Goal: Task Accomplishment & Management: Use online tool/utility

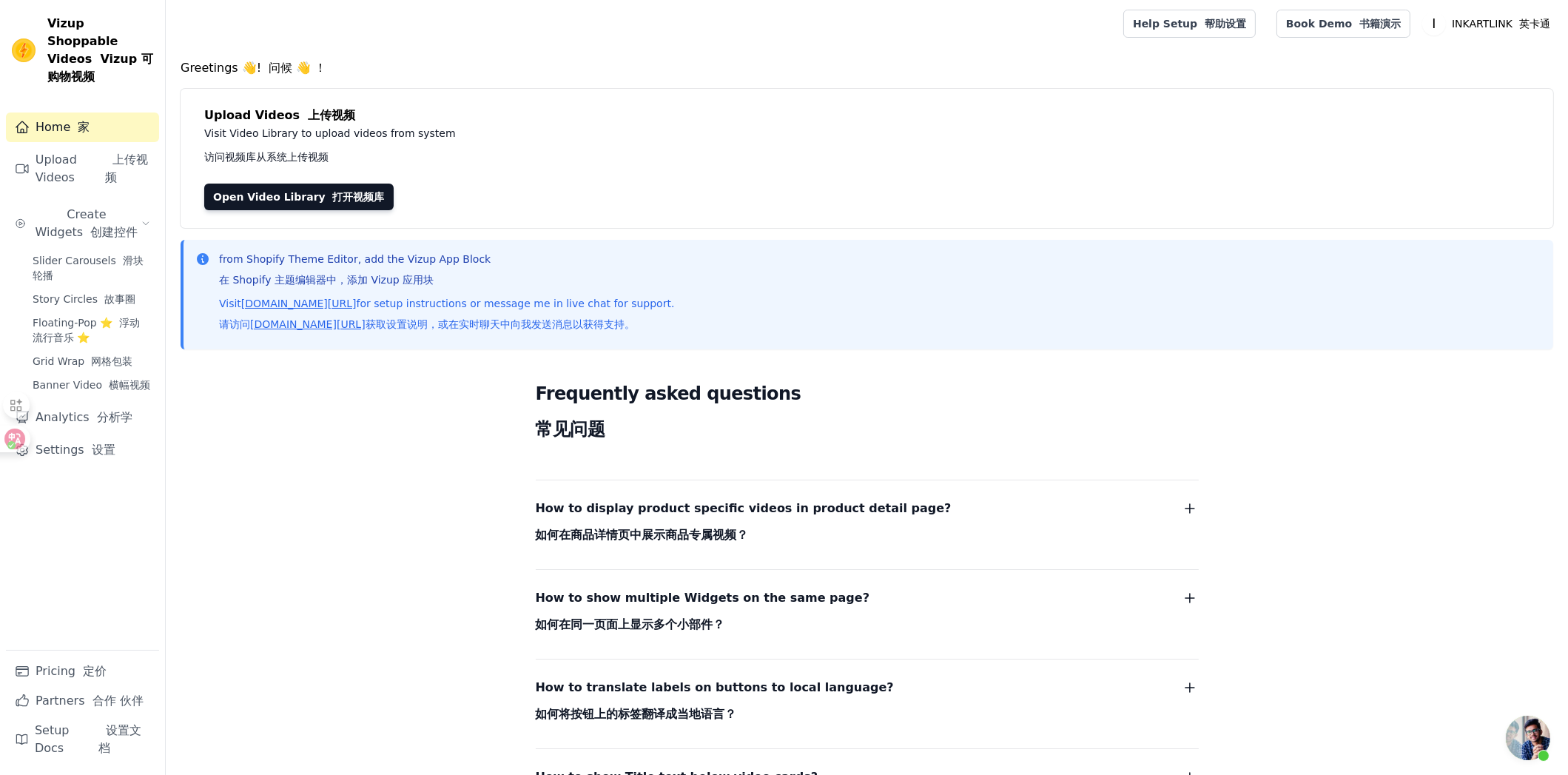
scroll to position [26, 0]
click at [314, 207] on link "Open Video Library 打开视频库" at bounding box center [299, 197] width 190 height 27
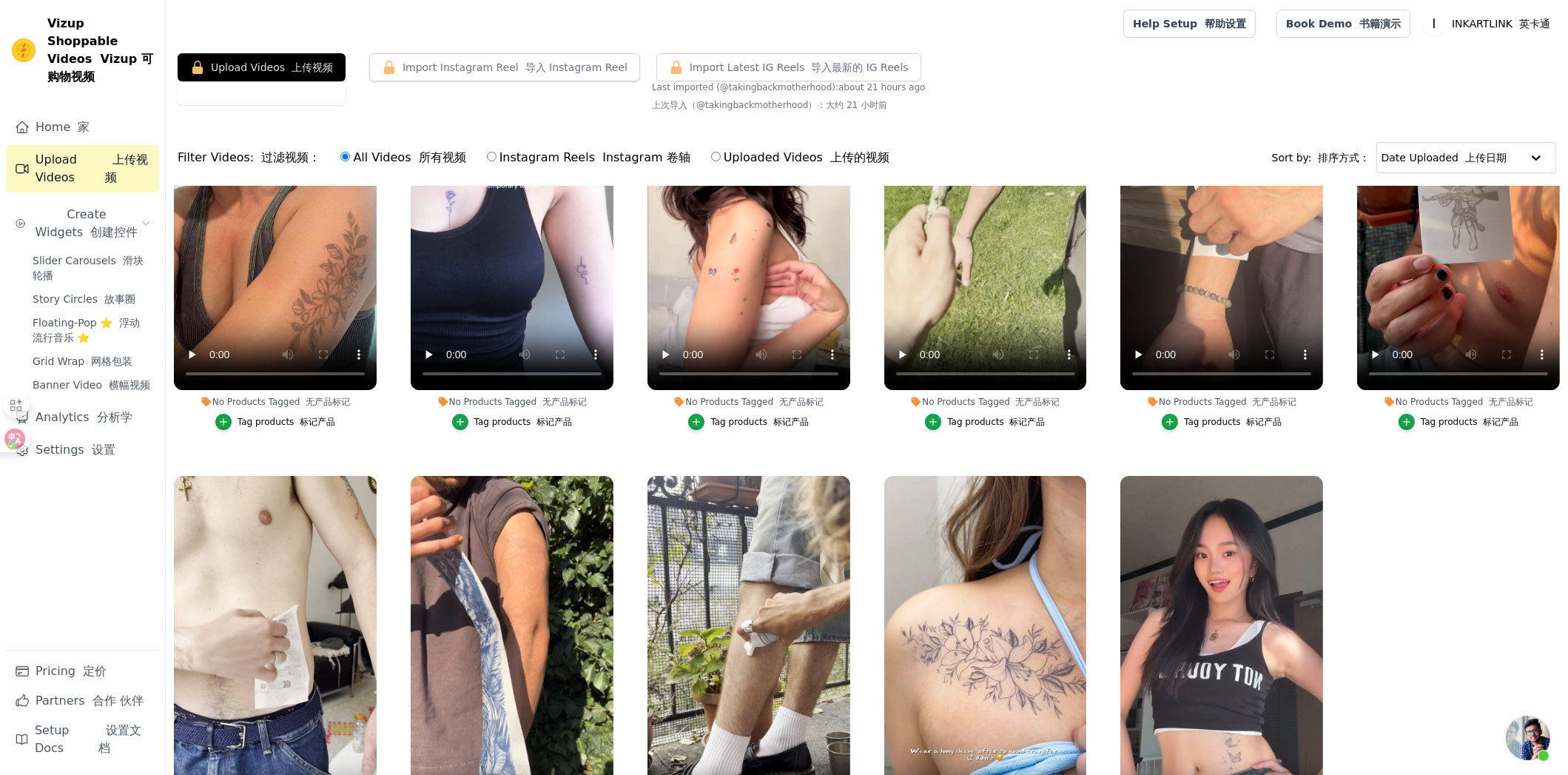
scroll to position [173, 0]
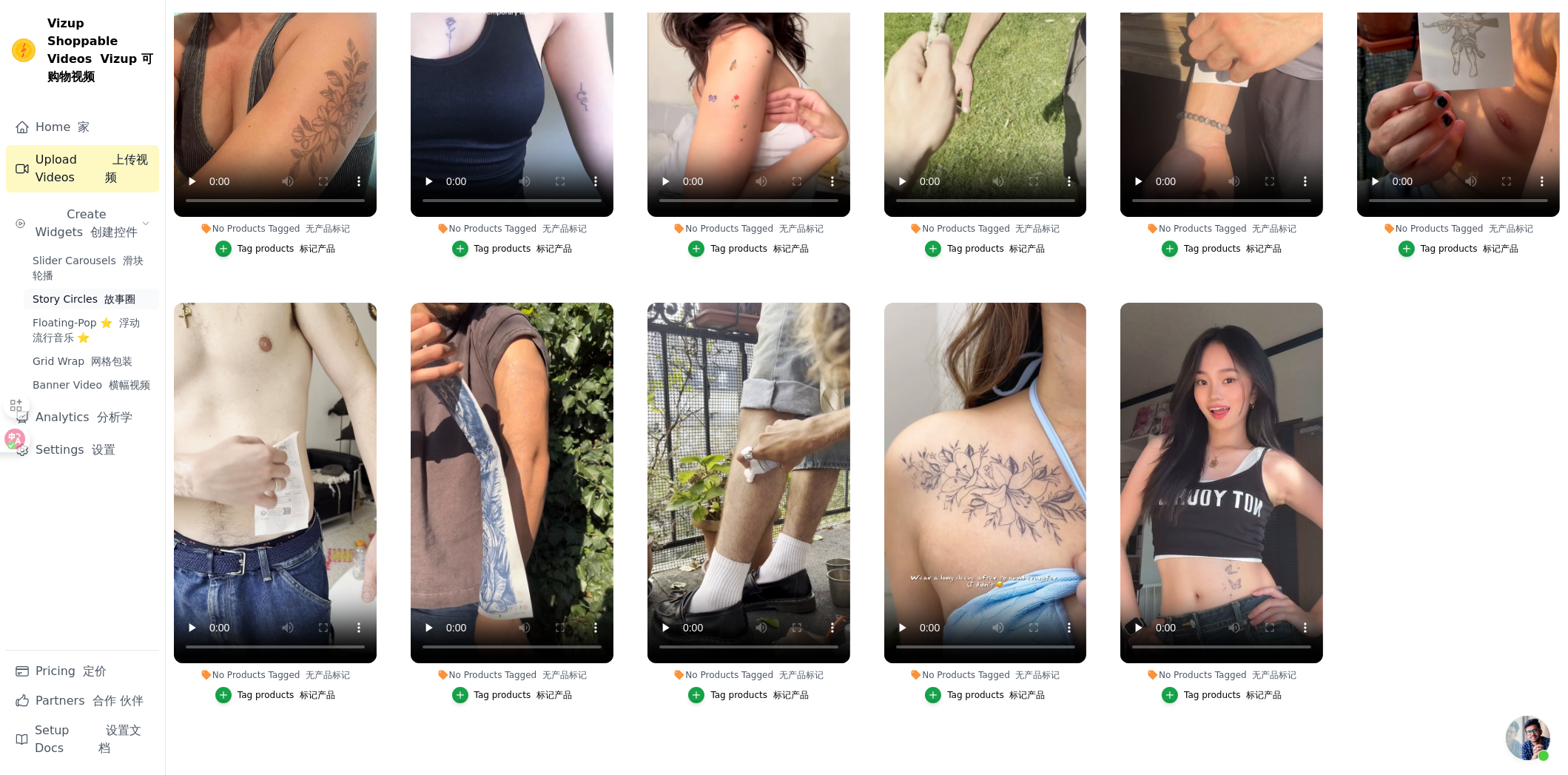
click at [76, 291] on span "Story Circles 故事圈" at bounding box center [84, 298] width 102 height 15
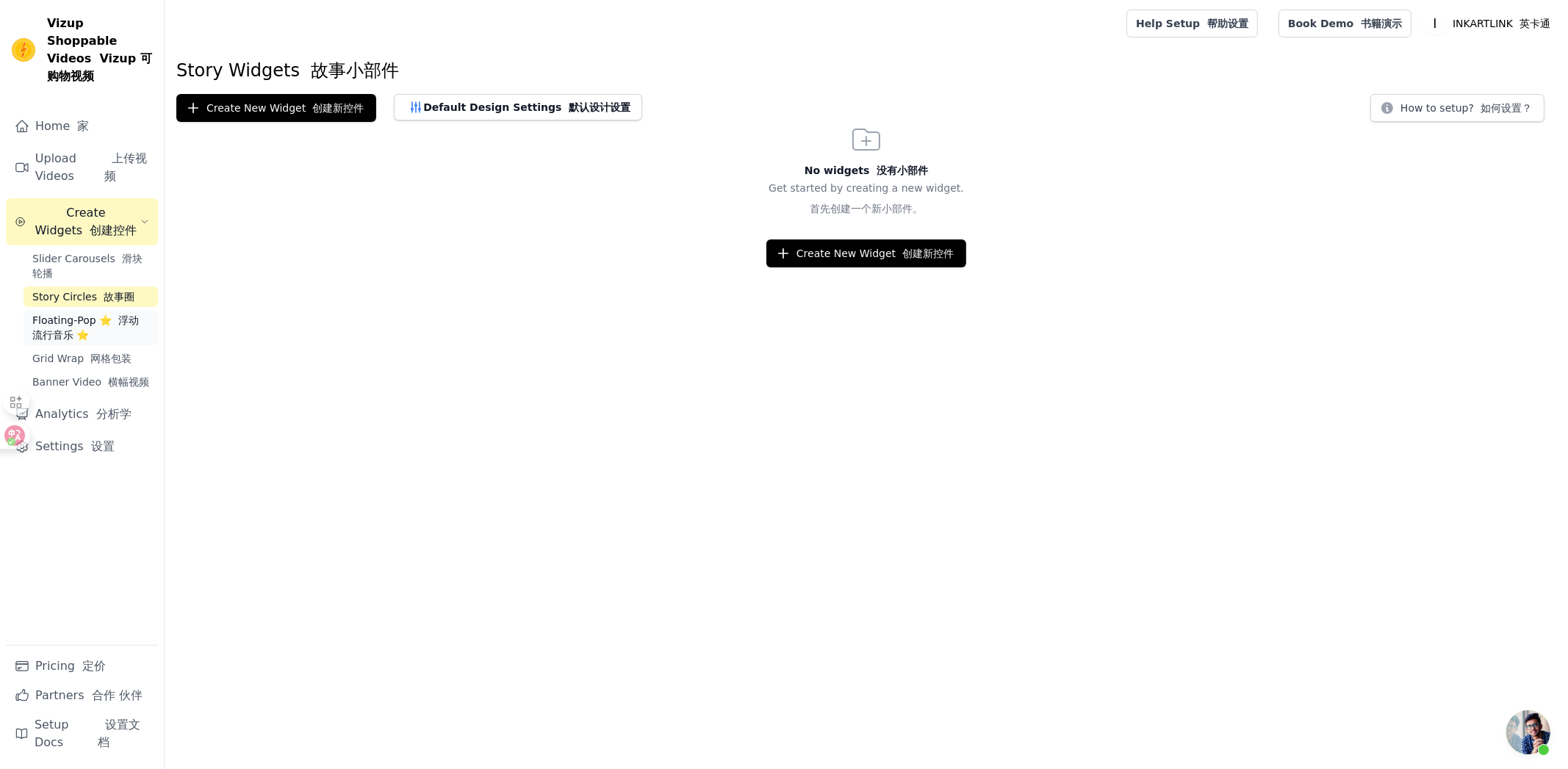
click at [106, 313] on span "Floating-Pop ⭐ 浮动流行音乐 ⭐" at bounding box center [91, 327] width 117 height 30
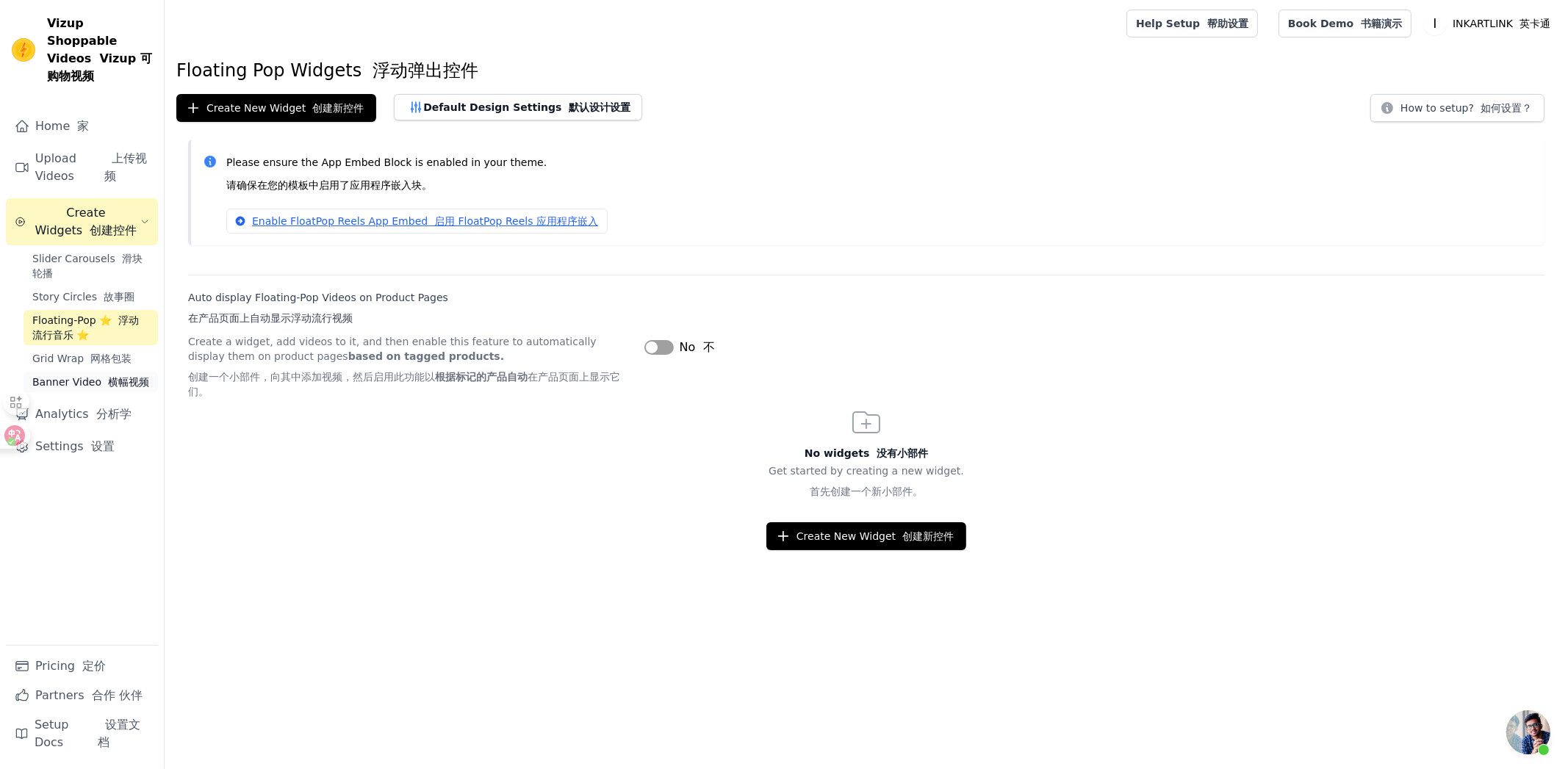
click at [110, 372] on link "Banner Video 横幅视频" at bounding box center [90, 382] width 134 height 20
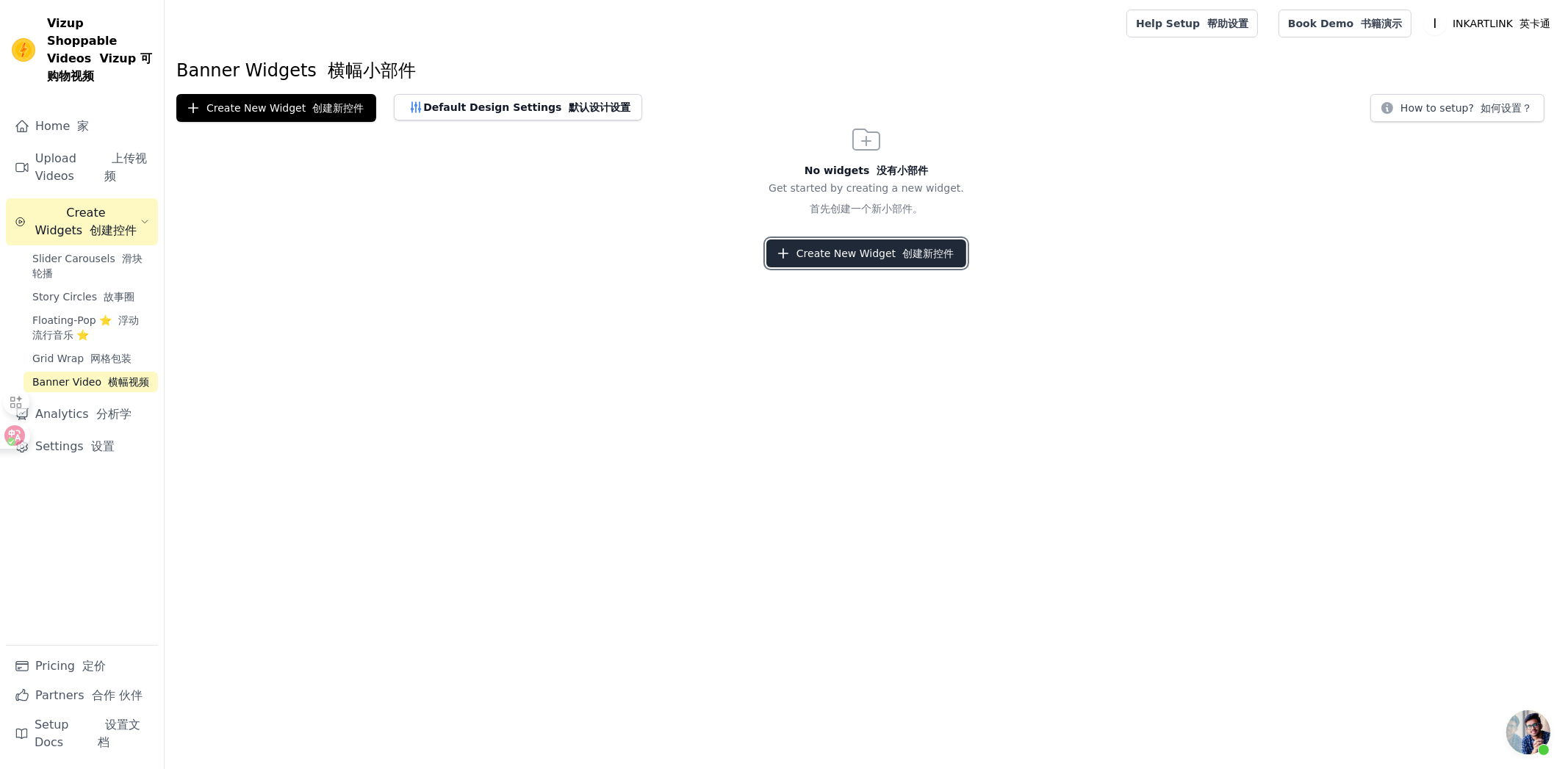
click at [902, 255] on font "创建新控件" at bounding box center [928, 253] width 52 height 11
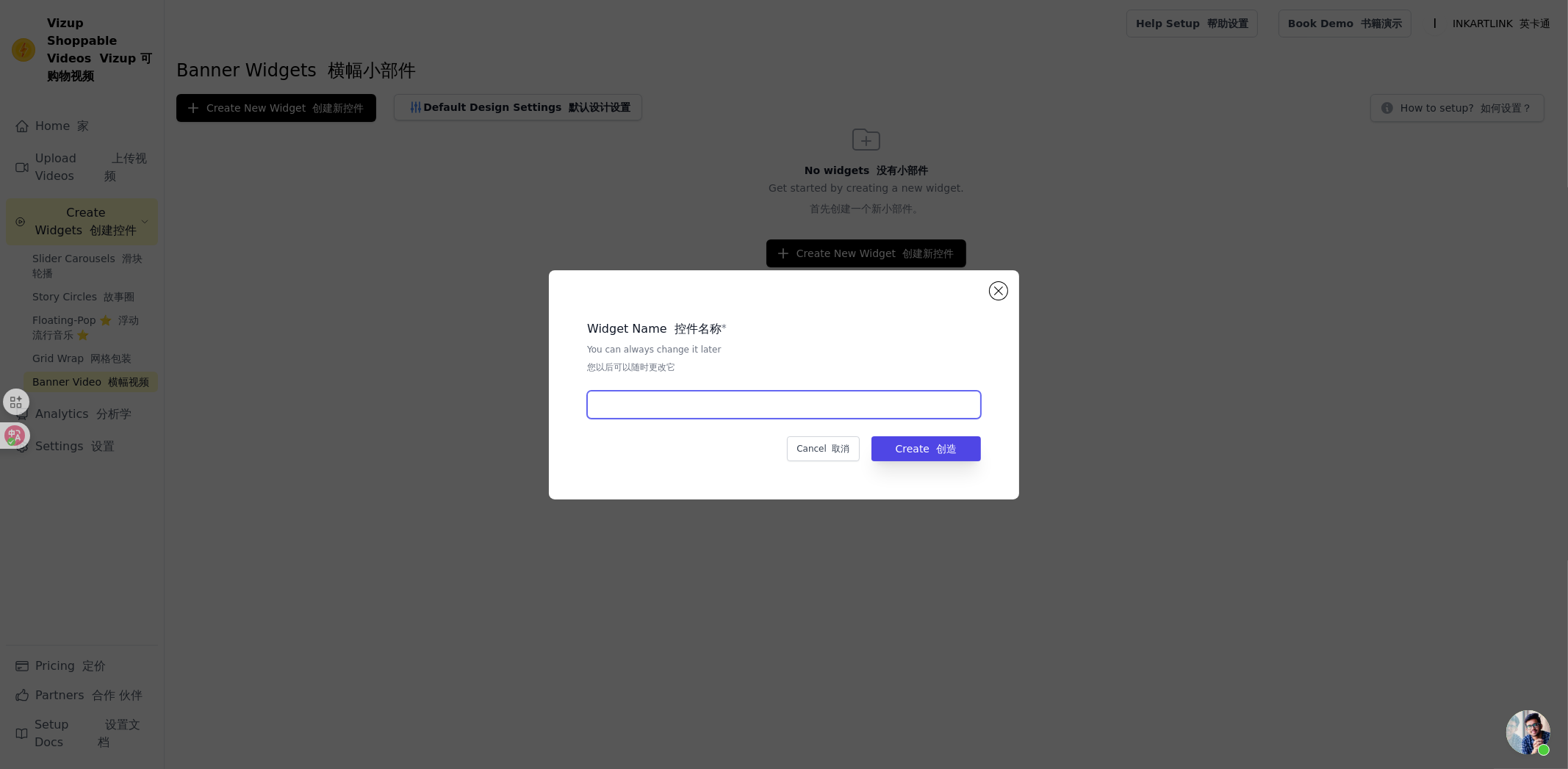
click at [789, 415] on input "text" at bounding box center [784, 405] width 394 height 28
type input "横屏视频"
click at [904, 450] on button "Create 创造" at bounding box center [926, 449] width 109 height 25
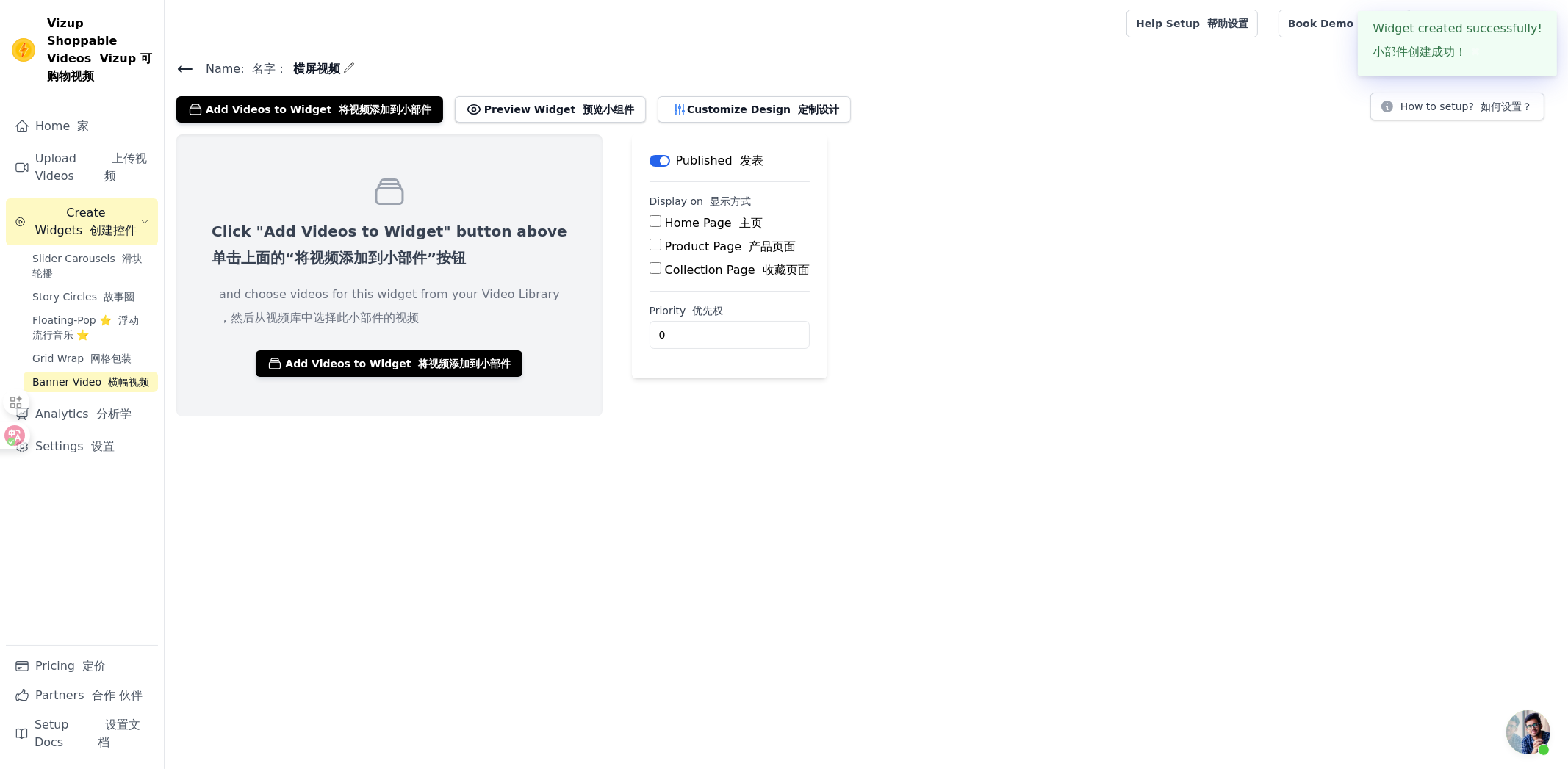
click at [649, 249] on input "Product Page 产品页面" at bounding box center [655, 244] width 11 height 11
checkbox input "true"
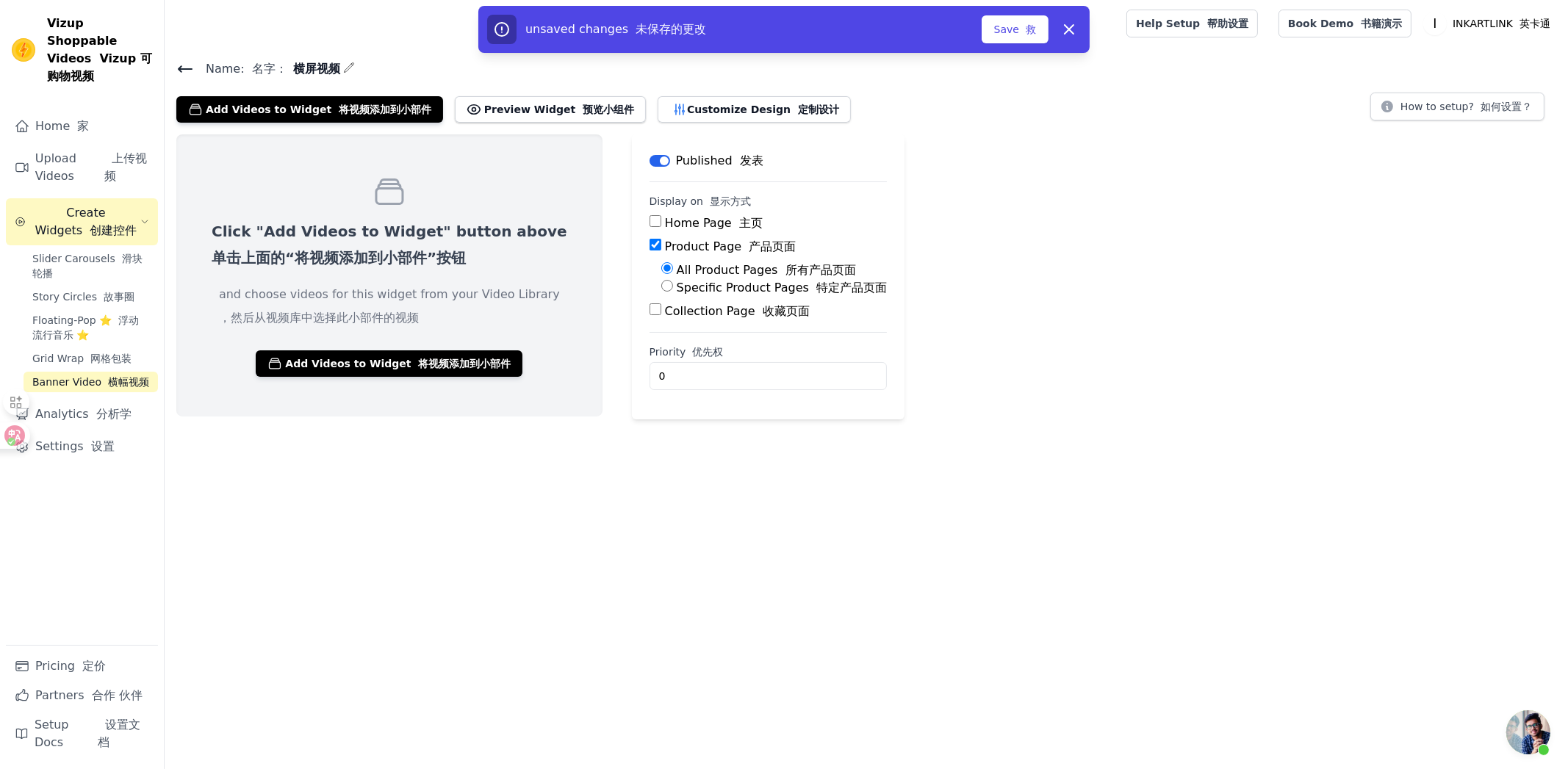
click at [661, 286] on div "Specific Product Pages 特定产品页面" at bounding box center [775, 288] width 226 height 17
click at [661, 285] on input "Specific Product Pages 特定产品页面" at bounding box center [667, 285] width 11 height 11
radio input "true"
click at [661, 312] on button "Select Products 选择产品" at bounding box center [734, 320] width 147 height 25
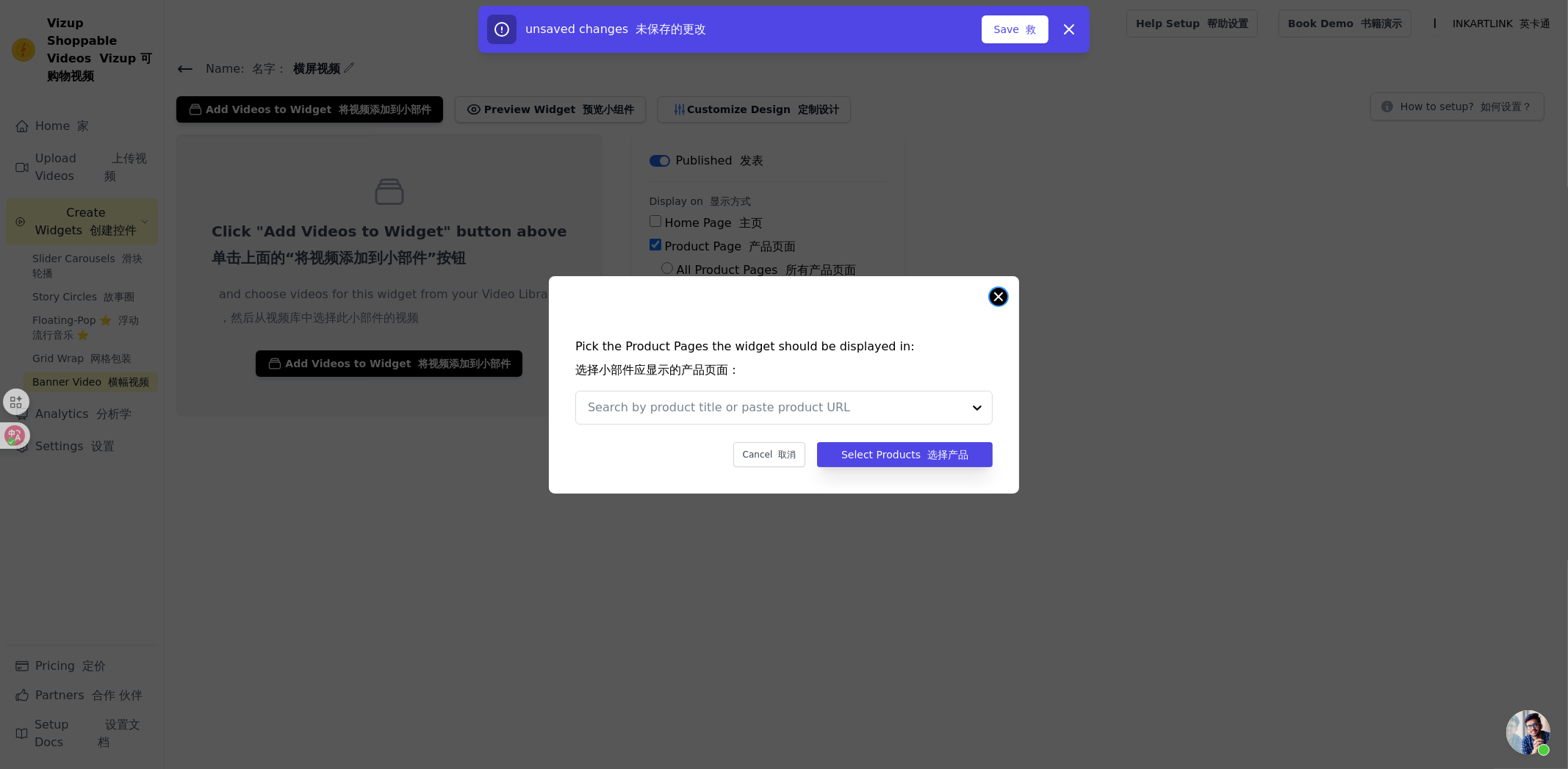
click at [992, 297] on button "Close modal" at bounding box center [998, 296] width 17 height 17
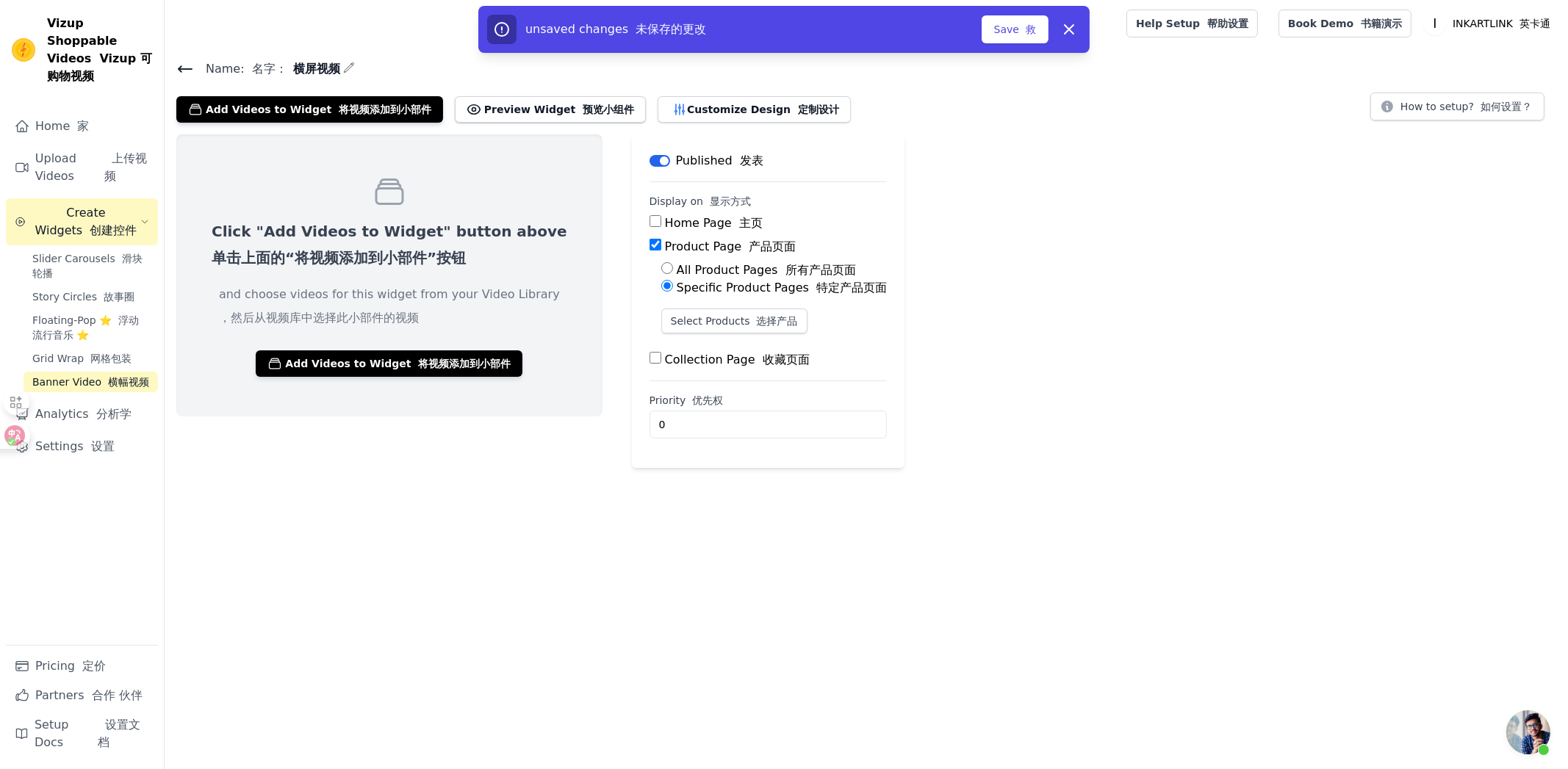
click at [1342, 33] on div "unsaved changes 未保存的更改 Save 救 Dismiss" at bounding box center [784, 30] width 1568 height 47
click at [1345, 24] on div "unsaved changes 未保存的更改 Save 救 Dismiss" at bounding box center [784, 30] width 1568 height 47
click at [1351, 19] on div "unsaved changes 未保存的更改 Save 救 Dismiss" at bounding box center [784, 30] width 1568 height 47
click at [1361, 19] on div "unsaved changes 未保存的更改 Save 救 Dismiss" at bounding box center [784, 30] width 1568 height 47
click at [1036, 33] on button "Save 救" at bounding box center [1015, 29] width 67 height 28
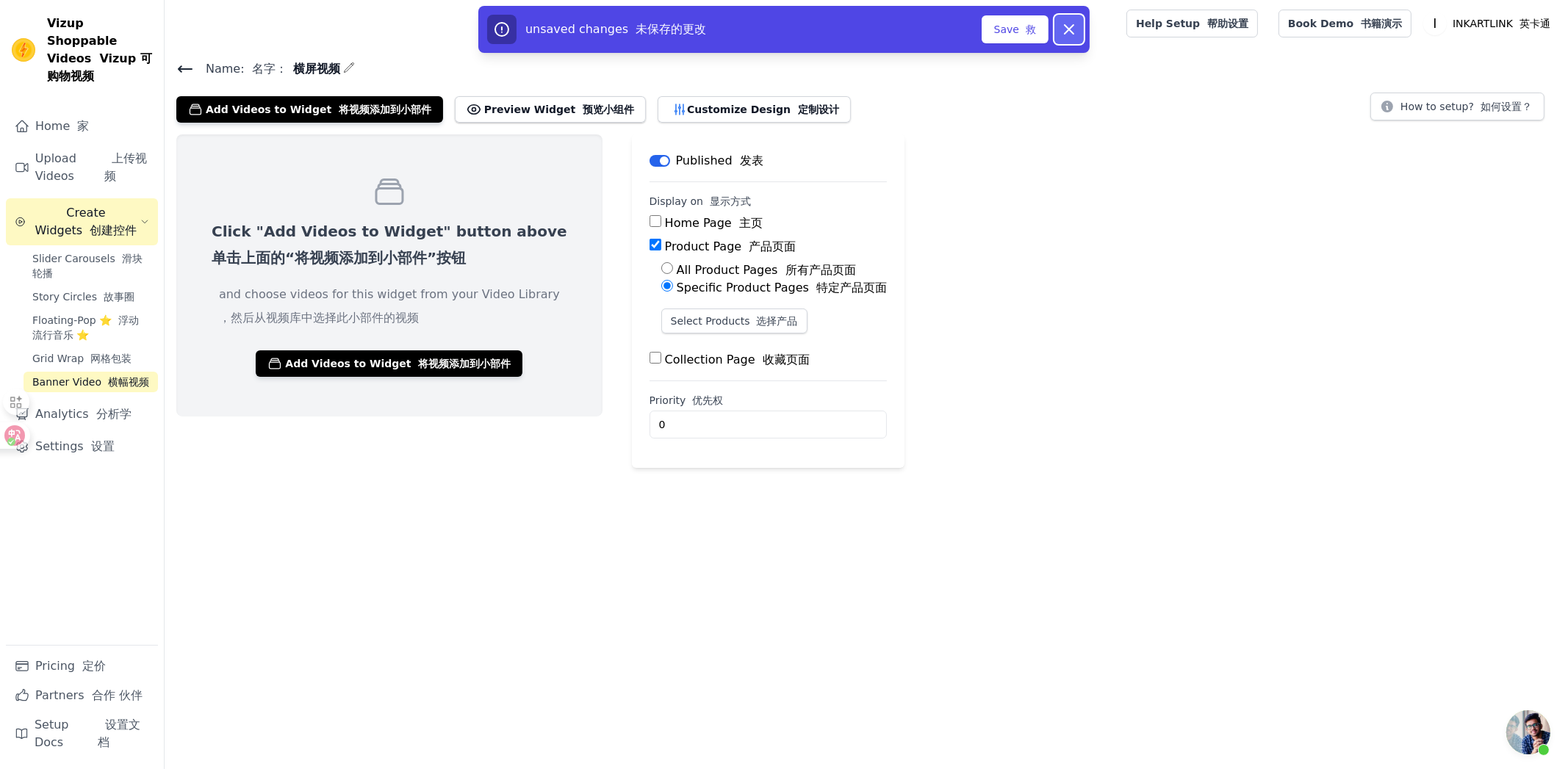
click at [1066, 32] on icon "button" at bounding box center [1069, 30] width 9 height 9
checkbox input "false"
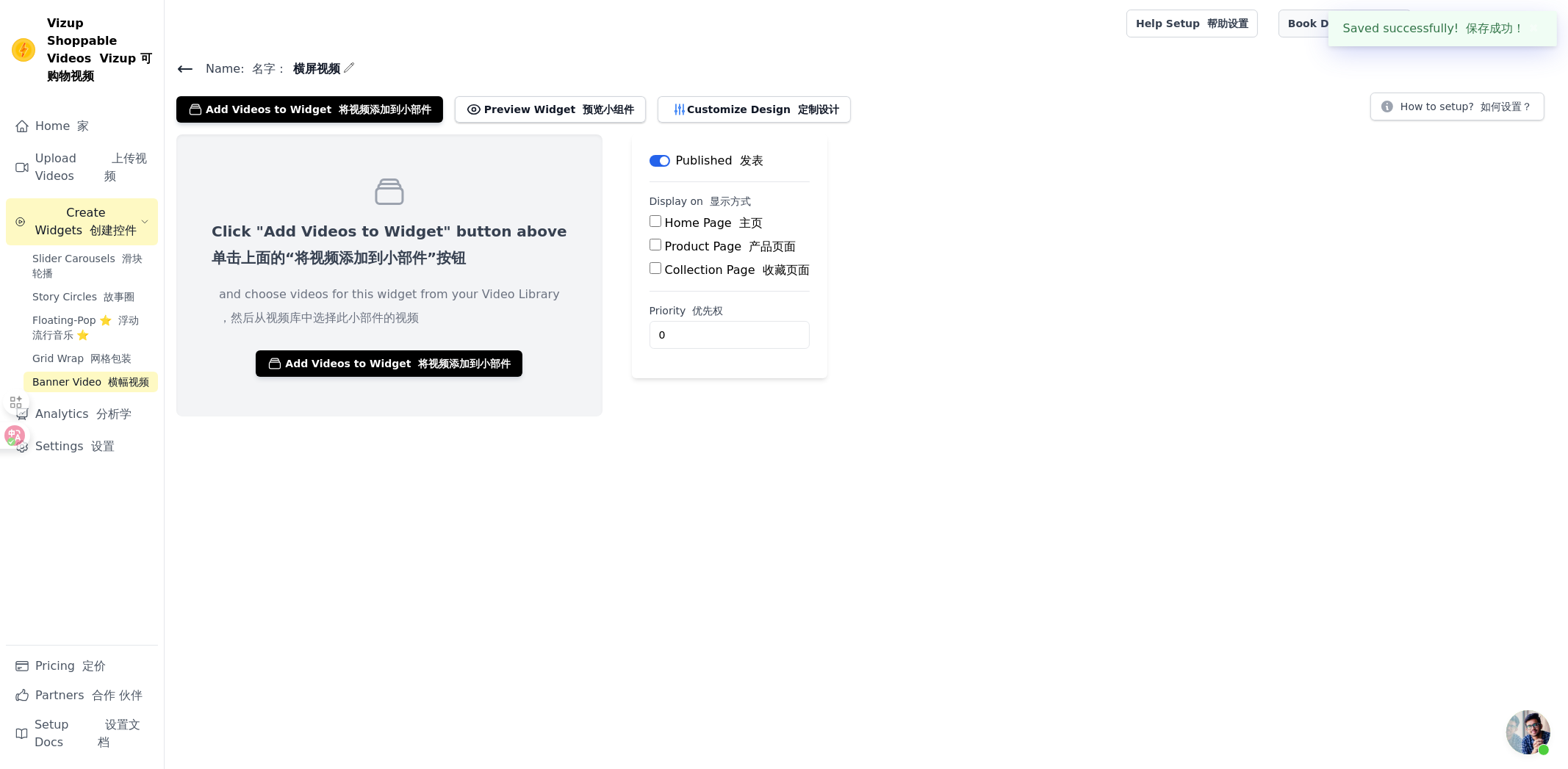
click at [1313, 25] on link "Book Demo 书籍演示" at bounding box center [1344, 24] width 133 height 28
click at [1182, 24] on link "Help Setup 帮助设置" at bounding box center [1191, 24] width 131 height 28
click at [104, 440] on font "设置" at bounding box center [103, 446] width 24 height 14
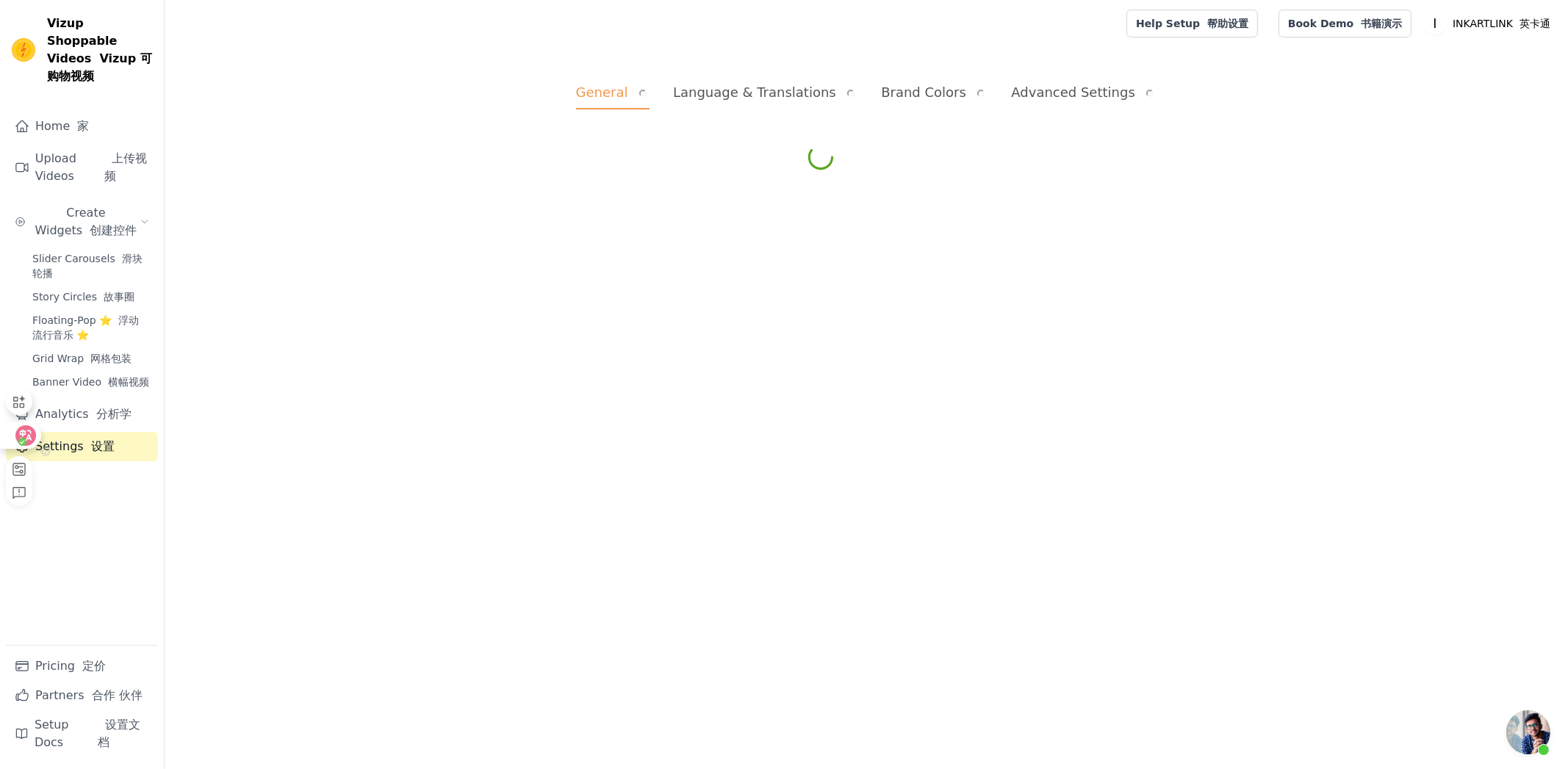
click at [20, 433] on icon at bounding box center [26, 435] width 12 height 11
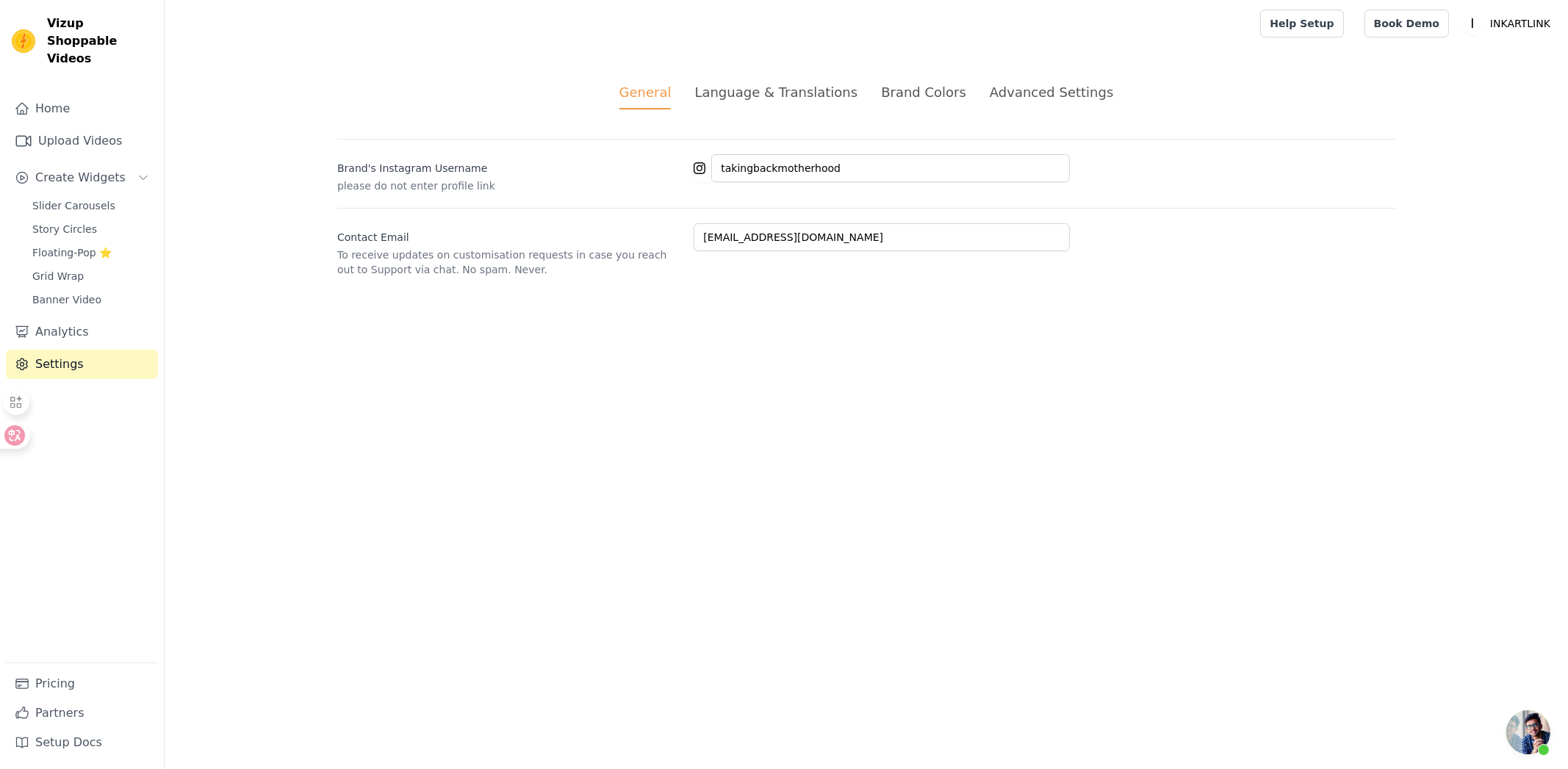
click at [789, 96] on div "Language & Translations" at bounding box center [775, 92] width 163 height 20
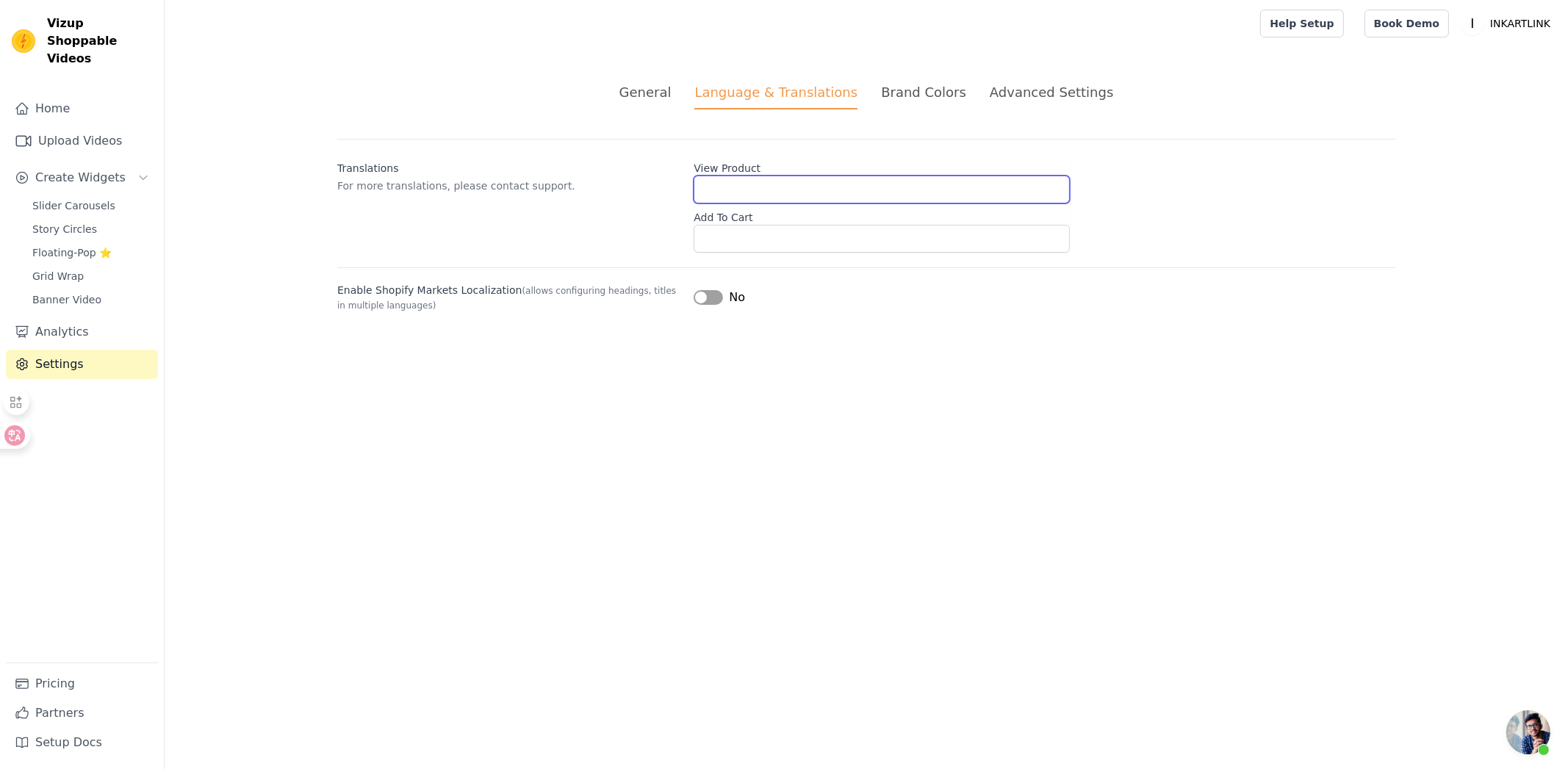
click at [784, 194] on input "View Product" at bounding box center [881, 189] width 376 height 28
click at [782, 90] on div "Language & Translations" at bounding box center [775, 96] width 163 height 27
click at [770, 339] on div "General Language & Translations Brand Colors Advanced Settings unsaved changes …" at bounding box center [866, 197] width 1128 height 301
click at [26, 441] on icon at bounding box center [26, 435] width 12 height 11
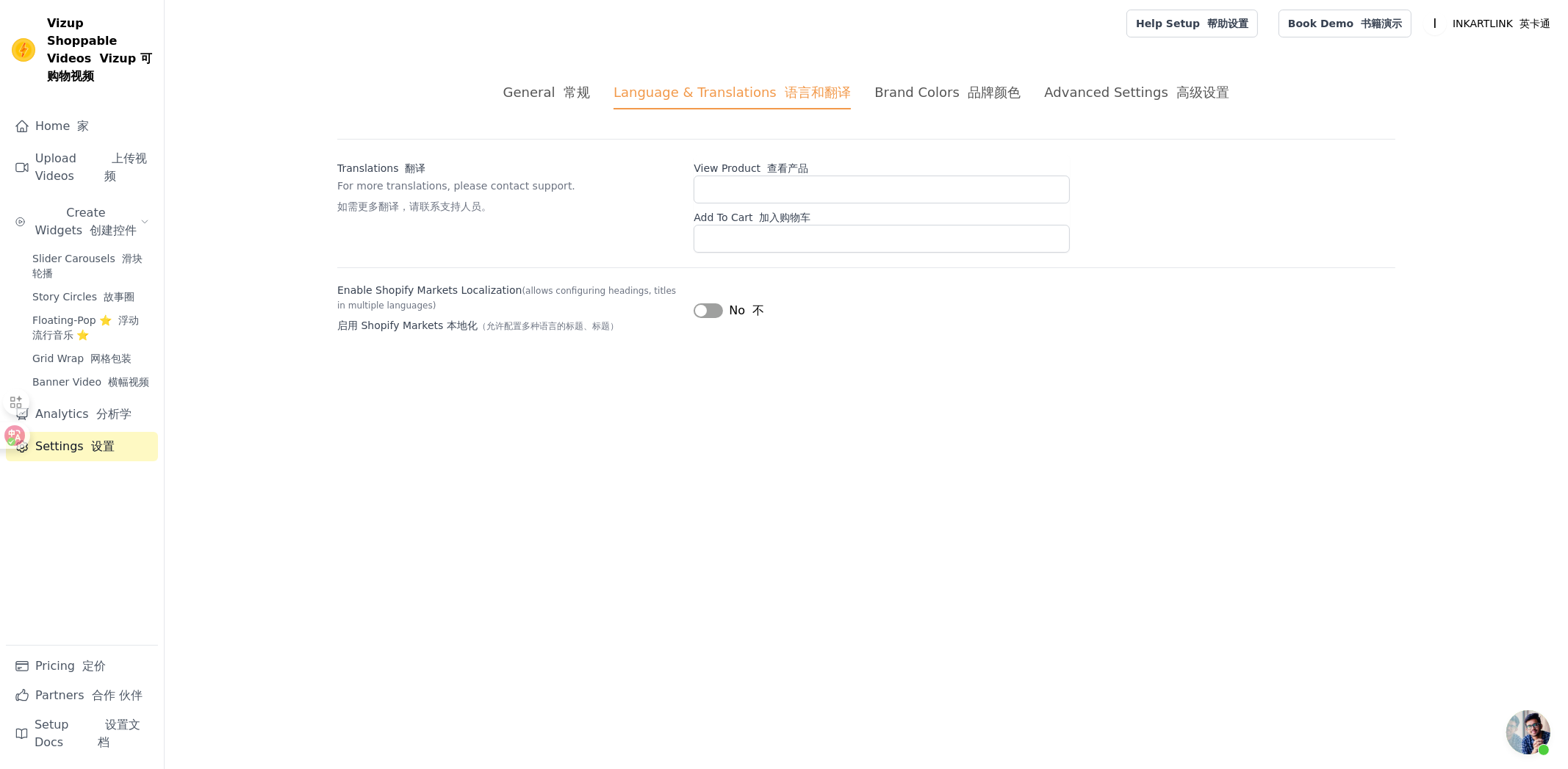
click at [589, 92] on font "常规" at bounding box center [576, 92] width 27 height 15
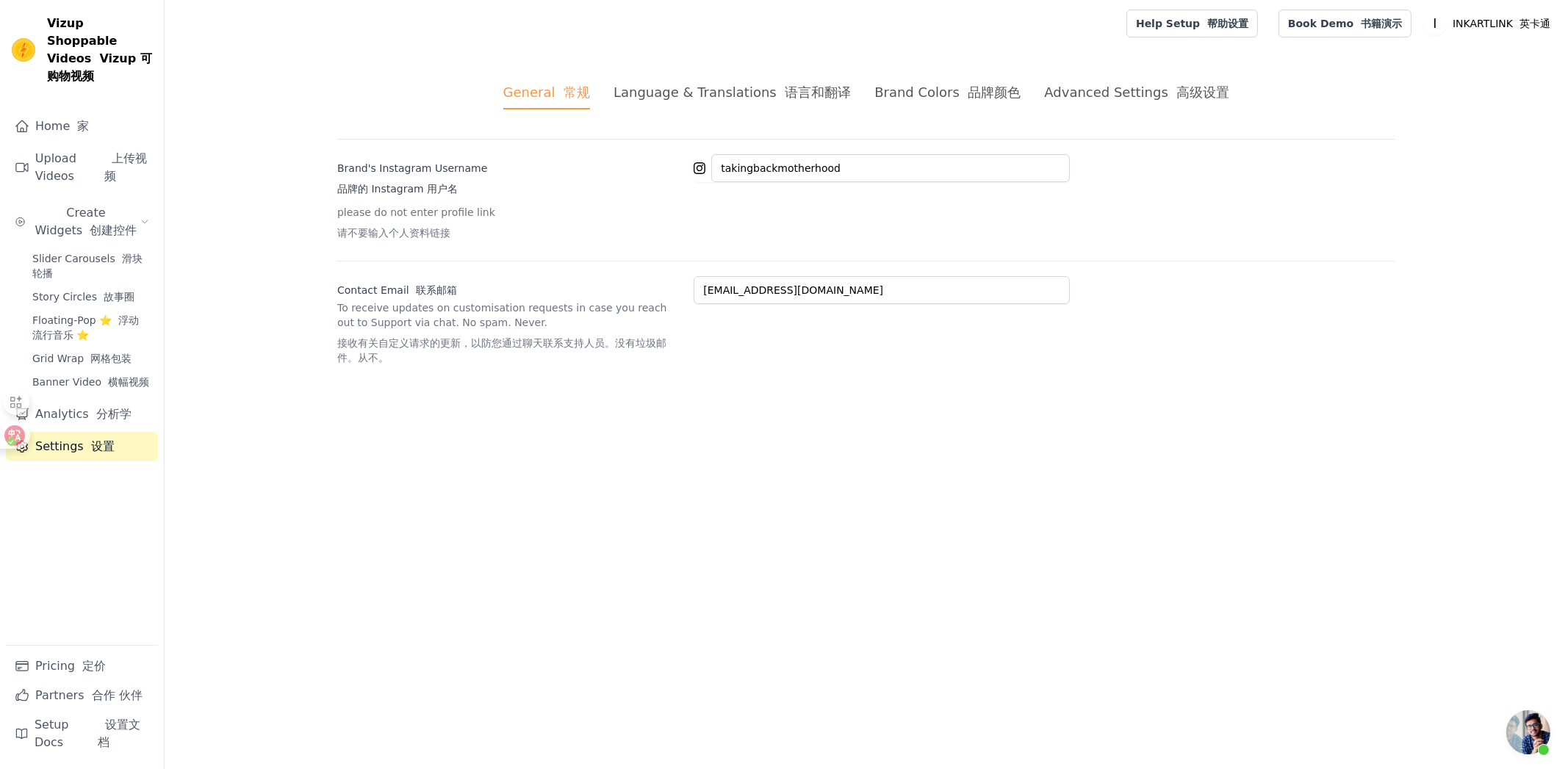
click at [1149, 90] on div "Advanced Settings 高级设置" at bounding box center [1137, 92] width 185 height 20
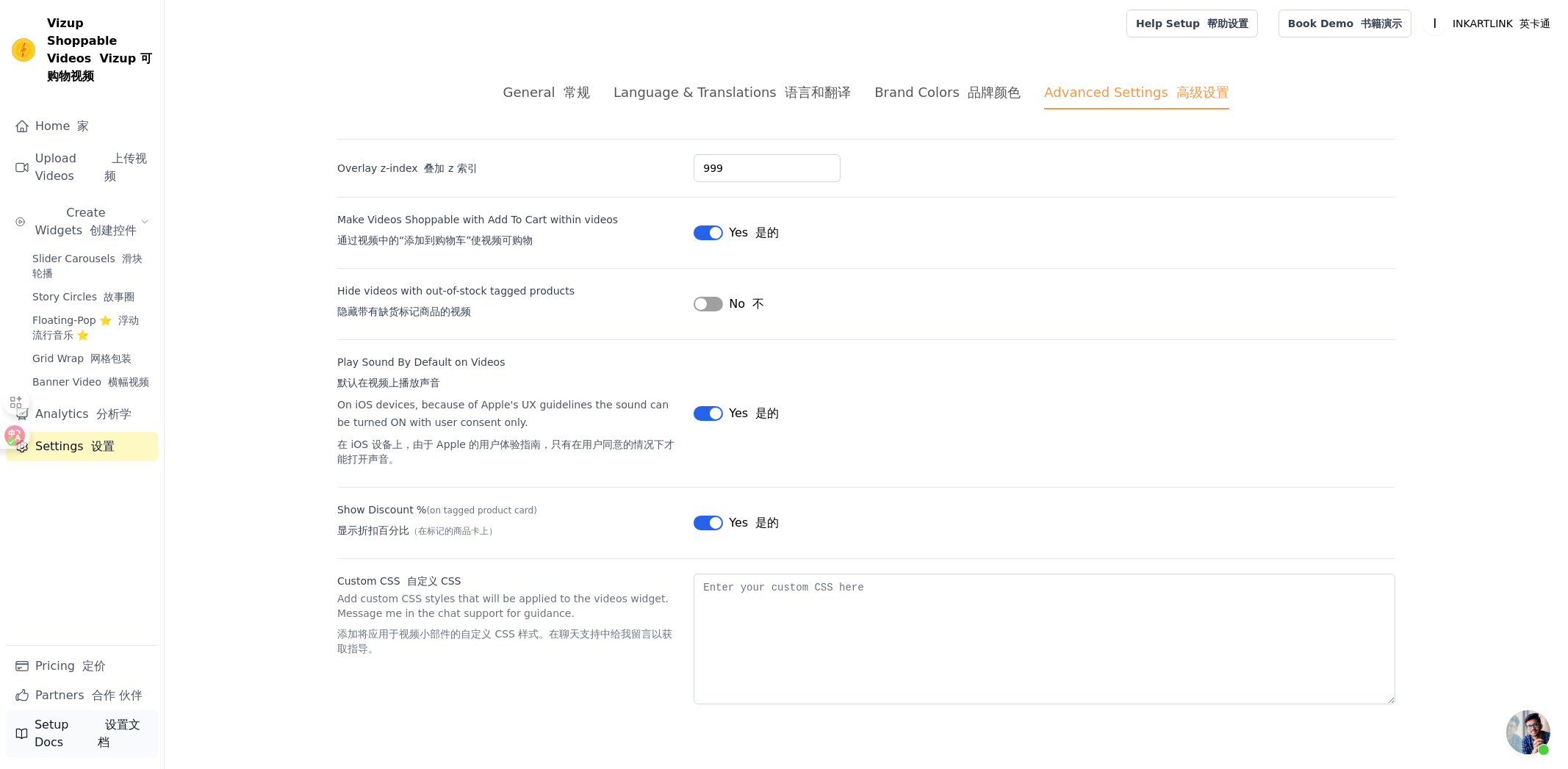
click at [113, 740] on font "设置文档" at bounding box center [124, 733] width 52 height 35
click at [90, 112] on link "Home 家" at bounding box center [82, 126] width 152 height 30
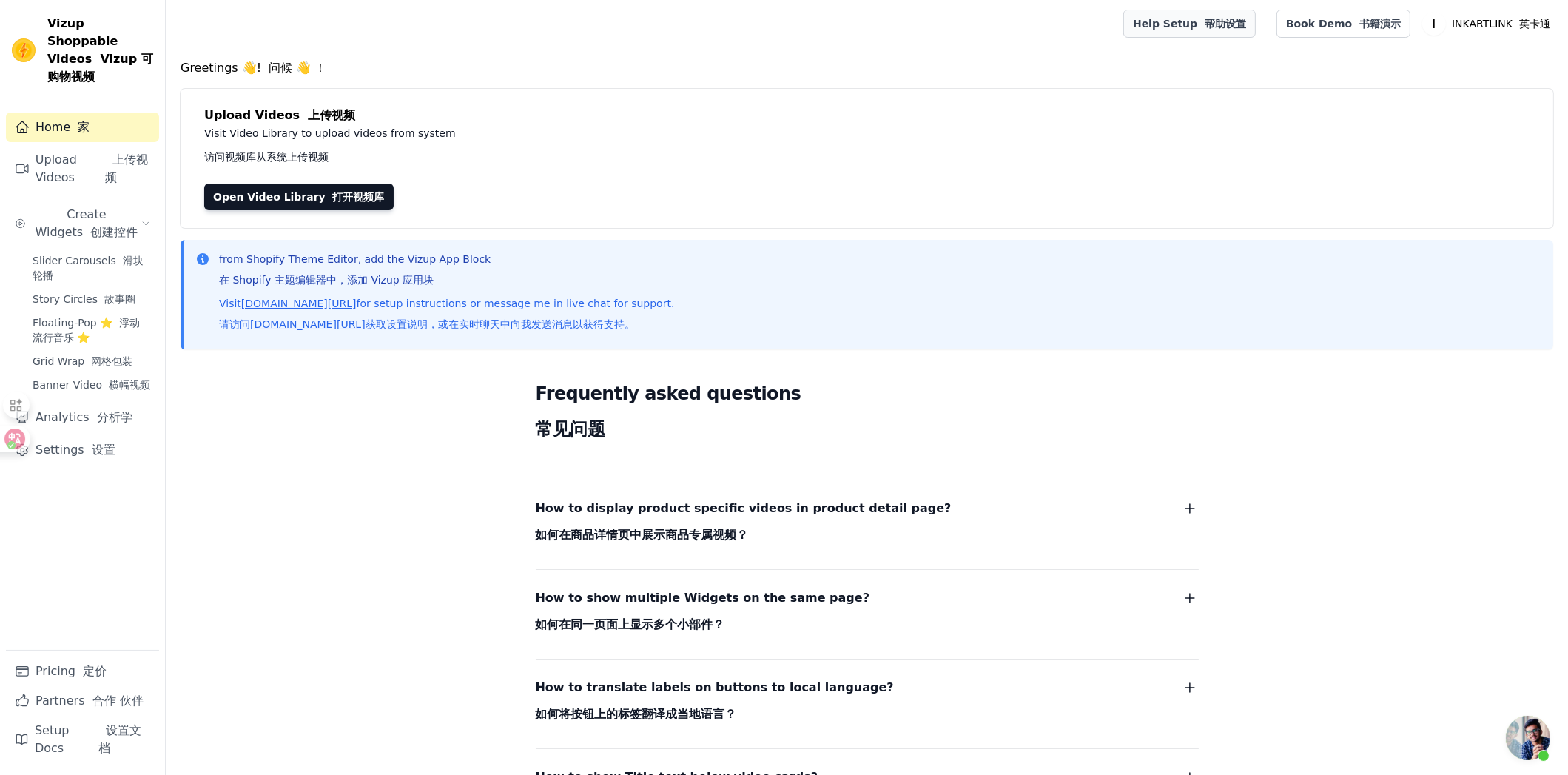
click at [1201, 22] on link "Help Setup 帮助设置" at bounding box center [1189, 24] width 132 height 28
click at [667, 129] on p "Visit Video Library to upload videos from system 访问视频库从系统上传视频" at bounding box center [535, 148] width 663 height 47
click at [60, 145] on link "Upload Videos 上传视频" at bounding box center [83, 169] width 153 height 47
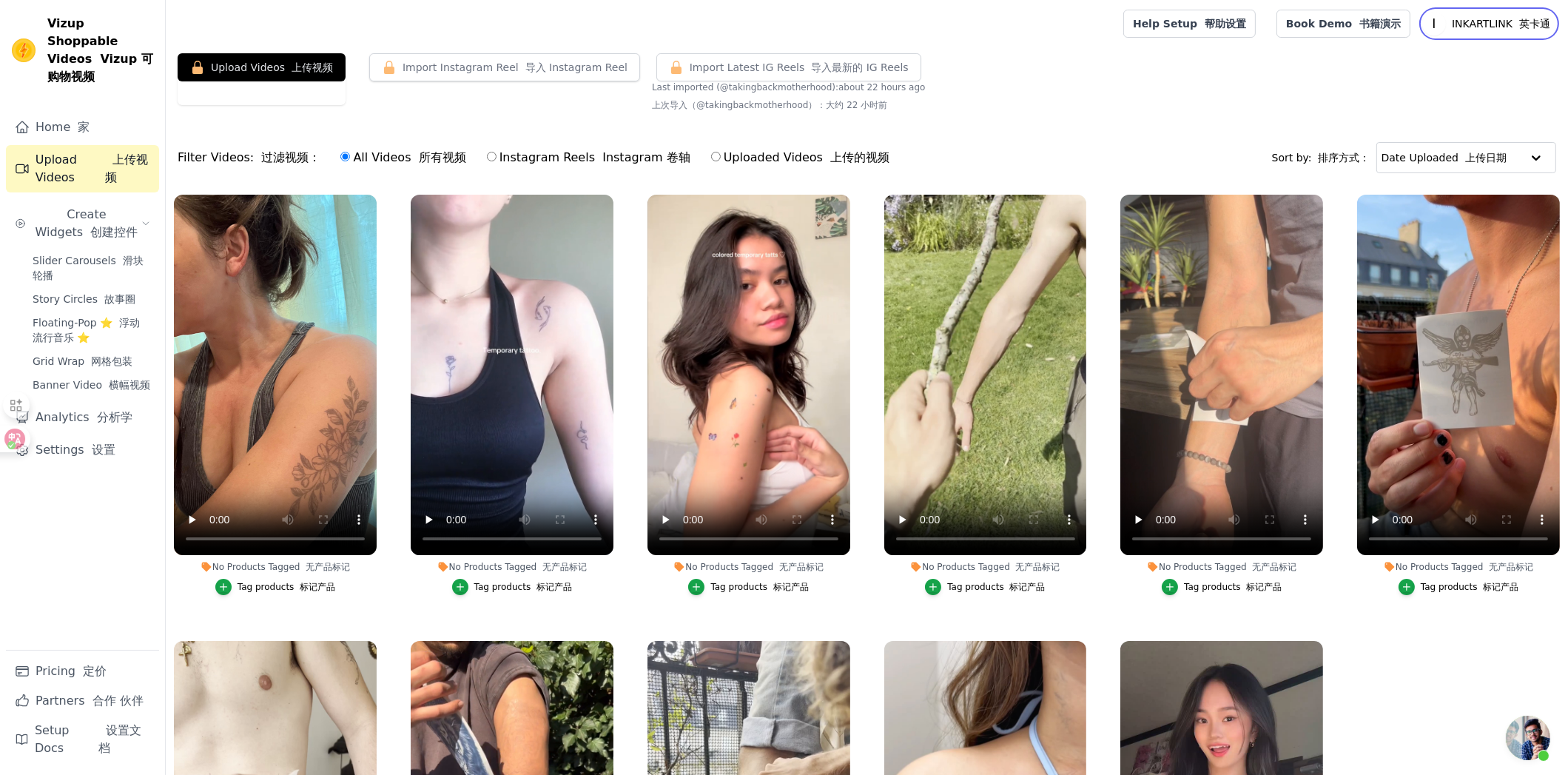
click at [1498, 29] on p "INKARTLINK 英卡通" at bounding box center [1501, 24] width 110 height 27
click at [1451, 62] on link "Settings" at bounding box center [1485, 61] width 142 height 27
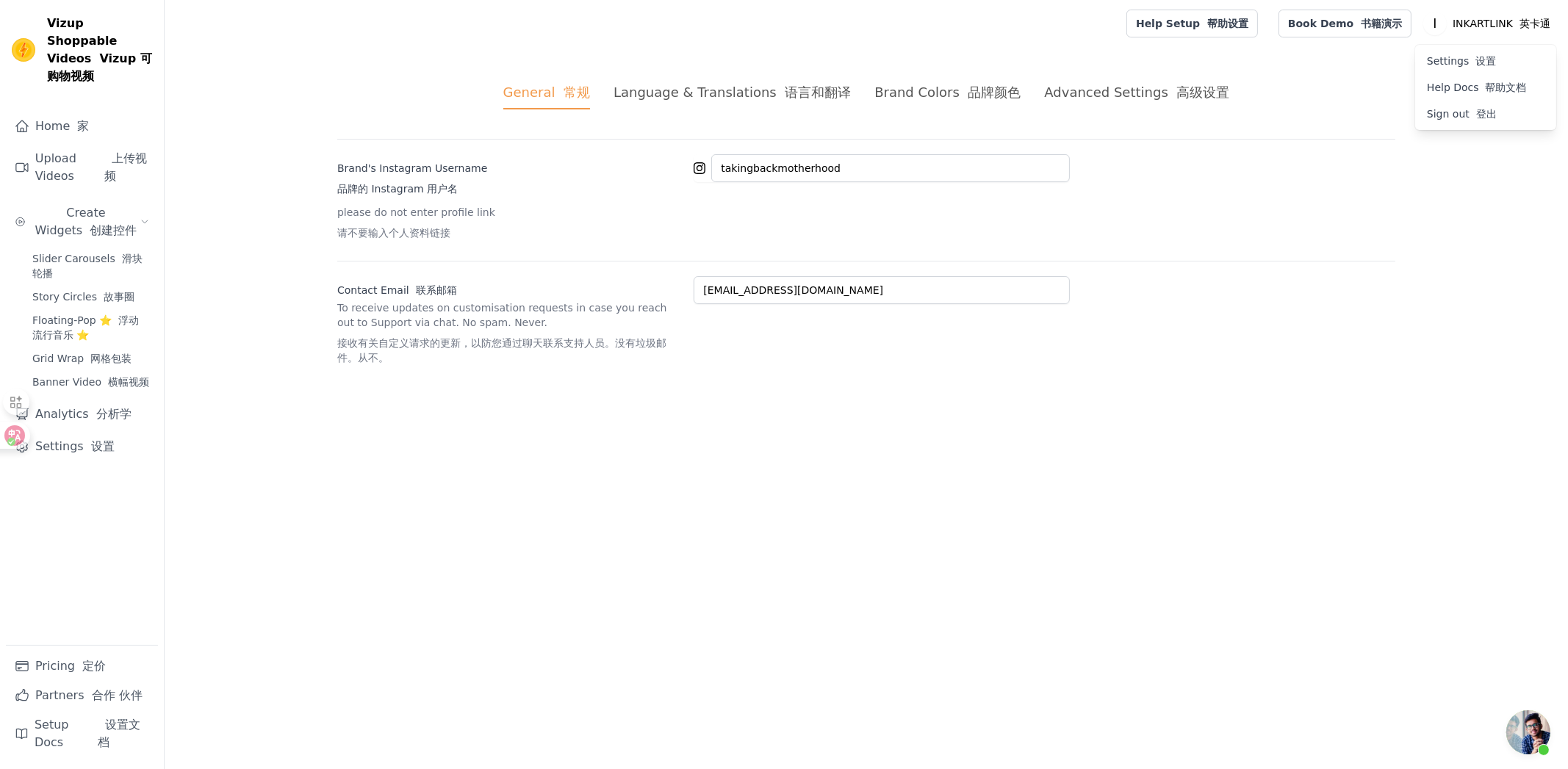
click at [771, 91] on div "Language & Translations 语言和翻译" at bounding box center [732, 92] width 238 height 20
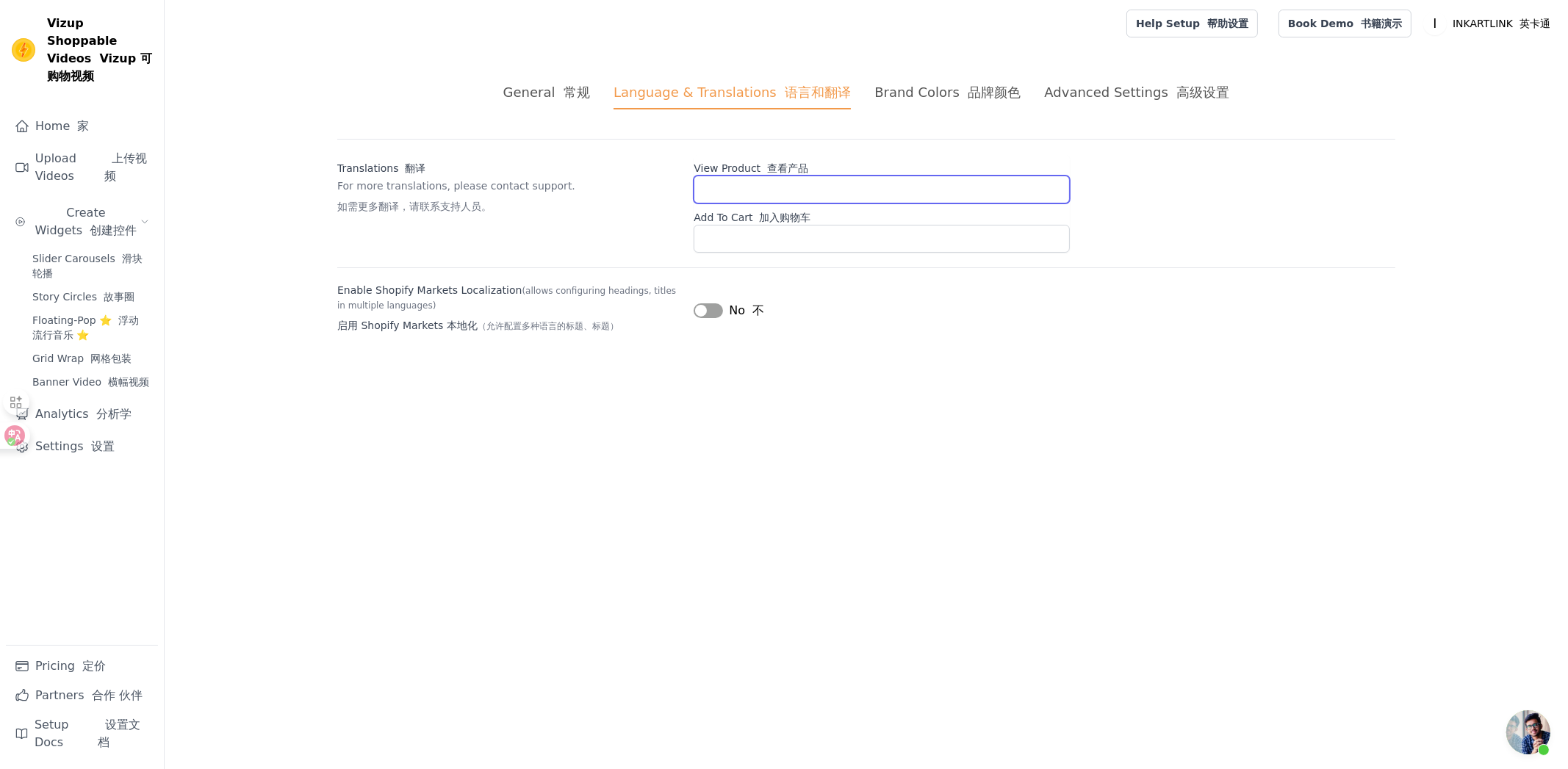
click at [758, 200] on input "View Product 查看产品" at bounding box center [881, 189] width 376 height 28
click at [1228, 203] on div "View Product 查看产品 Add To Cart 加入购物车" at bounding box center [1044, 203] width 702 height 99
click at [705, 309] on button "Label" at bounding box center [708, 310] width 30 height 14
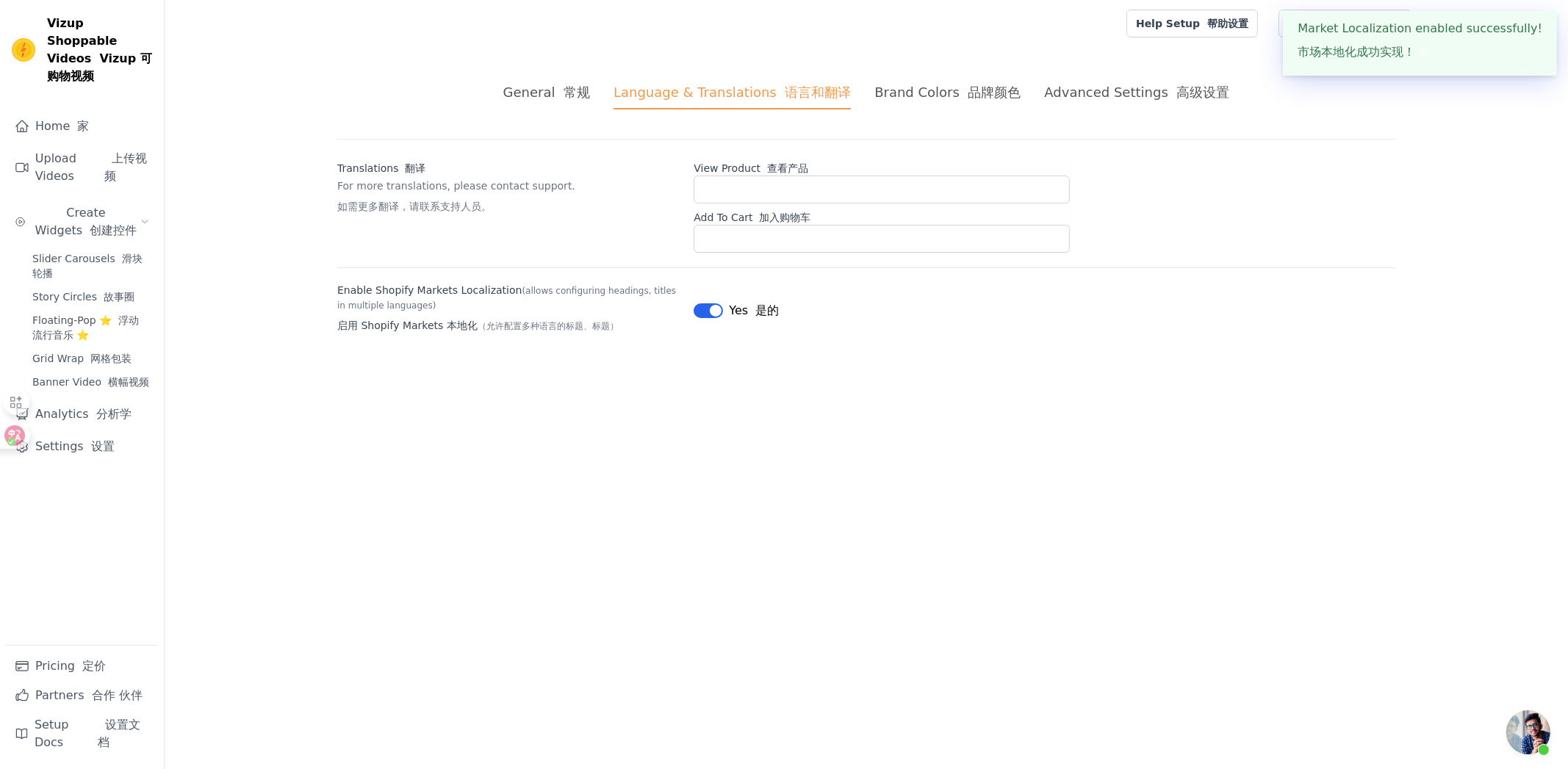
click at [899, 347] on div "General 常规 Language & Translations 语言和翻译 Brand Colors 品牌颜色 Advanced Settings 高级…" at bounding box center [866, 210] width 1128 height 327
click at [899, 91] on div "Brand Colors 品牌颜色" at bounding box center [947, 92] width 147 height 20
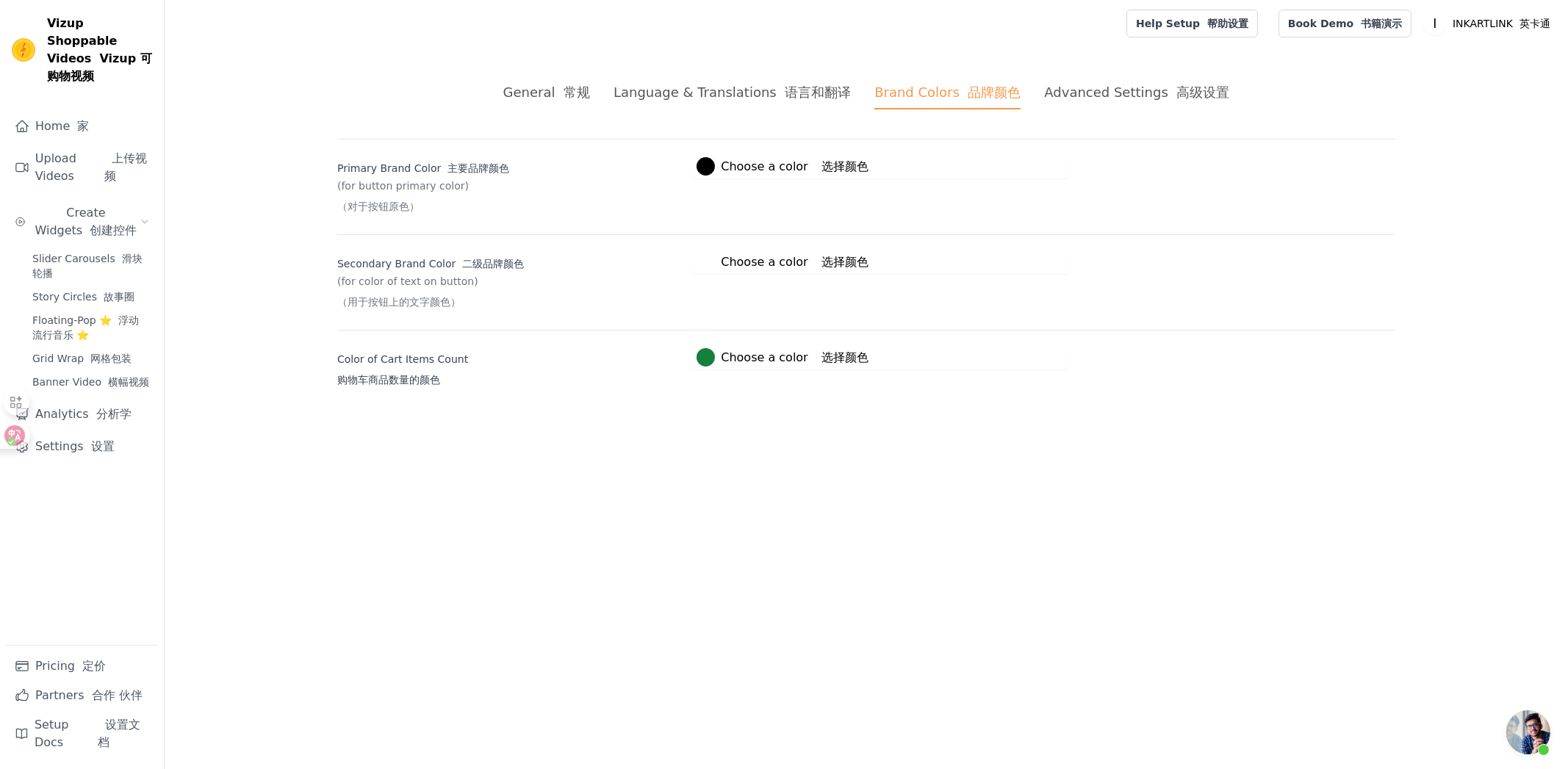
click at [1139, 87] on div "Advanced Settings 高级设置" at bounding box center [1137, 92] width 185 height 20
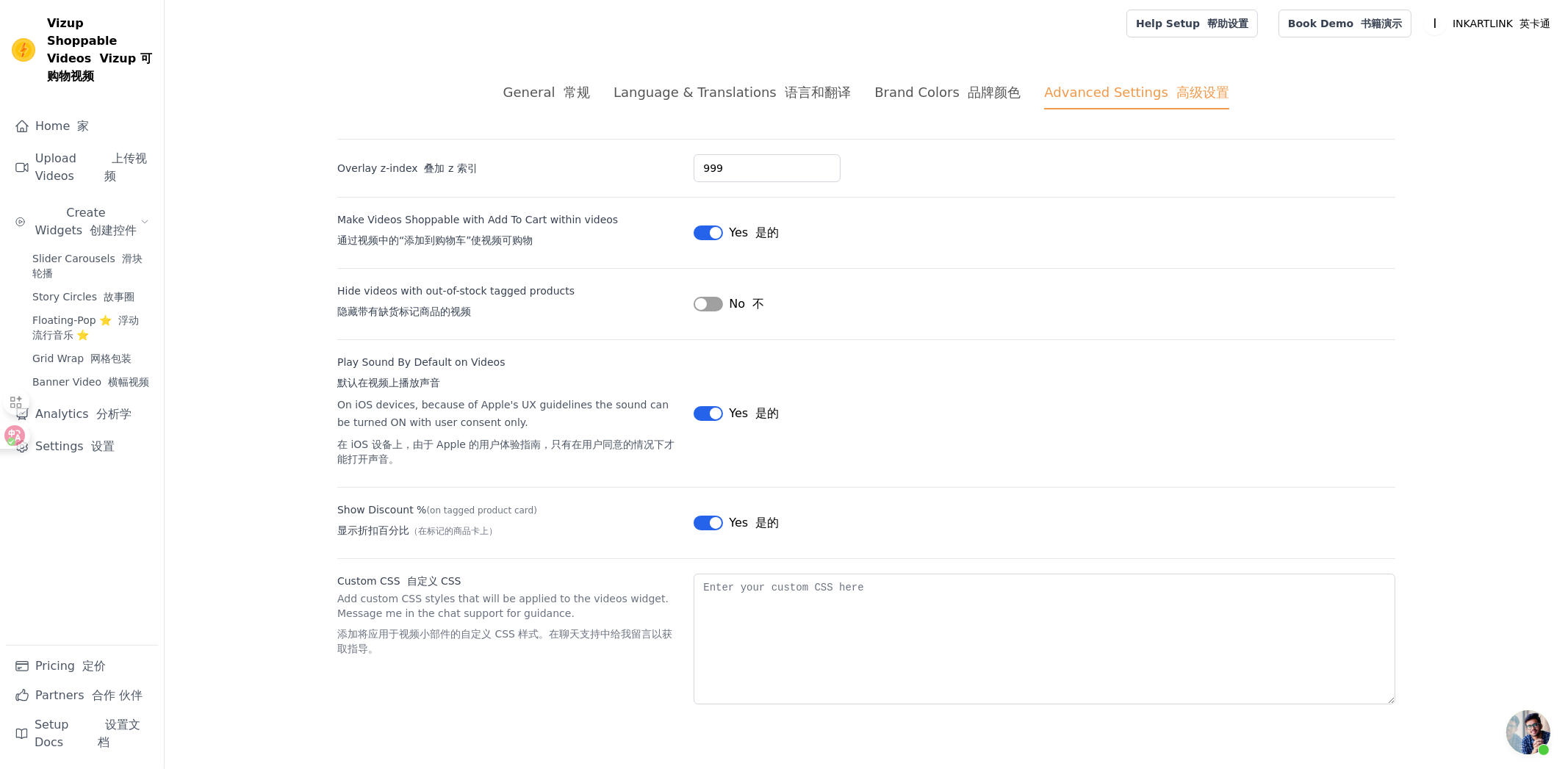
click at [554, 86] on div "General 常规" at bounding box center [547, 92] width 87 height 20
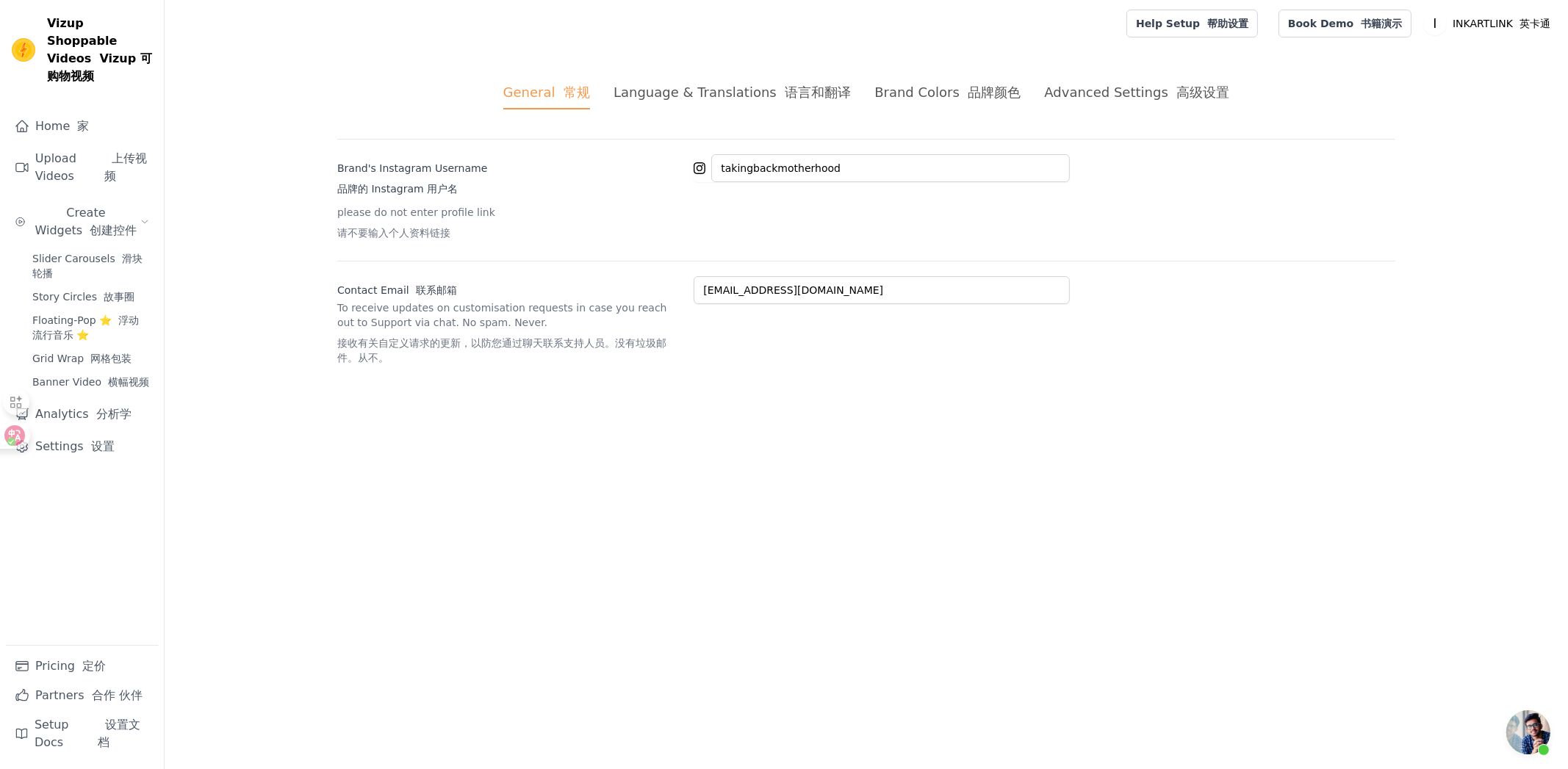
click at [917, 406] on html "Vizup Shoppable Videos Vizup 可购物视频 Home 家 Upload Videos 上传视频 Create Widgets 创建控…" at bounding box center [784, 203] width 1568 height 406
click at [90, 144] on link "Upload Videos 上传视频" at bounding box center [82, 168] width 152 height 47
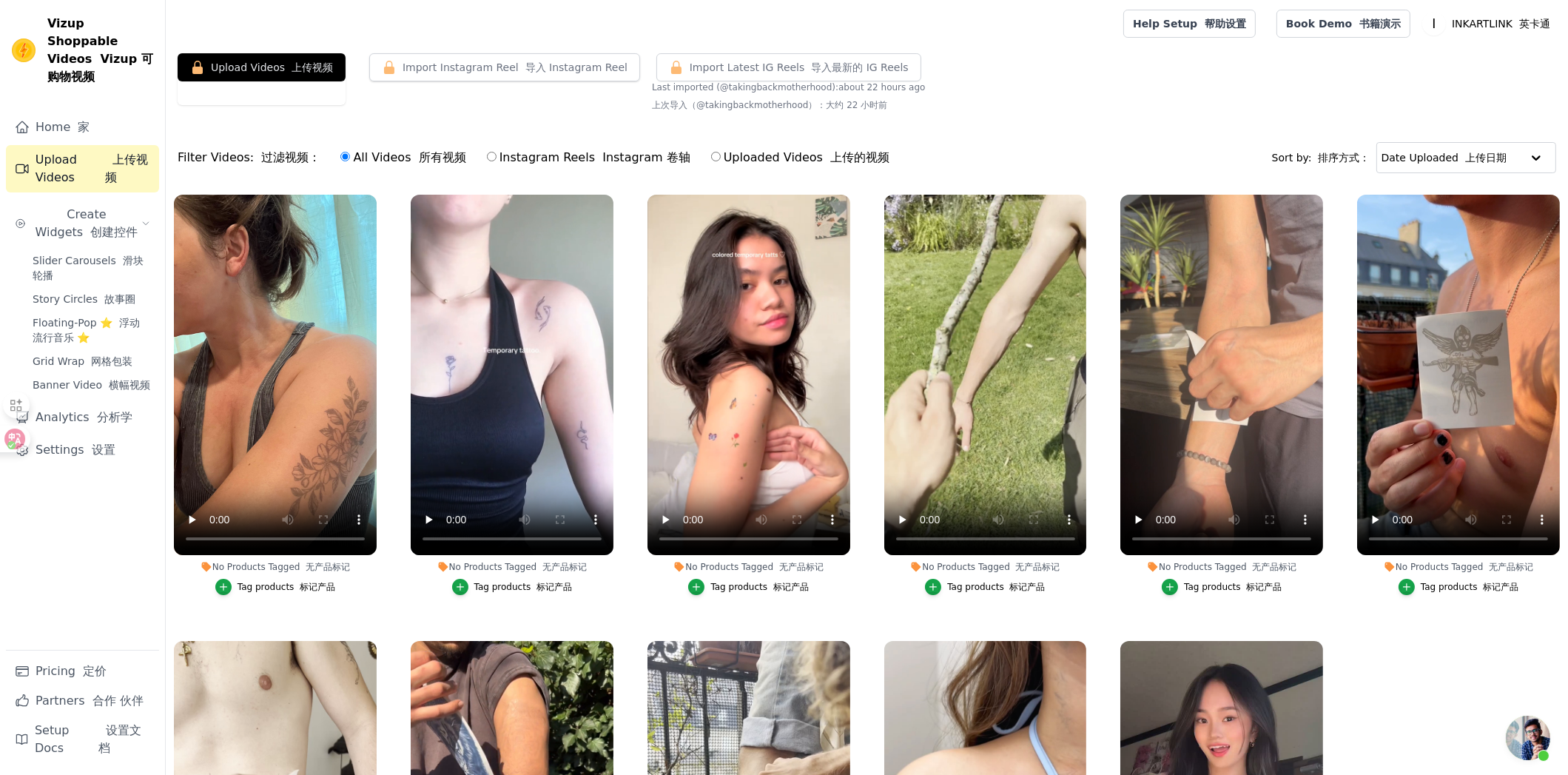
click at [948, 92] on div "Upload Videos 上传视频 Import Instagram Reel 导入 Instagram Reel Import Latest Instag…" at bounding box center [867, 85] width 1402 height 63
click at [961, 96] on div "Upload Videos 上传视频 Import Instagram Reel 导入 Instagram Reel Import Latest Instag…" at bounding box center [867, 85] width 1402 height 63
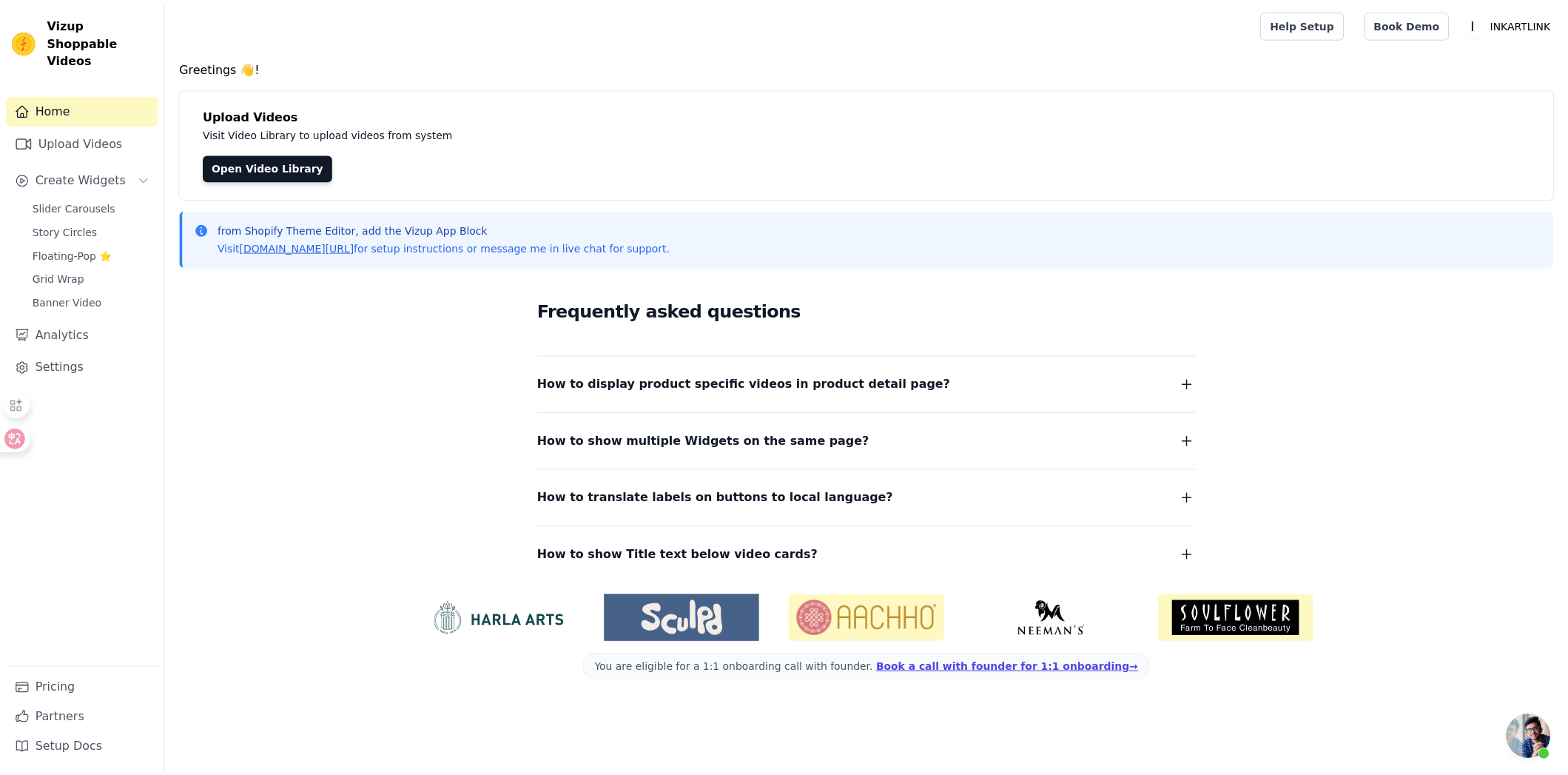
scroll to position [26, 0]
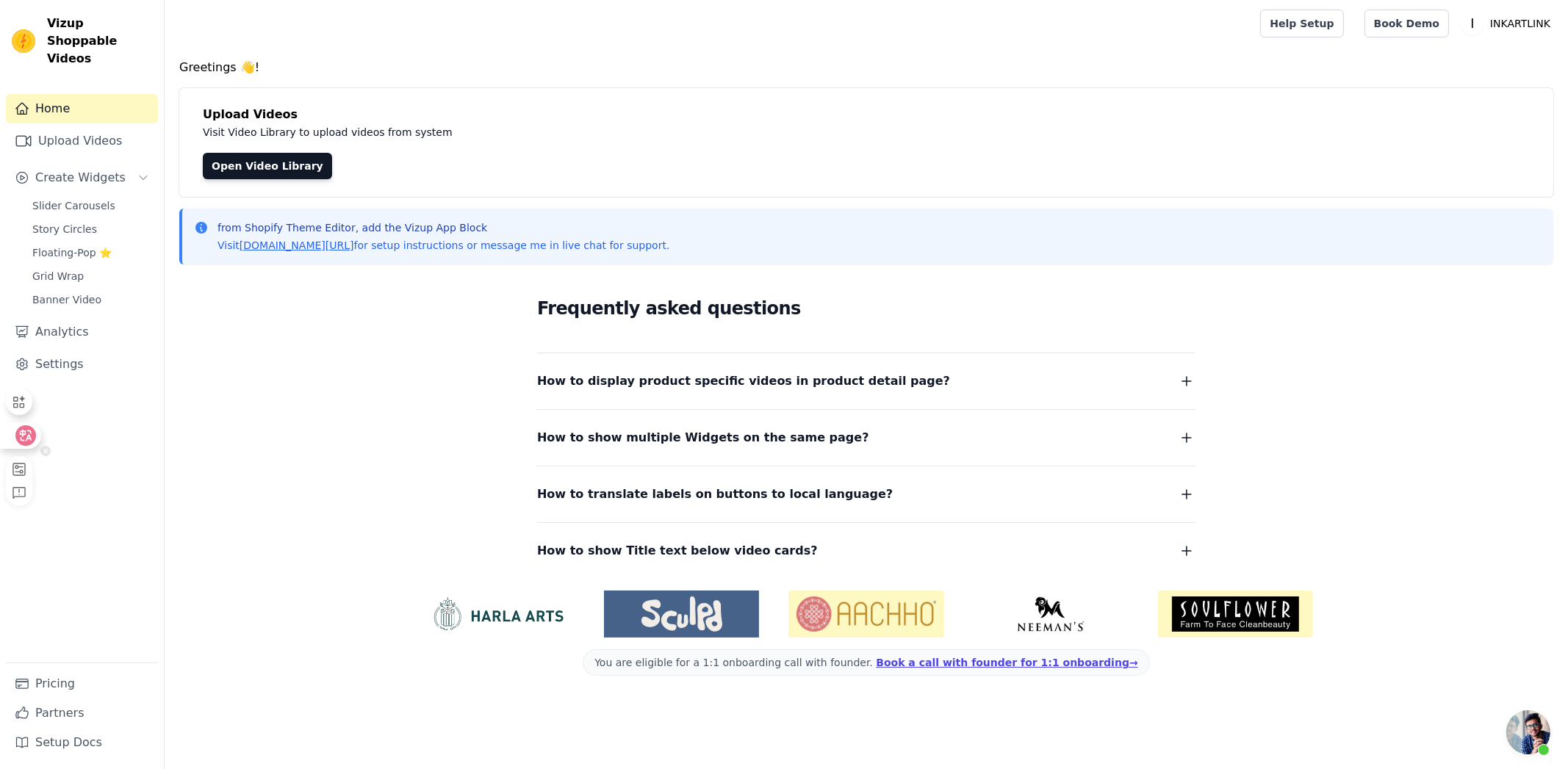
click at [27, 440] on icon at bounding box center [26, 435] width 12 height 11
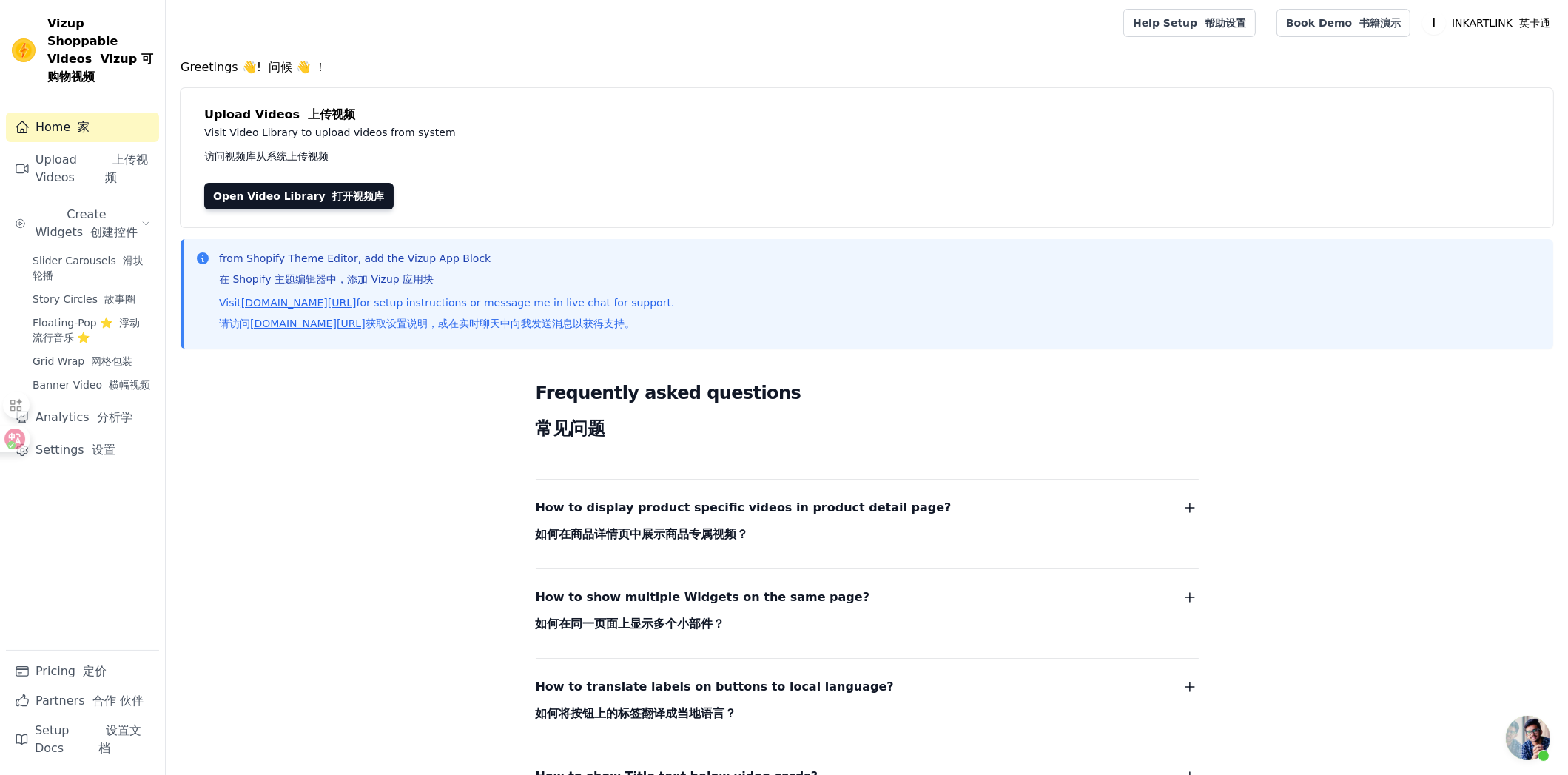
scroll to position [0, 0]
click at [116, 704] on font "合作 伙伴" at bounding box center [118, 701] width 51 height 14
click at [69, 667] on link "Pricing 定价" at bounding box center [83, 671] width 153 height 30
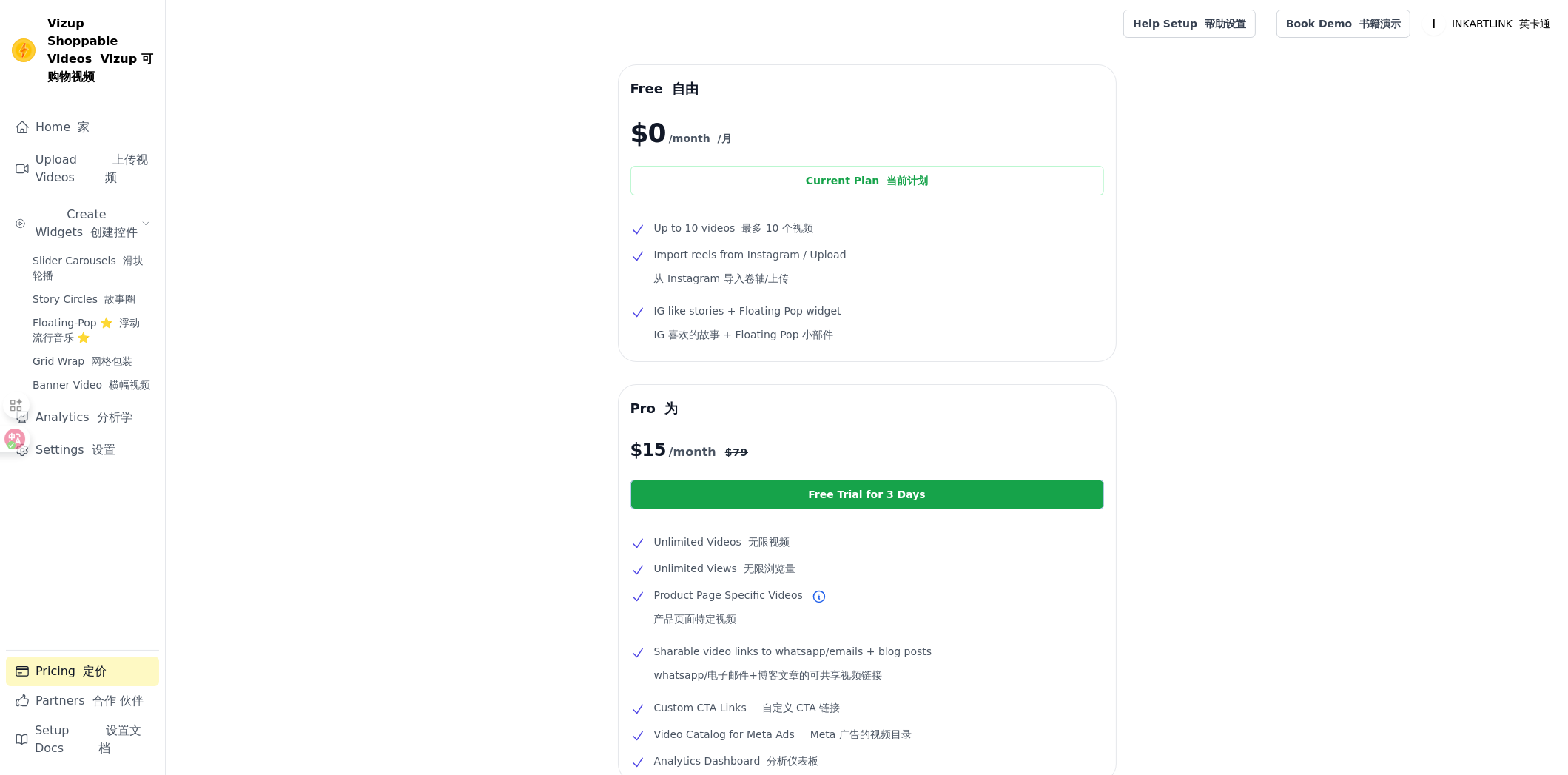
click at [1229, 317] on div "Free 自由 $0 /month /月 Current Plan 当前计划 Up to 10 videos 最多 10 个视频 Import reels f…" at bounding box center [867, 528] width 1402 height 926
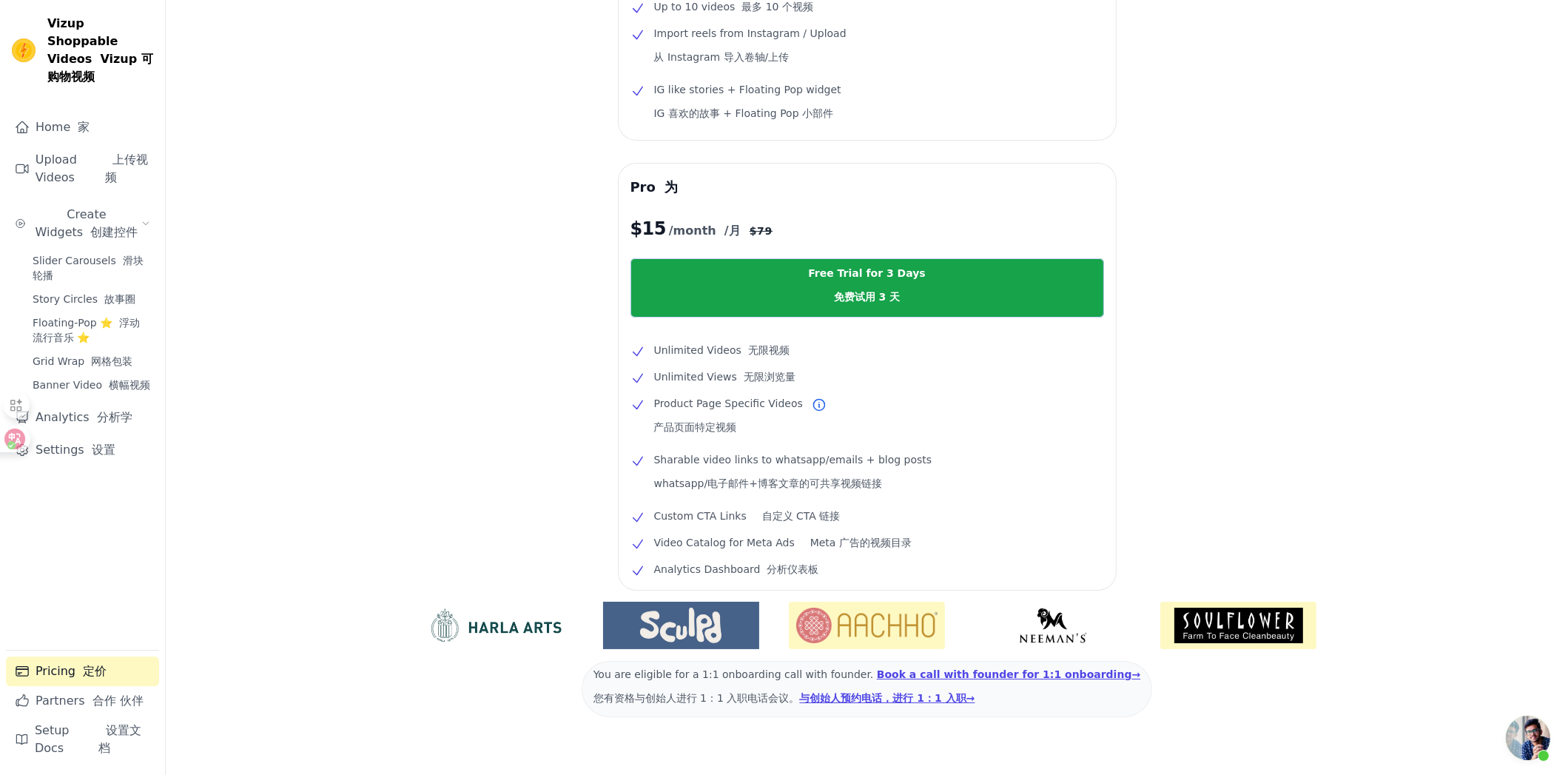
scroll to position [222, 0]
click at [1226, 308] on div "Free 自由 $0 /month /月 Current Plan 当前计划 Up to 10 videos 最多 10 个视频 Import reels f…" at bounding box center [867, 321] width 1402 height 956
click at [1280, 321] on div "Free 自由 $0 /month /月 Current Plan 当前计划 Up to 10 videos 最多 10 个视频 Import reels f…" at bounding box center [867, 321] width 1402 height 956
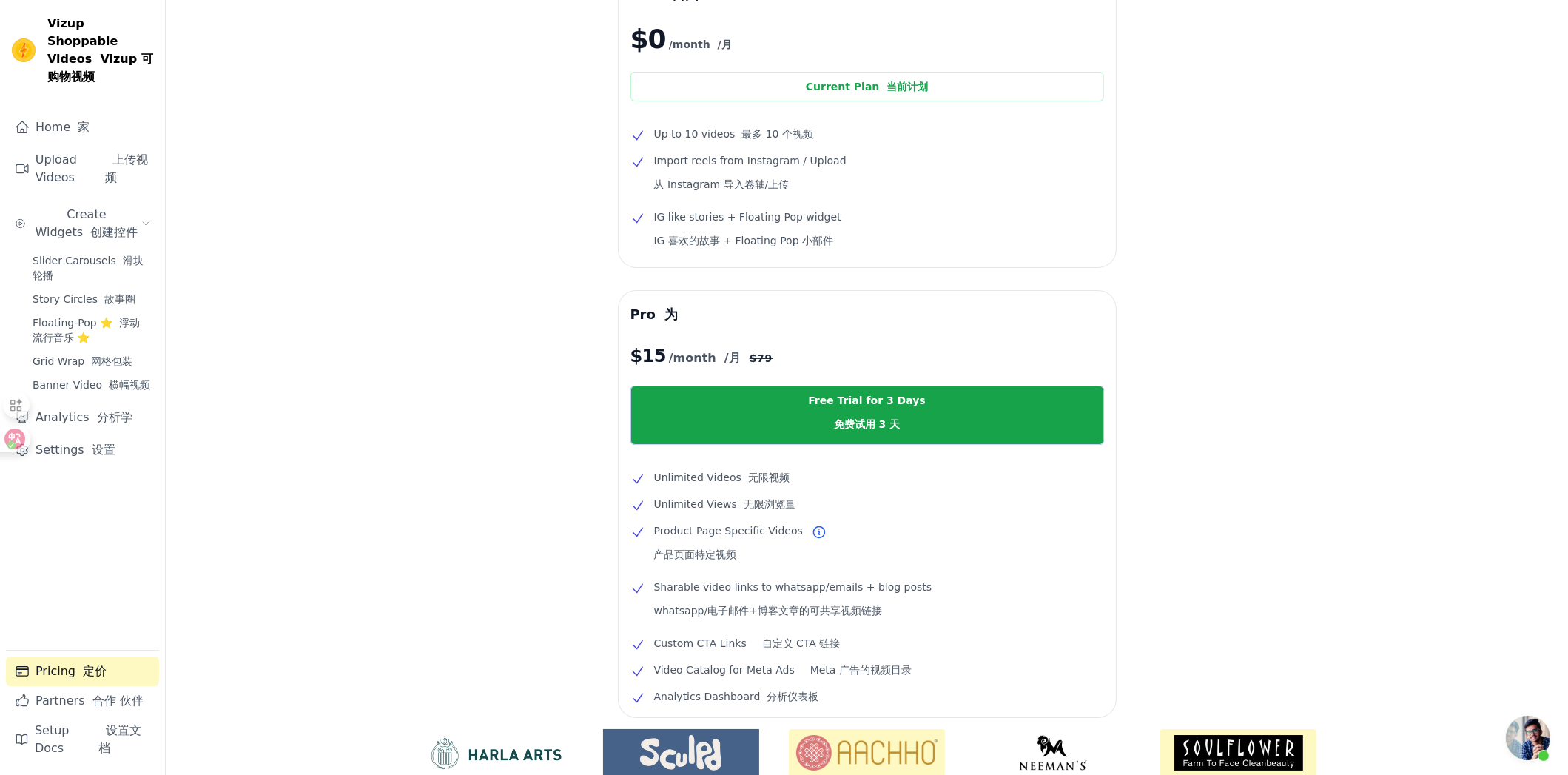
scroll to position [0, 0]
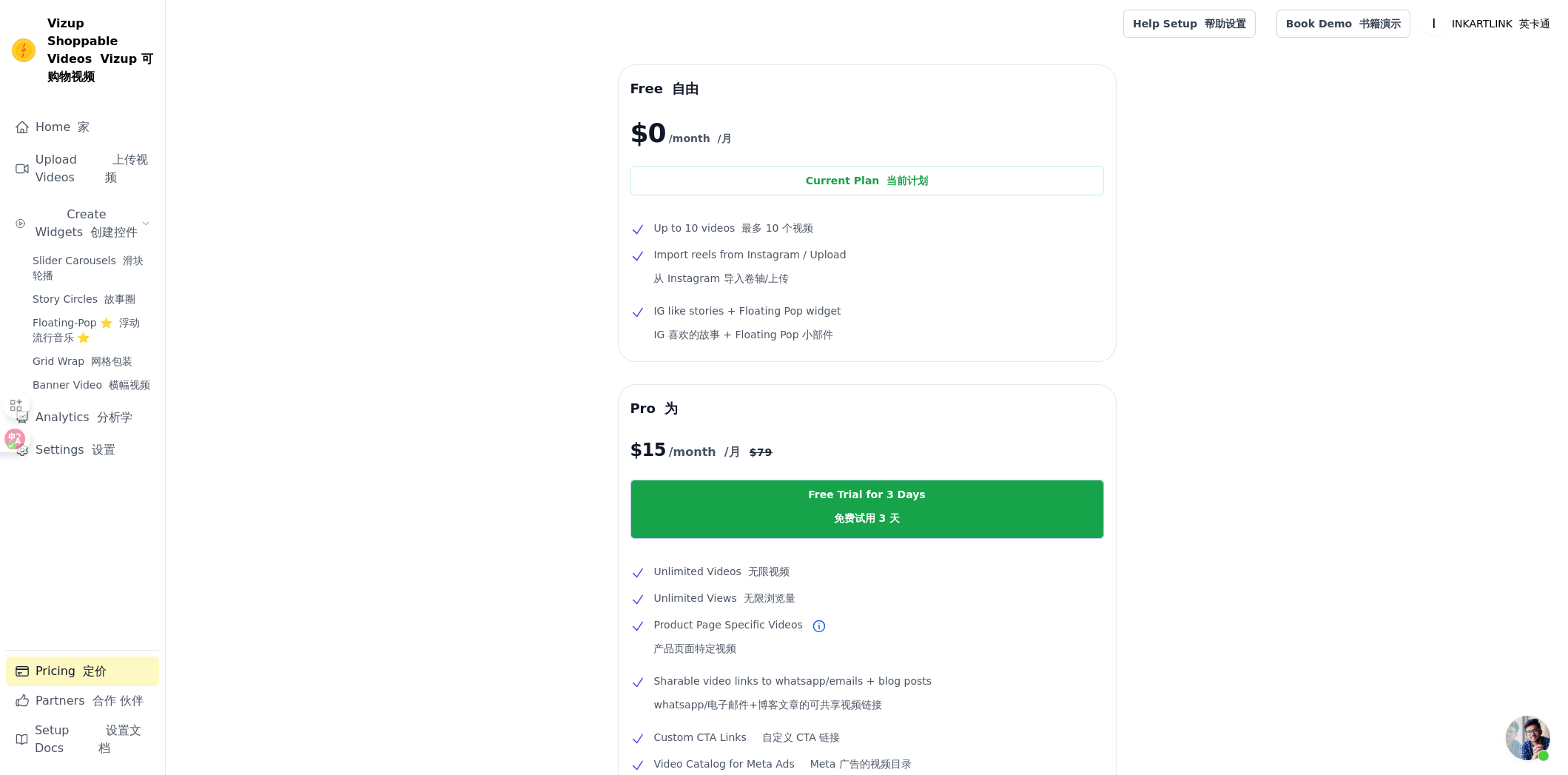
click at [1274, 321] on div "Free 自由 $0 /month /月 Current Plan 当前计划 Up to 10 videos 最多 10 个视频 Import reels f…" at bounding box center [867, 543] width 1402 height 956
click at [1264, 321] on div "Free 自由 $0 /month /月 Current Plan 当前计划 Up to 10 videos 最多 10 个视频 Import reels f…" at bounding box center [867, 543] width 1402 height 956
click at [912, 505] on link "Free Trial for 3 Days 免费试用 3 天" at bounding box center [867, 509] width 473 height 59
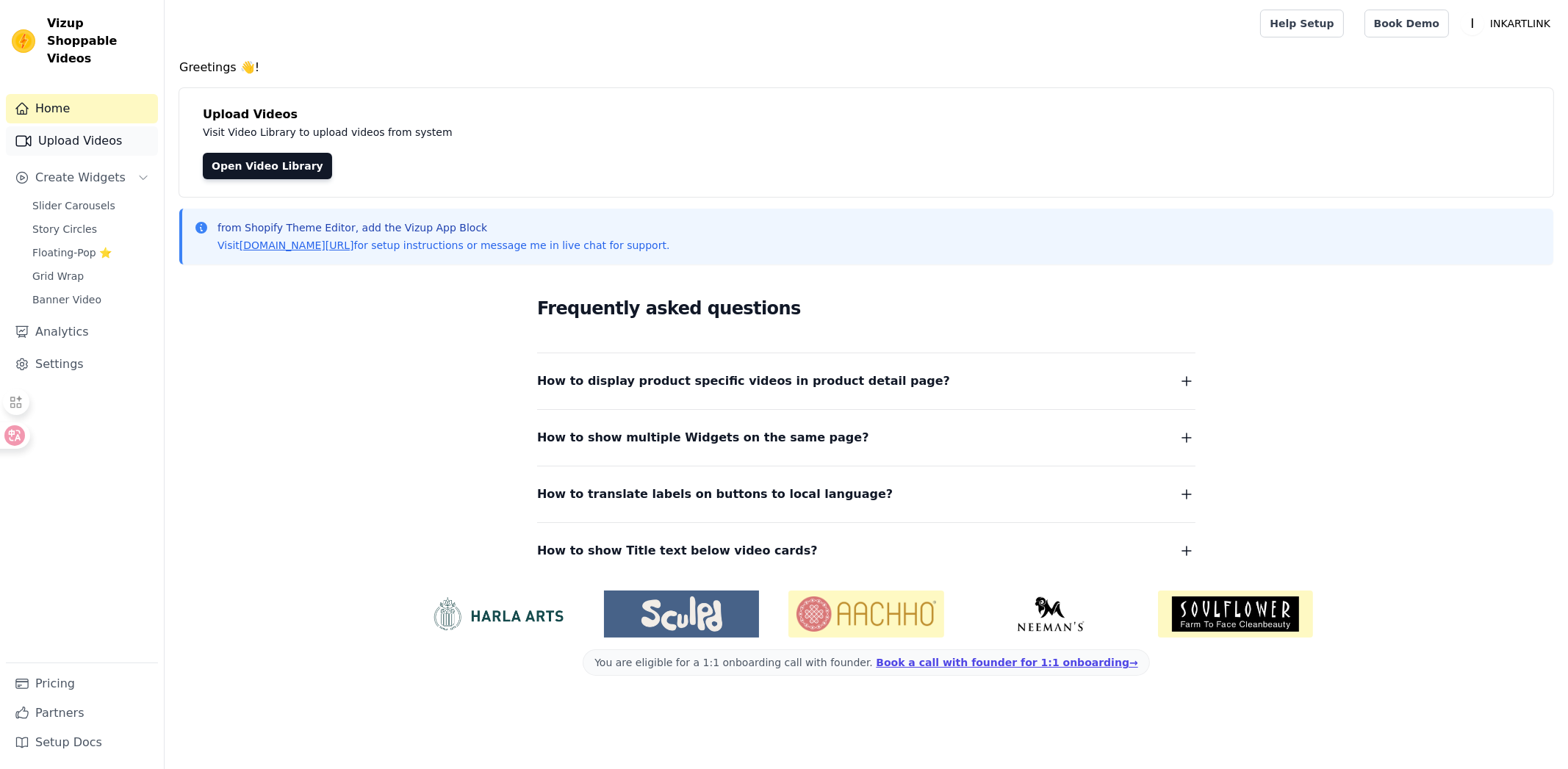
click at [84, 129] on link "Upload Videos" at bounding box center [82, 140] width 152 height 30
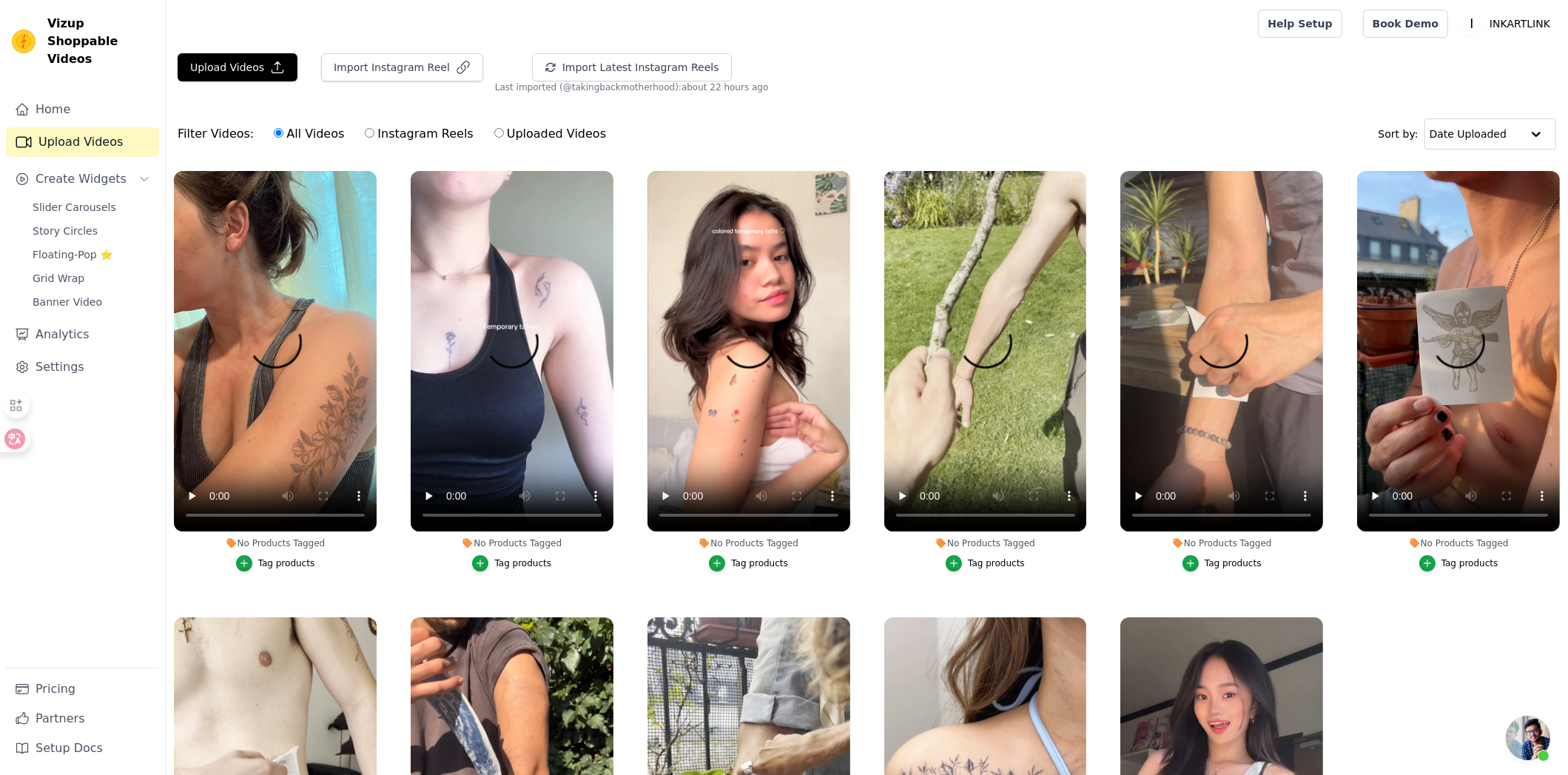
scroll to position [26, 0]
click at [433, 65] on button "Import Instagram Reel" at bounding box center [402, 67] width 162 height 28
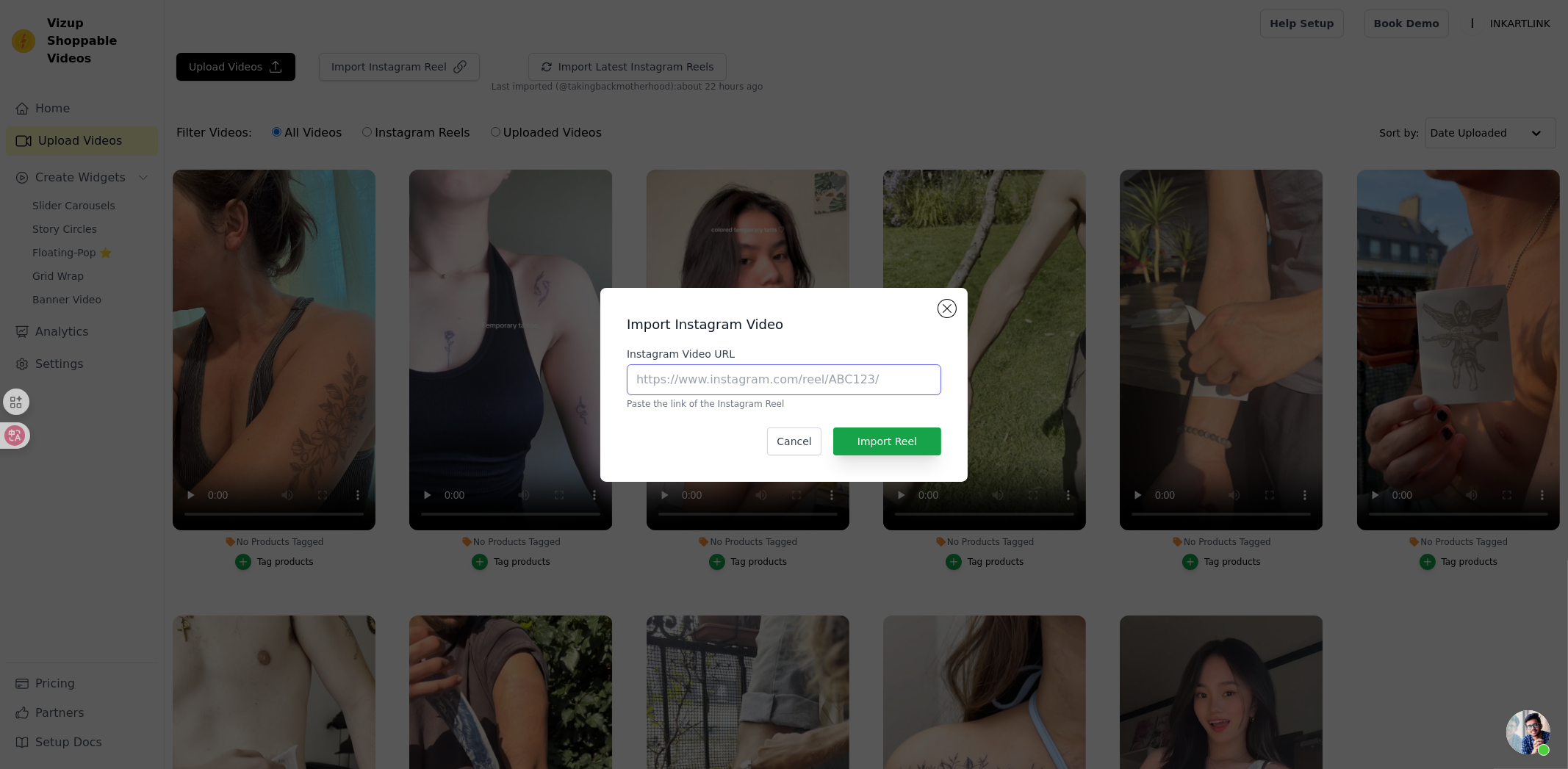
click at [717, 392] on input "Instagram Video URL" at bounding box center [784, 380] width 314 height 31
paste input "https://www.instagram.com/p/DM_afOqMI1y/"
type input "https://www.instagram.com/p/DM_afOqMI1y/"
click at [896, 433] on button "Import Reel" at bounding box center [887, 441] width 108 height 28
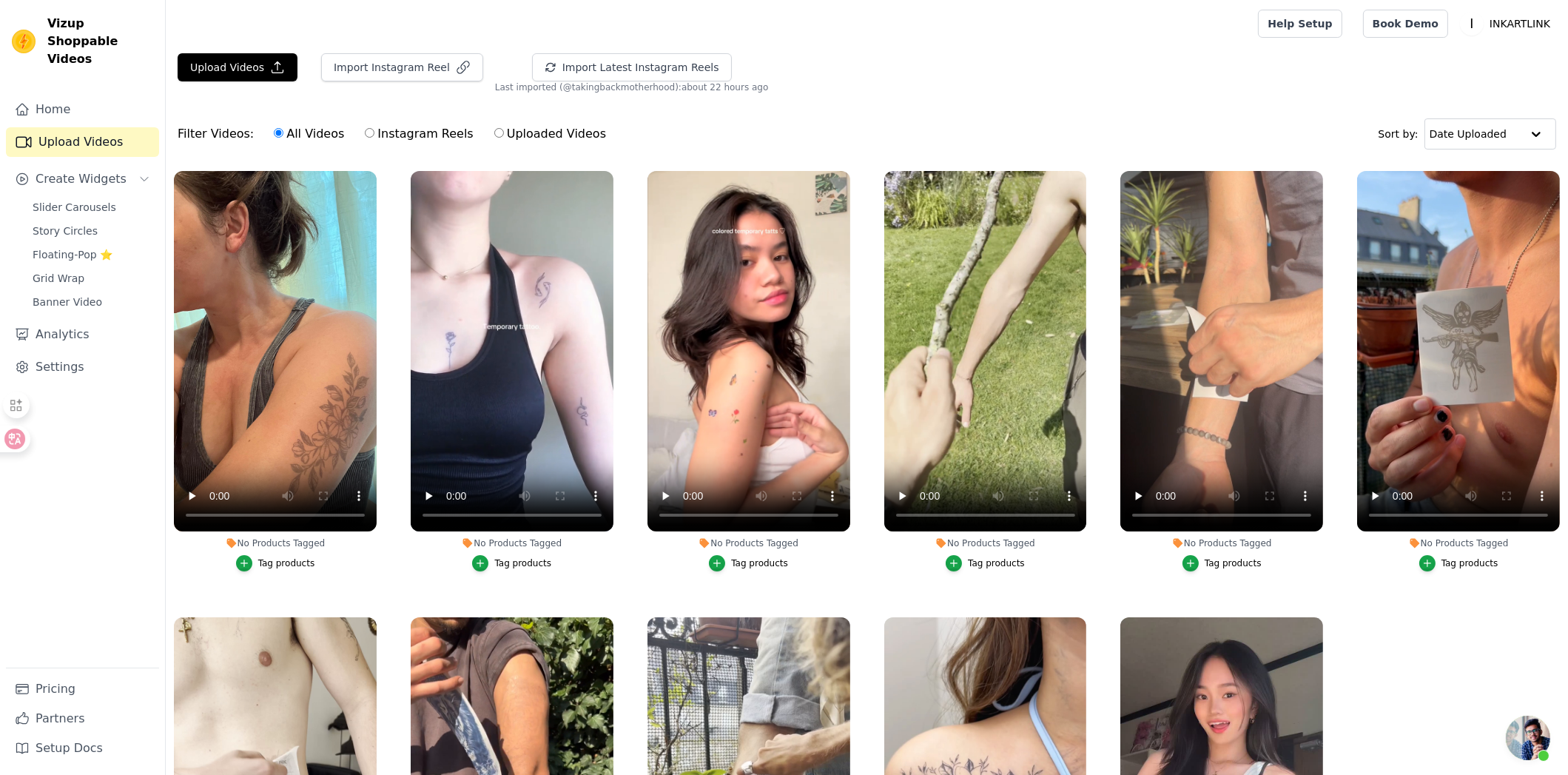
click at [782, 80] on div "Upload Videos Import Instagram Reel Import Latest Instagram Reels Import Latest…" at bounding box center [867, 73] width 1402 height 40
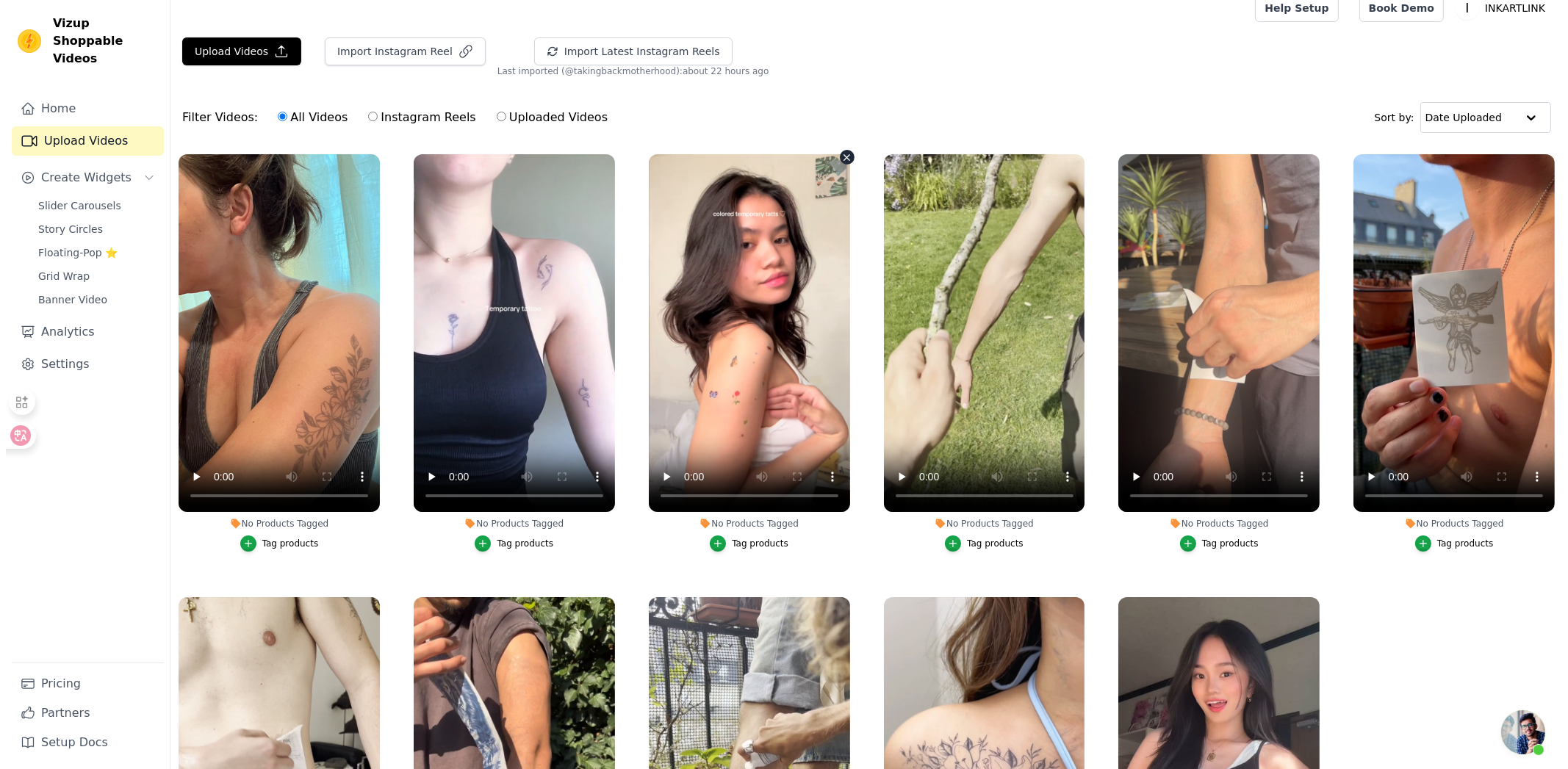
scroll to position [0, 0]
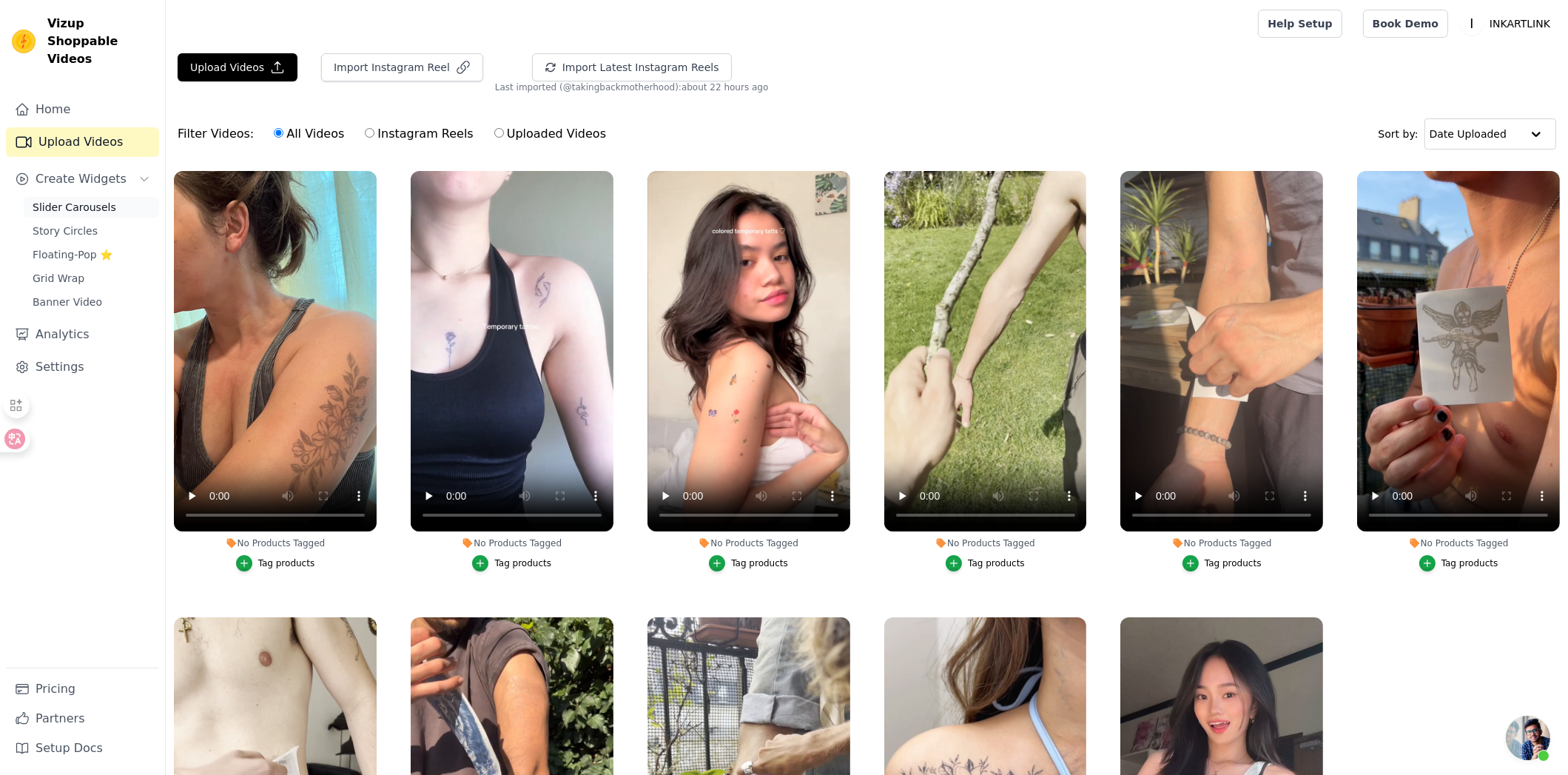
click at [81, 200] on span "Slider Carousels" at bounding box center [74, 207] width 83 height 15
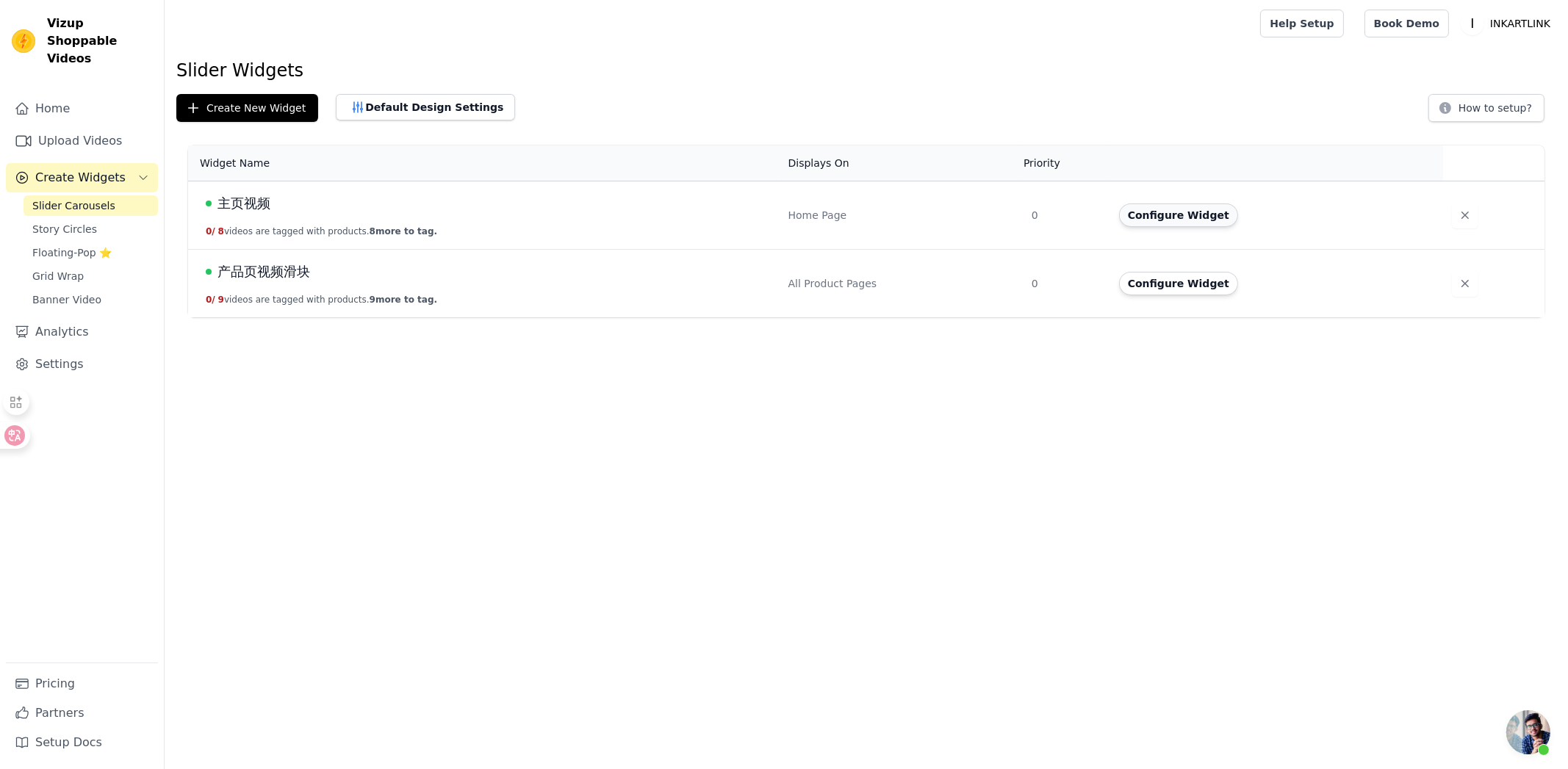
click at [1163, 214] on button "Configure Widget" at bounding box center [1178, 215] width 119 height 24
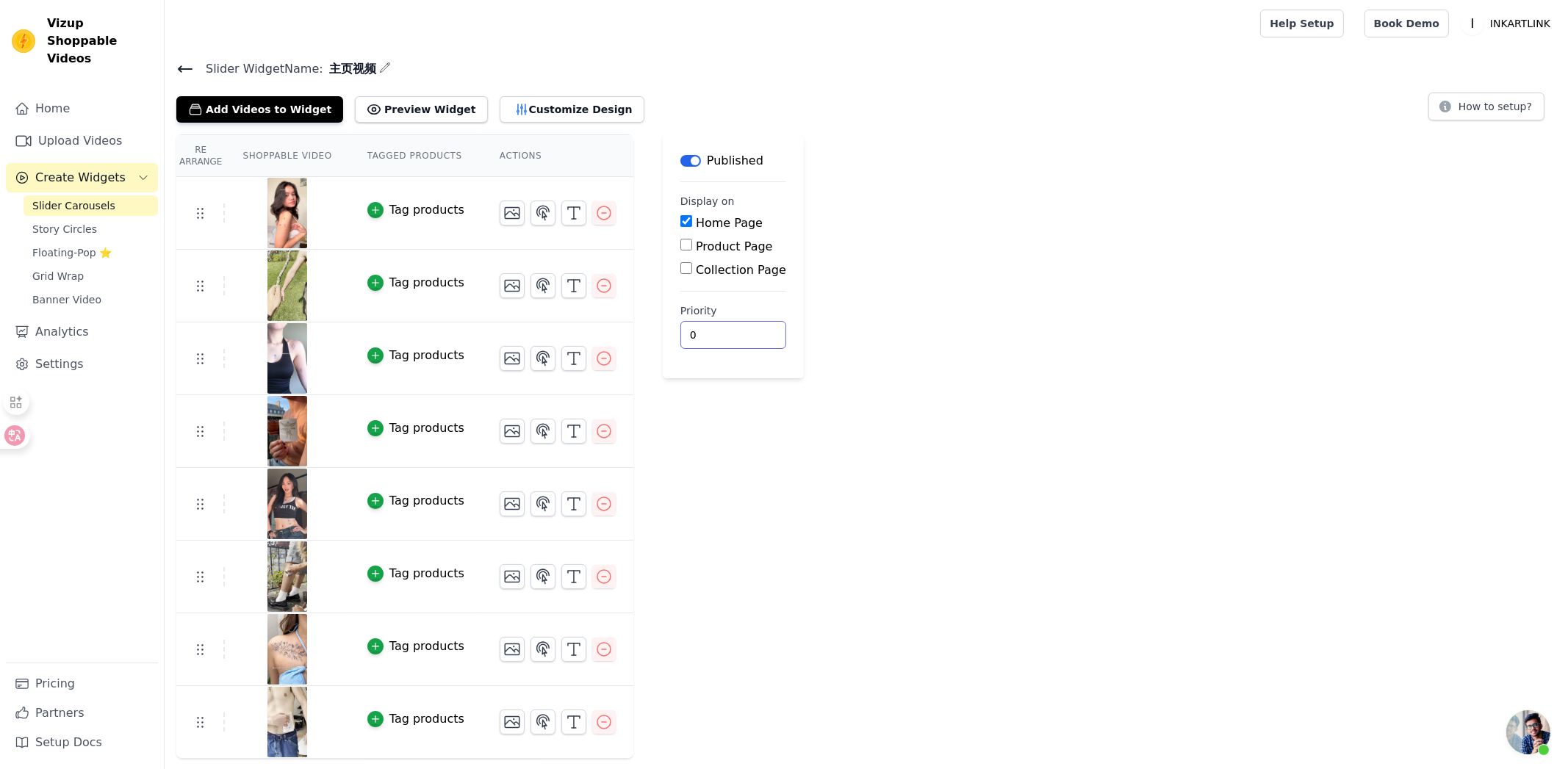
drag, startPoint x: 806, startPoint y: 553, endPoint x: 710, endPoint y: 459, distance: 134.4
click at [806, 552] on div "Re Arrange Shoppable Video Tagged Products Actions Tag products Tag products Ta…" at bounding box center [866, 446] width 1403 height 624
click at [105, 169] on span "Create Widgets" at bounding box center [80, 178] width 90 height 17
click at [103, 169] on span "Create Widgets" at bounding box center [80, 178] width 90 height 17
click at [96, 198] on span "Slider Carousels" at bounding box center [74, 205] width 83 height 14
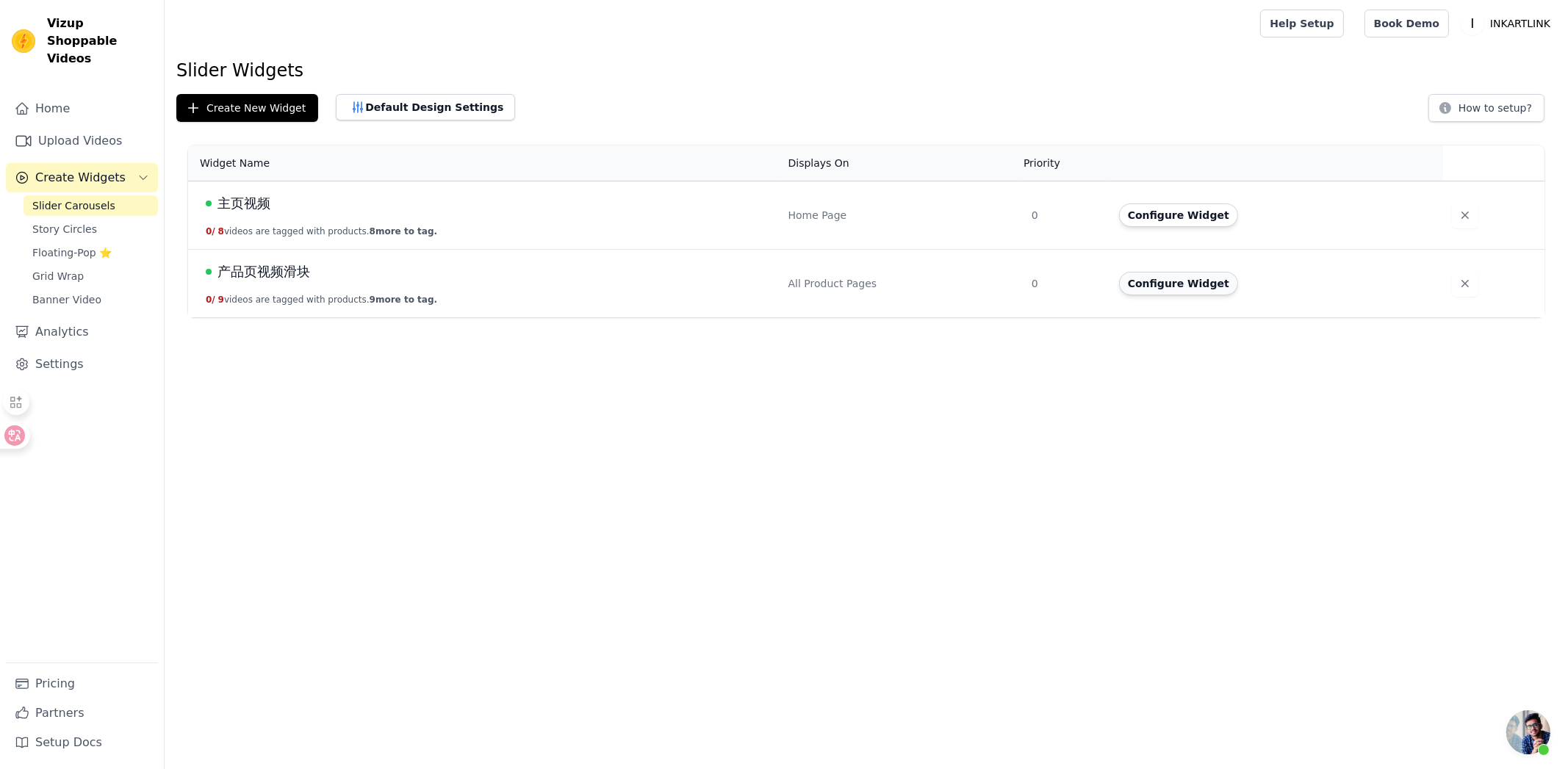
click at [1176, 286] on button "Configure Widget" at bounding box center [1178, 283] width 119 height 24
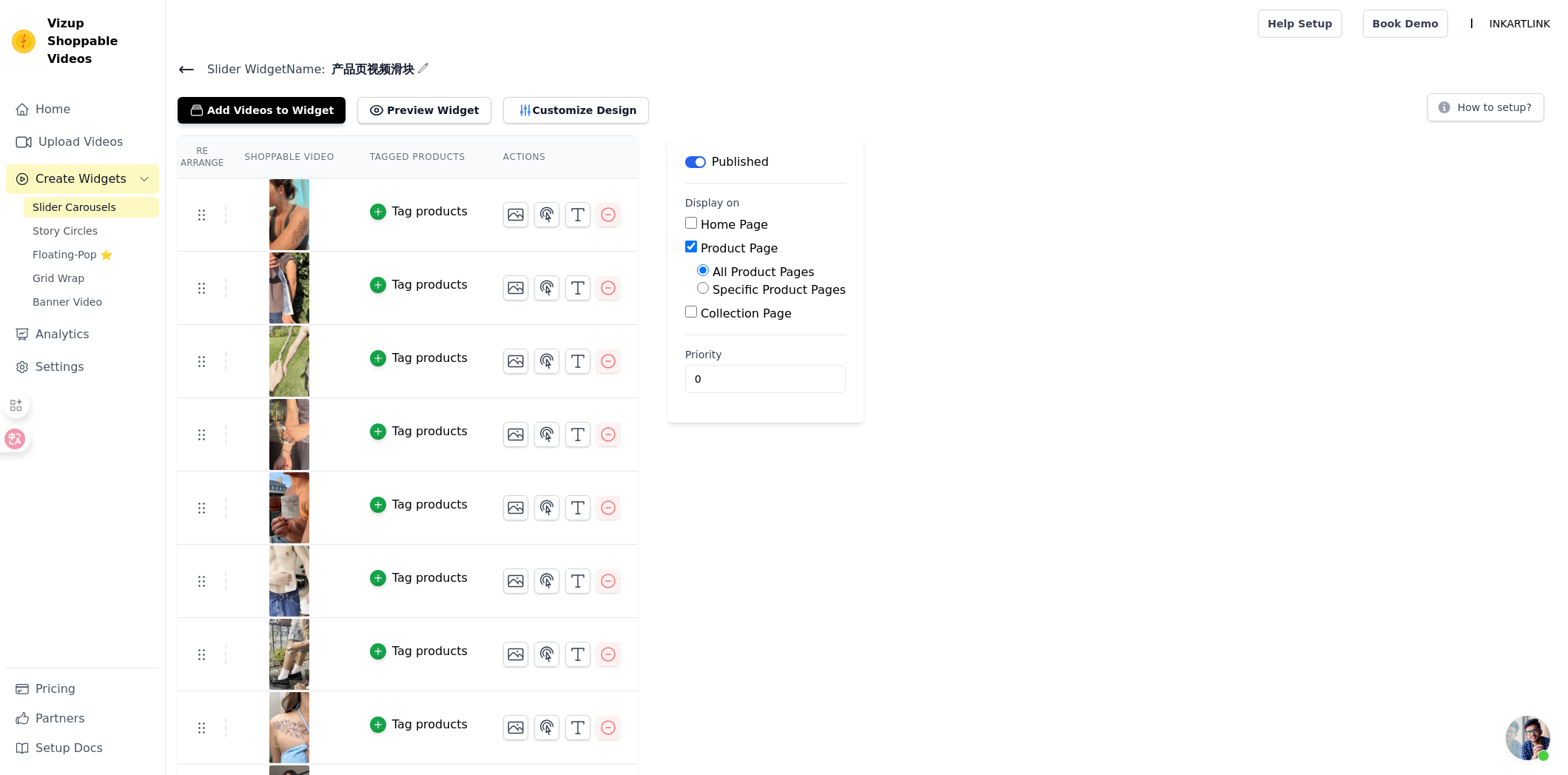
click at [73, 171] on span "Create Widgets" at bounding box center [80, 179] width 91 height 18
click at [185, 65] on icon at bounding box center [186, 69] width 18 height 18
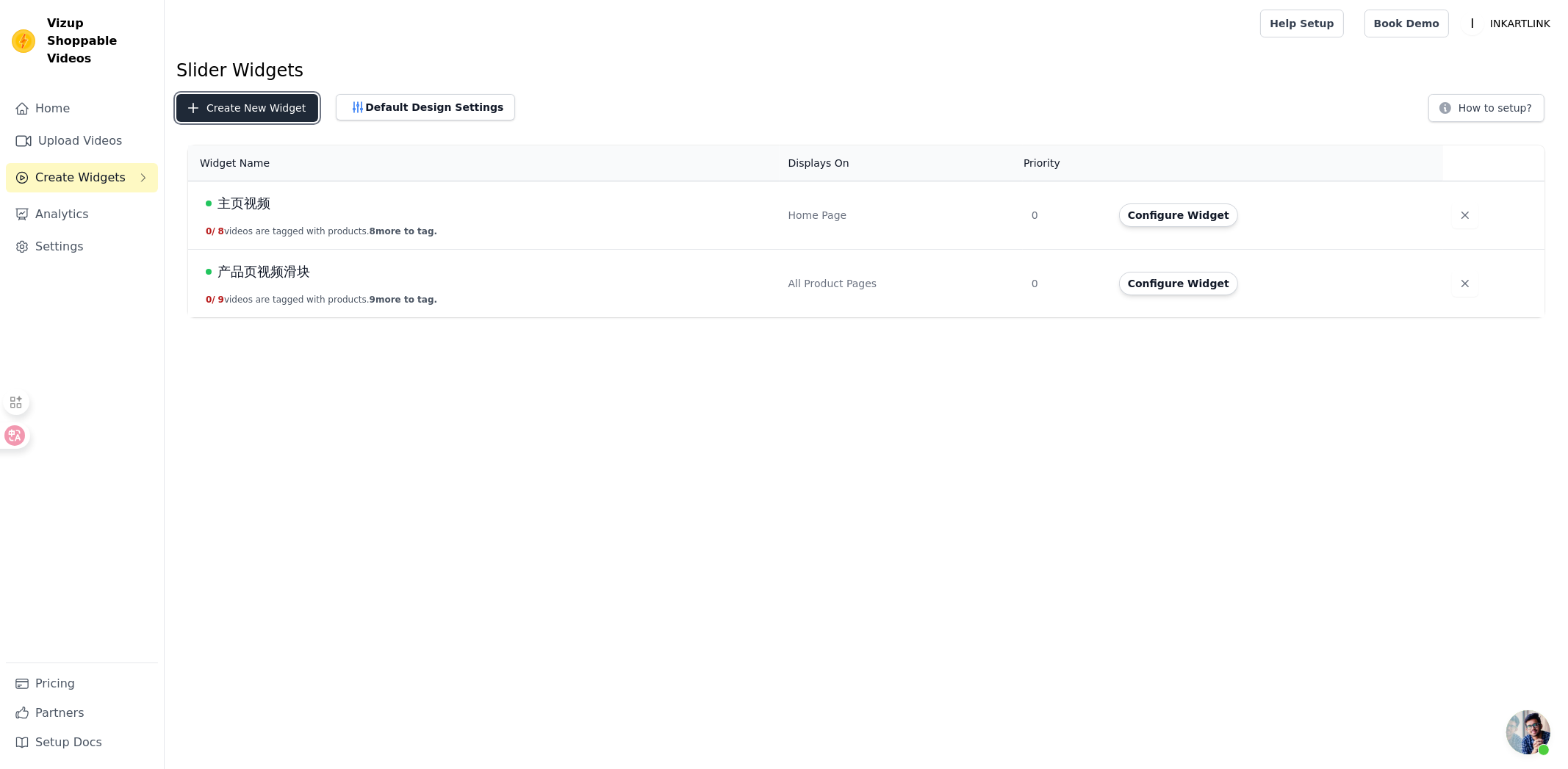
click at [267, 112] on button "Create New Widget" at bounding box center [247, 108] width 142 height 28
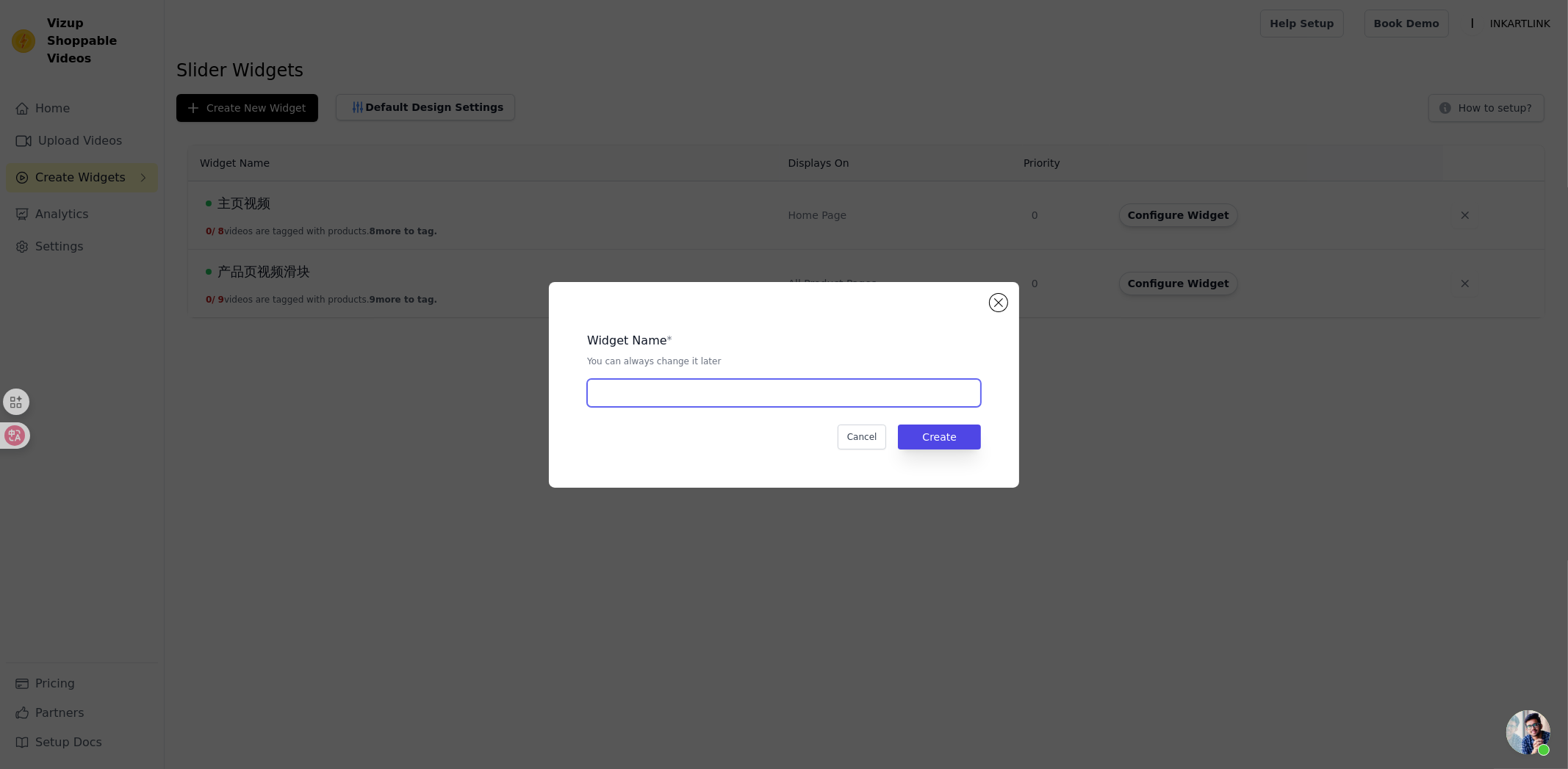
click at [683, 391] on input "text" at bounding box center [784, 392] width 394 height 28
type input "花臂冰袖-产品页视频滑块"
click at [928, 437] on button "Create" at bounding box center [939, 437] width 83 height 25
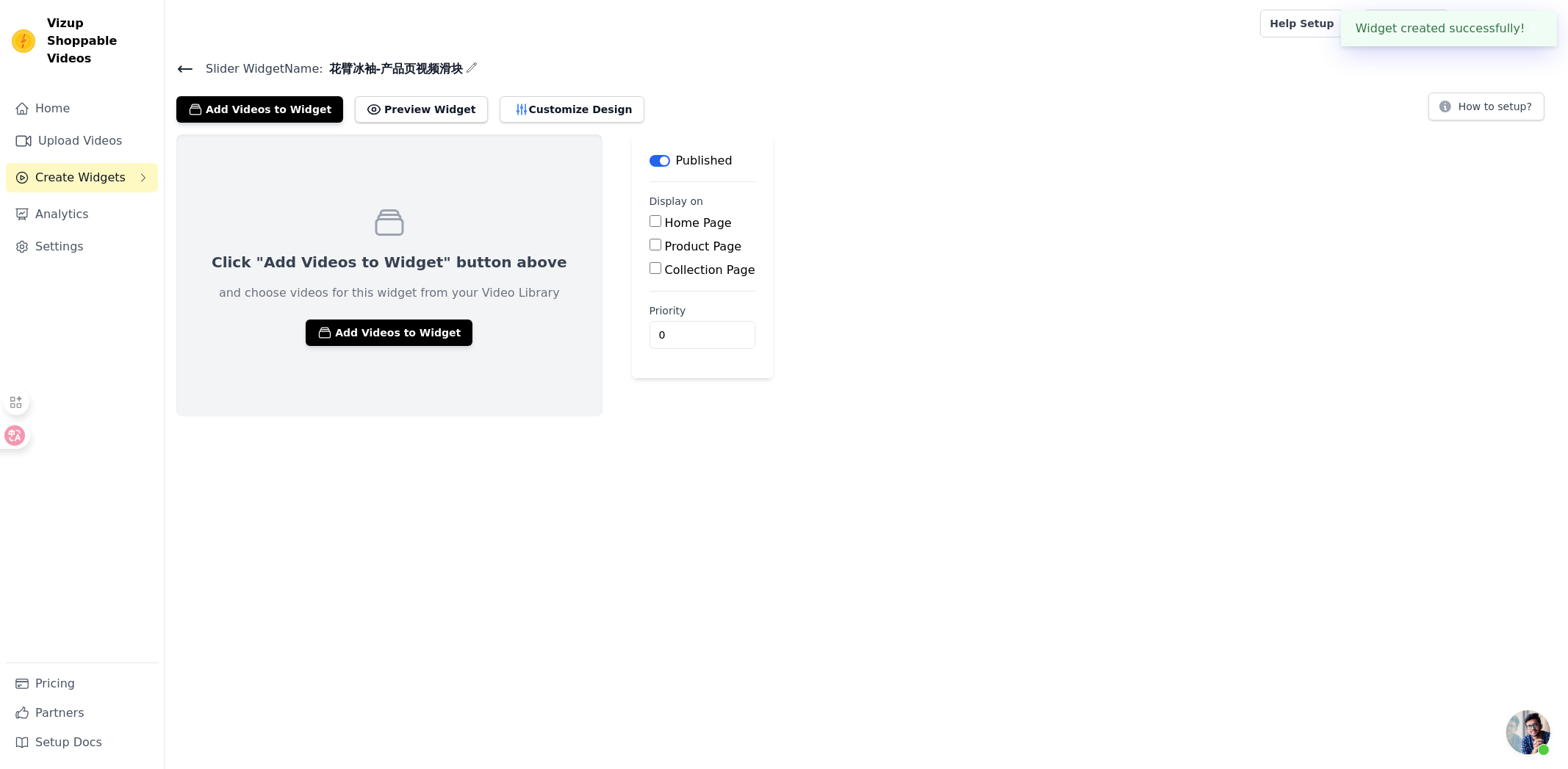
click at [696, 244] on label "Product Page" at bounding box center [704, 246] width 77 height 14
click at [661, 244] on input "Product Page" at bounding box center [655, 244] width 11 height 11
checkbox input "true"
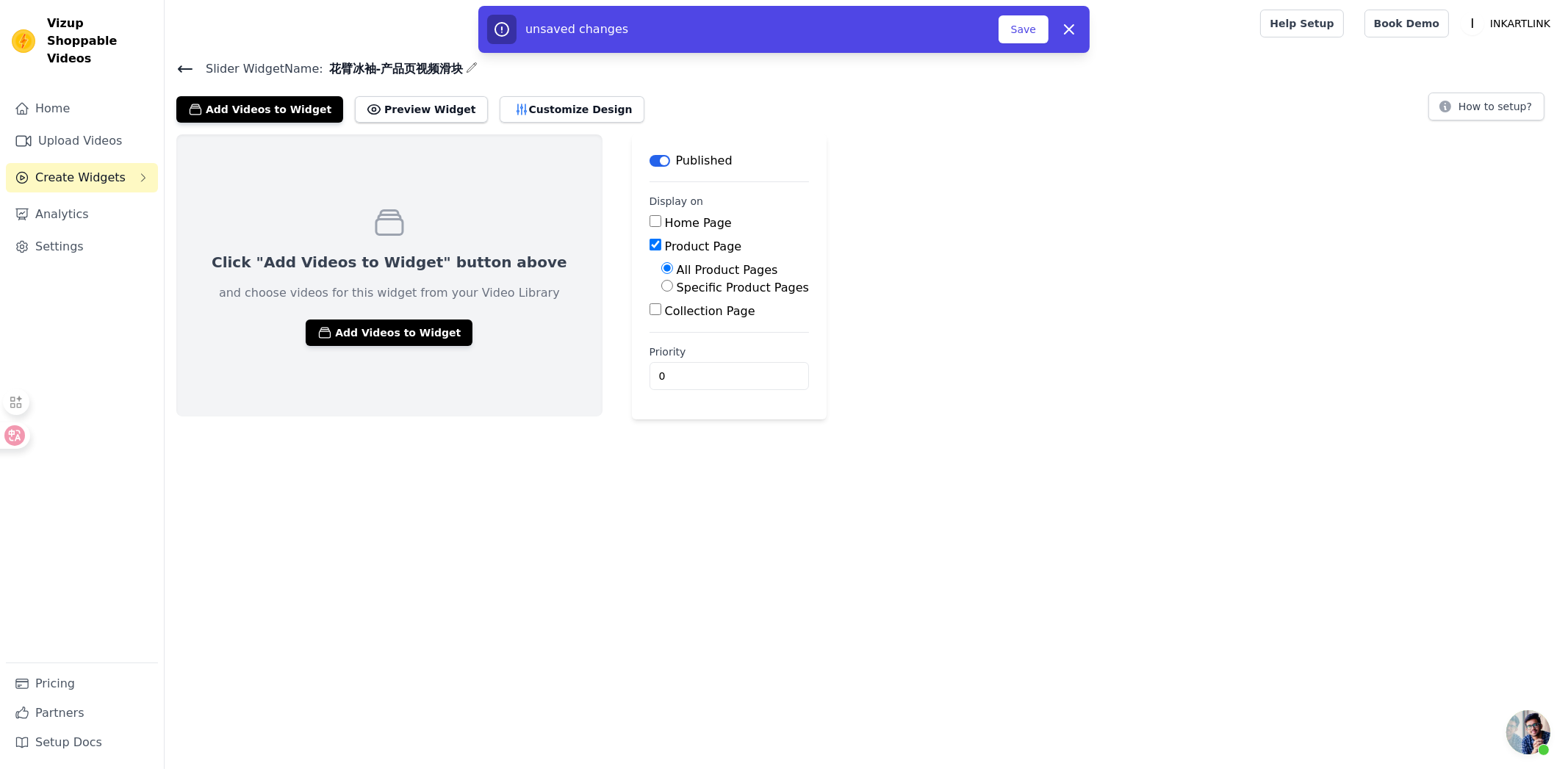
click at [708, 287] on label "Specific Product Pages" at bounding box center [743, 288] width 132 height 14
click at [673, 287] on input "Specific Product Pages" at bounding box center [667, 285] width 11 height 11
radio input "true"
click at [708, 320] on button "Select Products" at bounding box center [711, 320] width 99 height 25
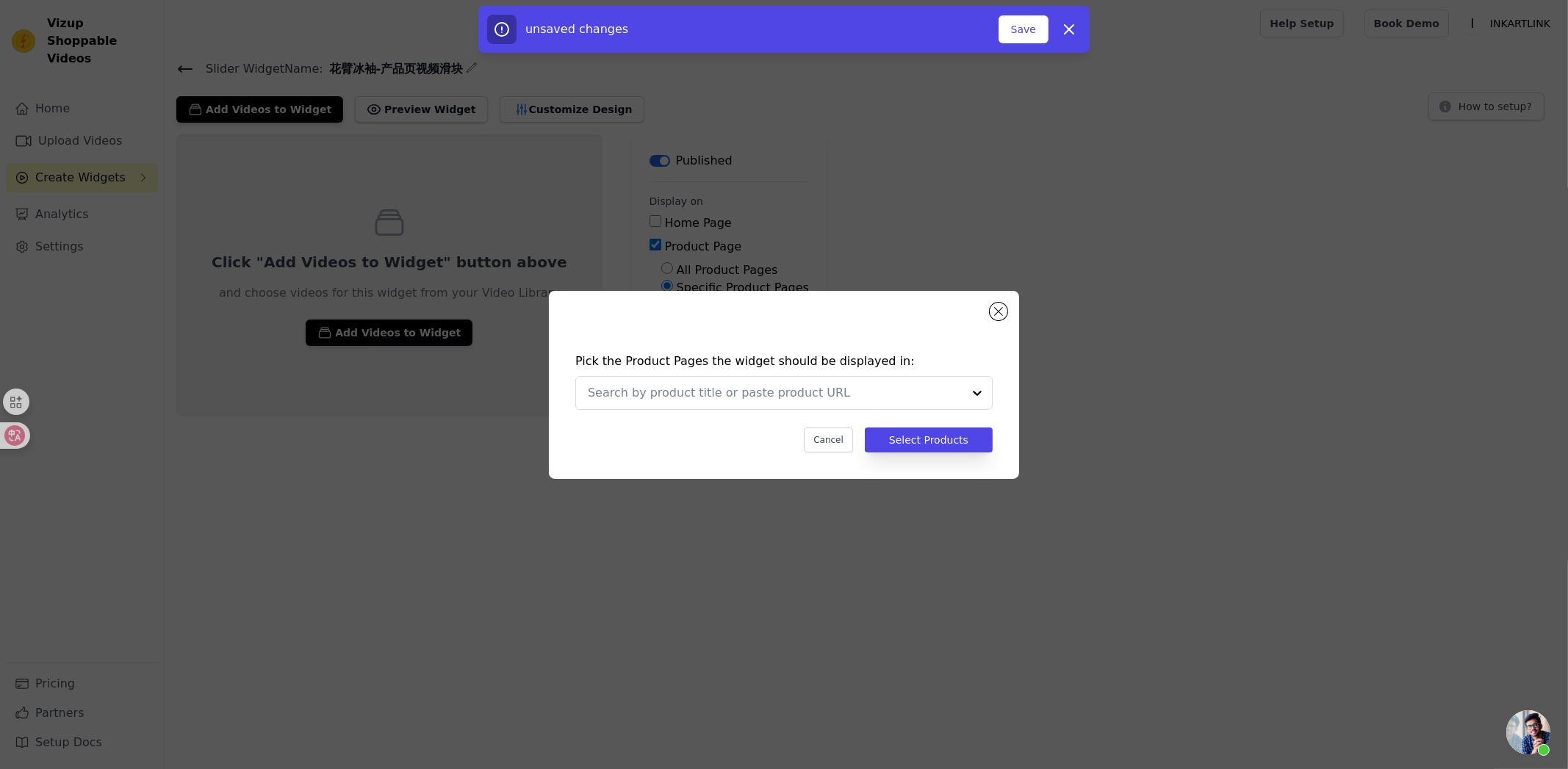
click at [727, 412] on div "Pick the Product Pages the widget should be displayed in: Cancel Select Products" at bounding box center [784, 402] width 446 height 129
click at [720, 392] on input "text" at bounding box center [775, 392] width 374 height 17
paste input "8306276040883"
type input "8306276040883"
click at [978, 393] on div at bounding box center [976, 392] width 30 height 33
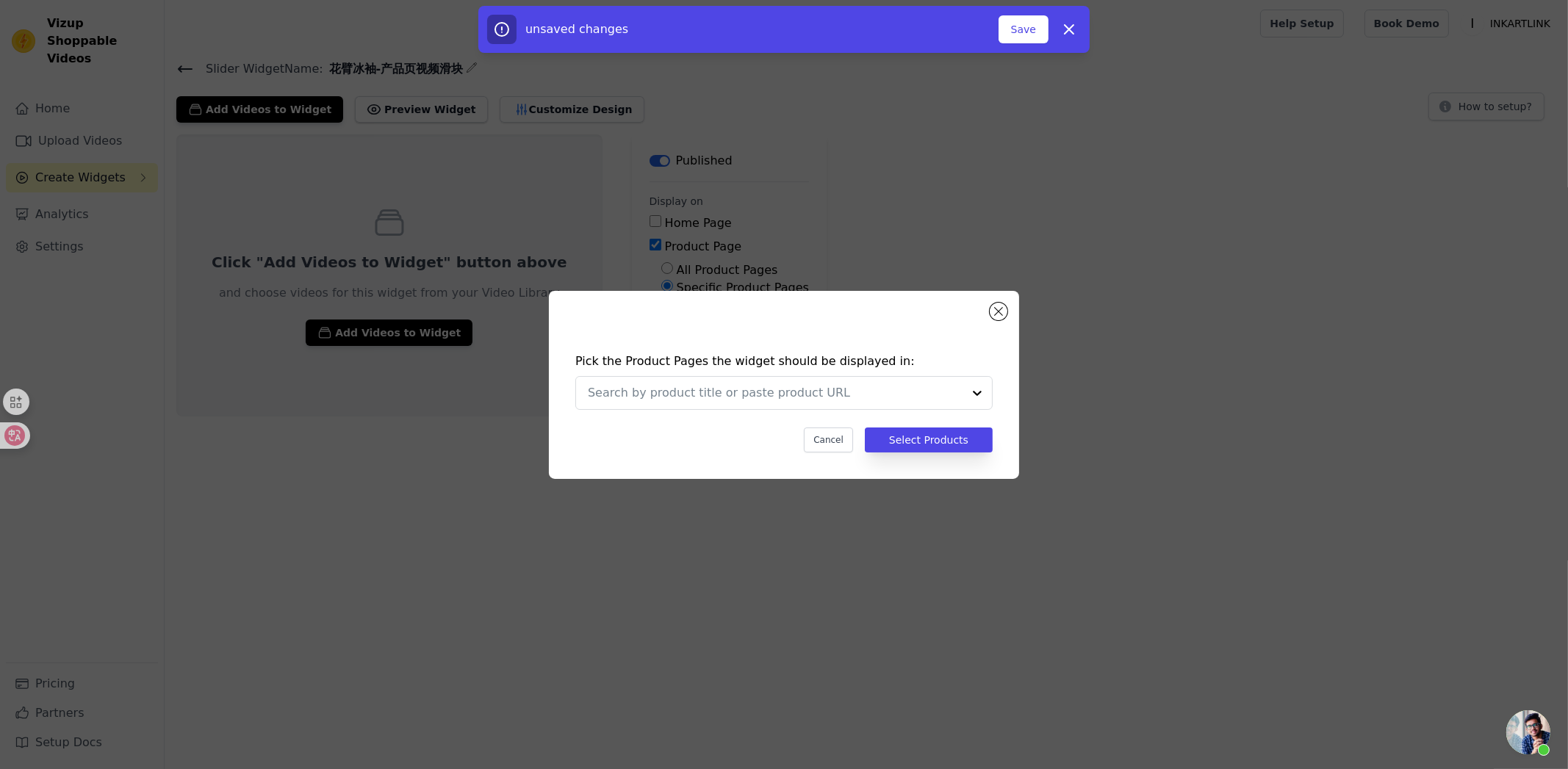
click at [939, 331] on div "Pick the Product Pages the widget should be displayed in: Cancel Select Products" at bounding box center [784, 385] width 470 height 188
click at [877, 391] on input "text" at bounding box center [775, 392] width 374 height 17
paste input "Tattoo Arm Sleeve"
type input "Tattoo Arm Sleeve"
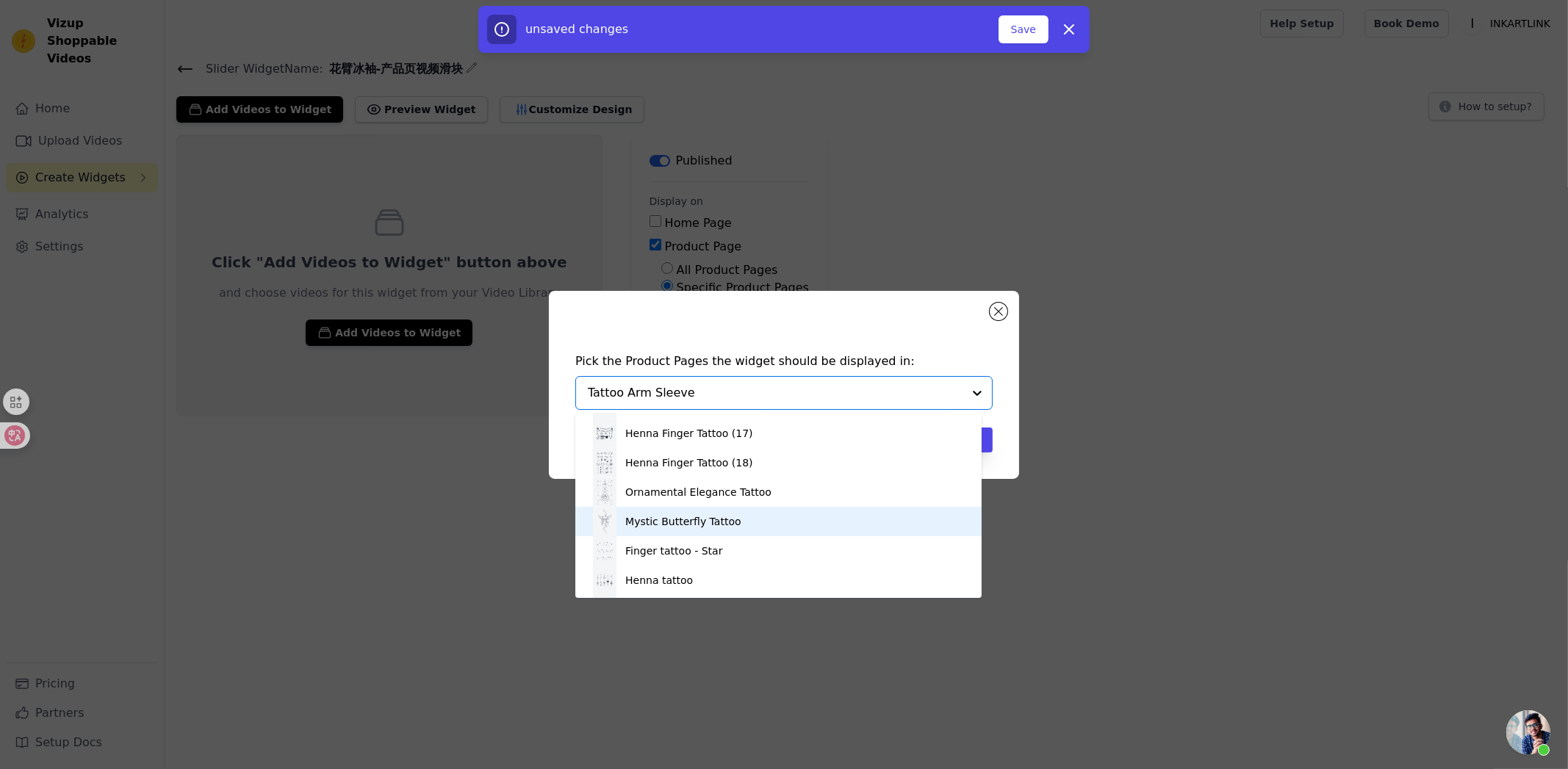
scroll to position [1616, 0]
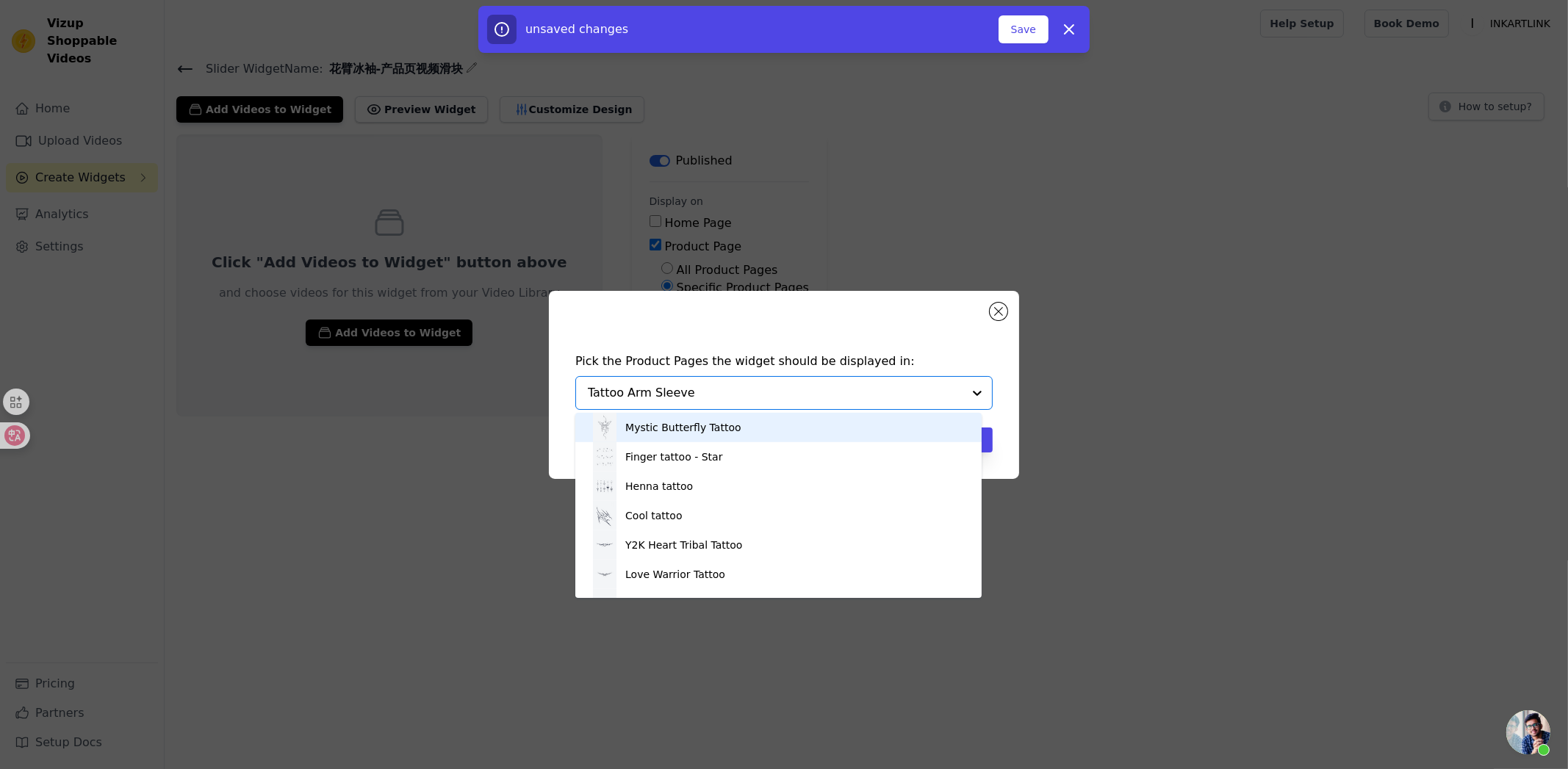
drag, startPoint x: 708, startPoint y: 393, endPoint x: 576, endPoint y: 396, distance: 132.0
click at [562, 396] on div "Pick the Product Pages the widget should be displayed in: Blessed Cross Wings T…" at bounding box center [784, 402] width 446 height 129
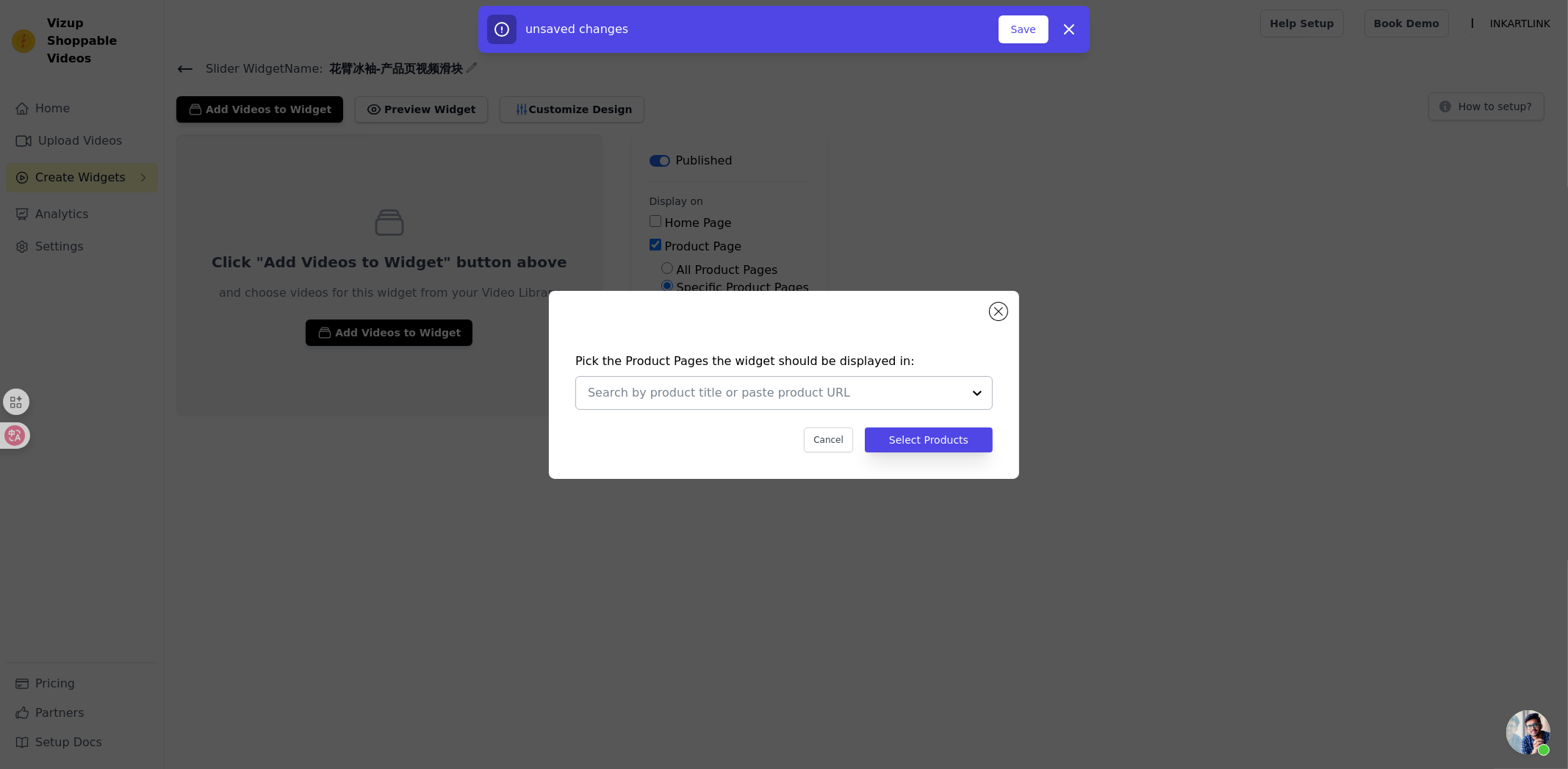
click at [693, 392] on input "text" at bounding box center [775, 392] width 374 height 17
paste input "https://inkartlink.com/products/crane-tattoo-arm-sleeve"
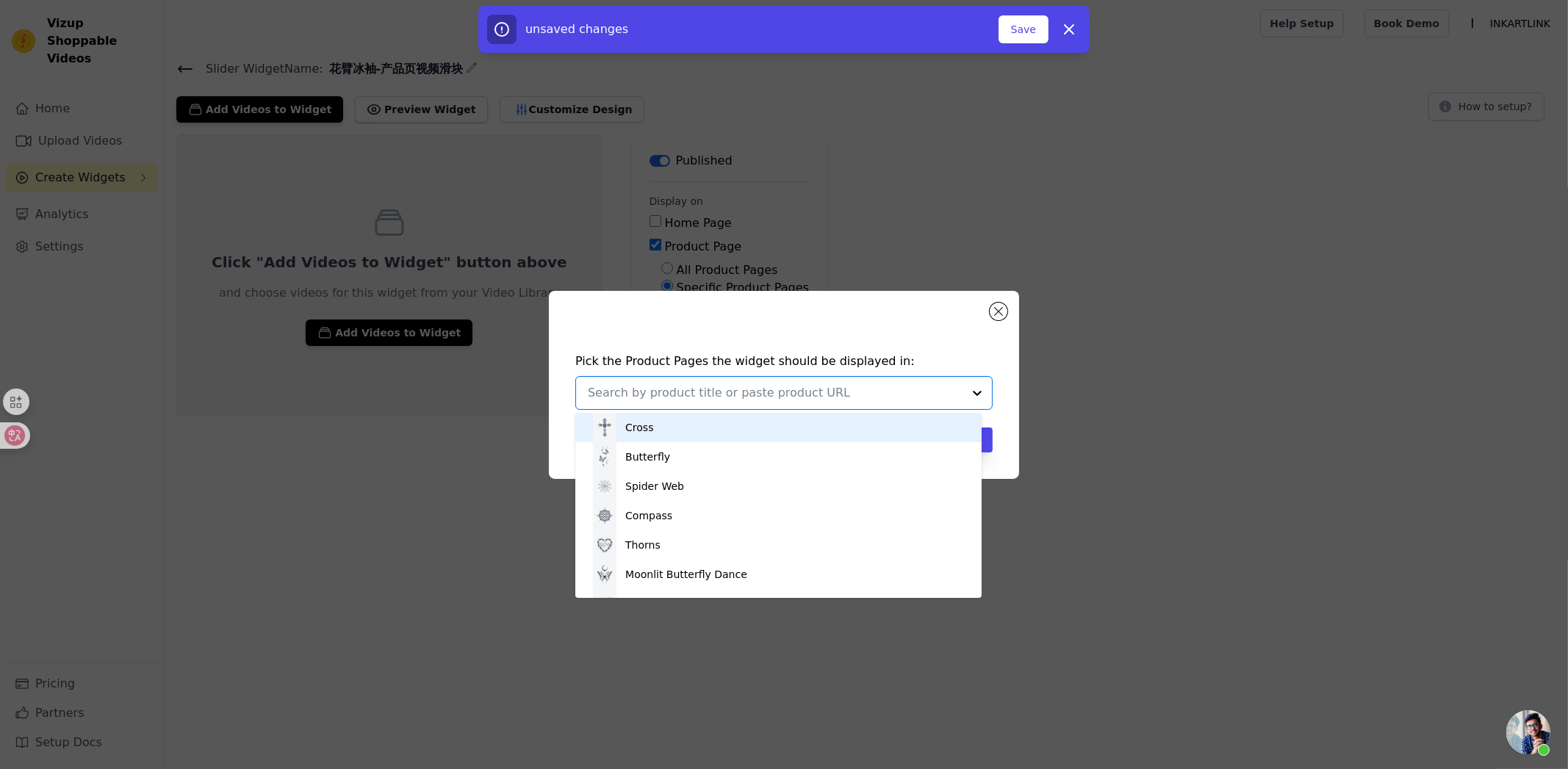
type input "https://inkartlink.com/products/crane-tattoo-arm-sleeve"
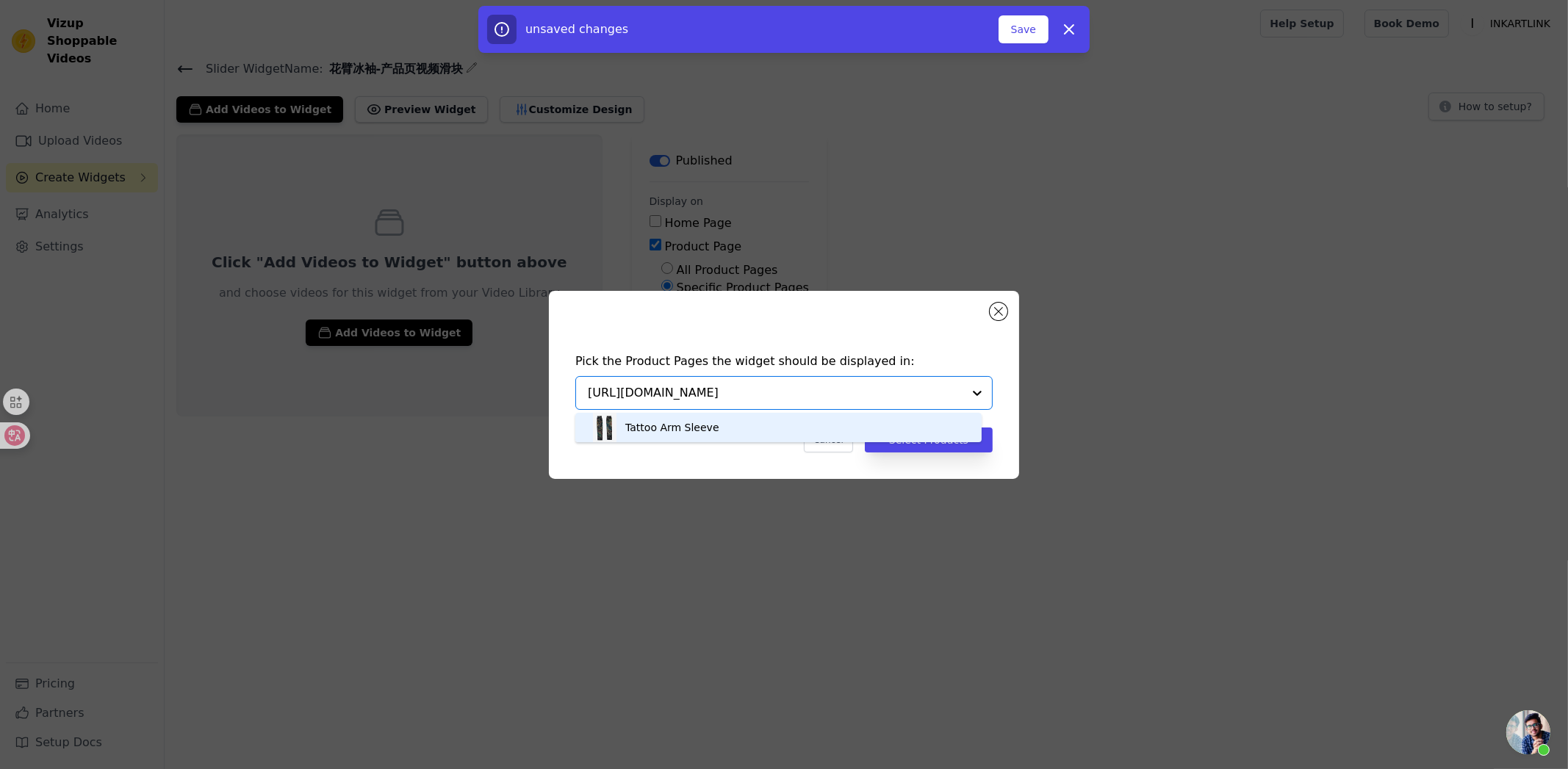
click at [695, 425] on div "Tattoo Arm Sleeve" at bounding box center [671, 427] width 93 height 14
click at [955, 437] on button "Select Products" at bounding box center [929, 440] width 128 height 25
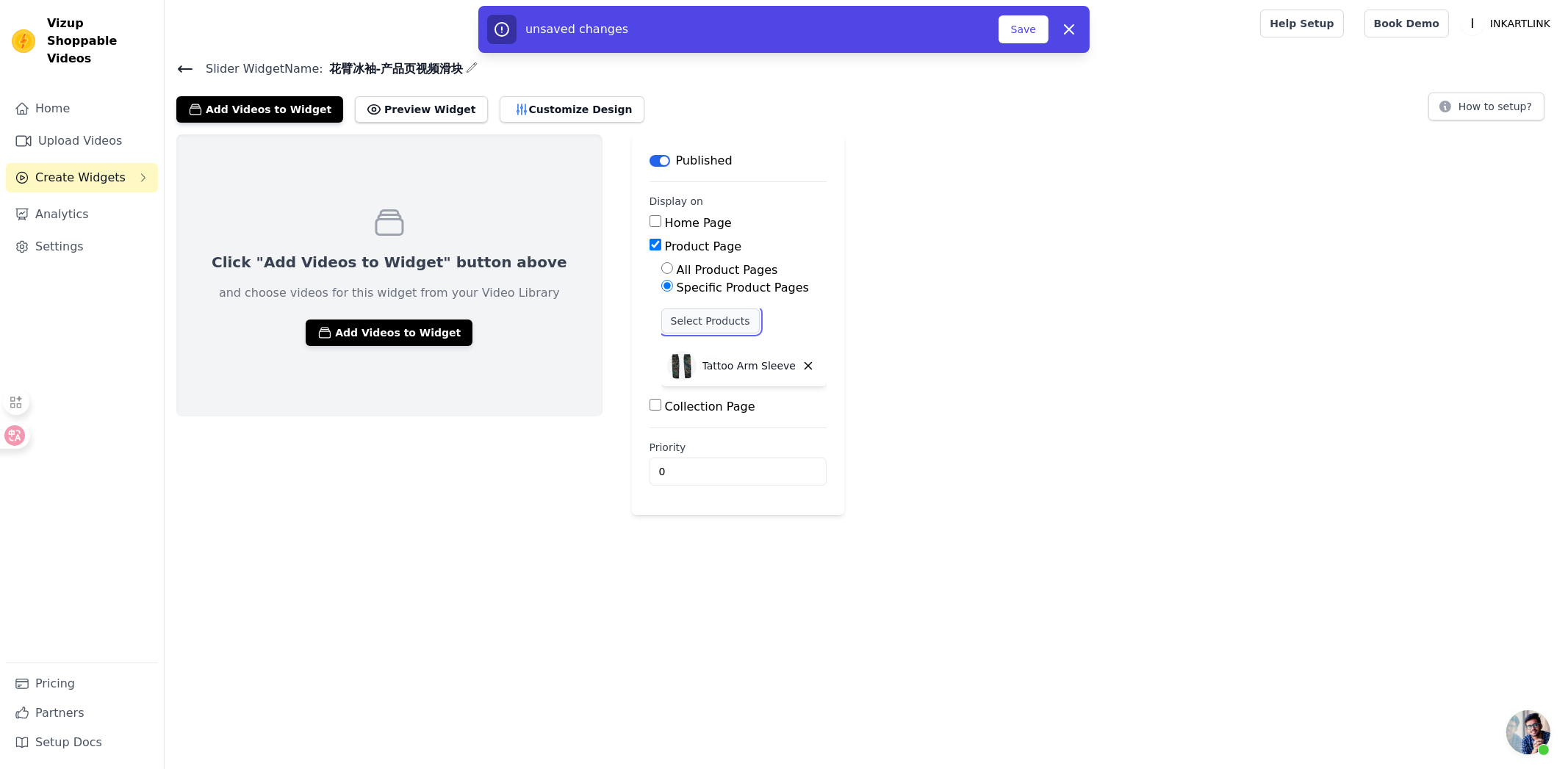
click at [702, 326] on button "Select Products" at bounding box center [711, 320] width 99 height 25
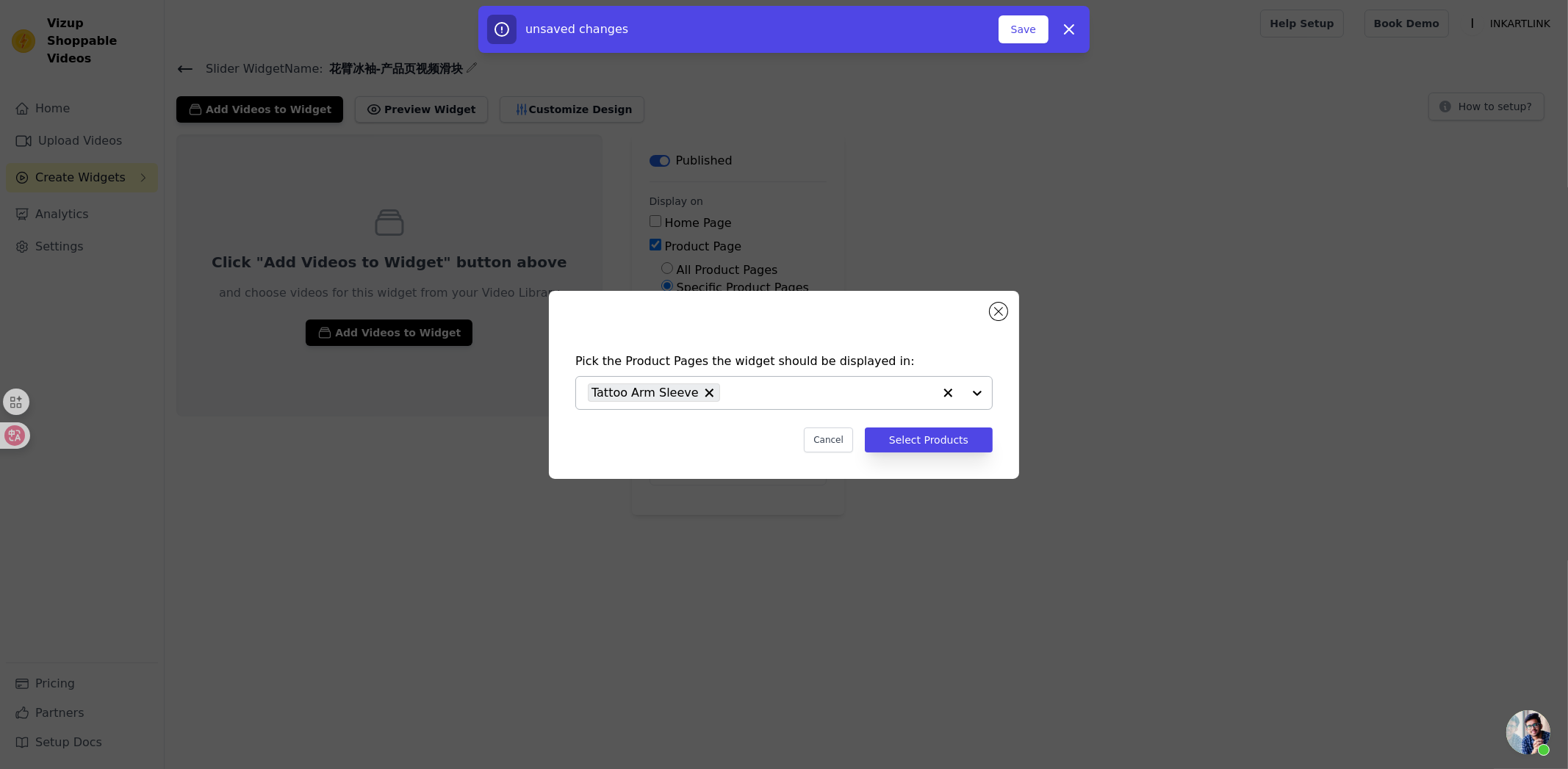
click at [938, 389] on button "button" at bounding box center [948, 392] width 30 height 33
click at [890, 389] on input "text" at bounding box center [775, 392] width 374 height 17
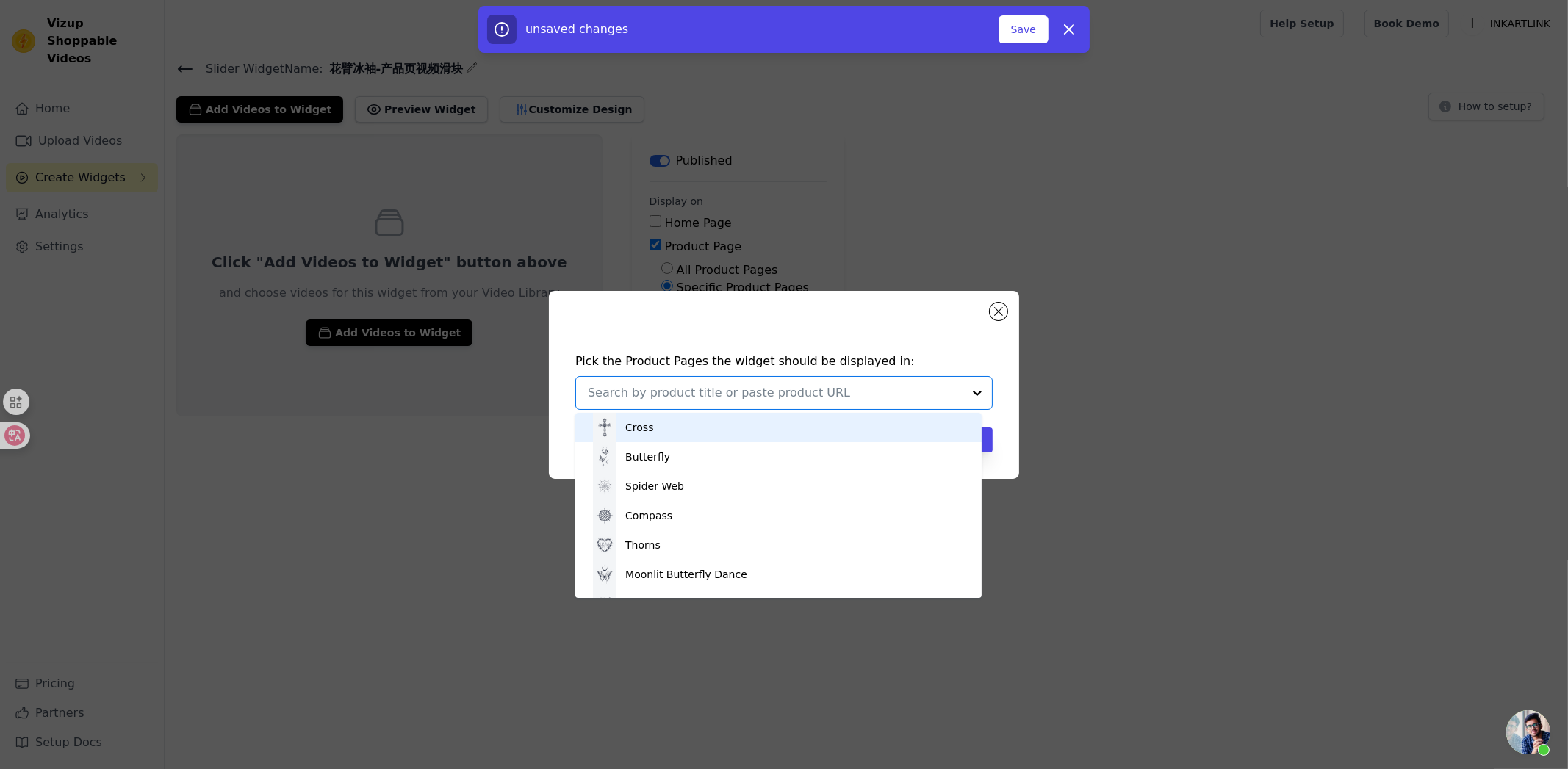
paste input "https://inkartlink.com/products/floral-tattoo-arm-sleeve?variant=44902232654003"
type input "https://inkartlink.com/products/floral-tattoo-arm-sleeve?variant=44902232654003"
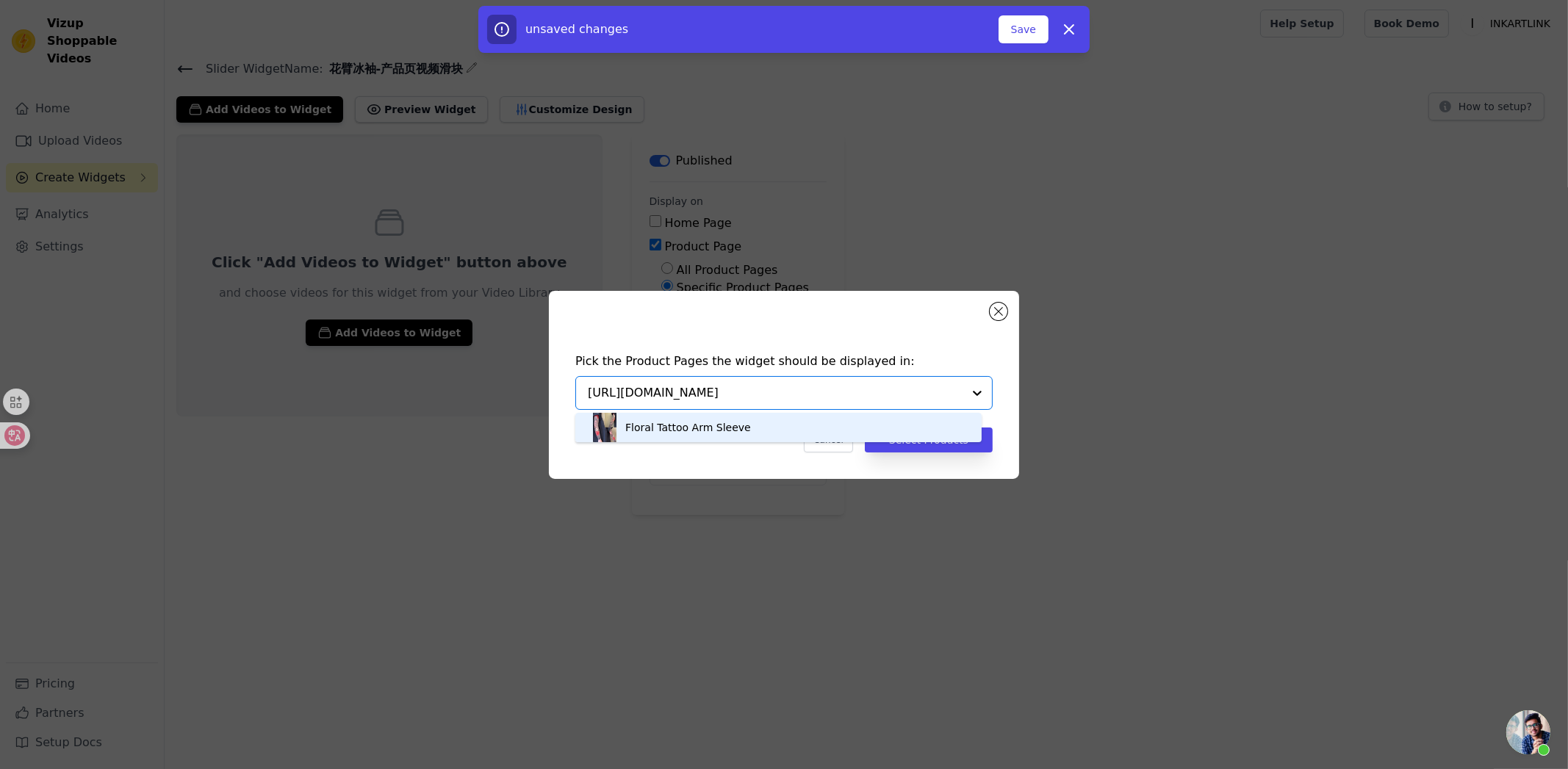
click at [783, 422] on div "Floral Tattoo Arm Sleeve" at bounding box center [778, 427] width 377 height 30
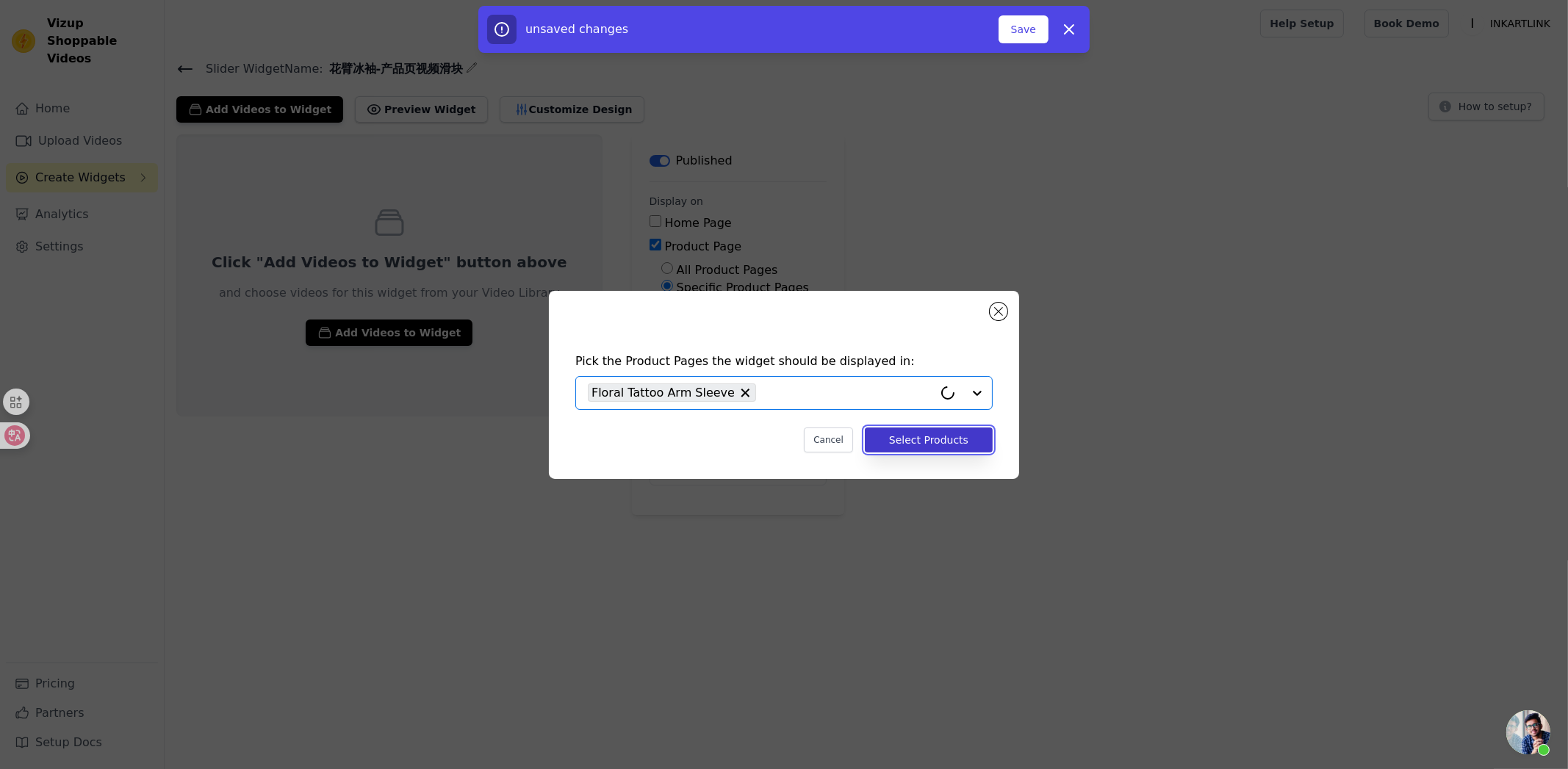
click at [951, 443] on button "Select Products" at bounding box center [929, 440] width 128 height 25
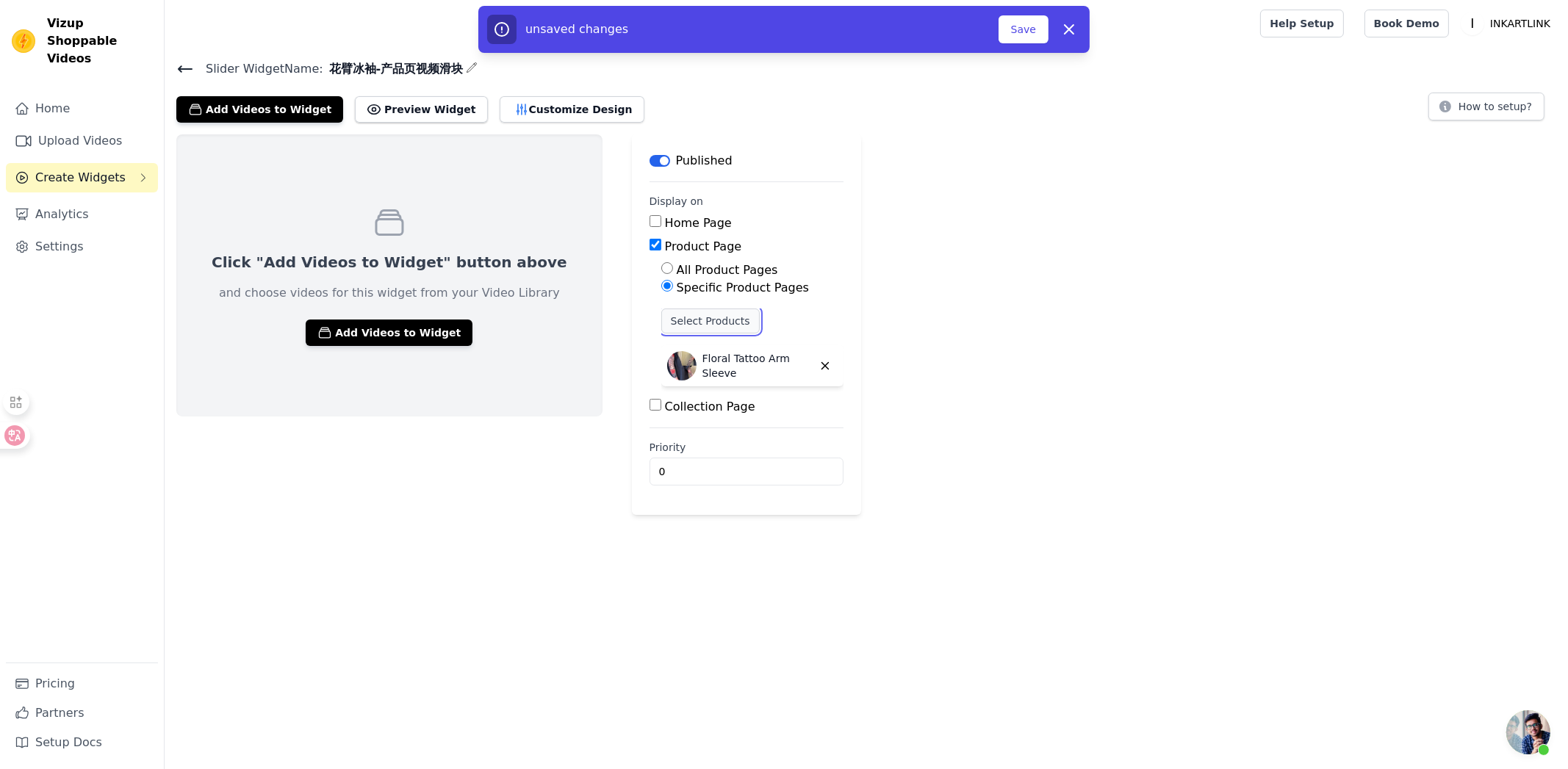
click at [680, 317] on button "Select Products" at bounding box center [711, 320] width 99 height 25
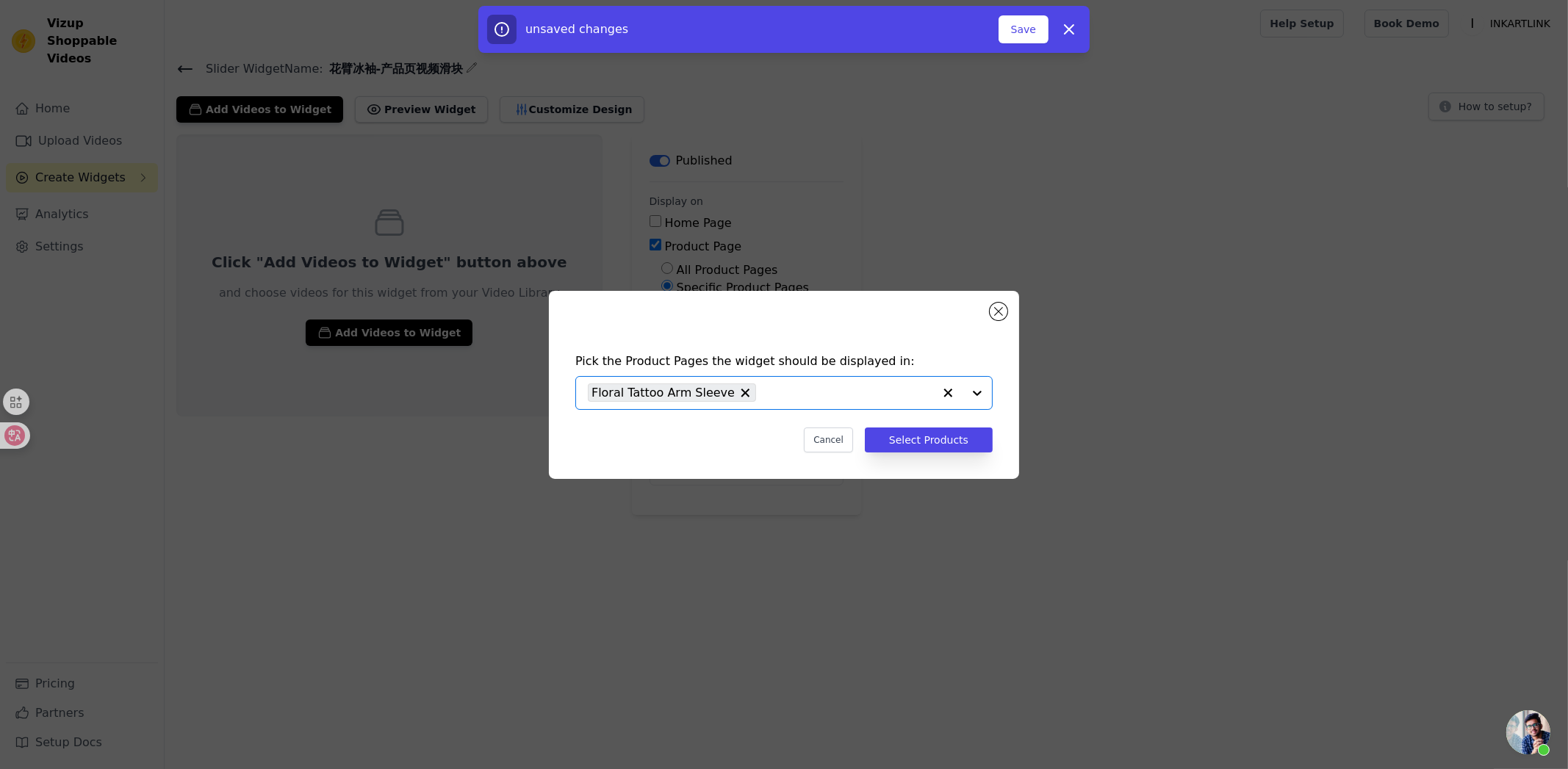
click at [819, 392] on input "text" at bounding box center [847, 392] width 169 height 17
click at [779, 392] on input "text" at bounding box center [847, 392] width 169 height 17
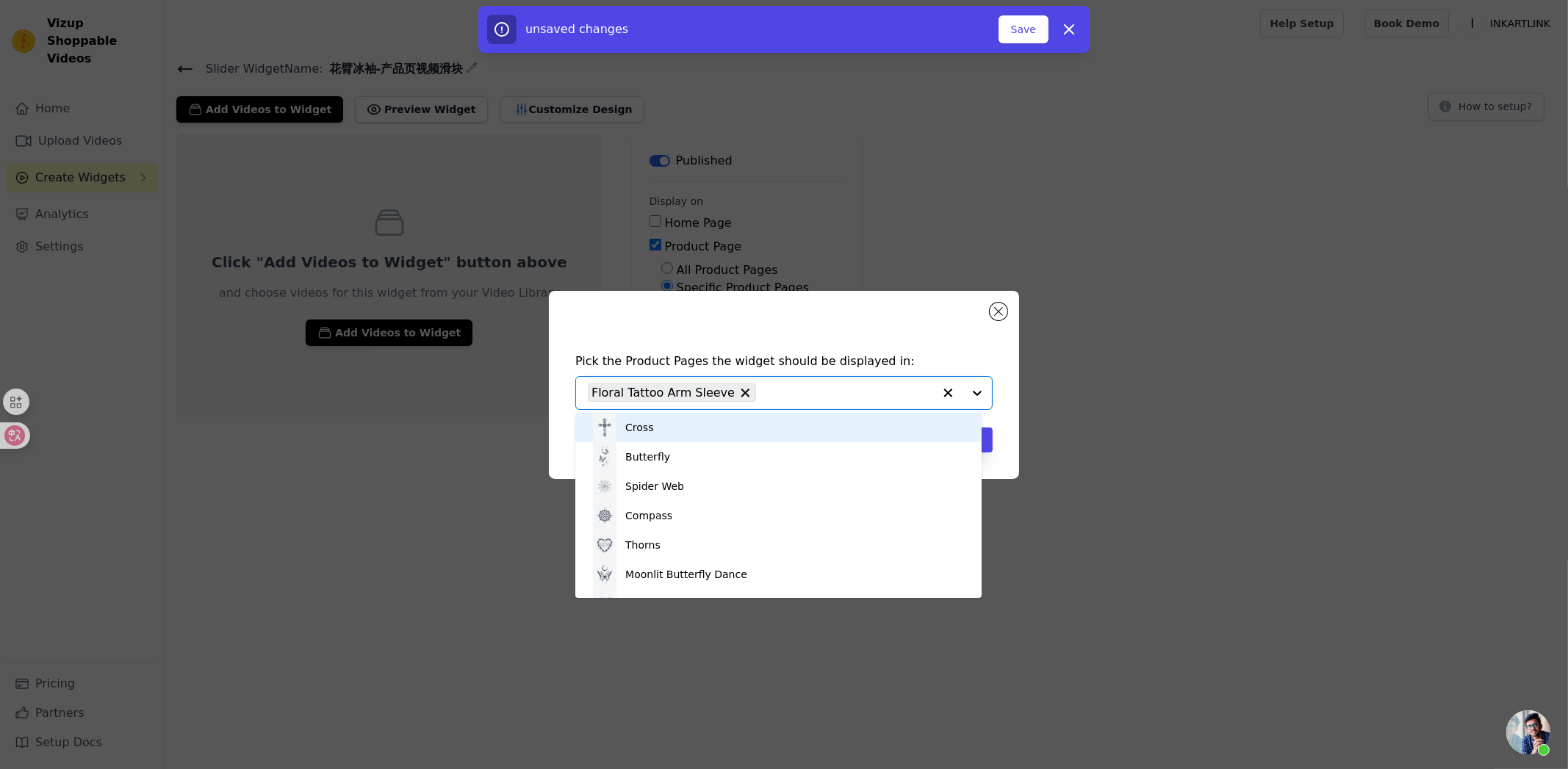
paste input "https://inkartlink.com/products/crane-tattoo-arm-sleeve?variant=44868779901107"
type input "https://inkartlink.com/products/crane-tattoo-arm-sleeve?variant=44868779901107"
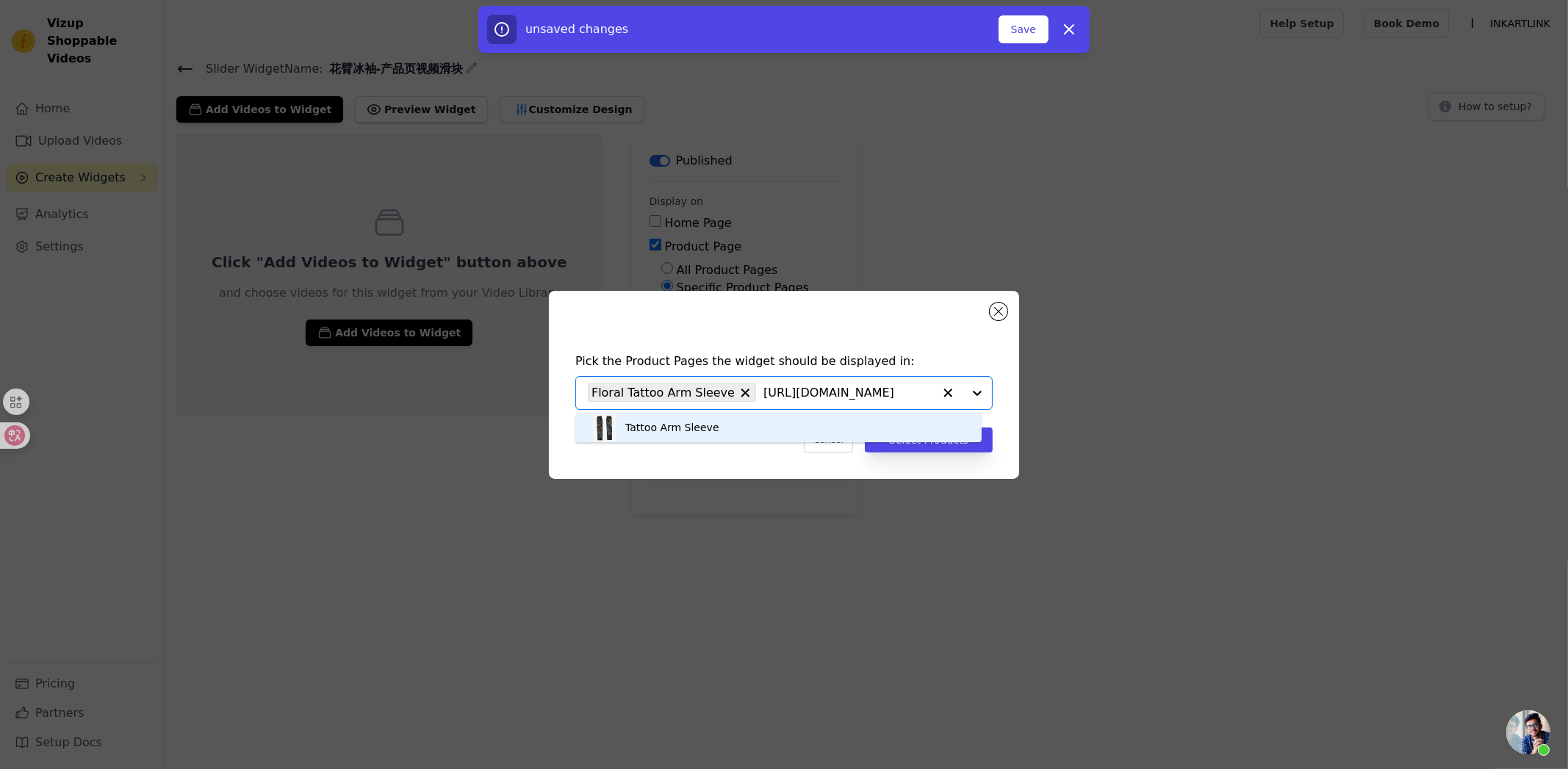
click at [749, 430] on div "Tattoo Arm Sleeve" at bounding box center [778, 427] width 377 height 30
click at [903, 440] on button "Select Products" at bounding box center [929, 440] width 128 height 25
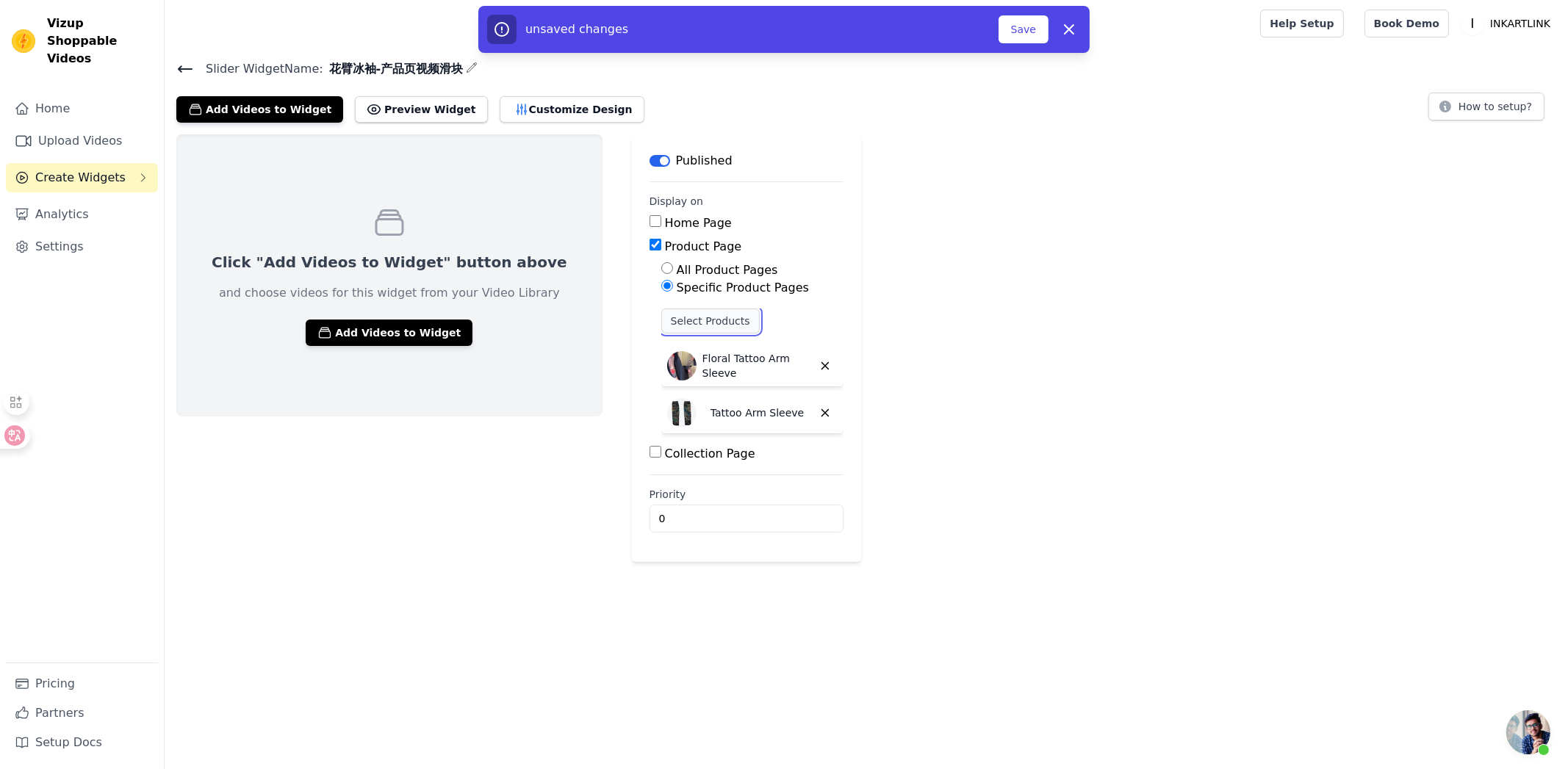
click at [698, 328] on button "Select Products" at bounding box center [711, 320] width 99 height 25
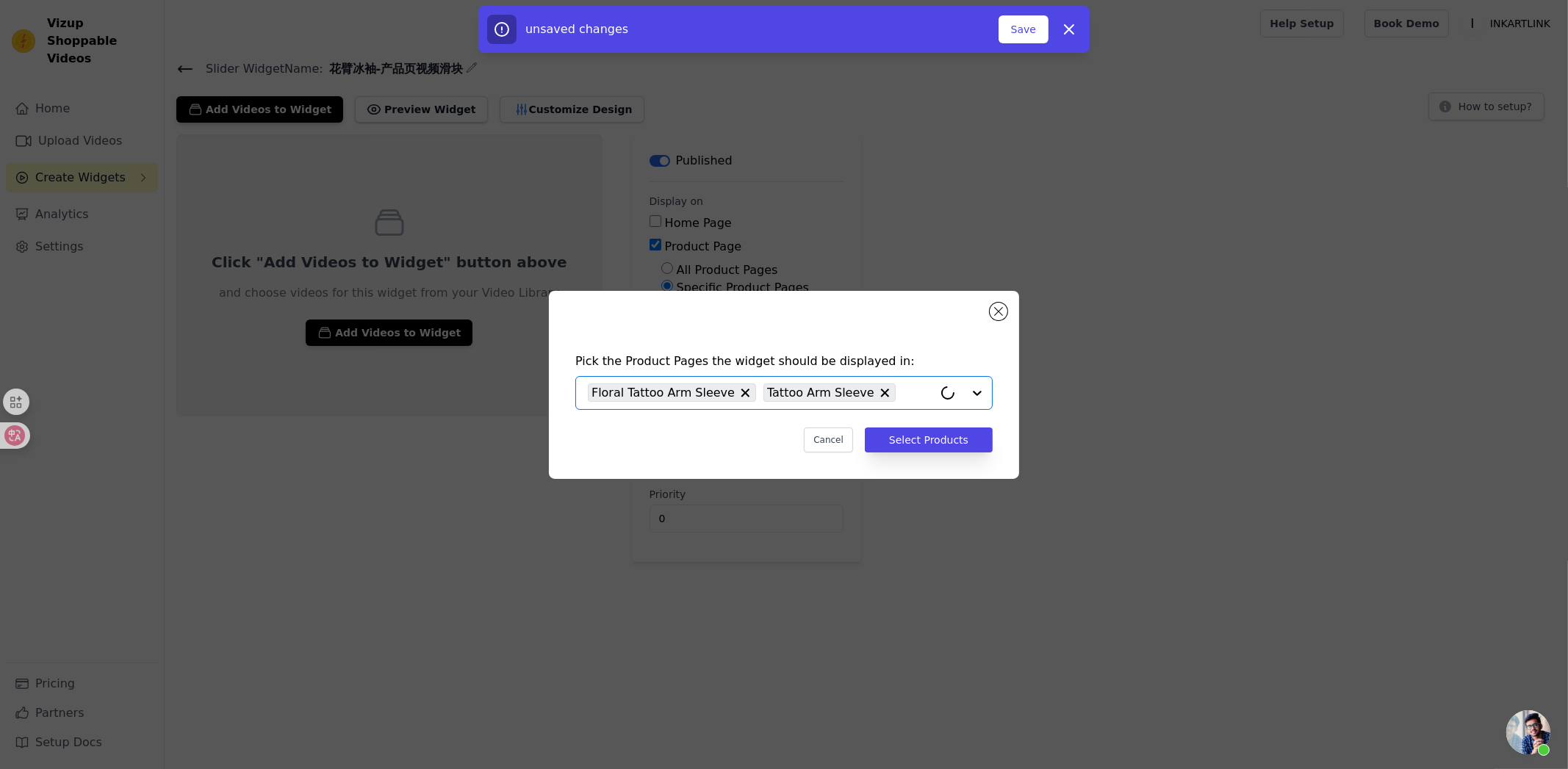
click at [903, 392] on input "text" at bounding box center [918, 392] width 30 height 17
paste input "https://inkartlink.com/products/sale-ultra-light-tattoo-stockings-high-elastici…"
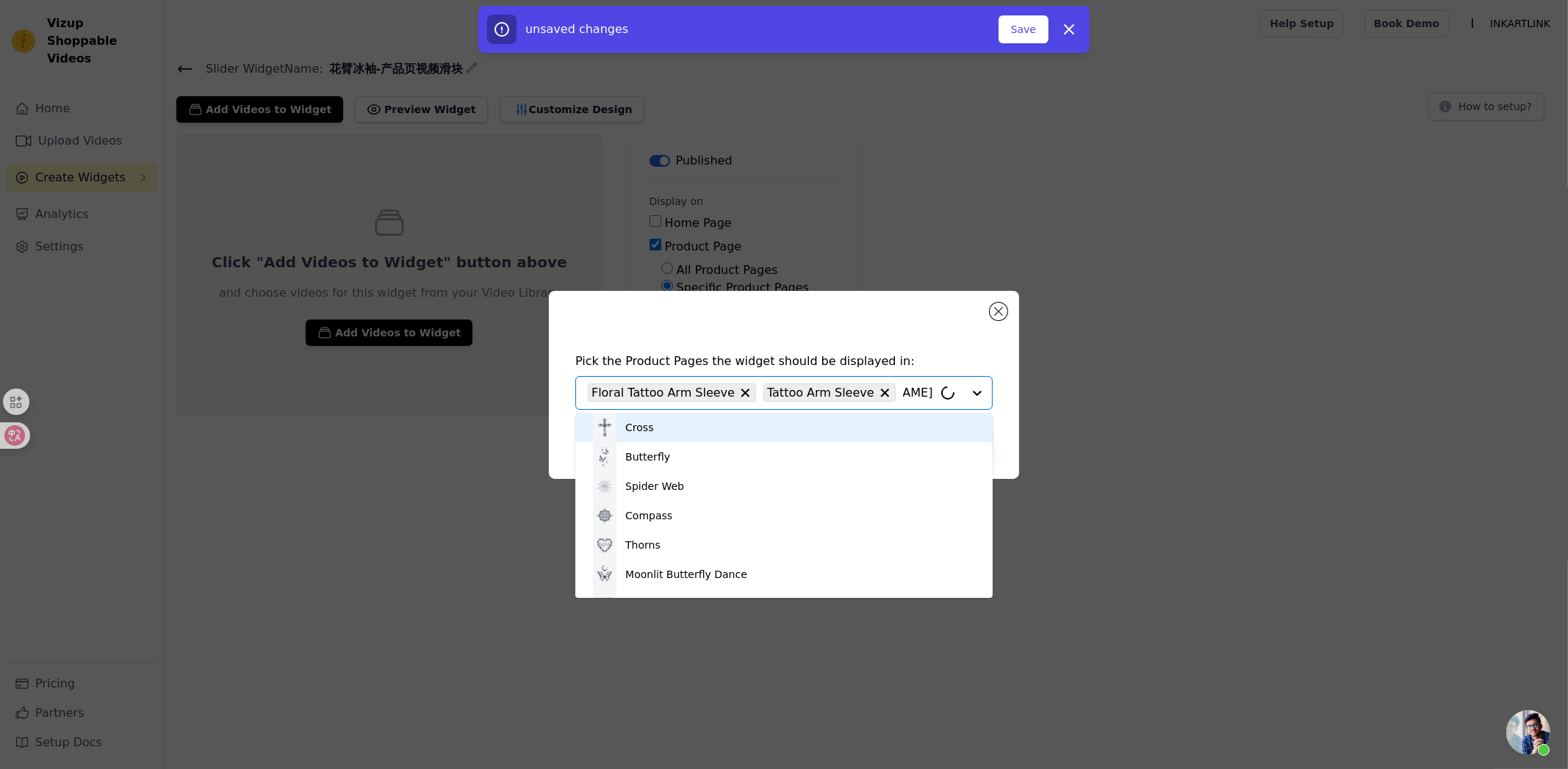
type input "https://inkartlink.com/products/sale-ultra-light-tattoo-stockings-high-elastici…"
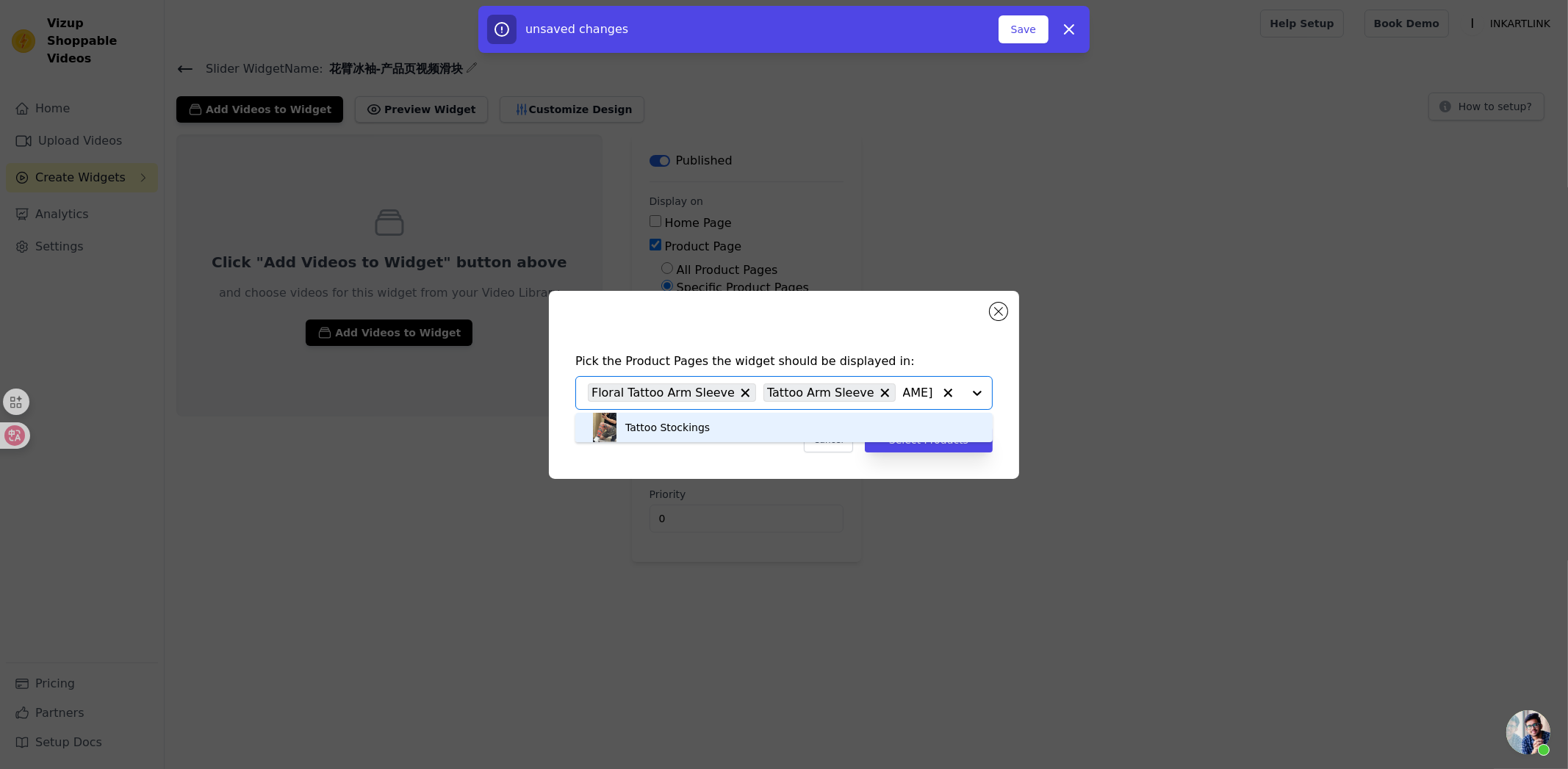
click at [776, 421] on div "Tattoo Stockings" at bounding box center [784, 427] width 388 height 30
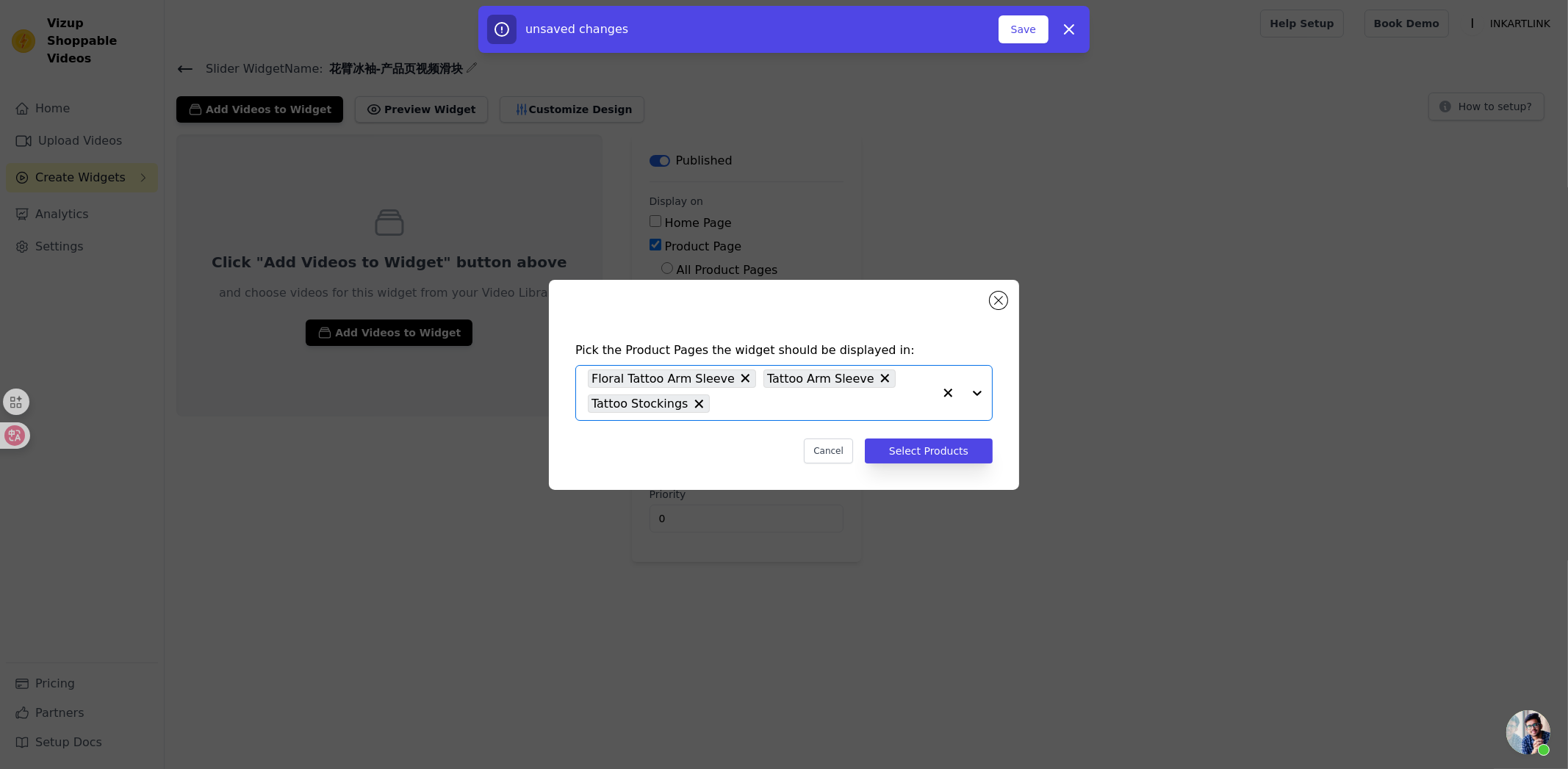
click at [758, 402] on input "text" at bounding box center [825, 404] width 216 height 17
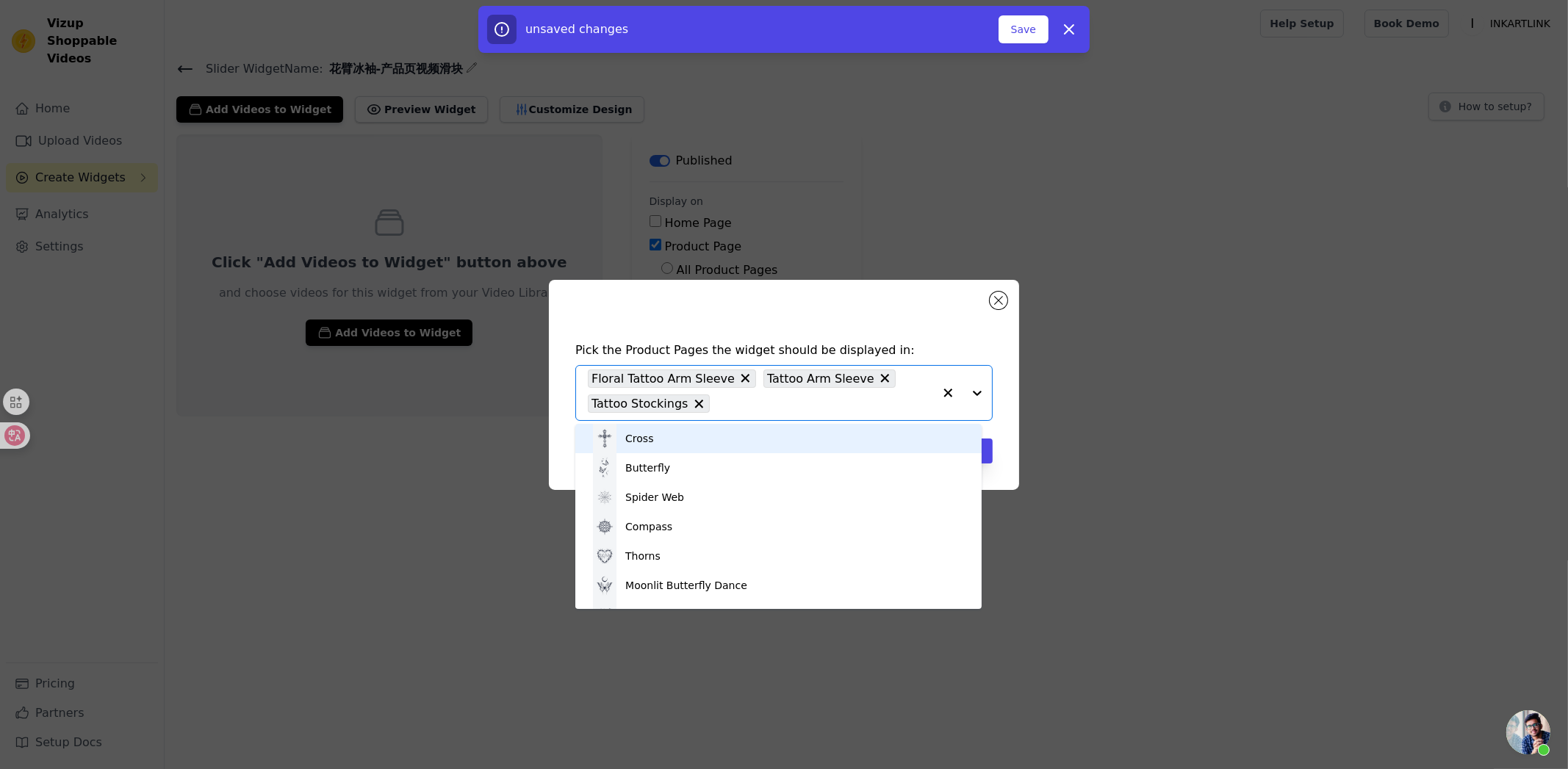
paste input "https://inkartlink.com/products/super-value-free-shipping-set-ultra-clear-highl…"
type input "https://inkartlink.com/products/super-value-free-shipping-set-ultra-clear-highl…"
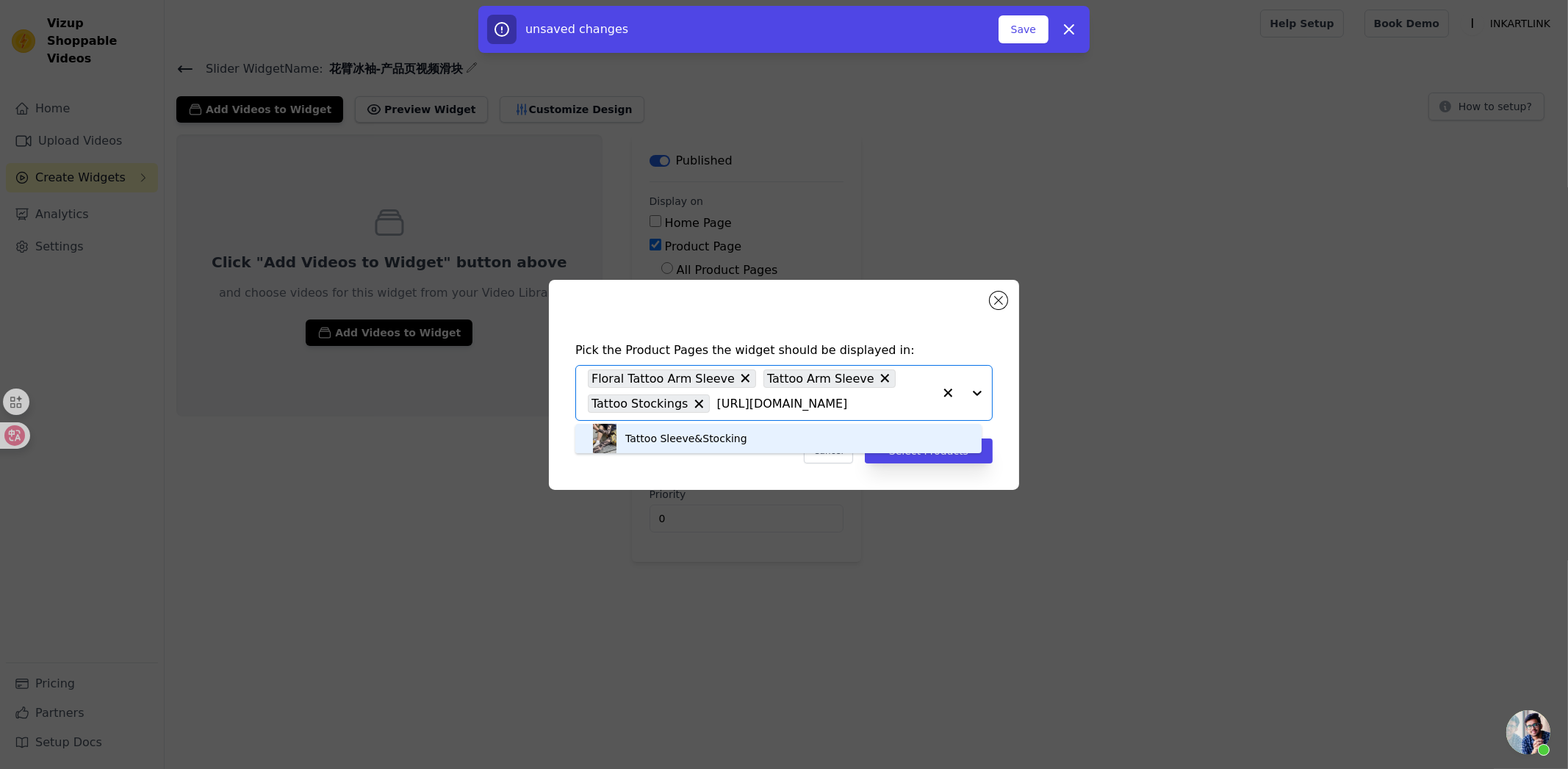
click at [749, 437] on div "Tattoo Sleeve&Stocking" at bounding box center [778, 438] width 377 height 30
drag, startPoint x: 958, startPoint y: 466, endPoint x: 951, endPoint y: 457, distance: 11.4
click at [958, 466] on div "Pick the Product Pages the widget should be displayed in: Option Floral Tattoo …" at bounding box center [784, 402] width 446 height 151
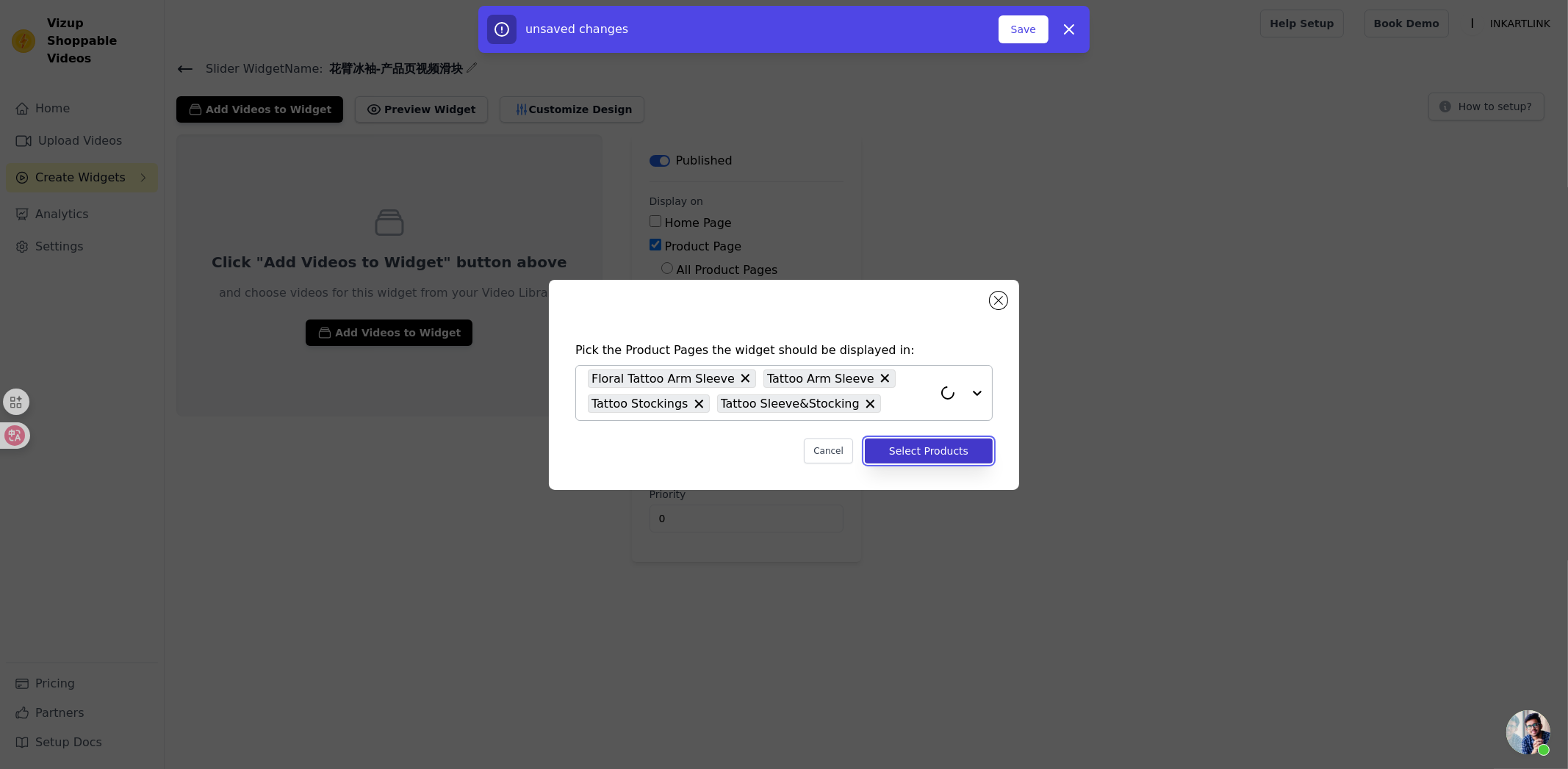
click at [951, 452] on button "Select Products" at bounding box center [929, 451] width 128 height 25
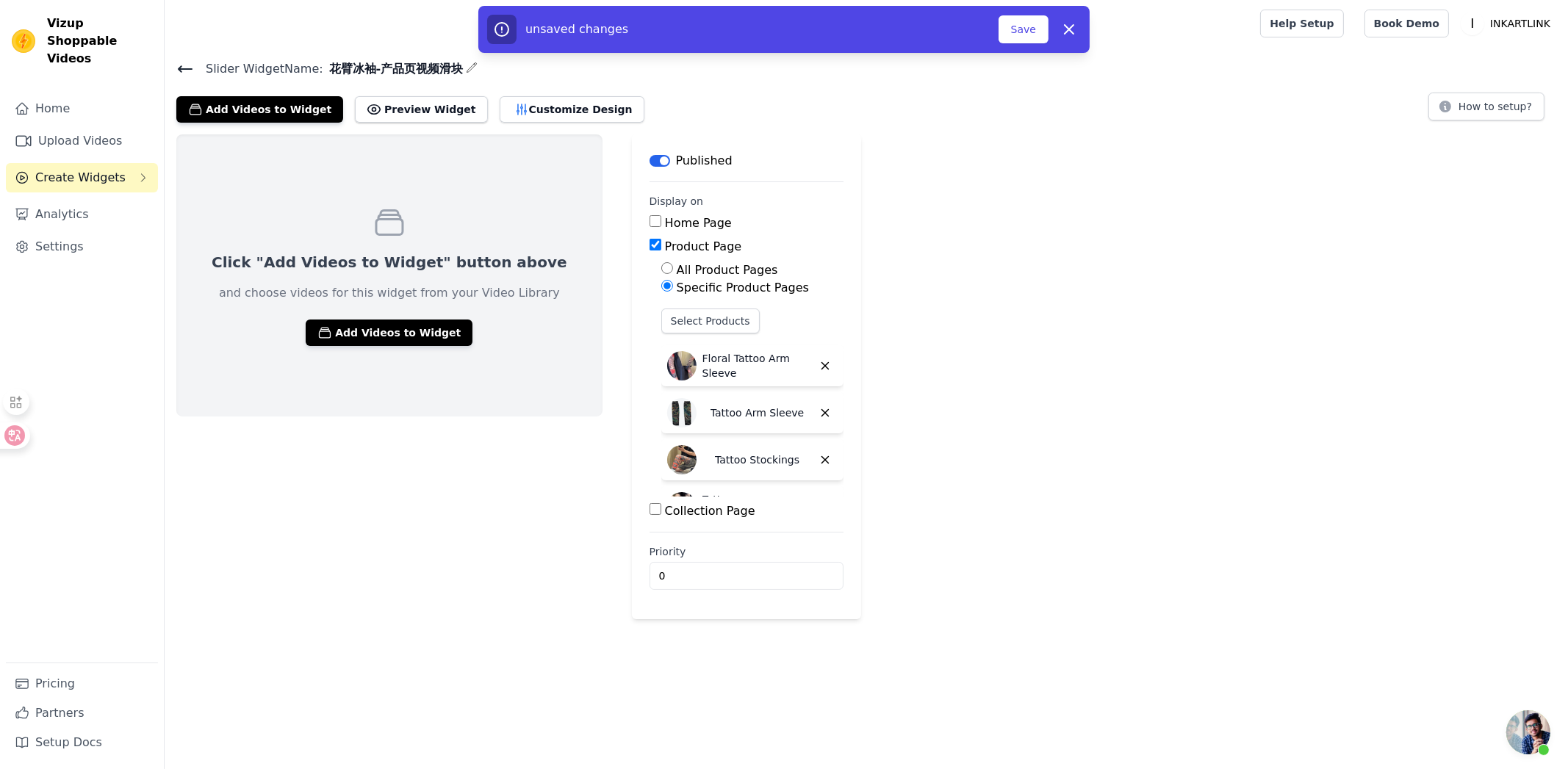
click at [1098, 429] on div "Click "Add Videos to Widget" button above and choose videos for this widget fro…" at bounding box center [866, 377] width 1403 height 485
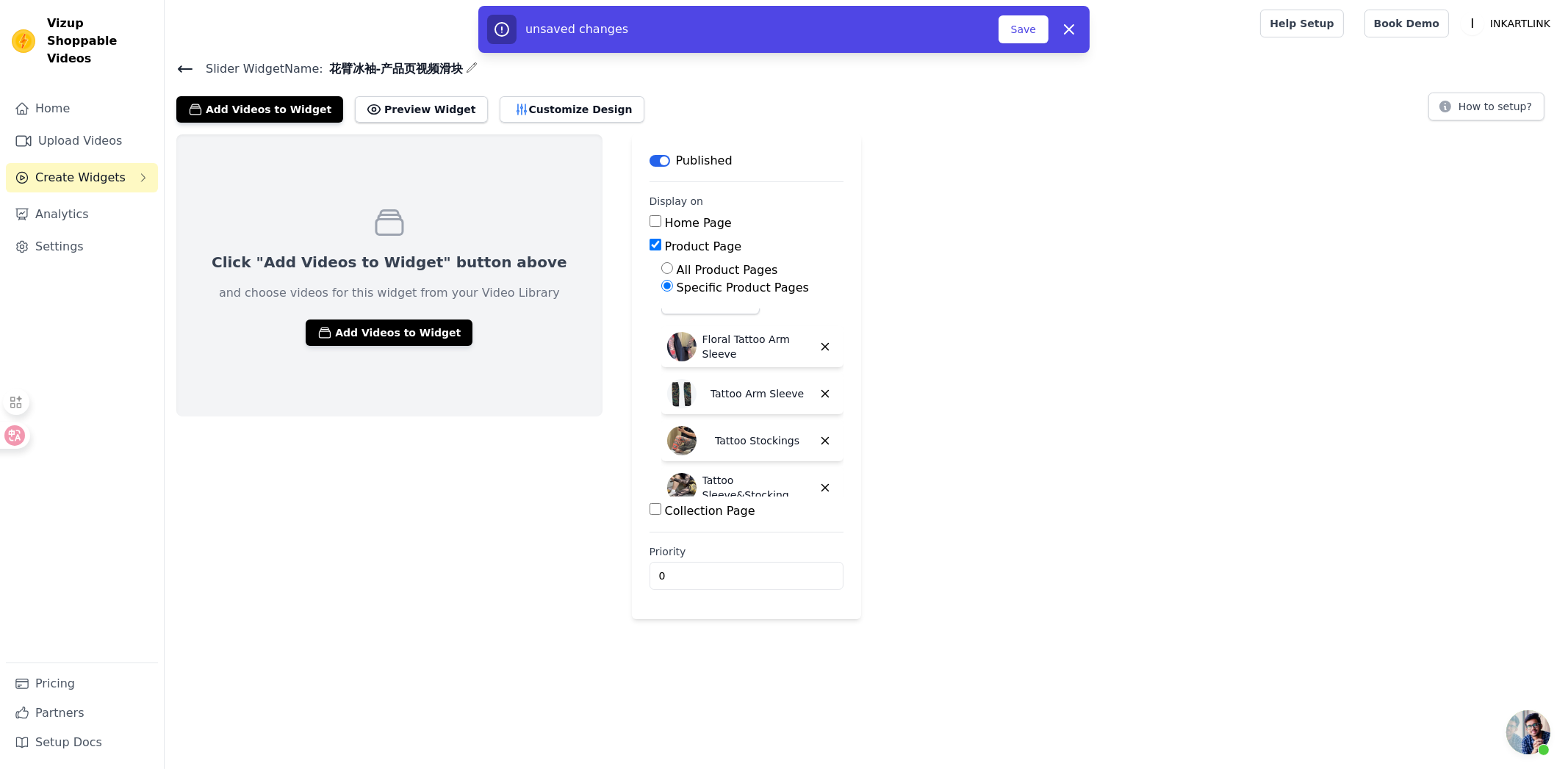
scroll to position [36, 0]
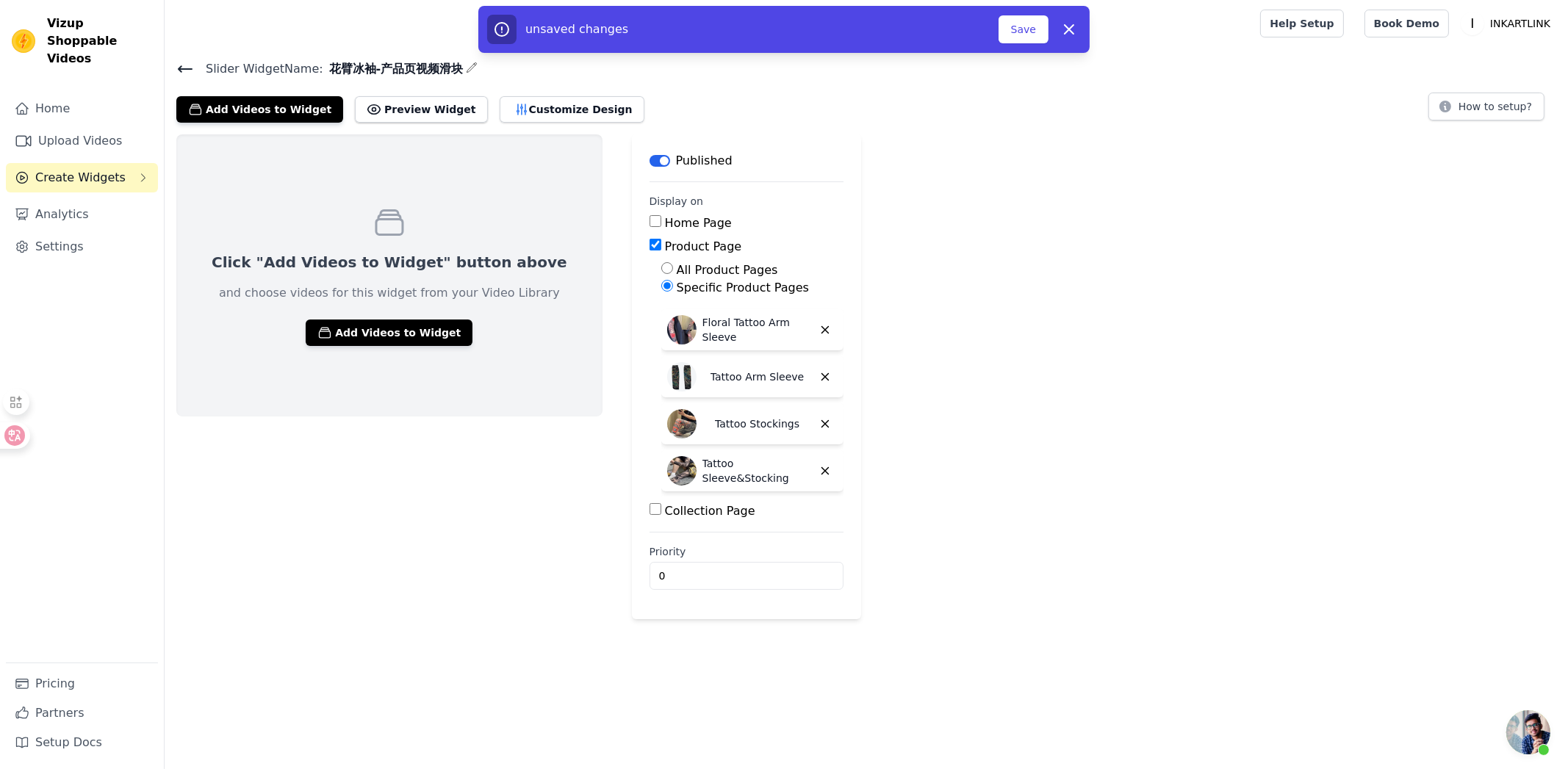
click at [1030, 425] on div "Click "Add Videos to Widget" button above and choose videos for this widget fro…" at bounding box center [866, 377] width 1403 height 485
click at [24, 433] on icon at bounding box center [25, 435] width 14 height 14
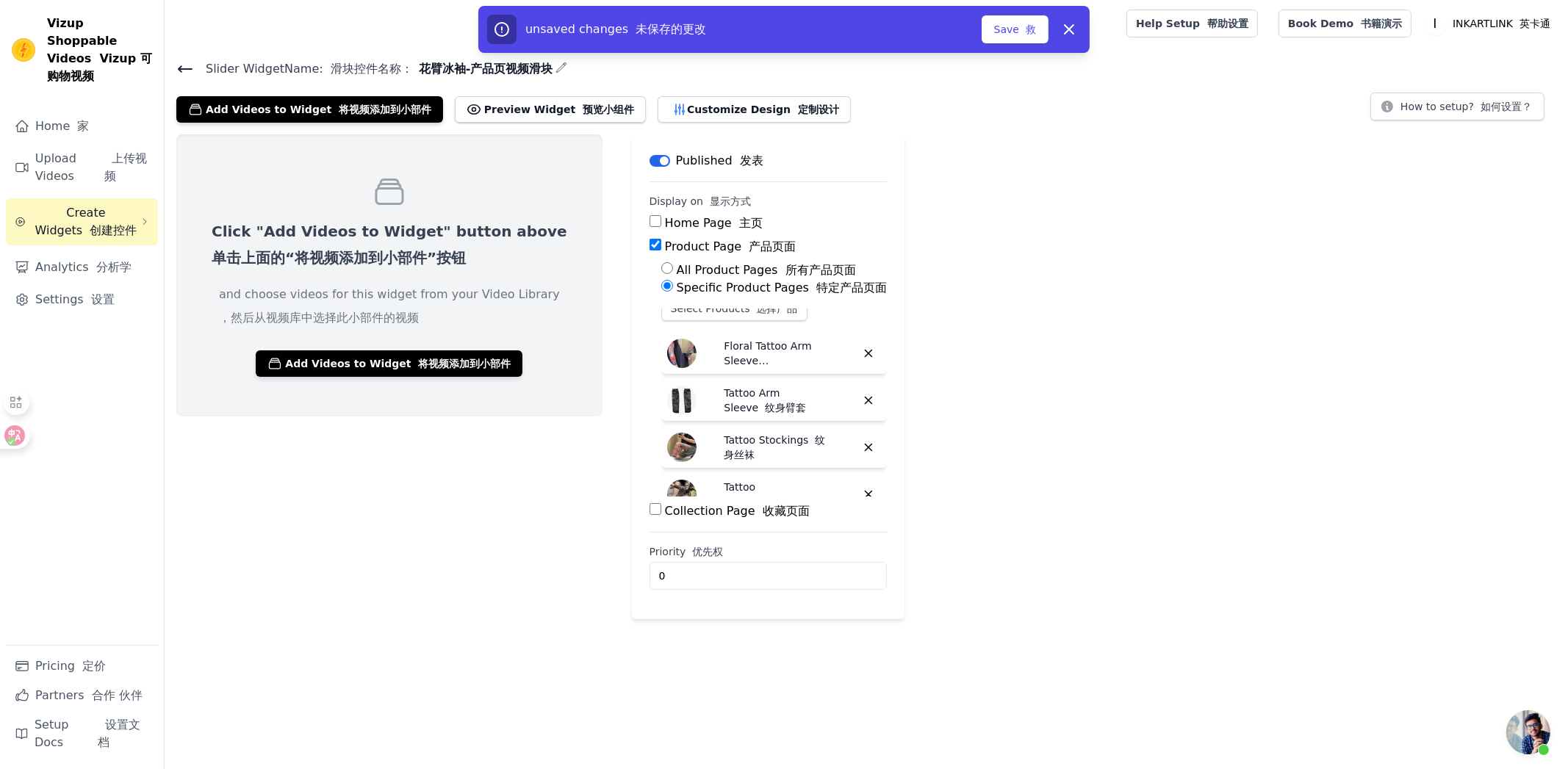
scroll to position [0, 0]
click at [1085, 394] on div "Click "Add Videos to Widget" button above 单击上面的“将视频添加到小部件”按钮 and choose videos …" at bounding box center [866, 377] width 1403 height 485
click at [1021, 31] on font "button" at bounding box center [1022, 29] width 7 height 11
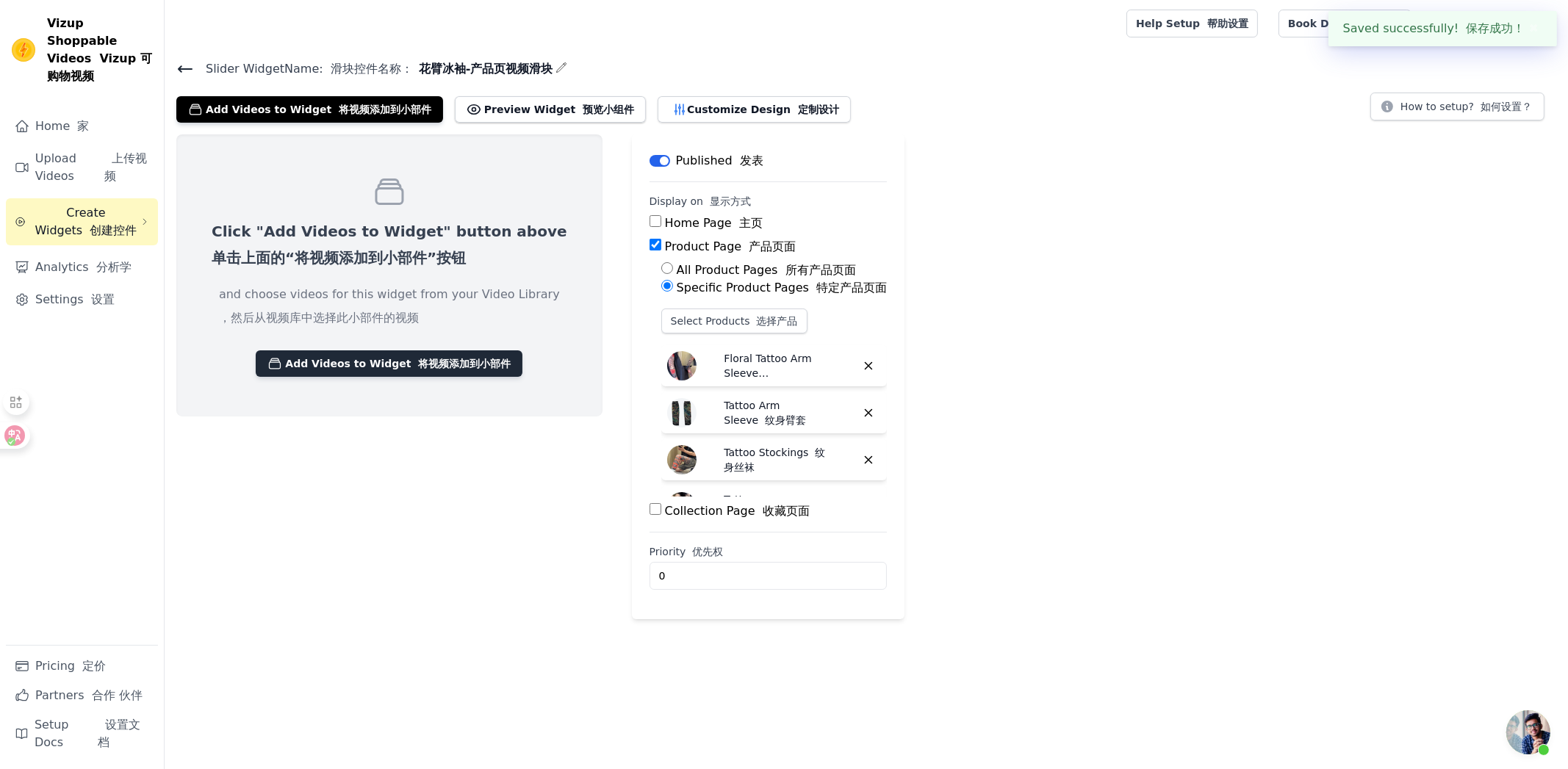
click at [441, 367] on font "将视频添加到小部件" at bounding box center [465, 363] width 93 height 11
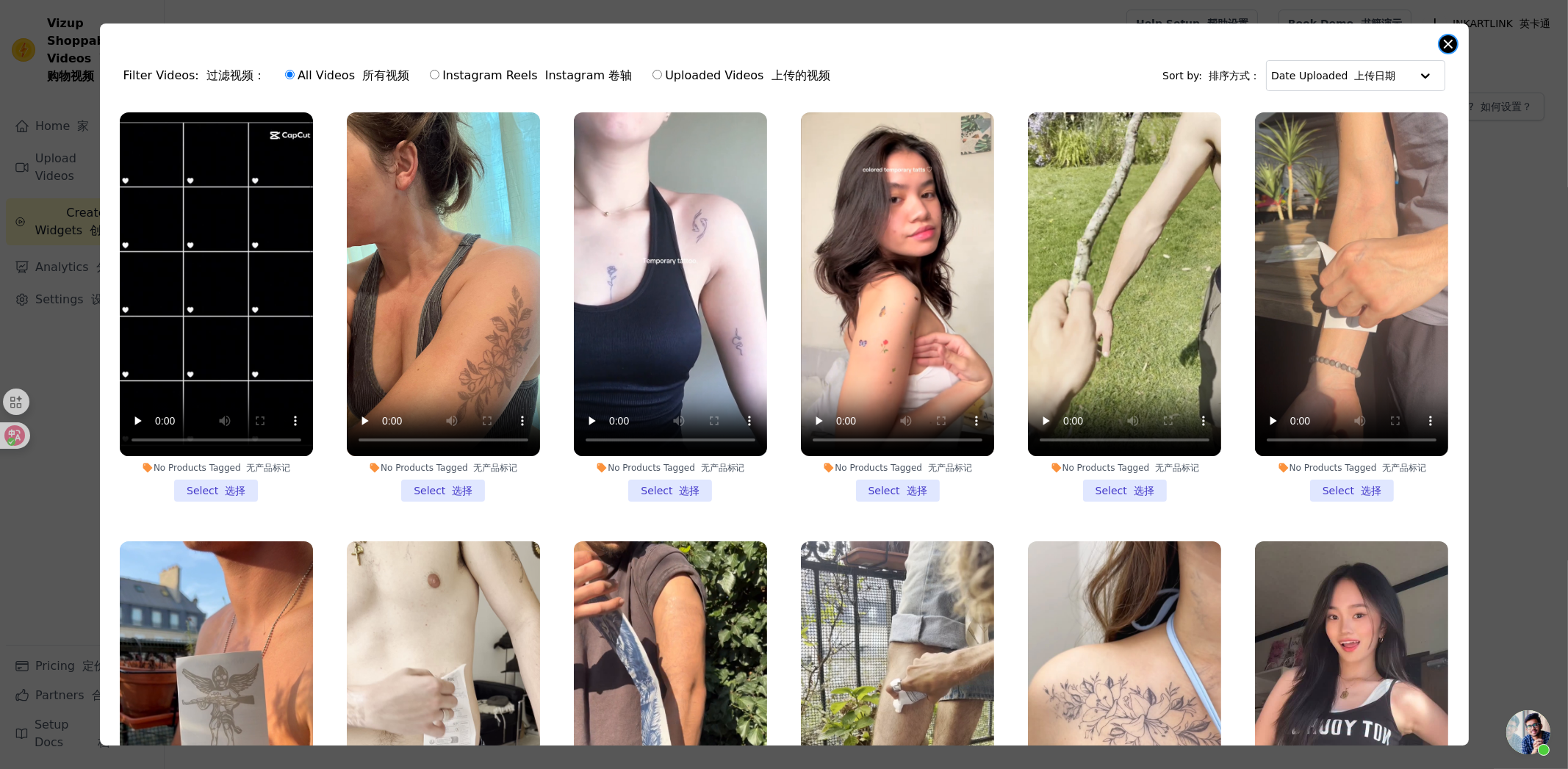
click at [1447, 36] on button "Close modal" at bounding box center [1447, 43] width 17 height 17
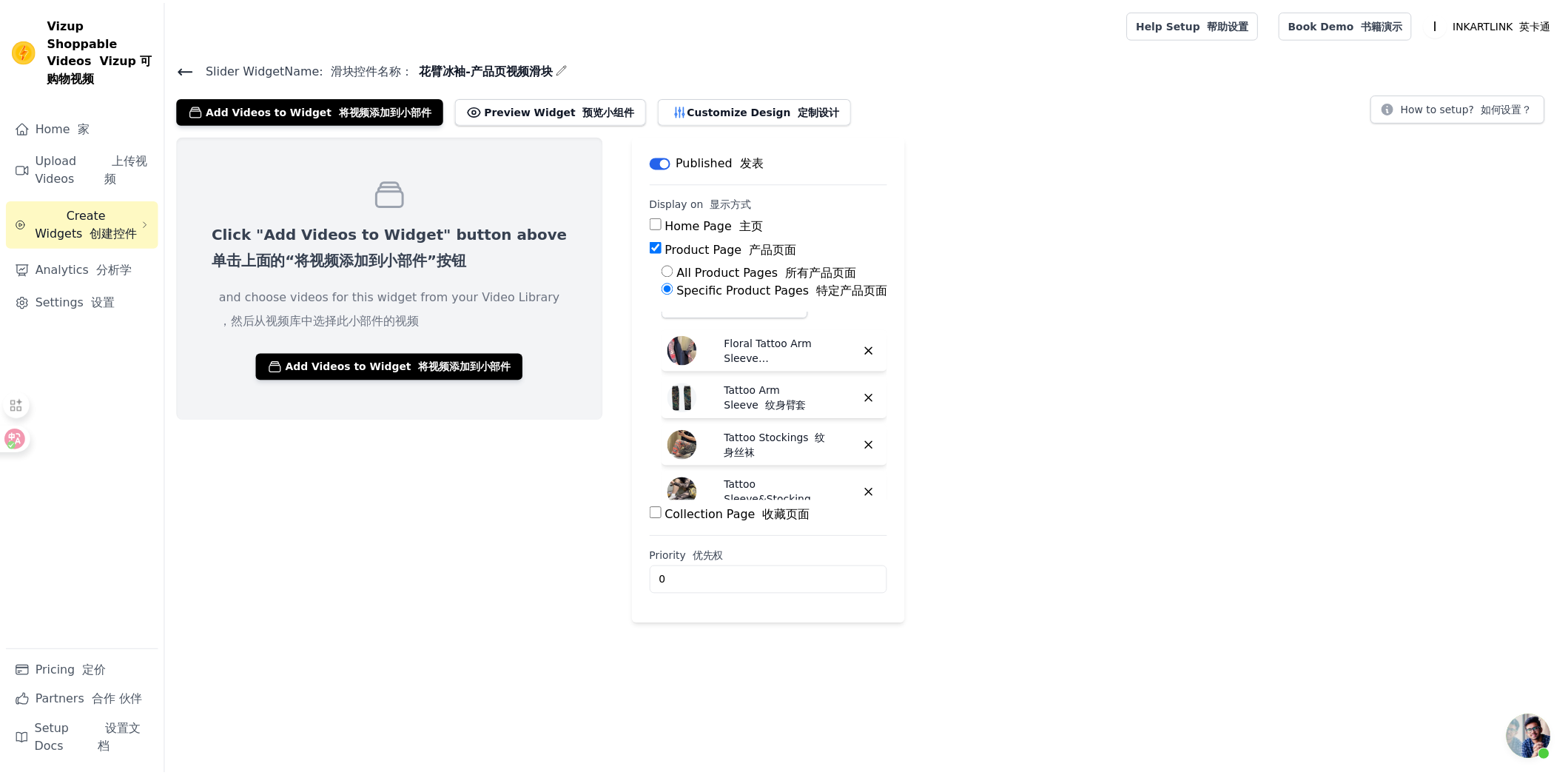
scroll to position [36, 0]
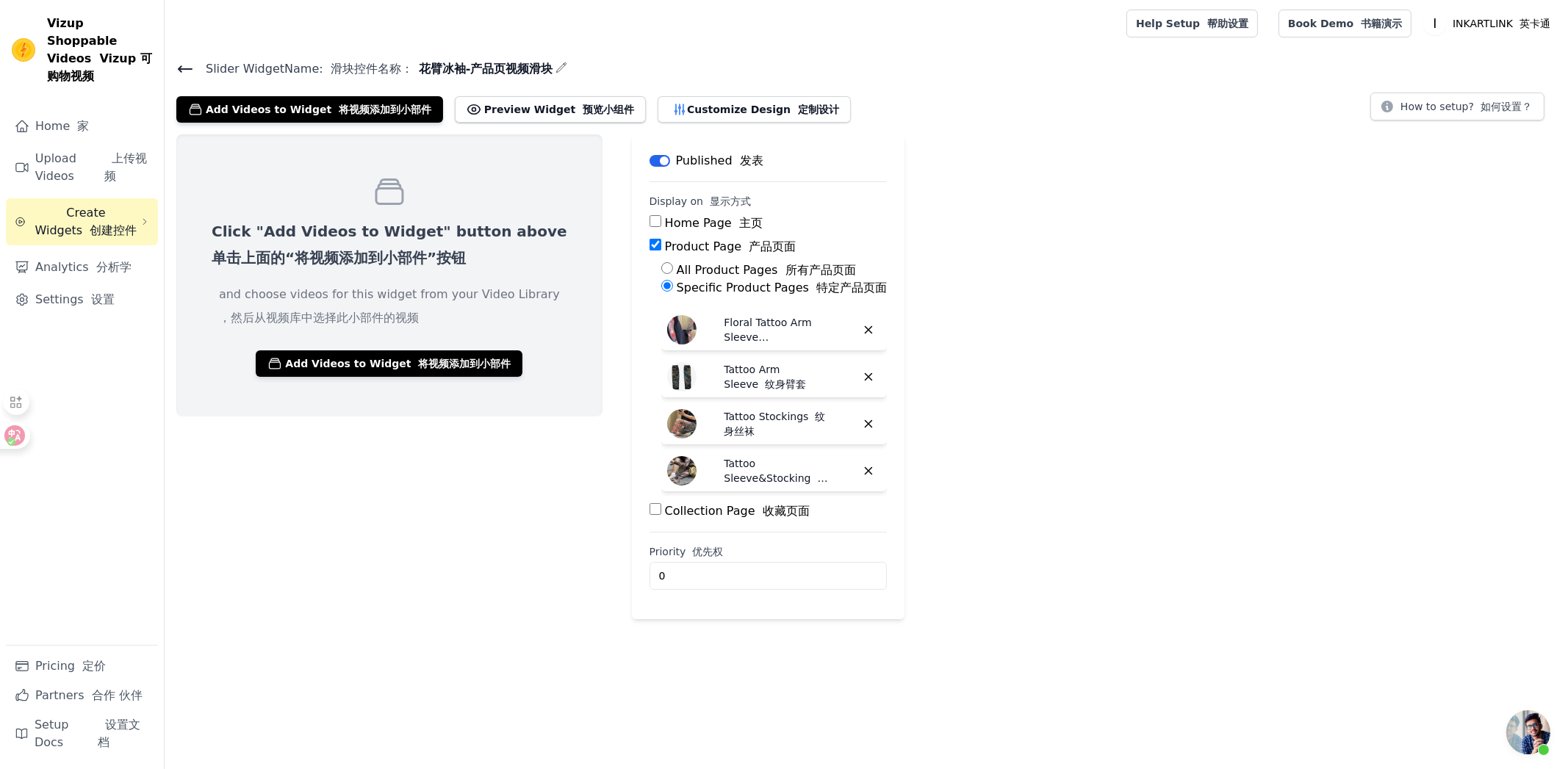
click at [1078, 393] on div "Click "Add Videos to Widget" button above 单击上面的“将视频添加到小部件”按钮 and choose videos …" at bounding box center [866, 377] width 1403 height 485
click at [465, 358] on font "将视频添加到小部件" at bounding box center [465, 363] width 93 height 11
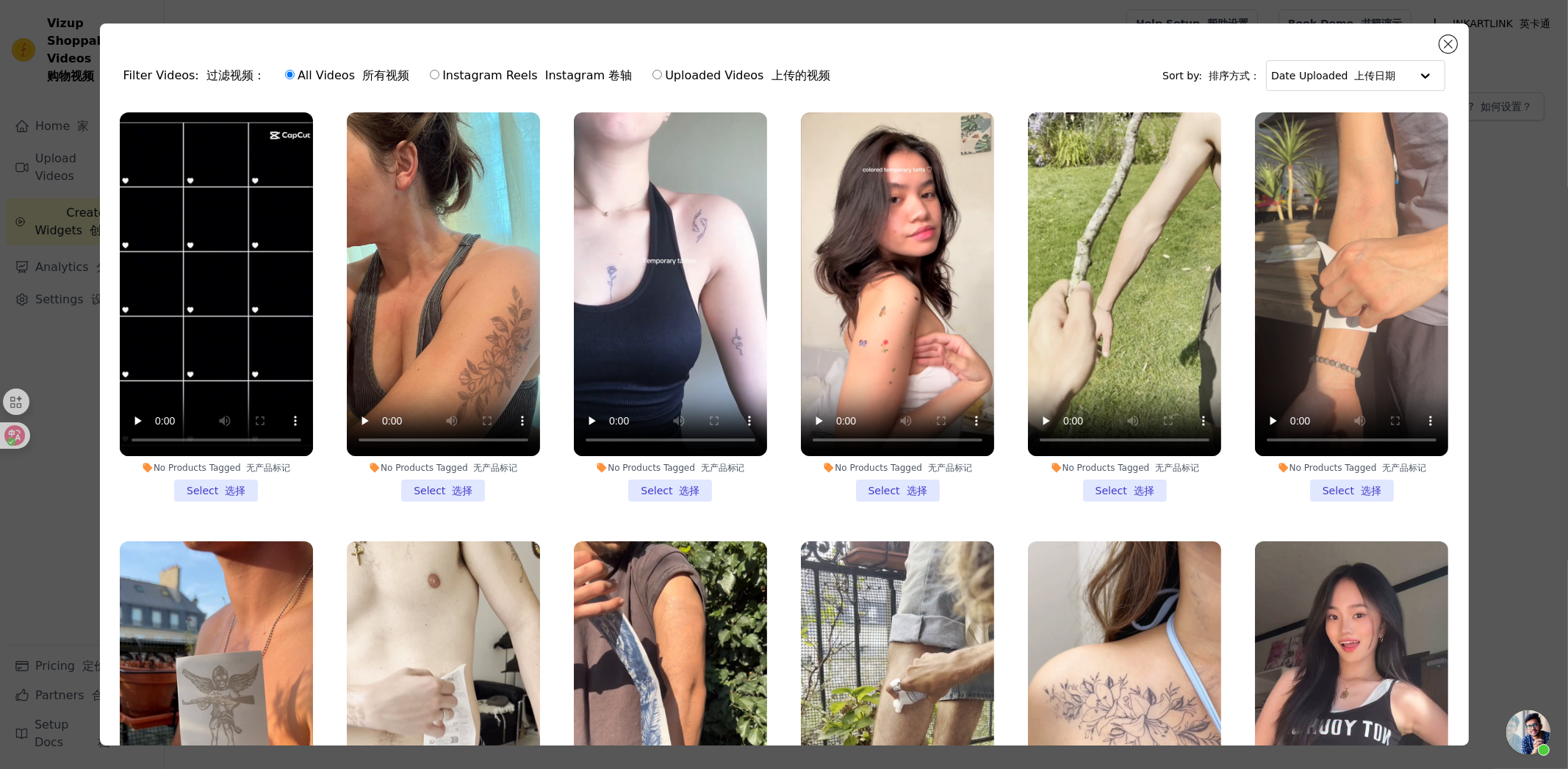
click at [447, 486] on li "No Products Tagged 无产品标记 Select 选择" at bounding box center [443, 307] width 193 height 389
click at [0, 0] on input "No Products Tagged 无产品标记 Select 选择" at bounding box center [0, 0] width 0 height 0
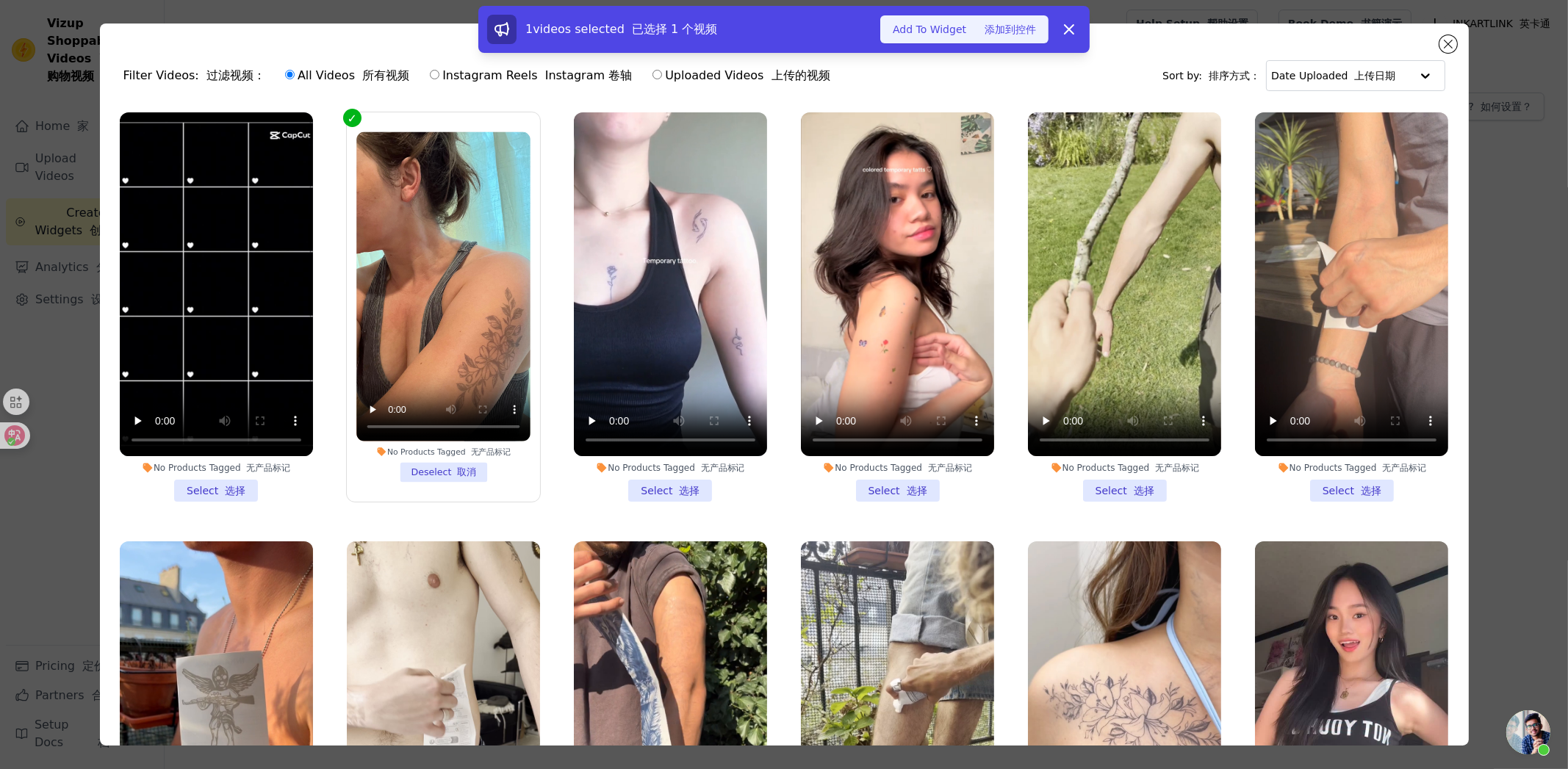
click at [1008, 25] on font "添加到控件" at bounding box center [1010, 29] width 52 height 11
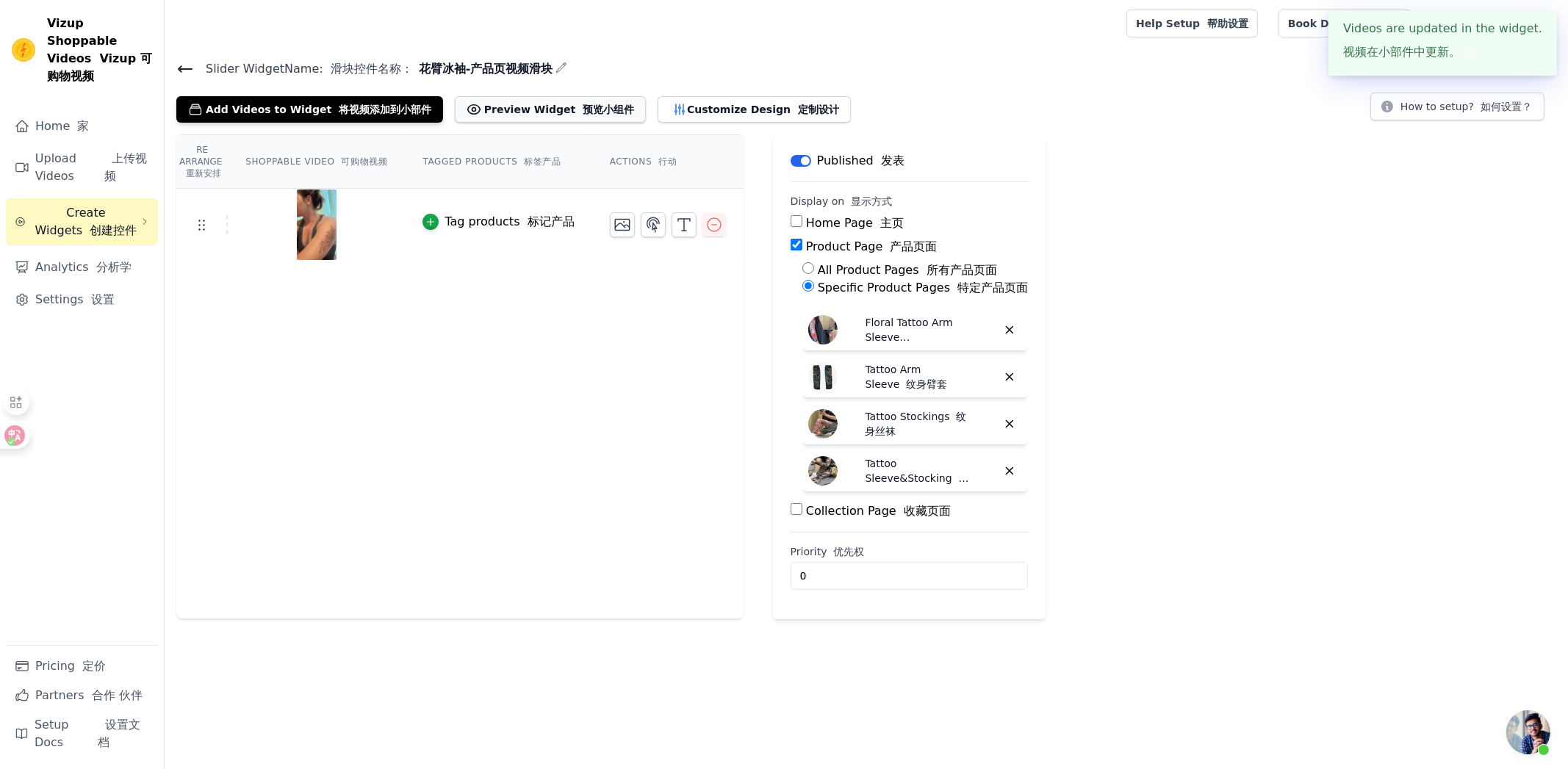
click at [532, 109] on button "Preview Widget 预览小组件" at bounding box center [551, 109] width 191 height 27
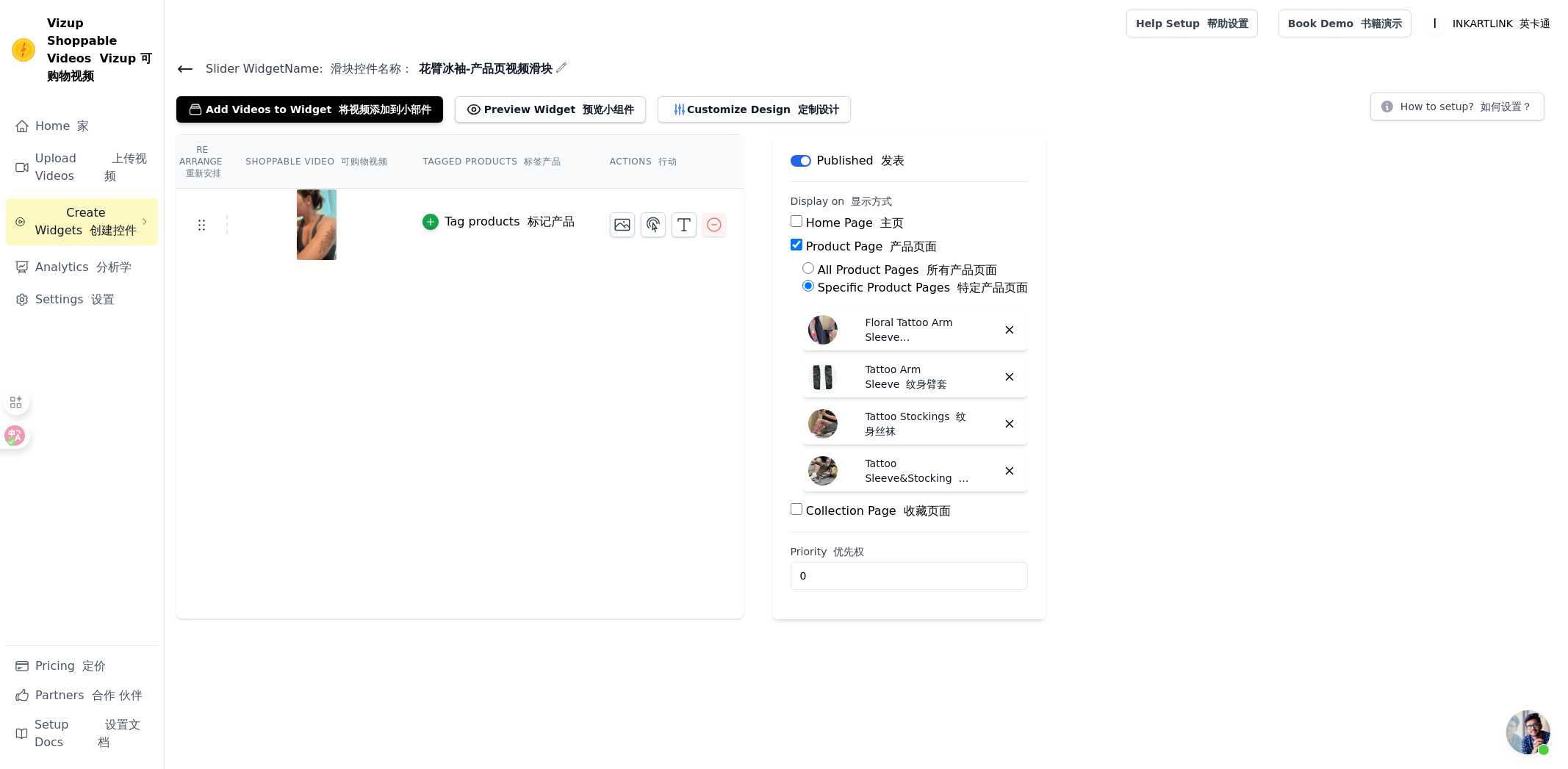
click at [515, 420] on div "Re Arrange 重新安排 Shoppable Video 可购物视频 Tagged Products 标签产品 Actions 行动 Tag produ…" at bounding box center [459, 377] width 567 height 485
click at [1320, 304] on div "Re Arrange 重新安排 Shoppable Video 可购物视频 Tagged Products 标签产品 Actions 行动 Tag produ…" at bounding box center [866, 377] width 1403 height 485
drag, startPoint x: 1320, startPoint y: 304, endPoint x: 1329, endPoint y: 304, distance: 9.0
click at [1328, 304] on div "Re Arrange 重新安排 Shoppable Video 可购物视频 Tagged Products 标签产品 Actions 行动 Tag produ…" at bounding box center [866, 377] width 1403 height 485
click at [1276, 341] on div "Re Arrange 重新安排 Shoppable Video 可购物视频 Tagged Products 标签产品 Actions 行动 Tag produ…" at bounding box center [866, 377] width 1403 height 485
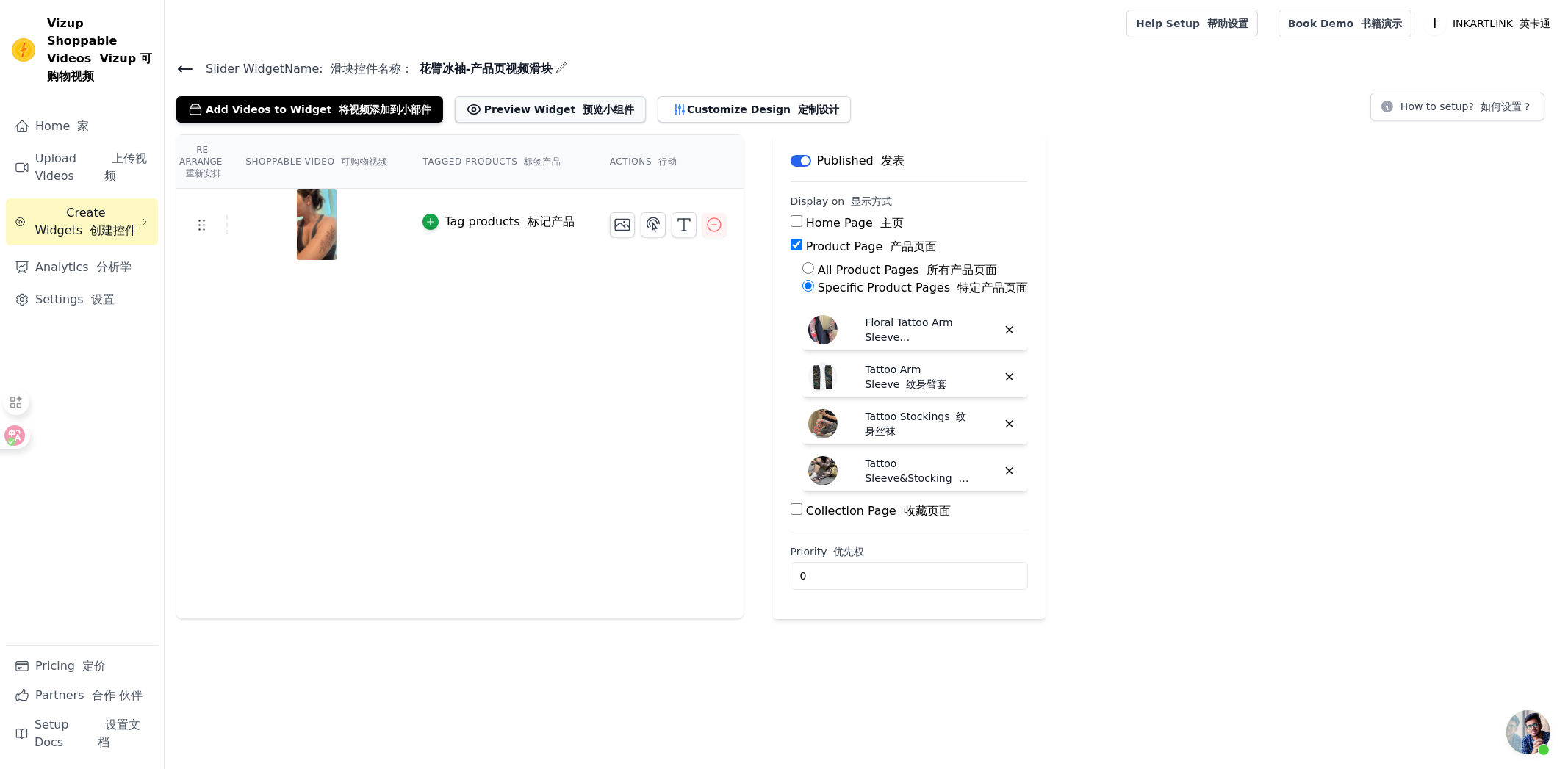
click at [488, 99] on button "Preview Widget 预览小组件" at bounding box center [551, 109] width 191 height 27
drag, startPoint x: 1237, startPoint y: 258, endPoint x: 1219, endPoint y: 260, distance: 18.1
click at [1238, 259] on div "Re Arrange 重新安排 Shoppable Video 可购物视频 Tagged Products 标签产品 Actions 行动 Tag produ…" at bounding box center [866, 377] width 1403 height 485
click at [190, 62] on icon at bounding box center [185, 68] width 17 height 17
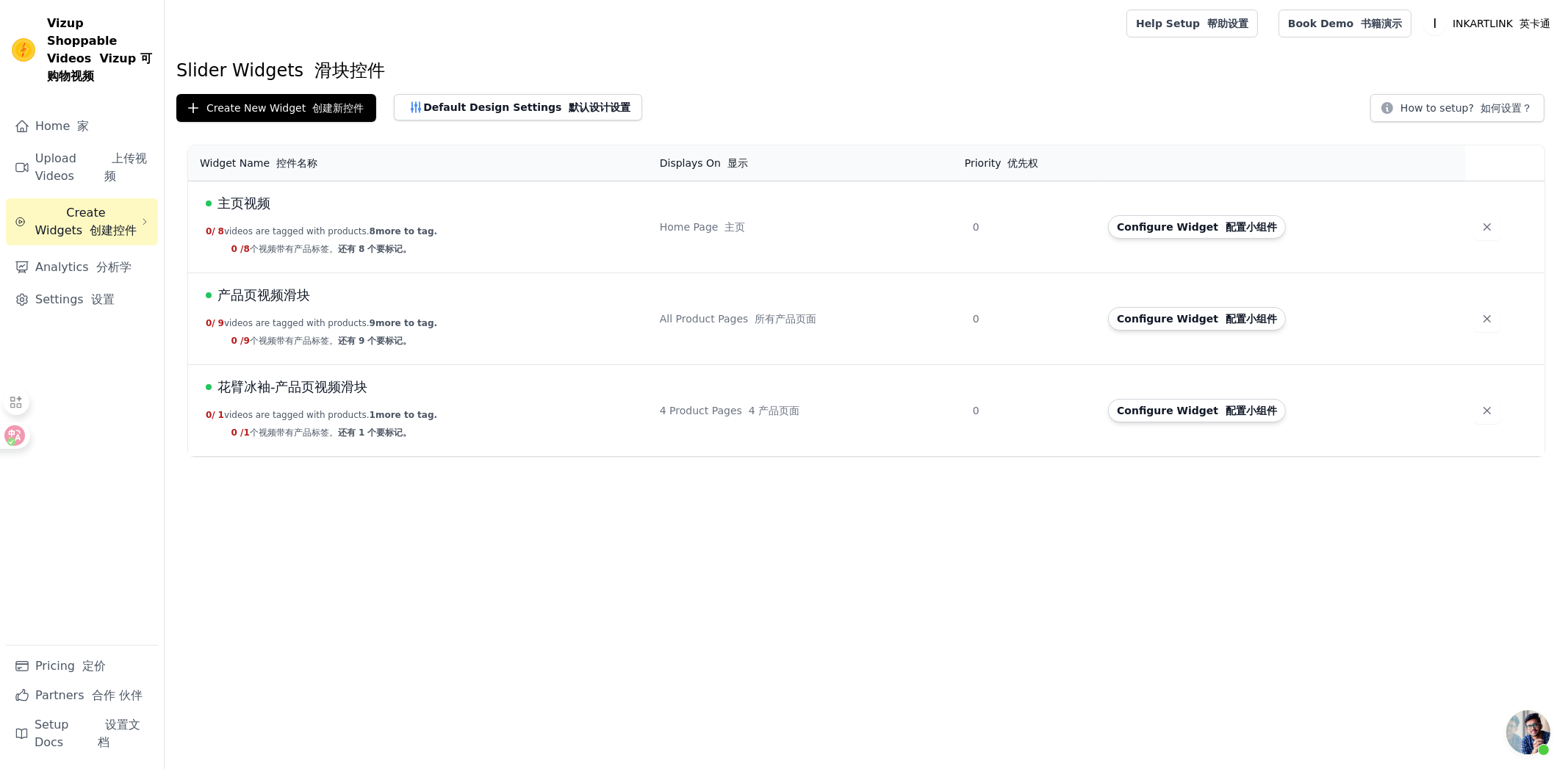
click at [730, 456] on html "Vizup Shoppable Videos Vizup 可购物视频 Home 家 Upload Videos 上传视频 Create Widgets 创建控…" at bounding box center [784, 228] width 1568 height 456
click at [79, 144] on link "Upload Videos 上传视频" at bounding box center [82, 168] width 152 height 47
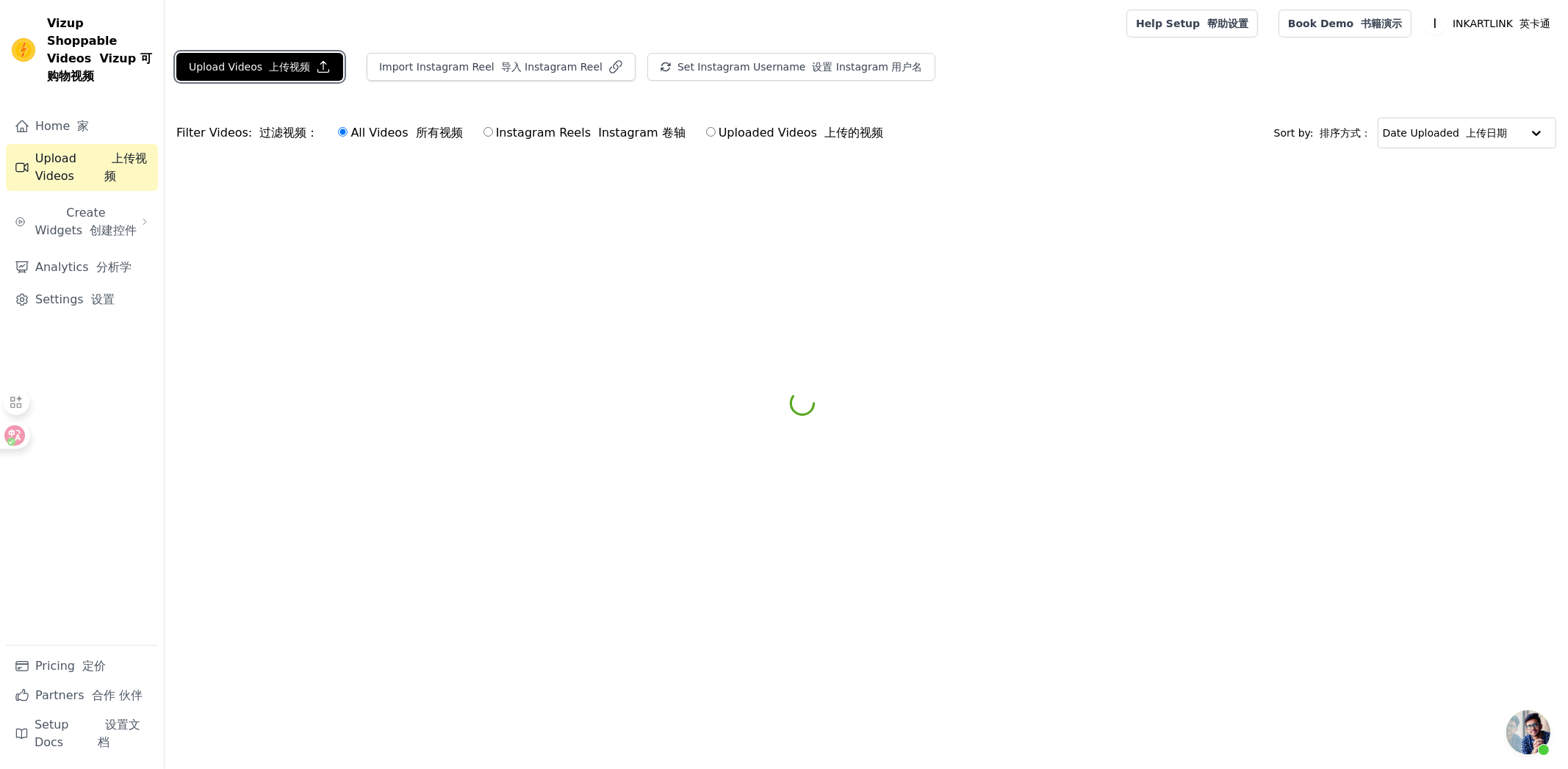
click at [269, 67] on font "上传视频" at bounding box center [289, 66] width 41 height 11
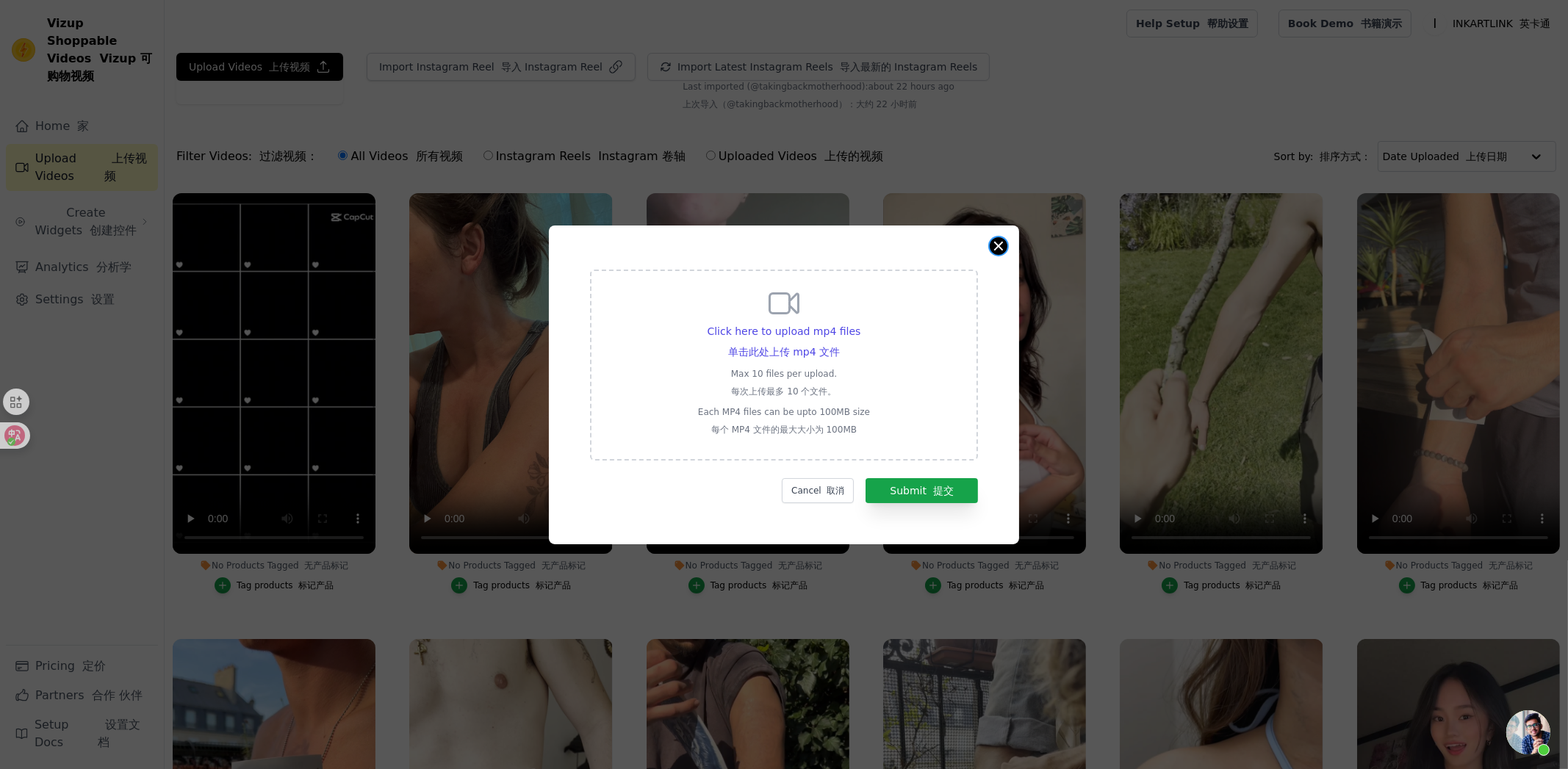
click at [999, 244] on button "Close modal" at bounding box center [998, 246] width 17 height 17
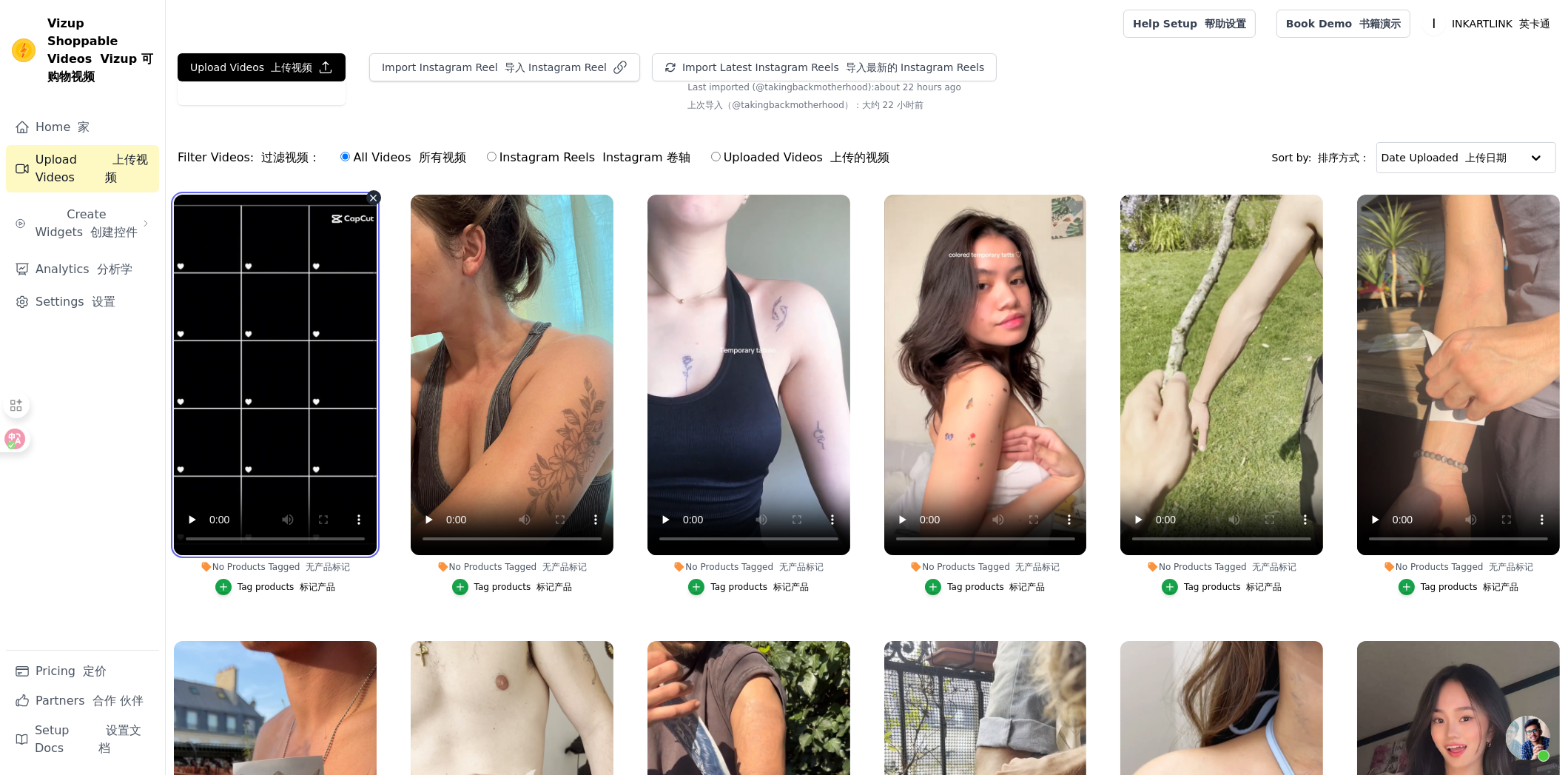
click at [311, 370] on video at bounding box center [275, 374] width 203 height 360
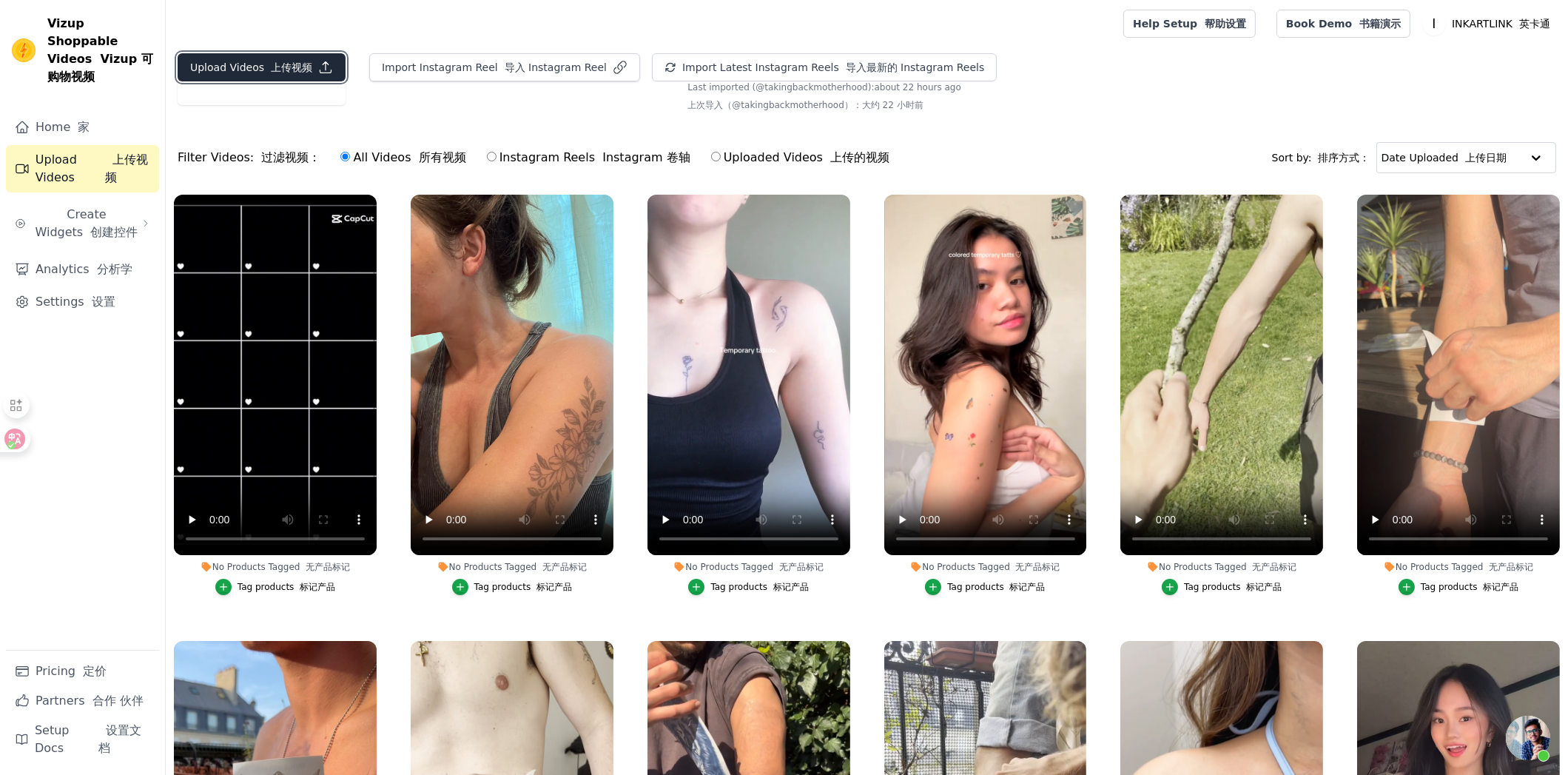
click at [304, 71] on font "上传视频" at bounding box center [291, 67] width 41 height 11
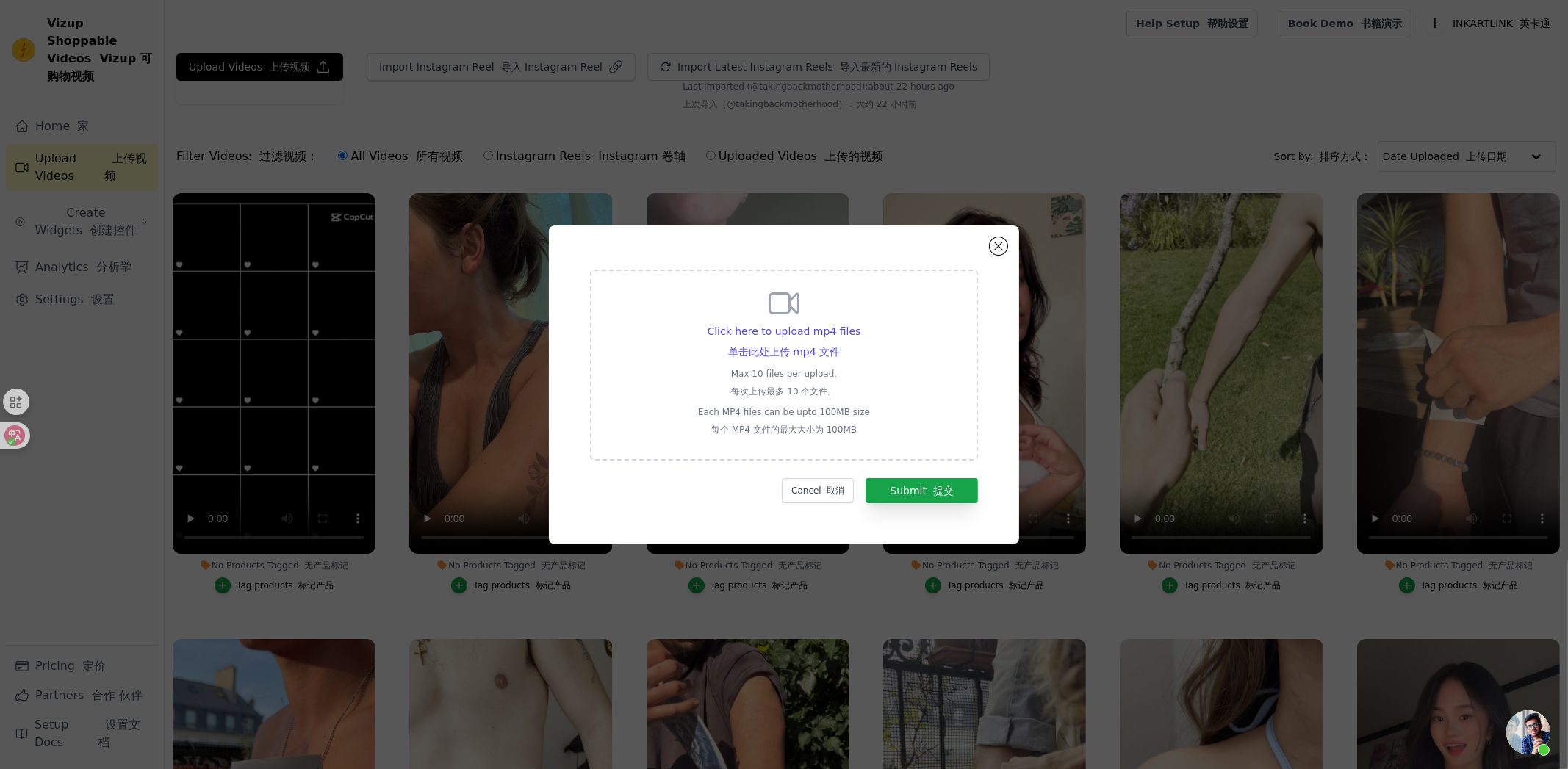
click at [735, 368] on p "Max 10 files per upload. 每次上传最多 10 个文件。" at bounding box center [784, 386] width 172 height 35
click at [839, 339] on input "Click here to upload mp4 files 单击此处上传 mp4 文件 Max 10 files per upload. 每次上传最多 10…" at bounding box center [839, 338] width 1 height 1
click at [773, 346] on font "单击此处上传 mp4 文件" at bounding box center [784, 351] width 112 height 11
click at [839, 339] on input "Click here to upload mp4 files 单击此处上传 mp4 文件 Max 10 files per upload. 每次上传最多 10…" at bounding box center [839, 338] width 1 height 1
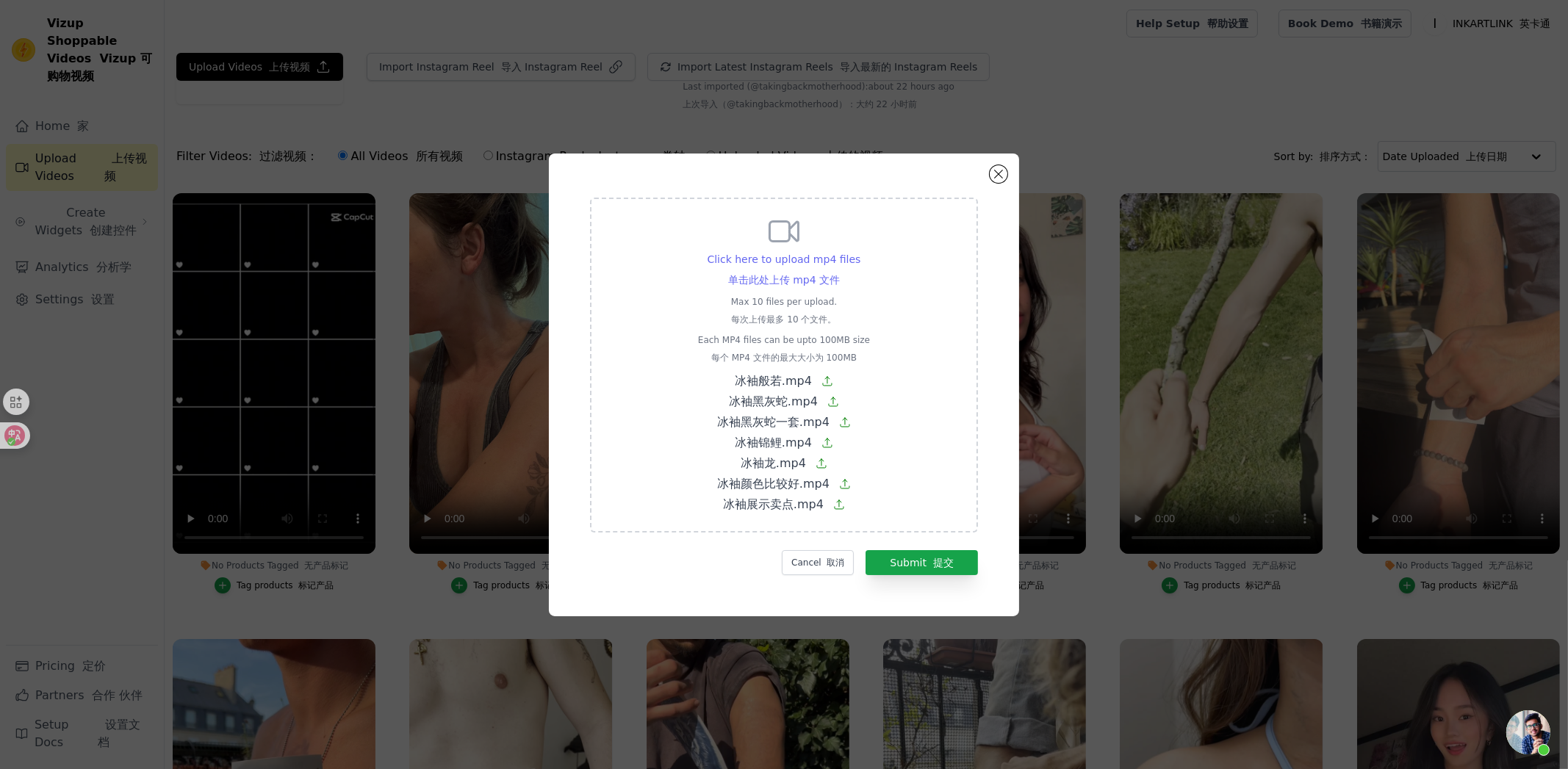
click at [797, 273] on font "单击此处上传 mp4 文件" at bounding box center [784, 279] width 112 height 14
click at [839, 266] on input "Click here to upload mp4 files 单击此处上传 mp4 文件 Max 10 files per upload. 每次上传最多 10…" at bounding box center [839, 266] width 1 height 1
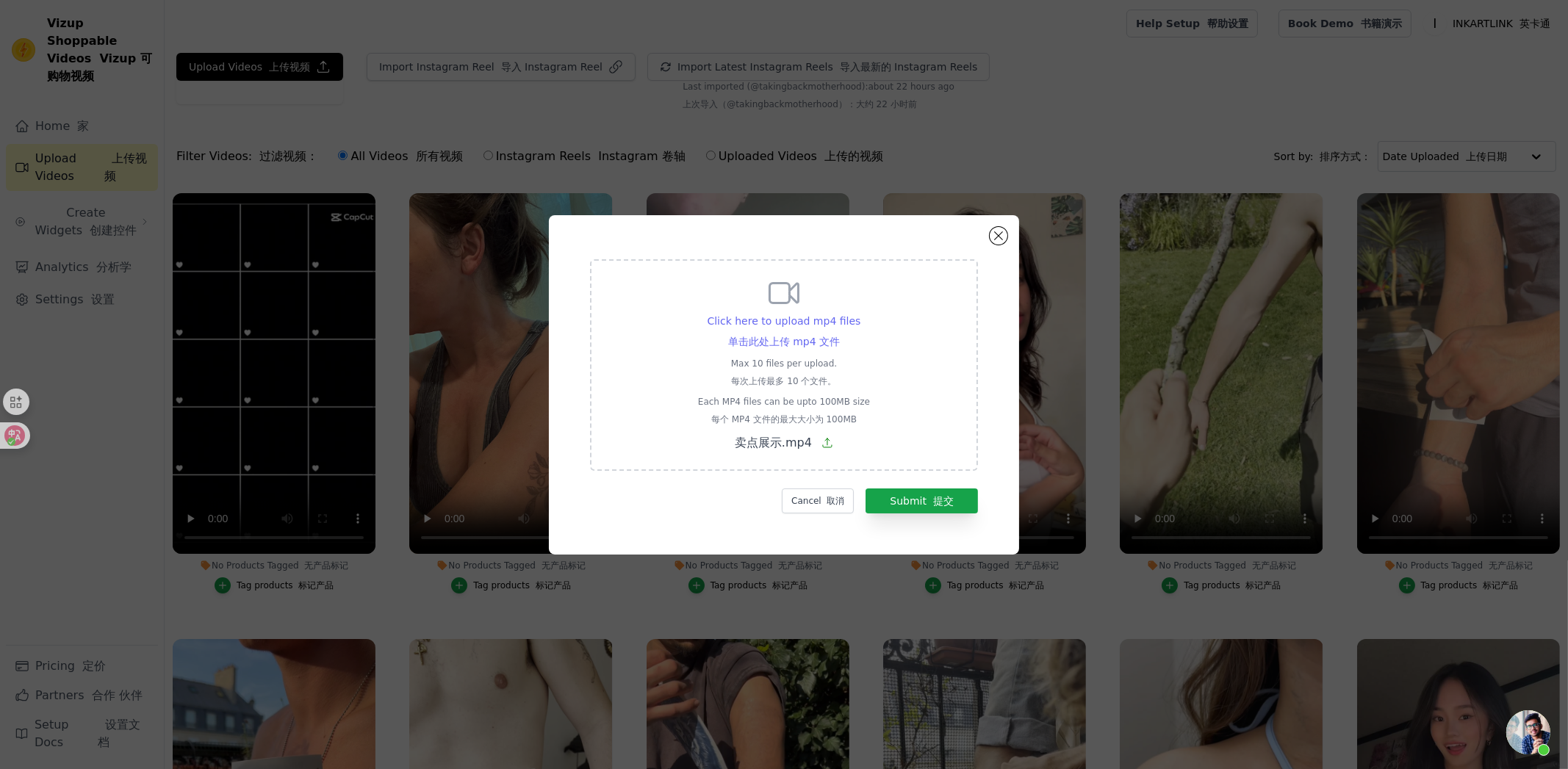
click at [815, 337] on font "单击此处上传 mp4 文件" at bounding box center [784, 341] width 112 height 11
click at [839, 328] on input "Click here to upload mp4 files 单击此处上传 mp4 文件 Max 10 files per upload. 每次上传最多 10…" at bounding box center [839, 328] width 1 height 1
type input "C:\fakepath\冰袖般若.mp4"
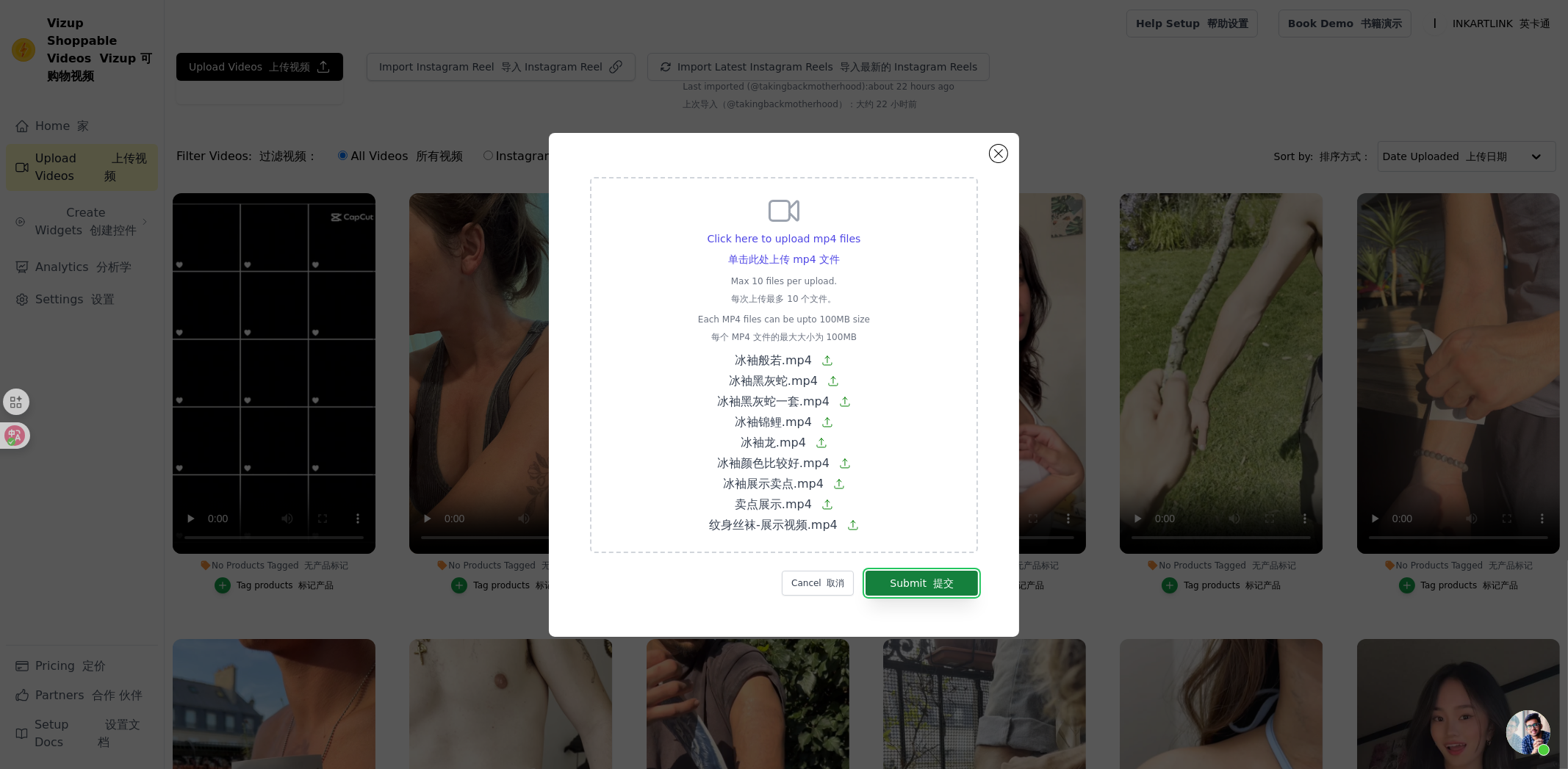
click at [905, 577] on button "Submit 提交" at bounding box center [922, 583] width 112 height 25
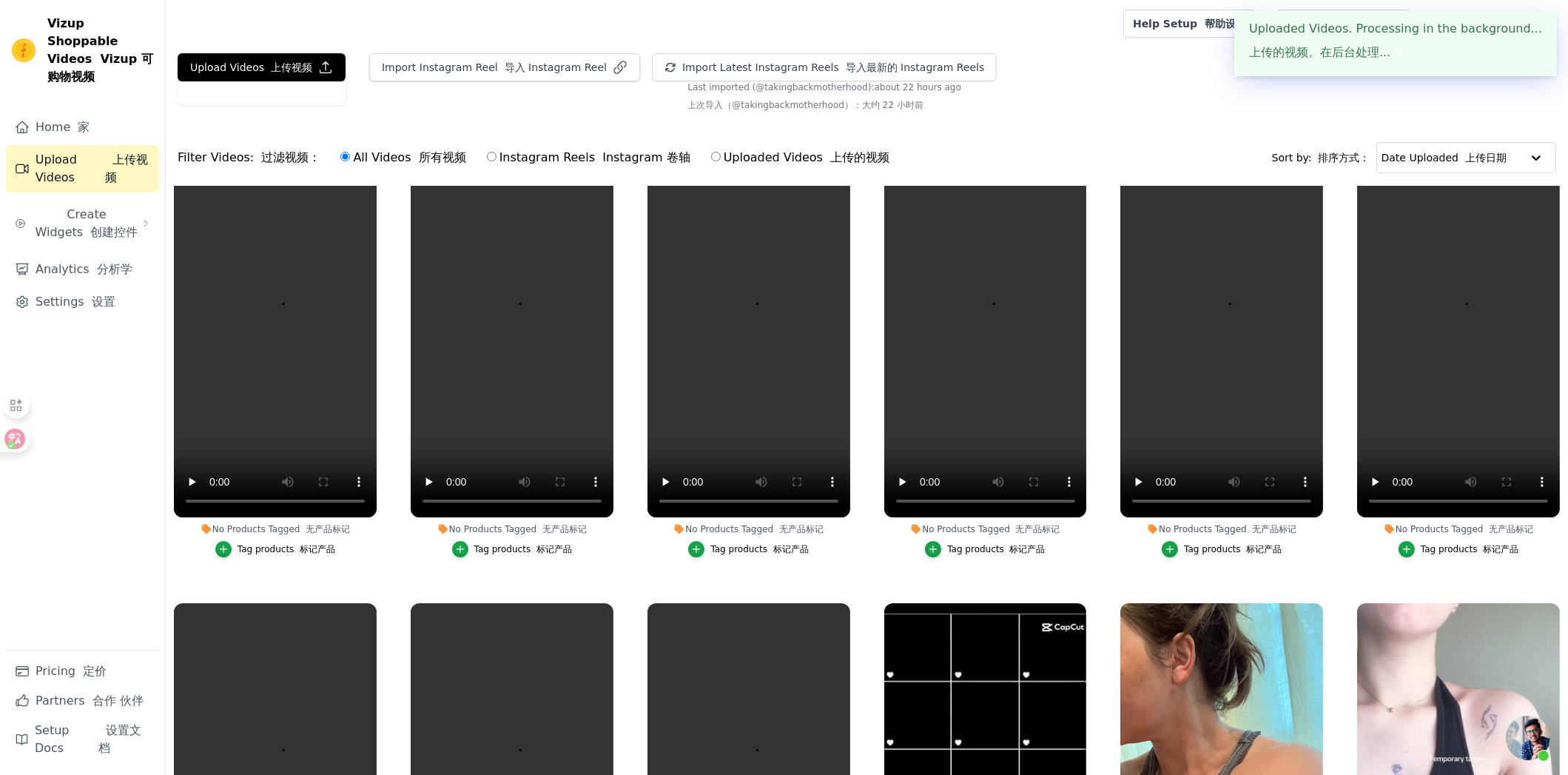
scroll to position [73, 0]
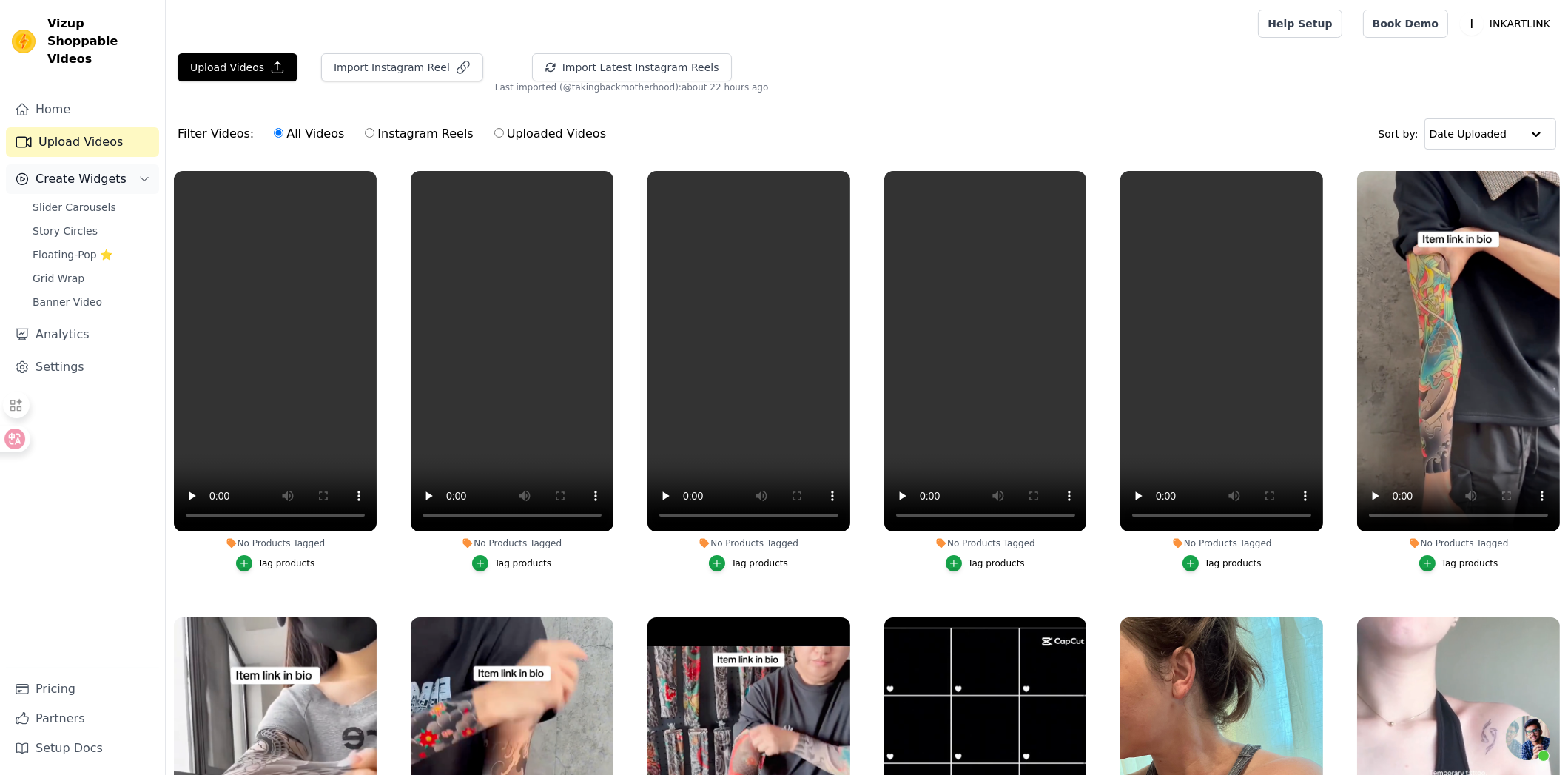
click at [101, 171] on span "Create Widgets" at bounding box center [80, 179] width 91 height 18
click at [115, 171] on span "Create Widgets" at bounding box center [80, 179] width 91 height 18
click at [80, 200] on span "Slider Carousels" at bounding box center [74, 207] width 83 height 15
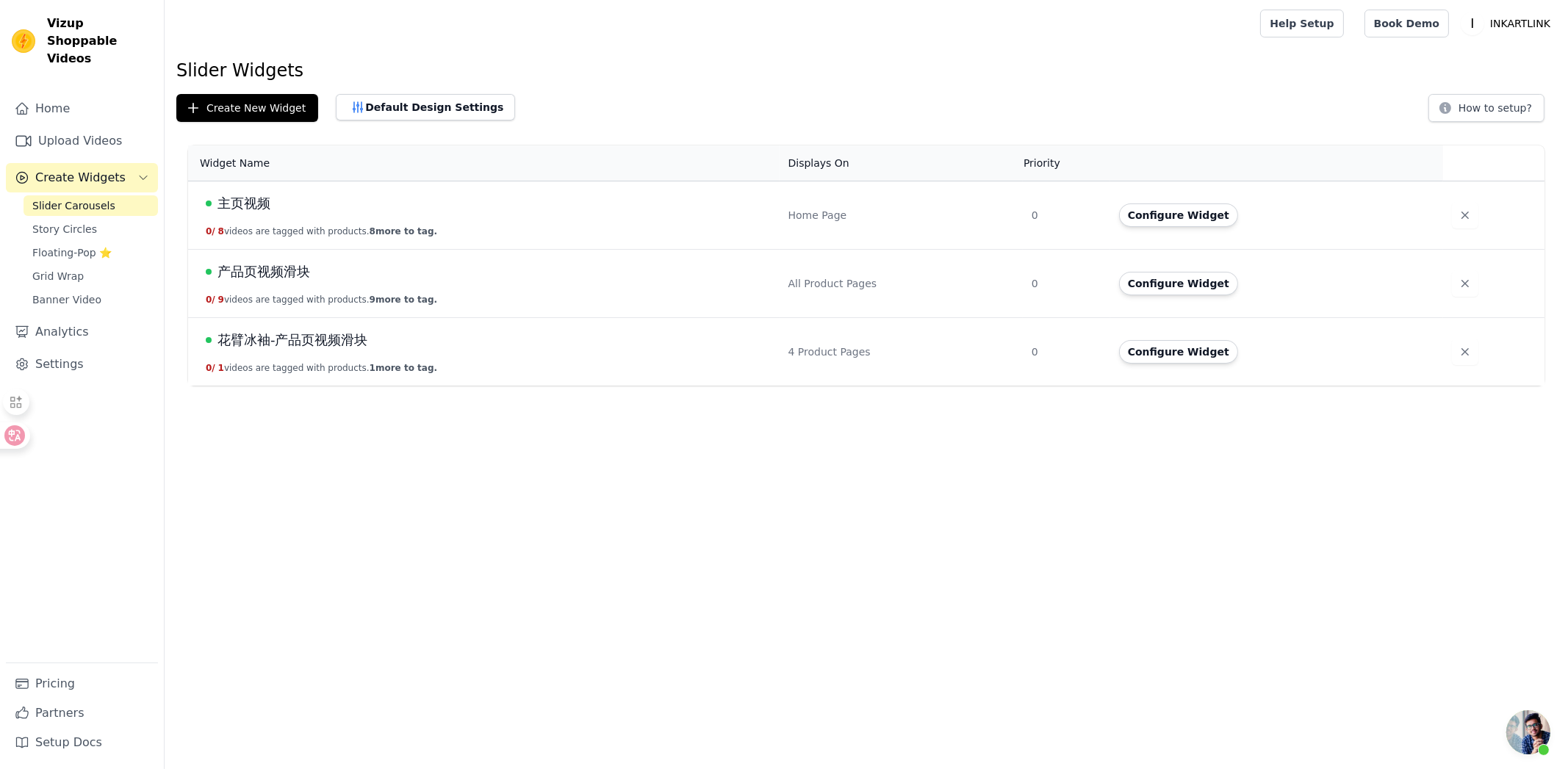
click at [339, 341] on span "花臂冰袖-产品页视频滑块" at bounding box center [292, 339] width 150 height 20
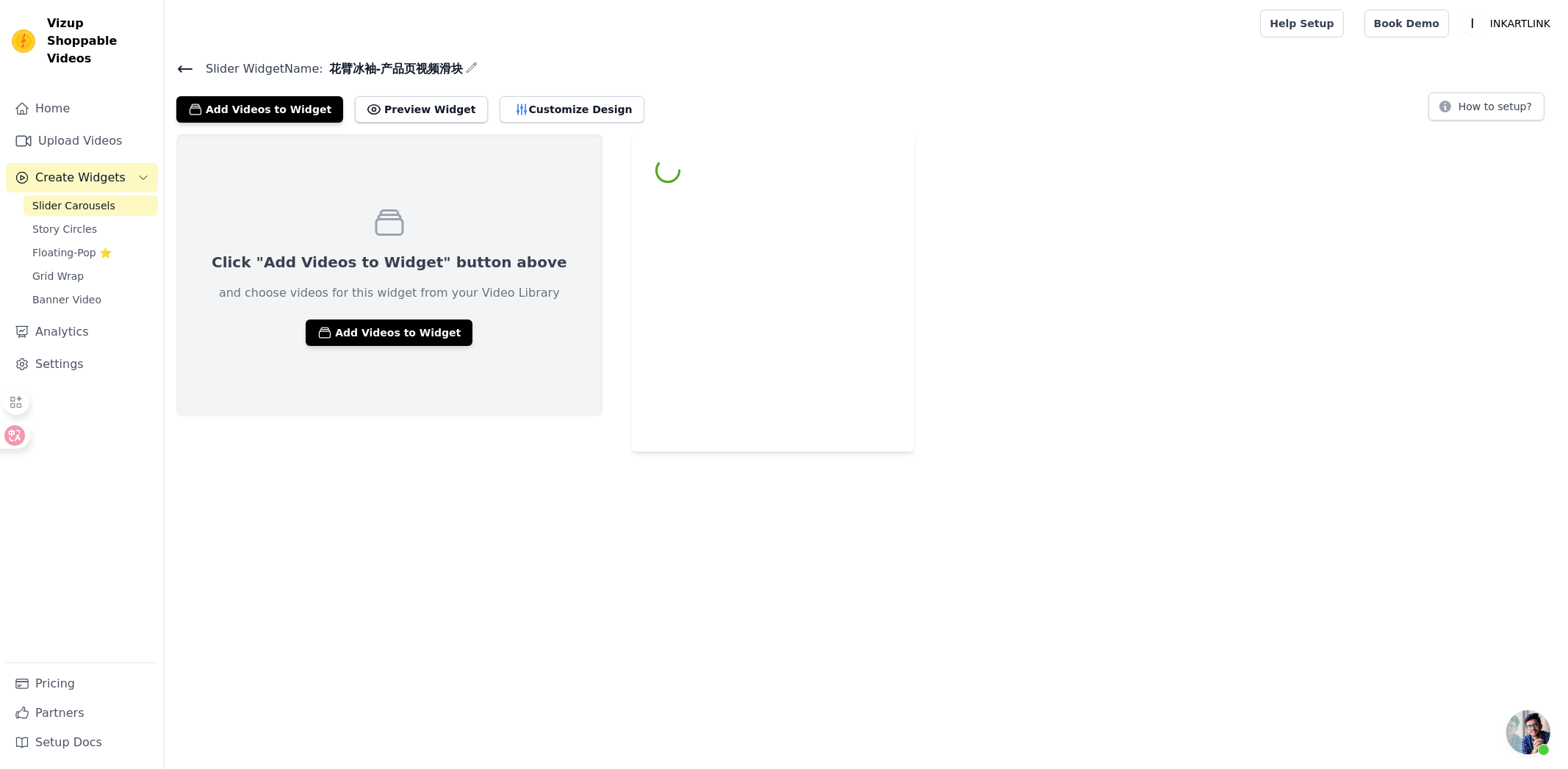
click at [387, 338] on button "Add Videos to Widget" at bounding box center [389, 332] width 167 height 27
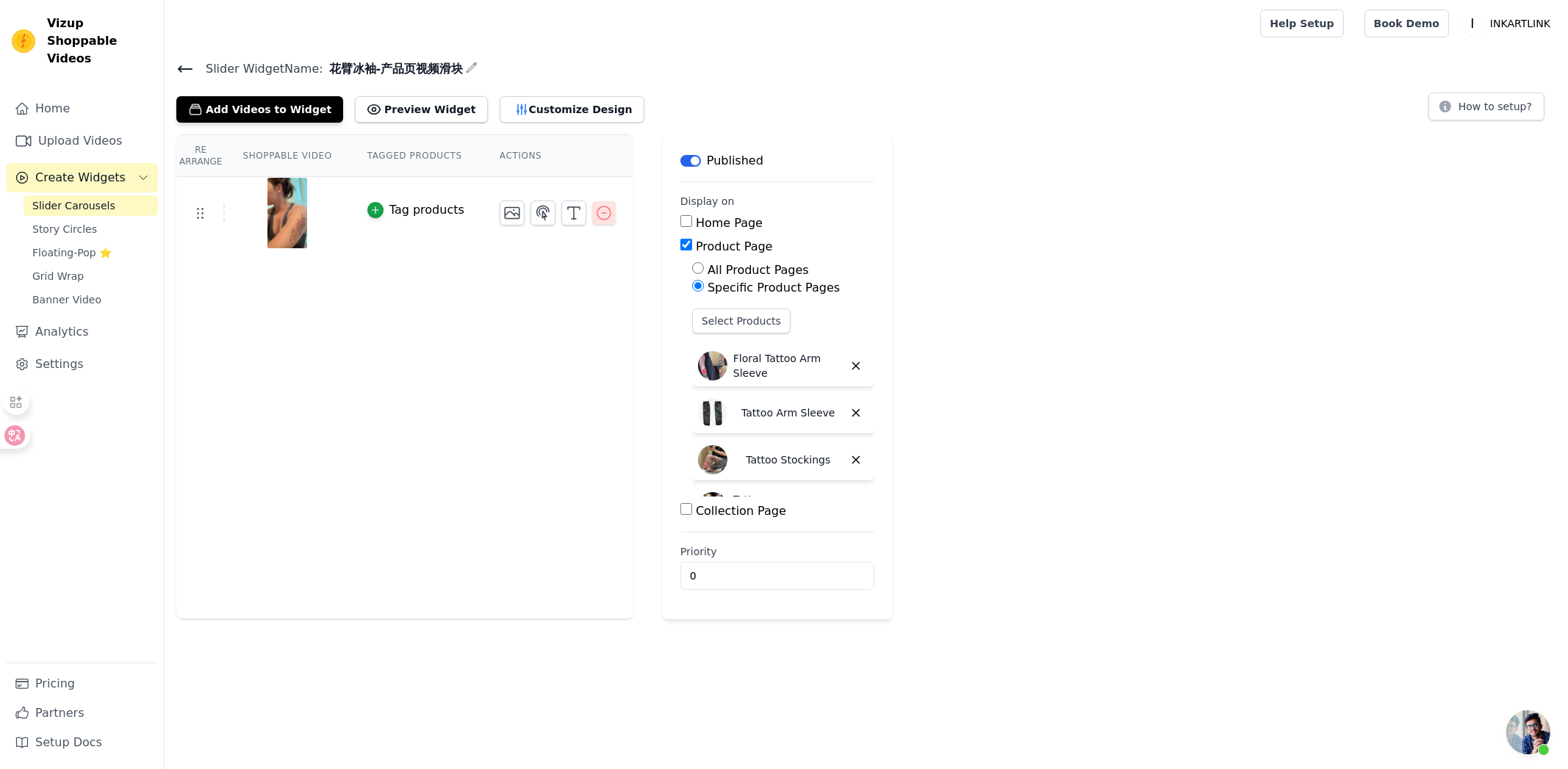
click at [595, 217] on icon "button" at bounding box center [604, 213] width 17 height 17
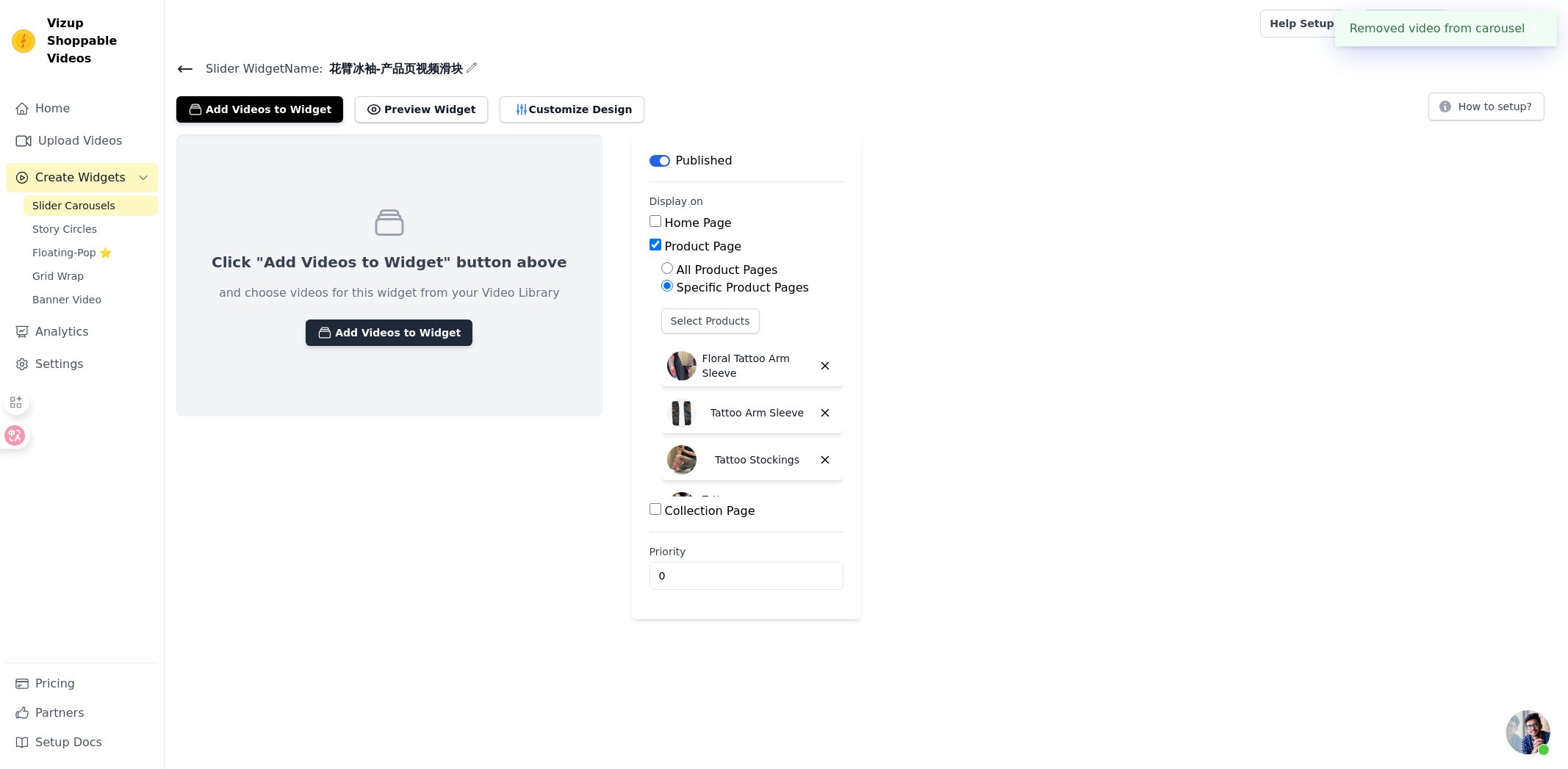
click at [370, 333] on button "Add Videos to Widget" at bounding box center [389, 332] width 167 height 27
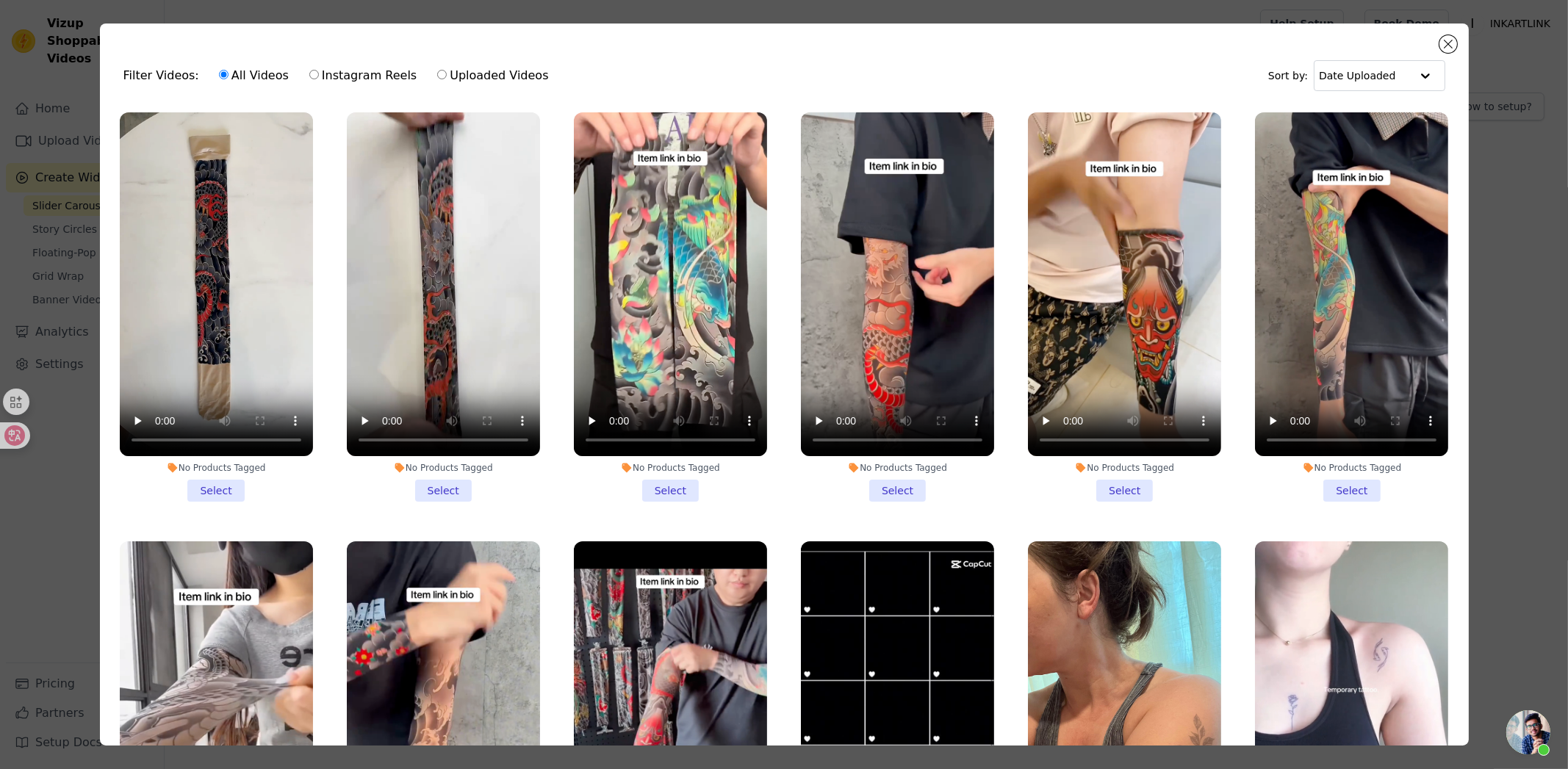
click at [1326, 480] on li "No Products Tagged Select" at bounding box center [1352, 307] width 193 height 389
click at [0, 0] on input "No Products Tagged Select" at bounding box center [0, 0] width 0 height 0
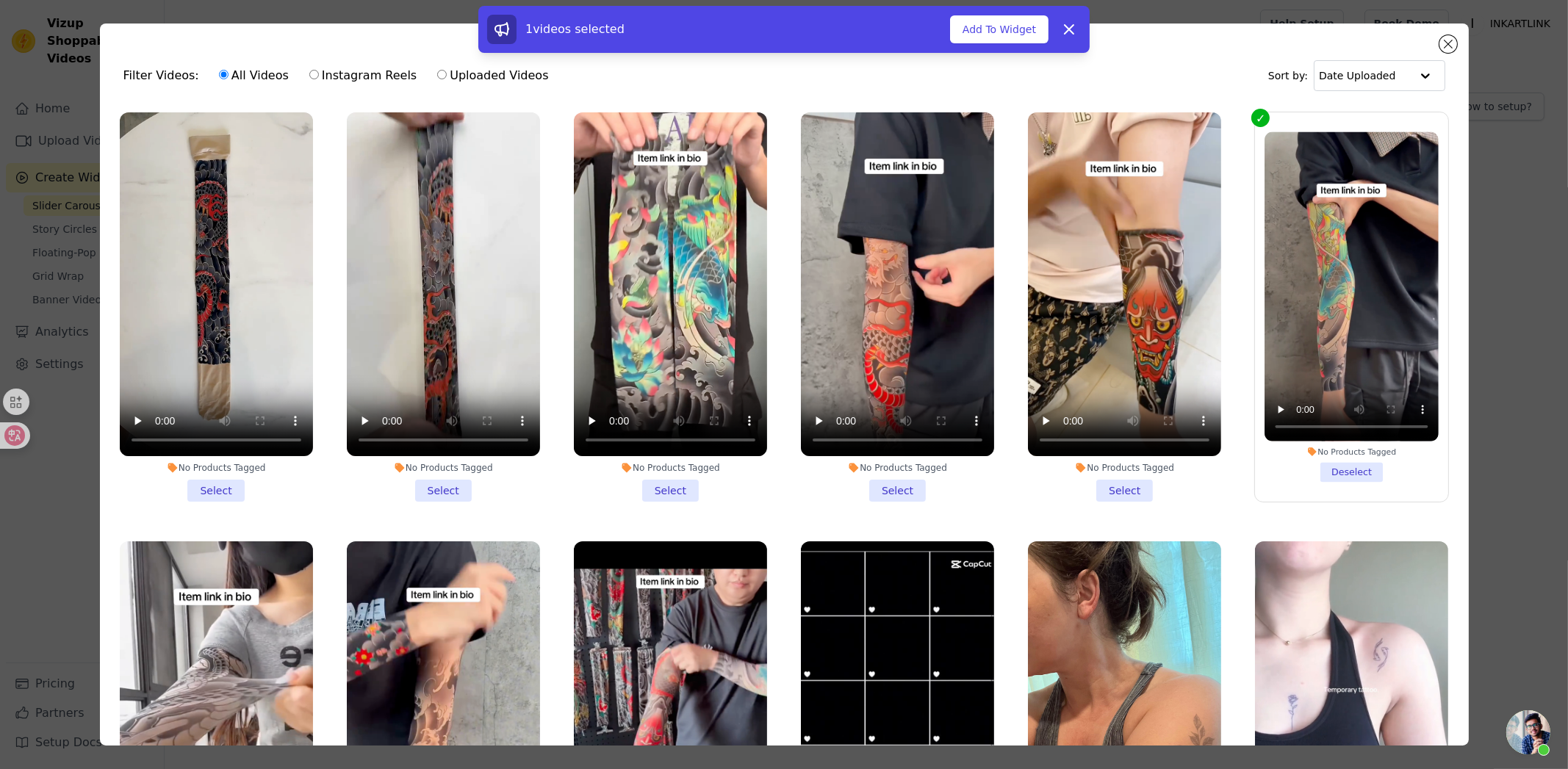
click at [1099, 483] on li "No Products Tagged Select" at bounding box center [1125, 307] width 193 height 389
click at [0, 0] on input "No Products Tagged Select" at bounding box center [0, 0] width 0 height 0
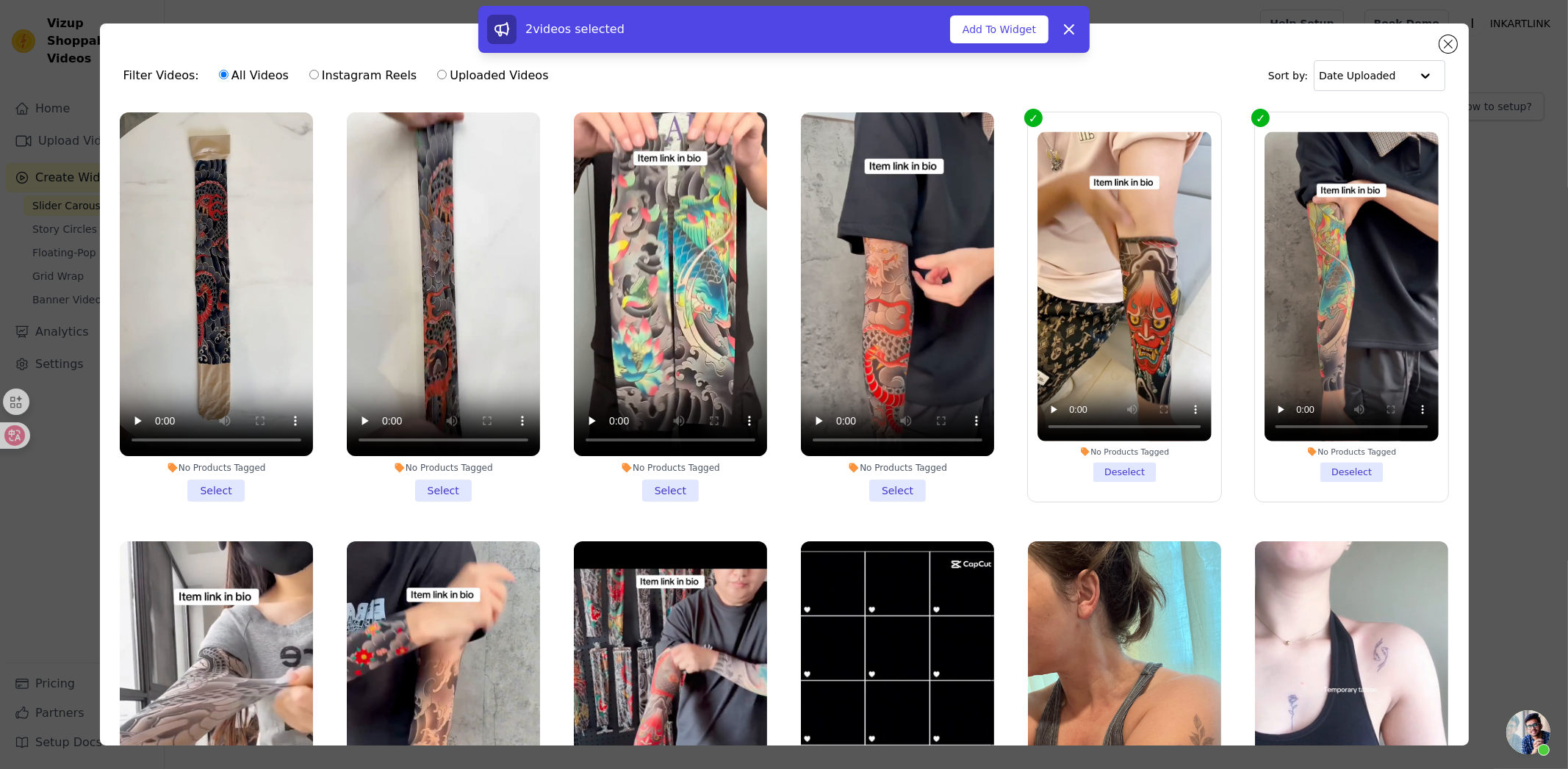
click at [890, 479] on li "No Products Tagged Select" at bounding box center [898, 307] width 193 height 389
click at [0, 0] on input "No Products Tagged Select" at bounding box center [0, 0] width 0 height 0
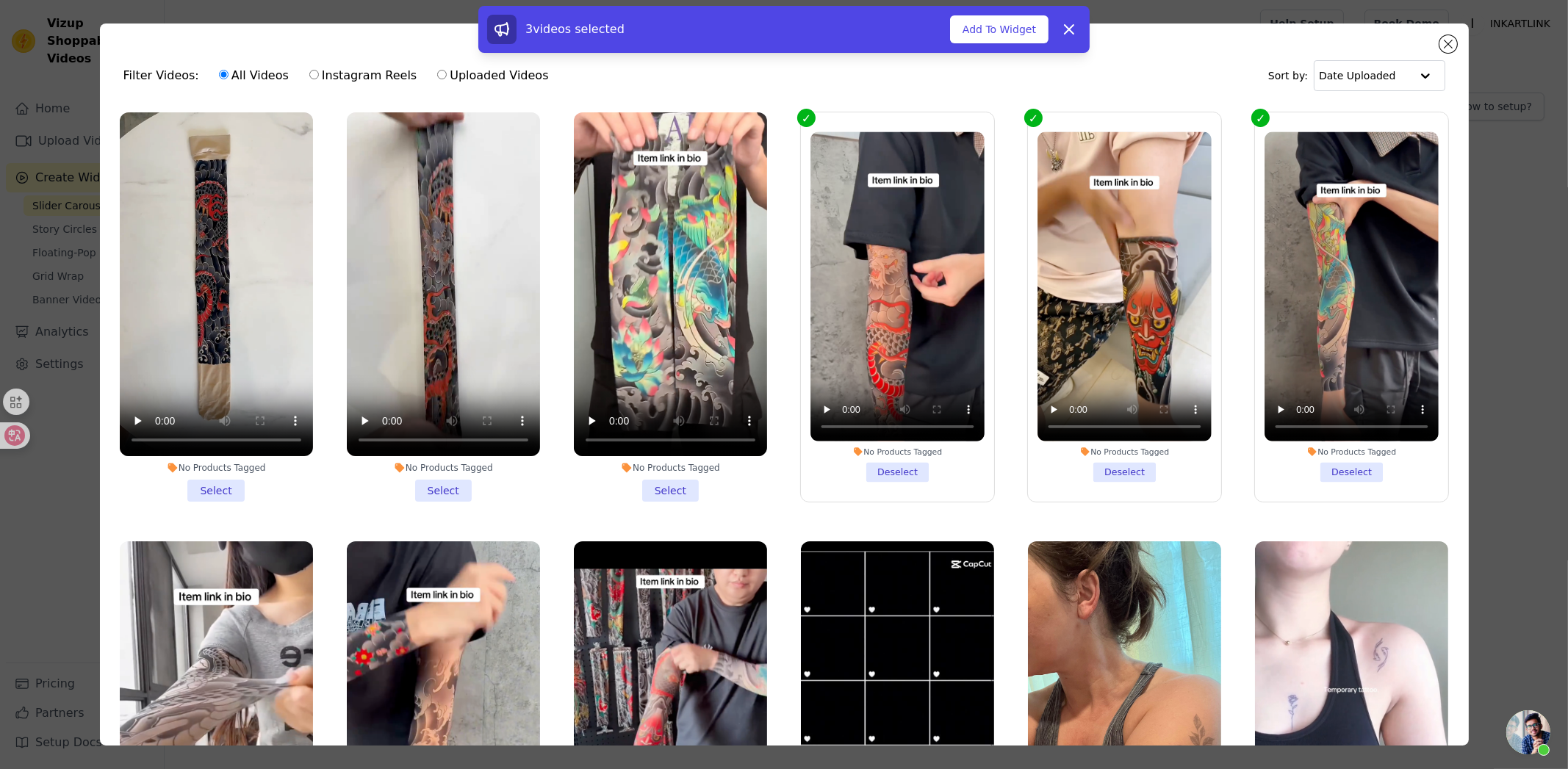
click at [661, 484] on li "No Products Tagged Select" at bounding box center [670, 307] width 193 height 389
click at [0, 0] on input "No Products Tagged Select" at bounding box center [0, 0] width 0 height 0
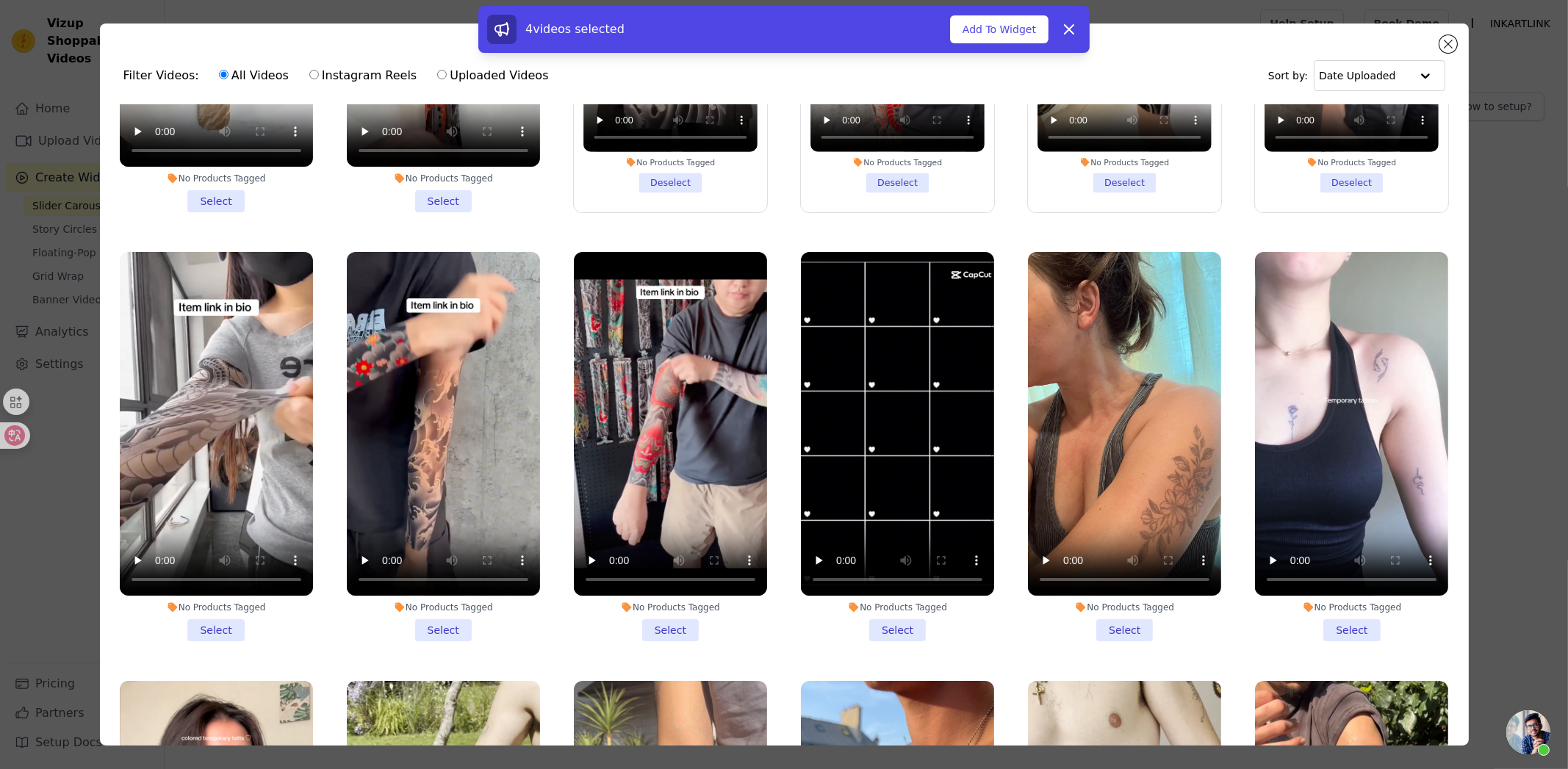
scroll to position [293, 0]
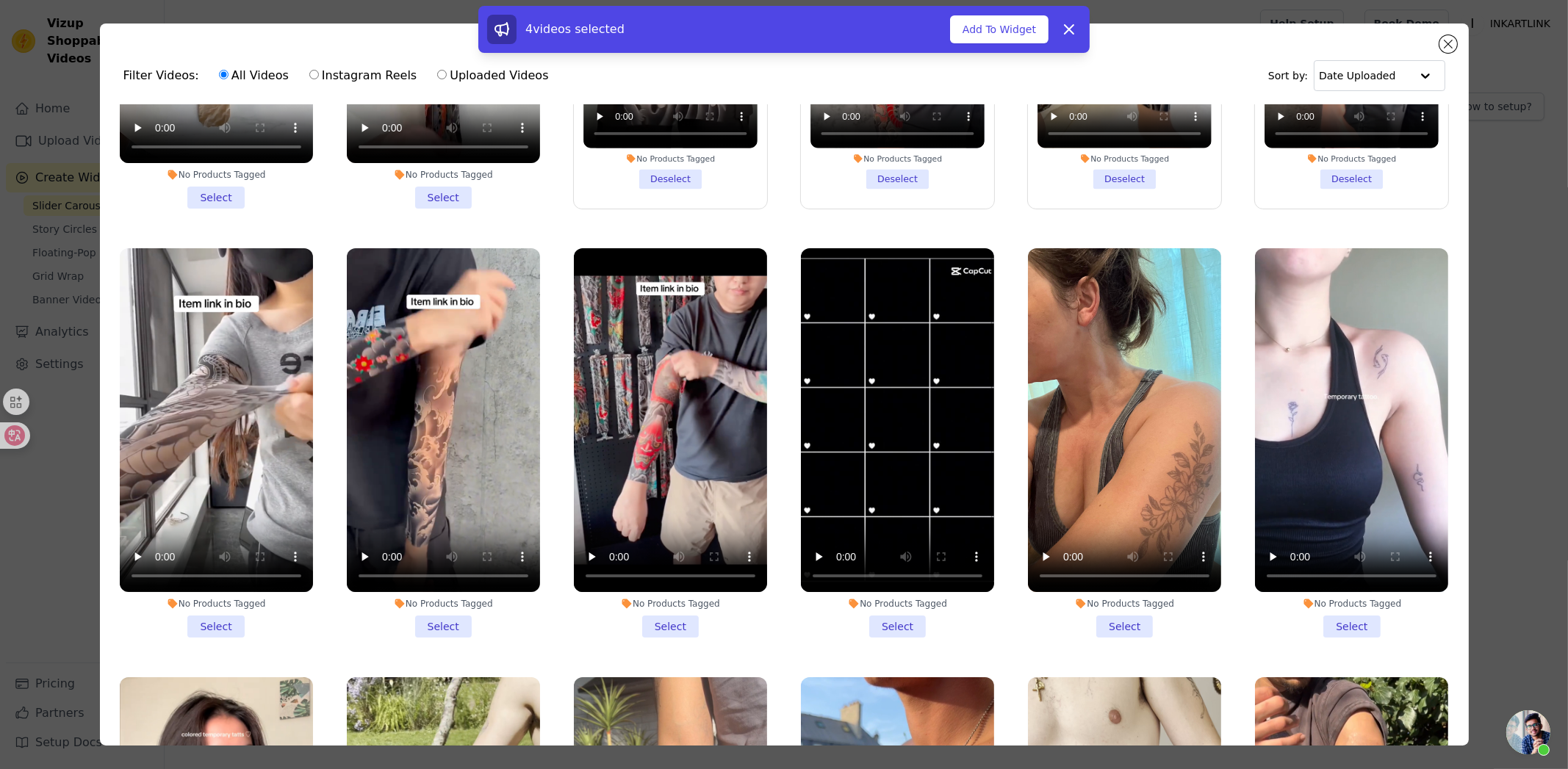
click at [235, 606] on li "No Products Tagged Select" at bounding box center [216, 443] width 193 height 389
click at [0, 0] on input "No Products Tagged Select" at bounding box center [0, 0] width 0 height 0
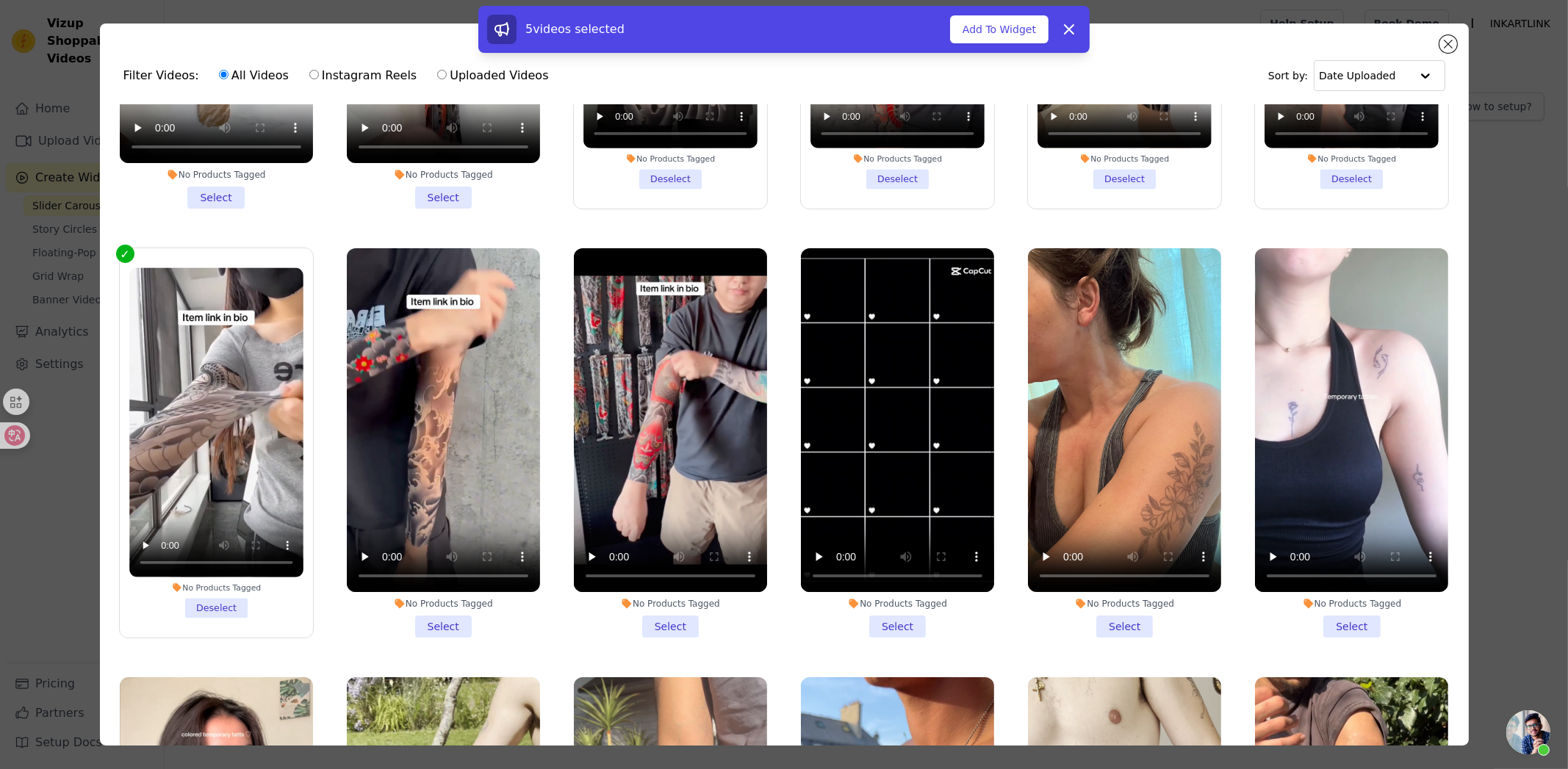
click at [437, 613] on li "No Products Tagged Select" at bounding box center [443, 443] width 193 height 389
click at [0, 0] on input "No Products Tagged Select" at bounding box center [0, 0] width 0 height 0
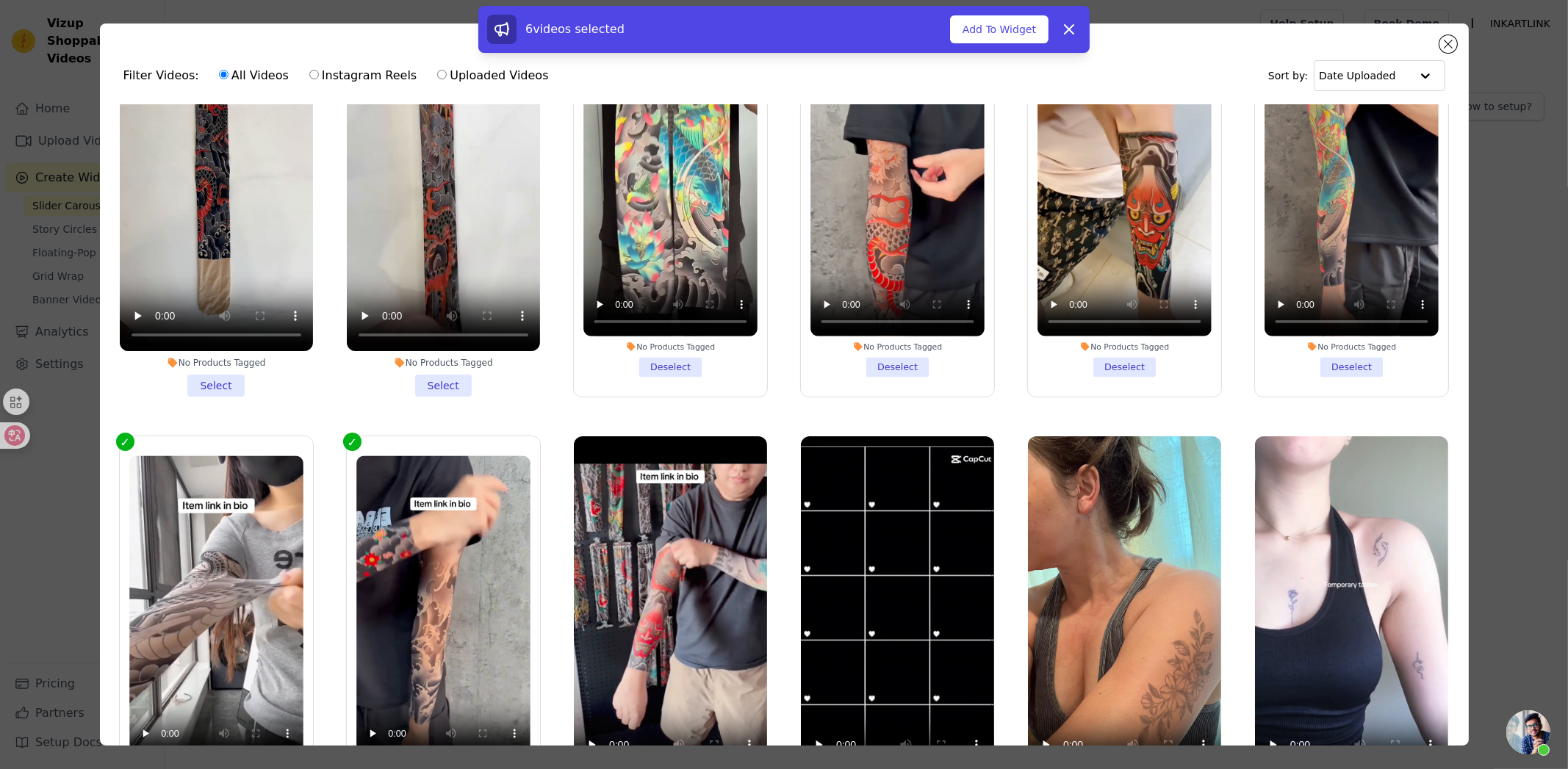
scroll to position [0, 0]
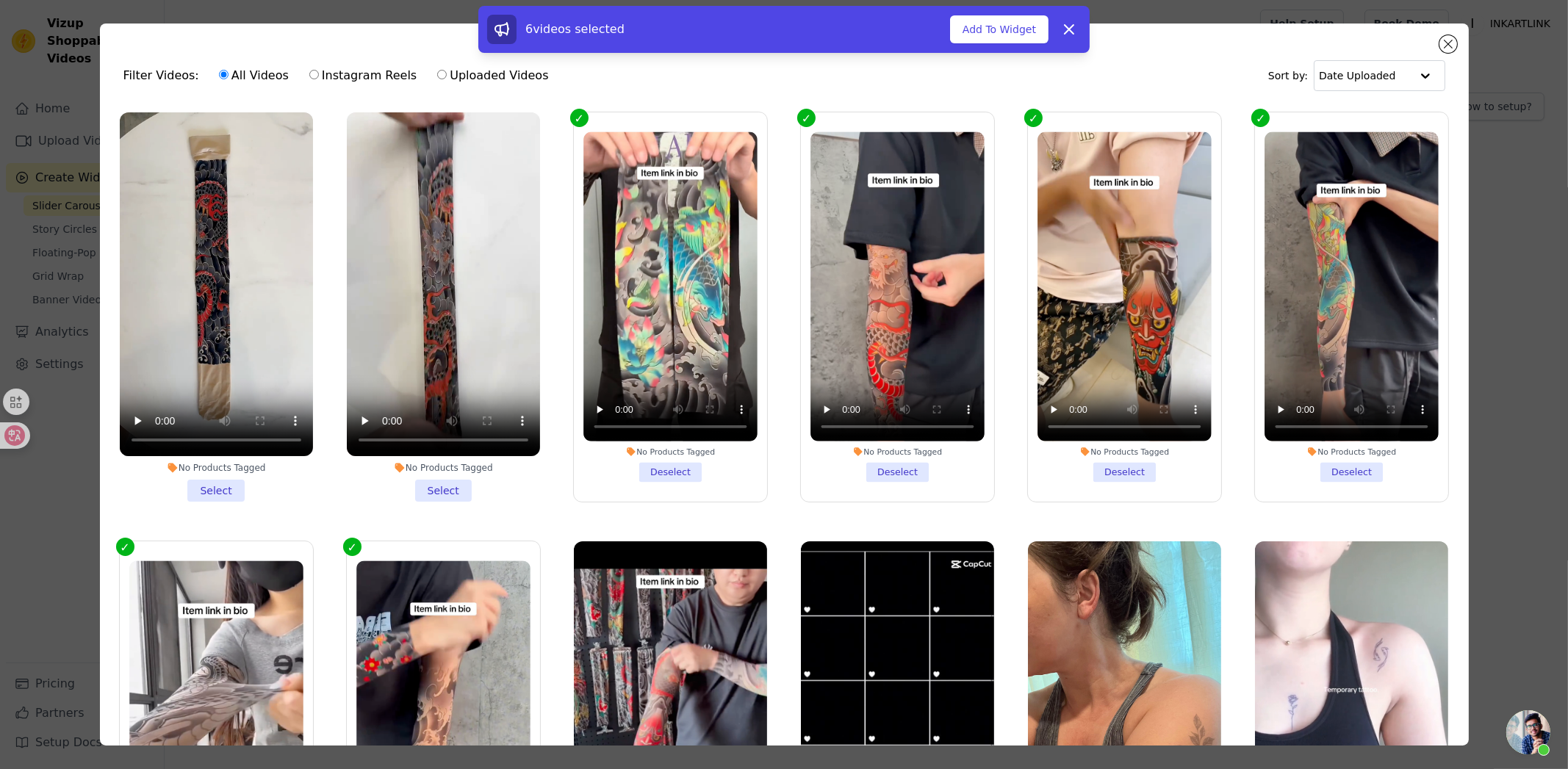
click at [431, 482] on li "No Products Tagged Select" at bounding box center [443, 307] width 193 height 389
click at [0, 0] on input "No Products Tagged Select" at bounding box center [0, 0] width 0 height 0
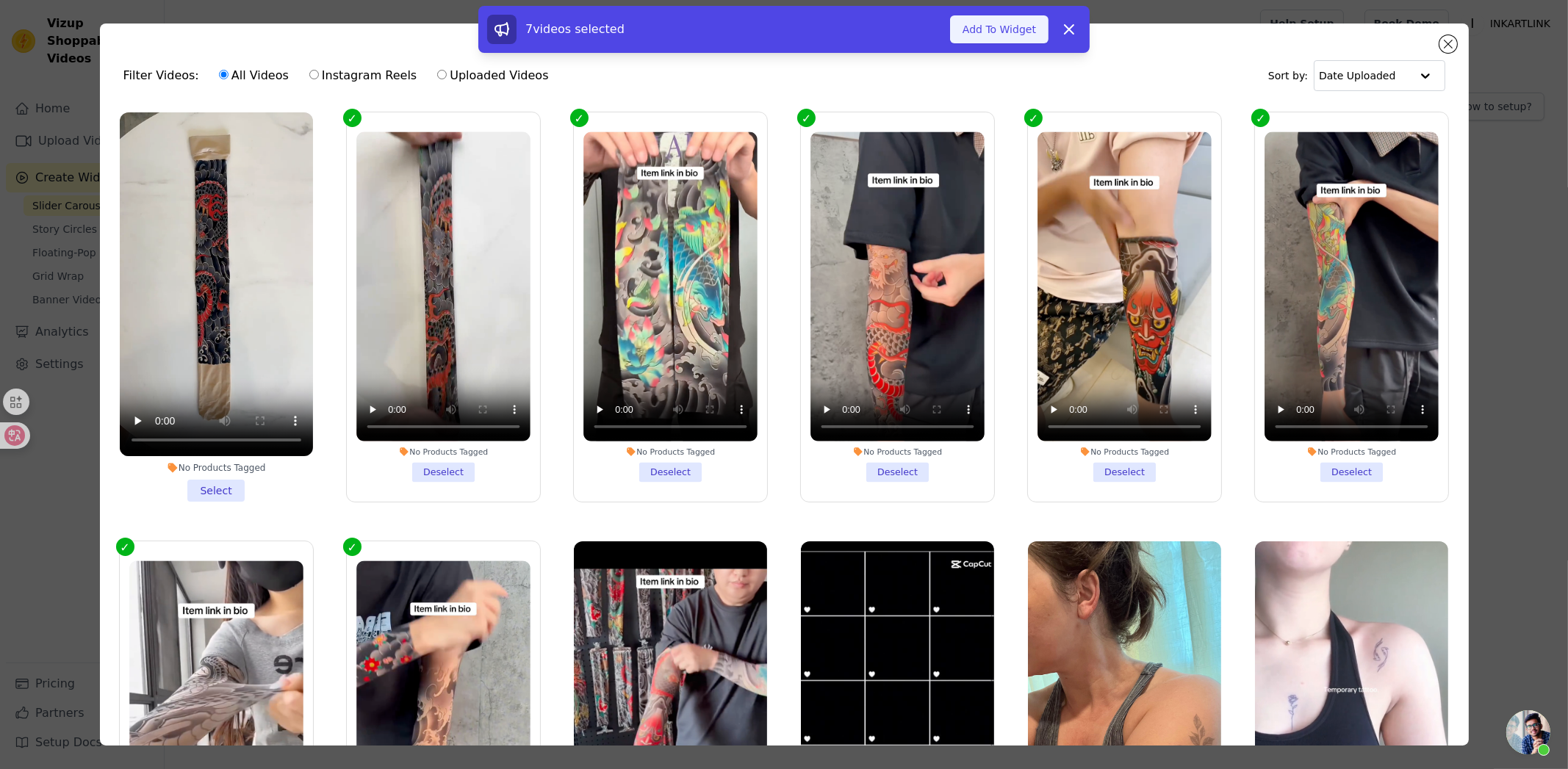
click at [1025, 26] on button "Add To Widget" at bounding box center [999, 29] width 99 height 28
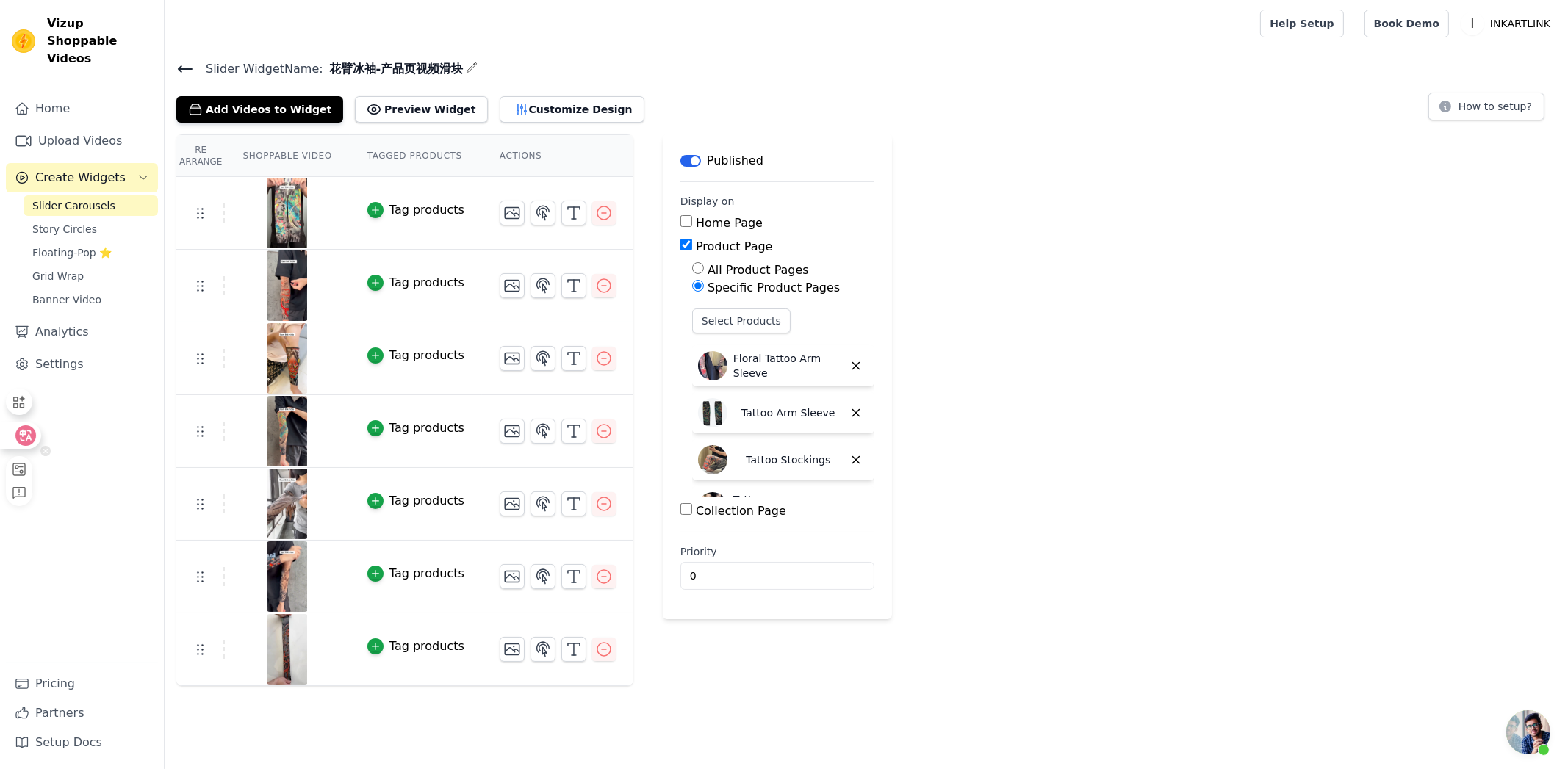
click at [18, 435] on icon at bounding box center [25, 435] width 14 height 14
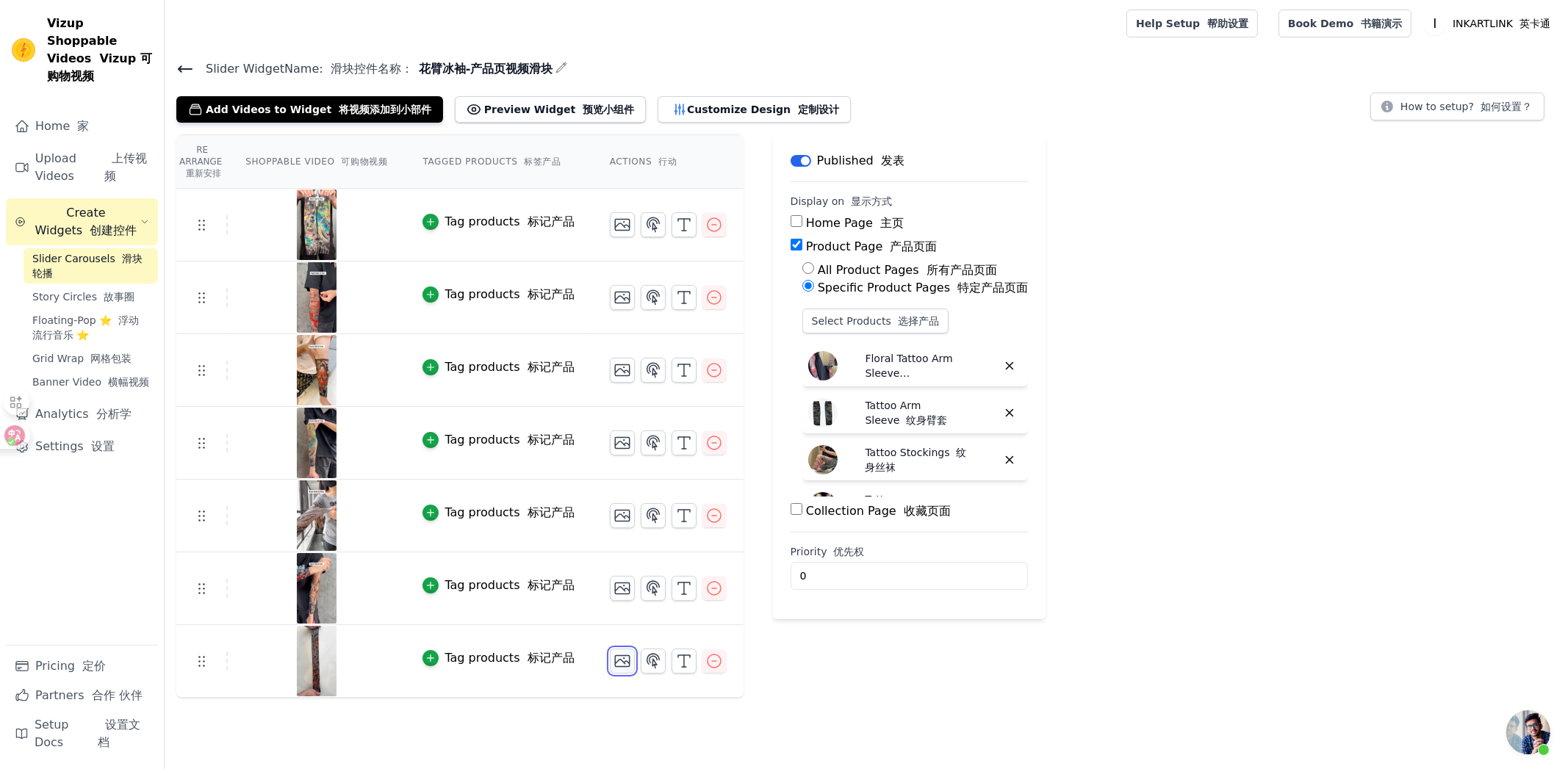
click at [620, 659] on icon "button" at bounding box center [622, 661] width 14 height 11
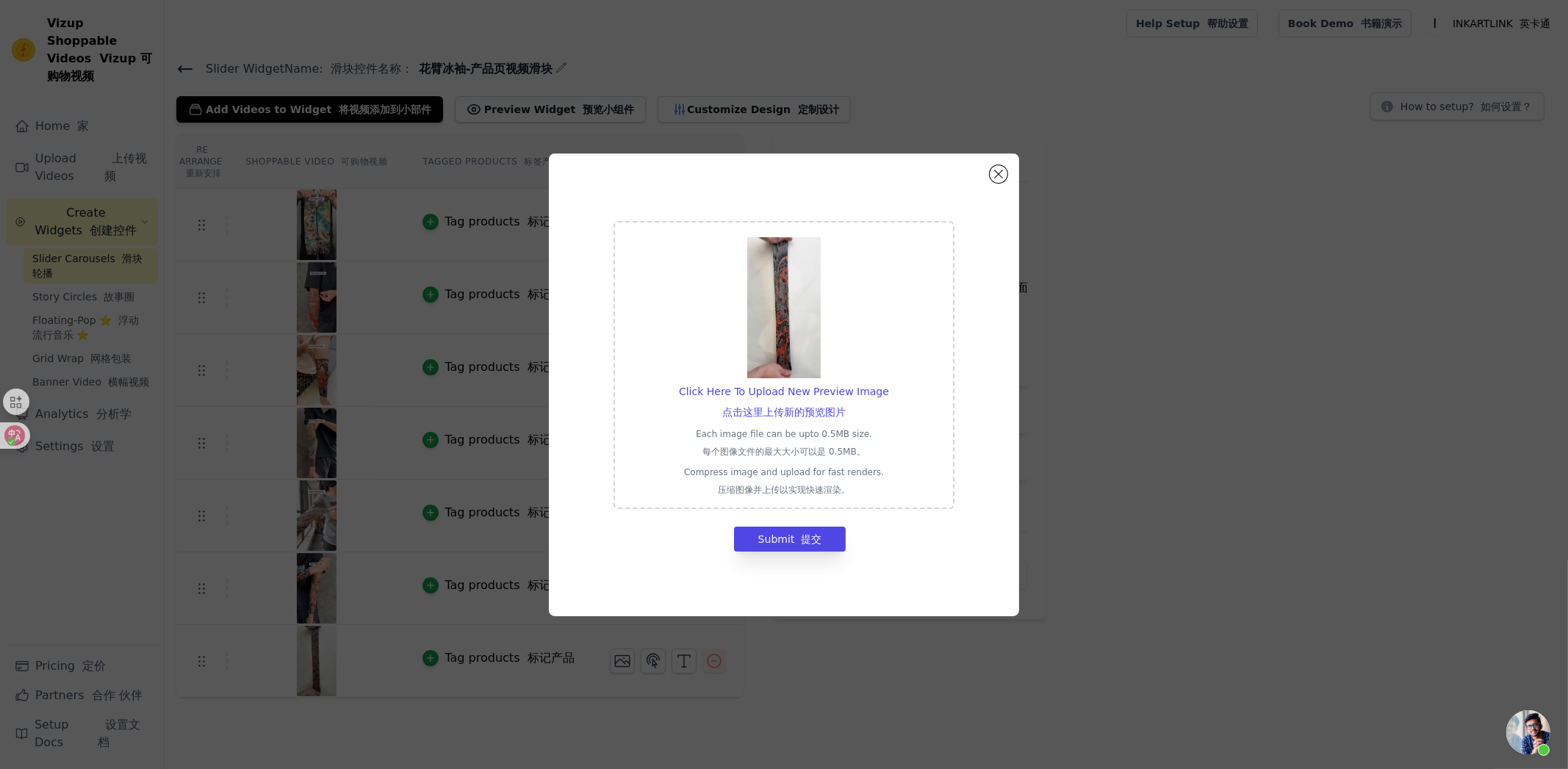
click at [788, 324] on img at bounding box center [784, 308] width 74 height 141
click at [845, 398] on input "Click Here To Upload New Preview Image 点击这里上传新的预览图片 Each image file can be upto…" at bounding box center [845, 398] width 1 height 1
click at [775, 406] on font "点击这里上传新的预览图片" at bounding box center [784, 411] width 124 height 11
click at [845, 399] on input "Click Here To Upload New Preview Image 点击这里上传新的预览图片 Each image file can be upto…" at bounding box center [845, 398] width 1 height 1
type input "C:\fakepath\XTSW-003.jpg"
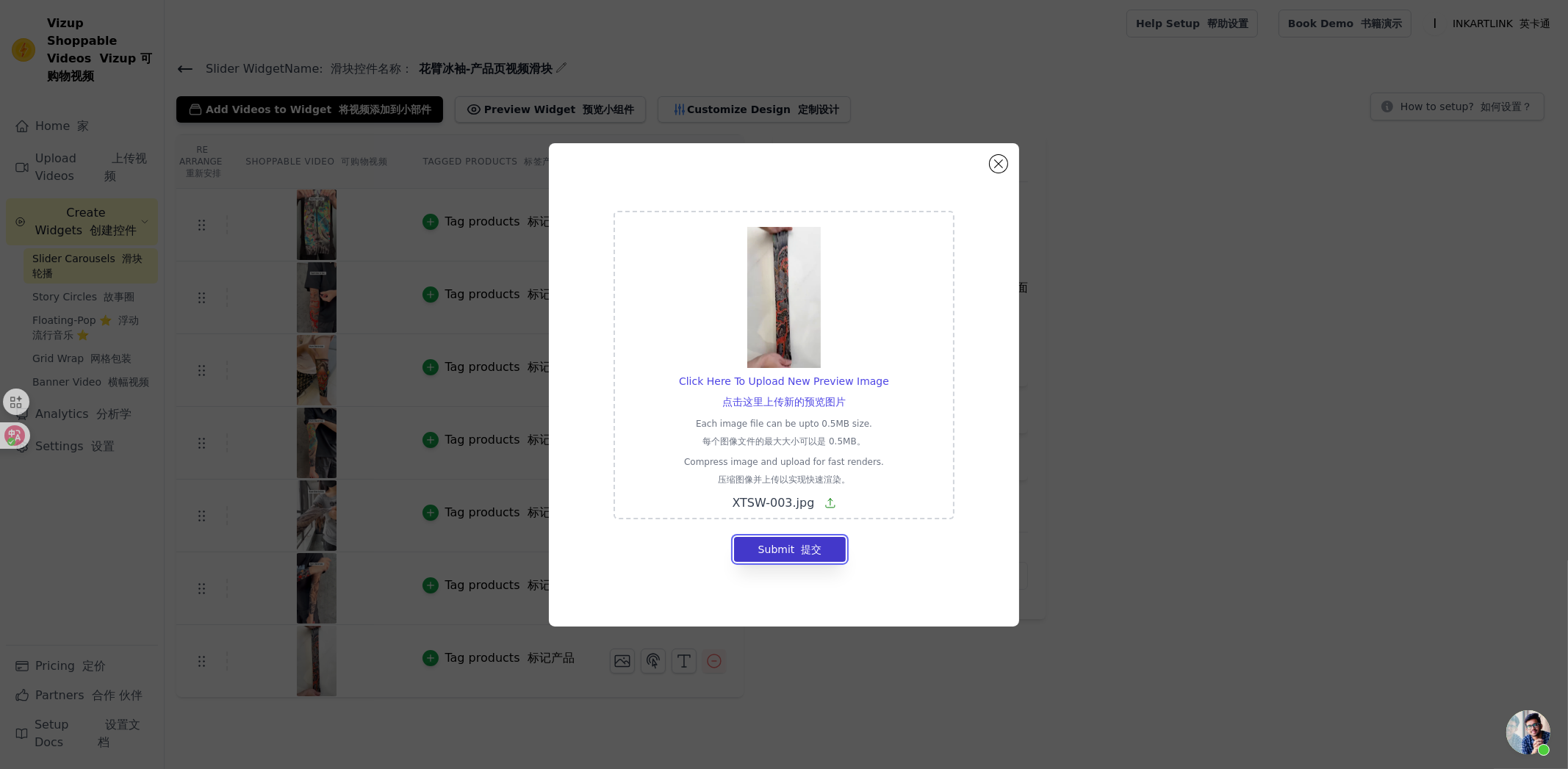
click at [801, 544] on font "提交" at bounding box center [811, 549] width 21 height 11
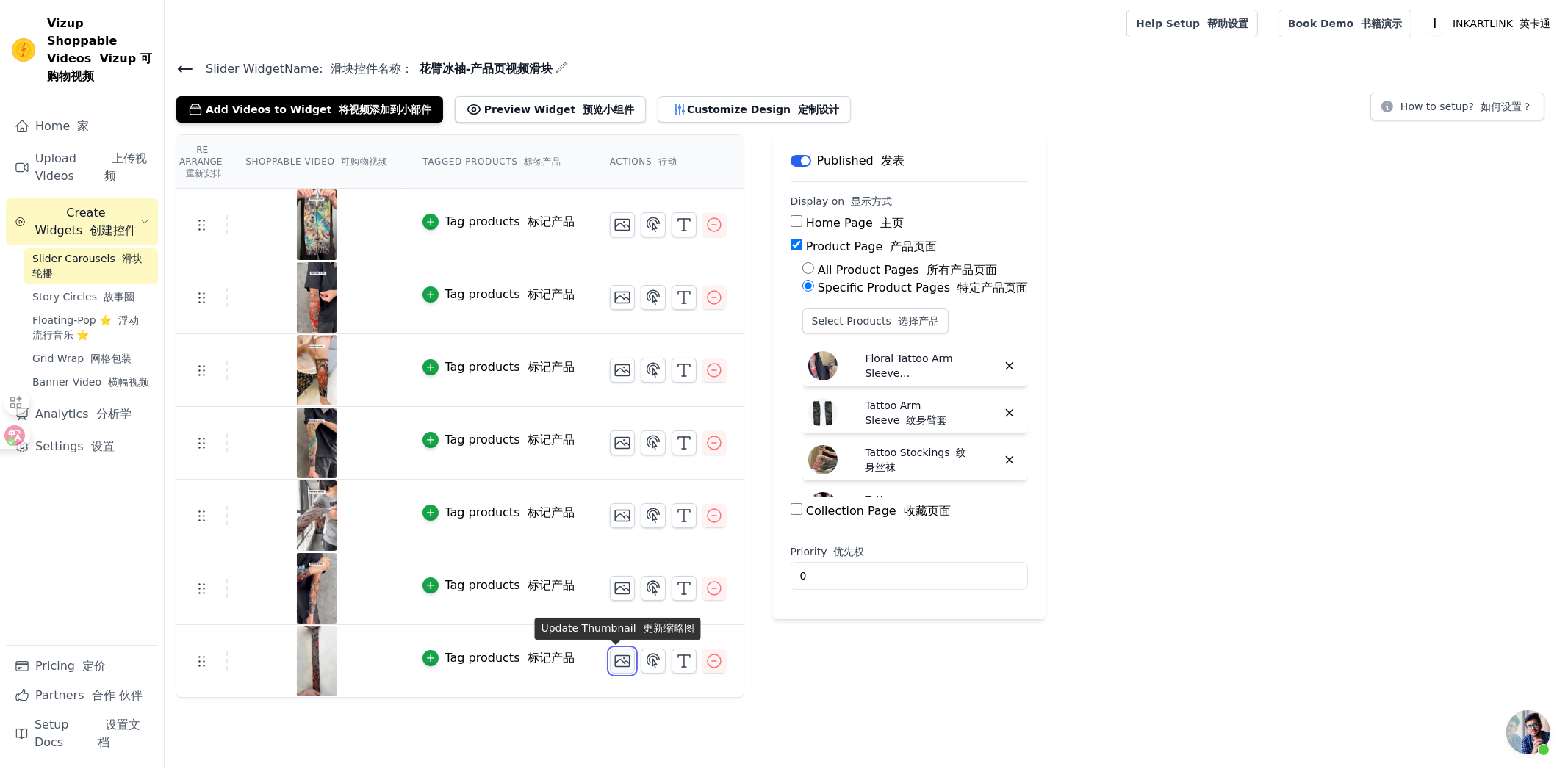
click at [614, 660] on icon "button" at bounding box center [622, 660] width 17 height 17
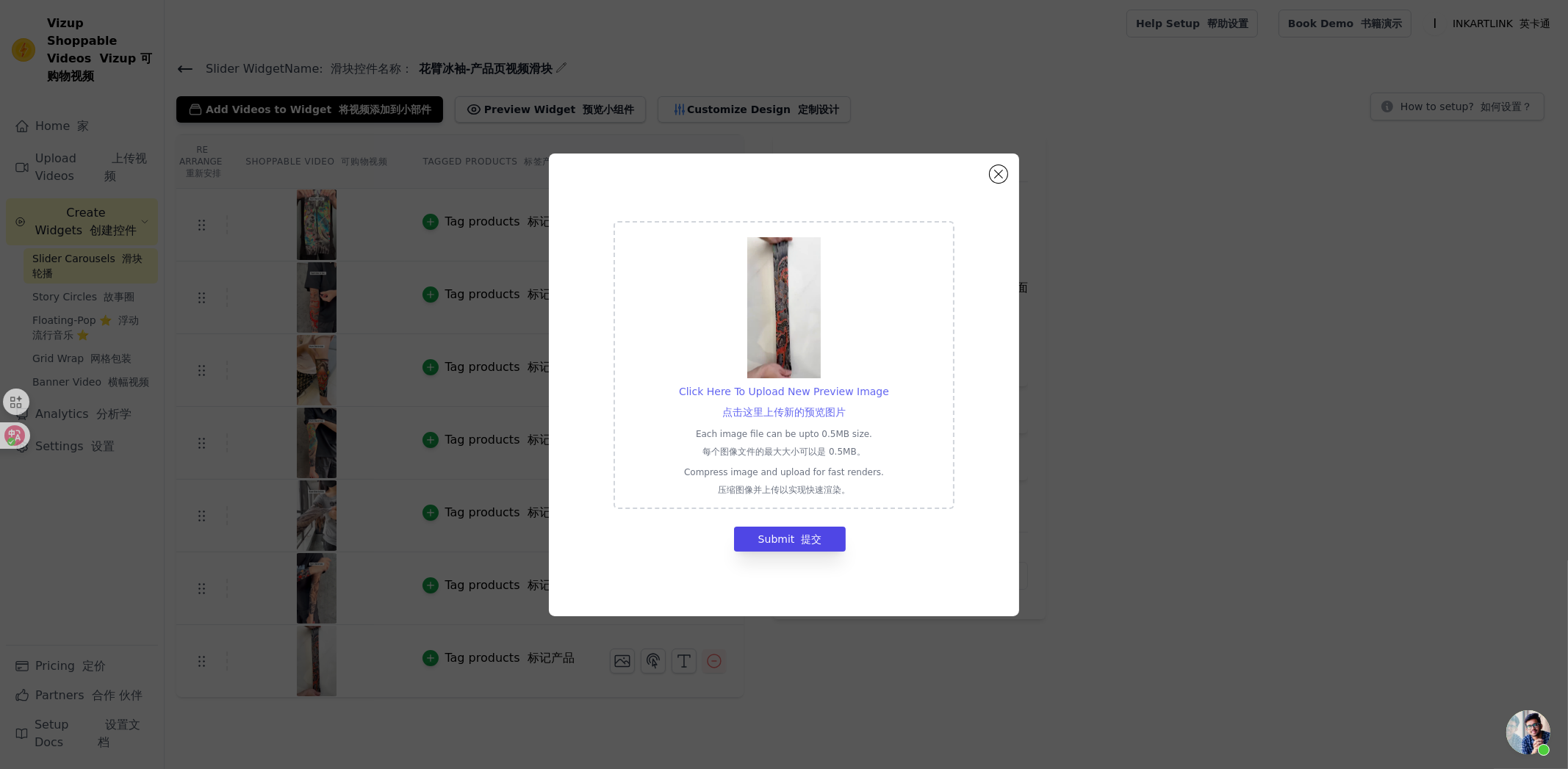
click at [774, 418] on font "点击这里上传新的预览图片" at bounding box center [784, 411] width 124 height 14
click at [845, 399] on input "Click Here To Upload New Preview Image 点击这里上传新的预览图片 Each image file can be upto…" at bounding box center [845, 398] width 1 height 1
type input "C:\fakepath\SW-主图.png"
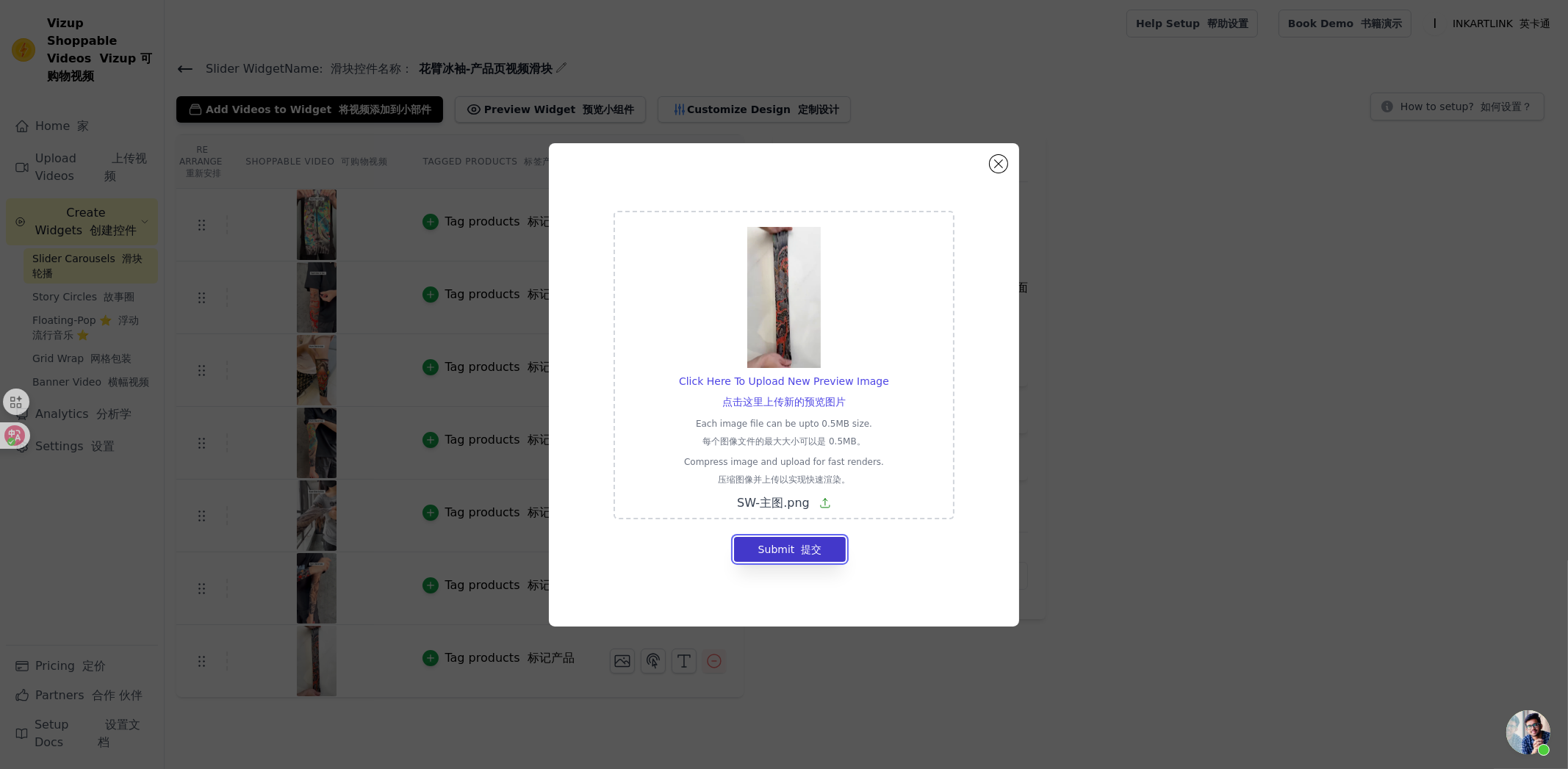
click at [816, 547] on font "提交" at bounding box center [811, 549] width 21 height 11
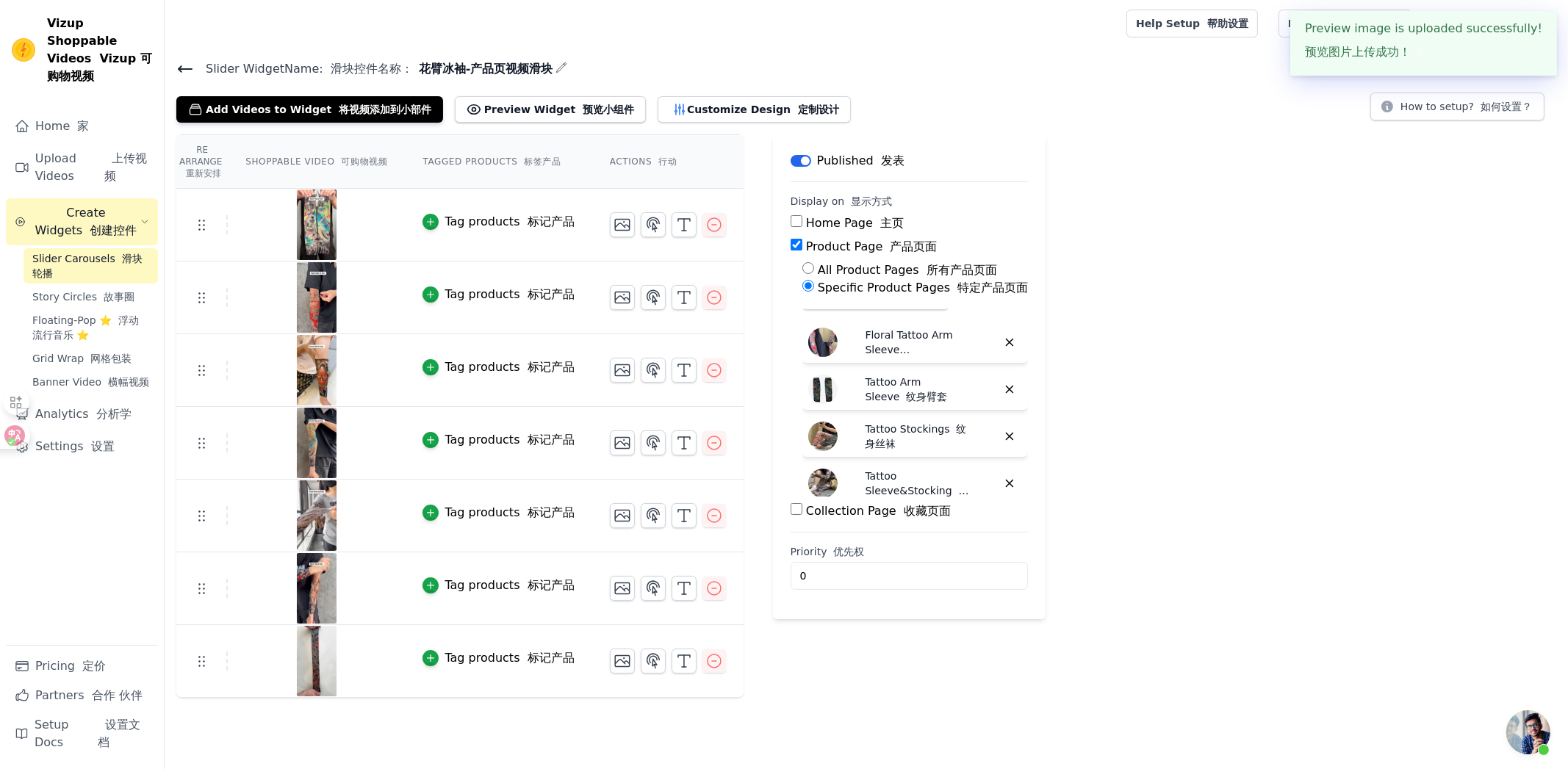
scroll to position [36, 0]
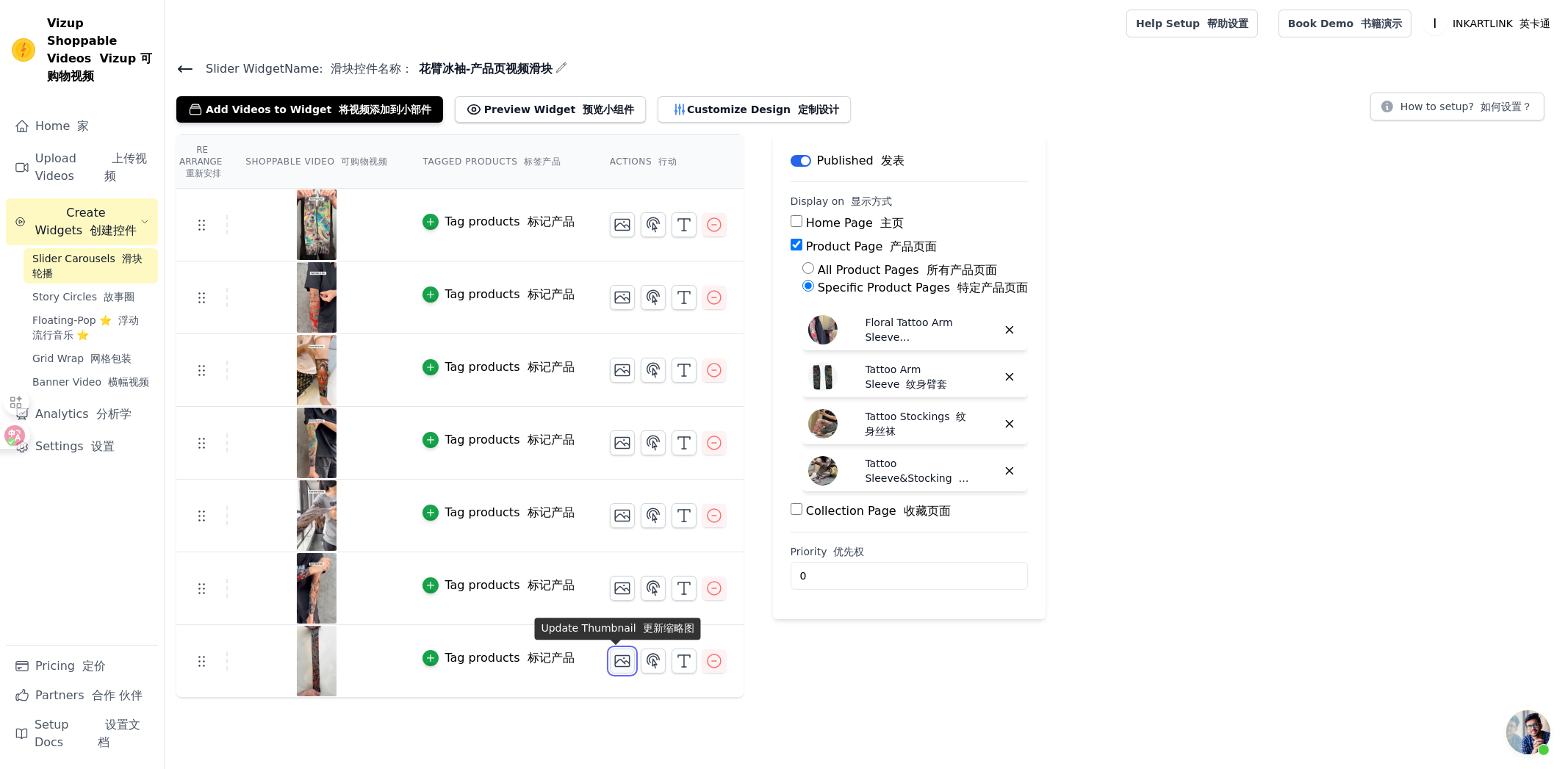
click at [617, 660] on icon "button" at bounding box center [622, 660] width 17 height 17
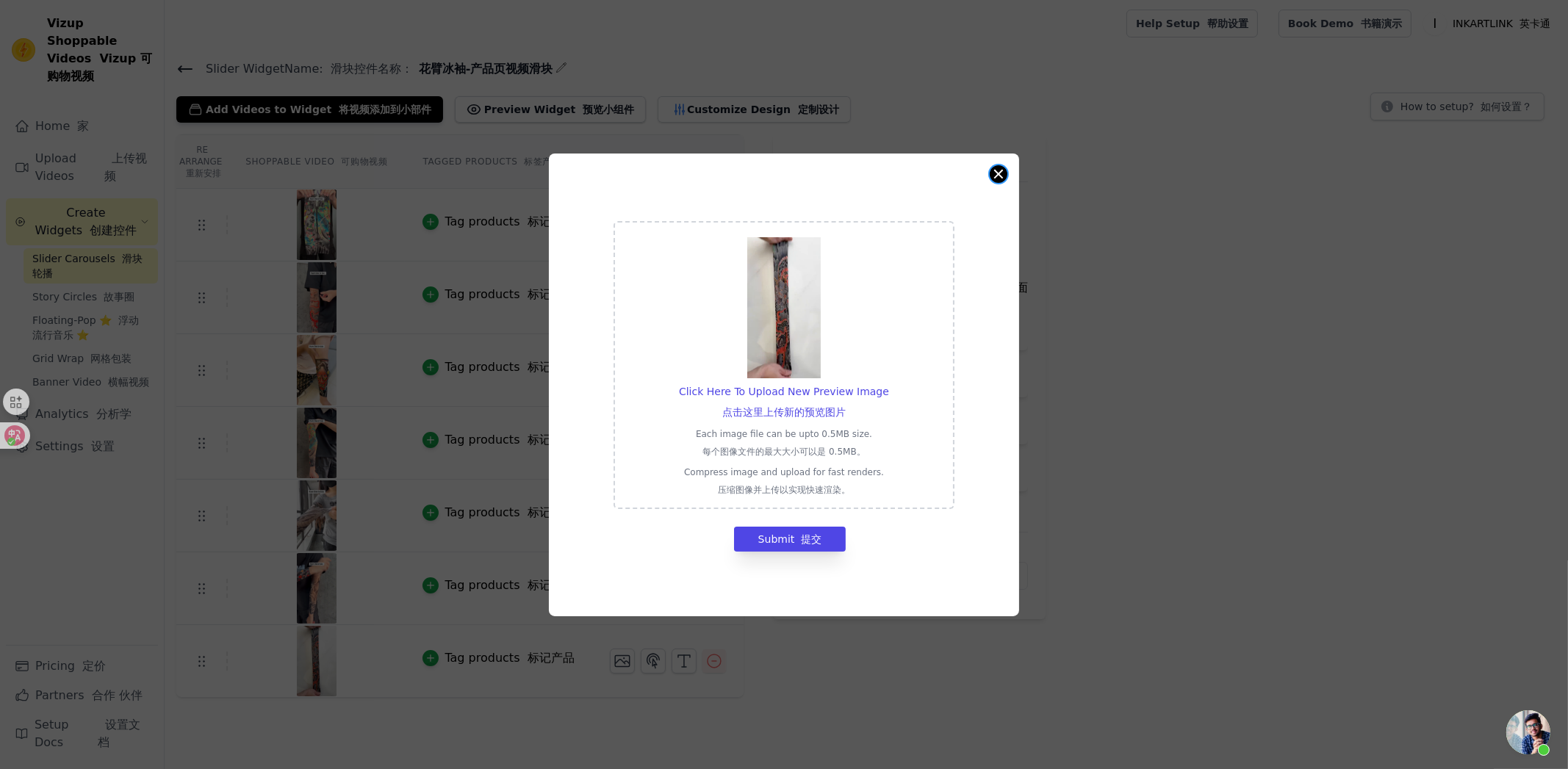
click at [993, 170] on button "Close modal" at bounding box center [998, 174] width 17 height 17
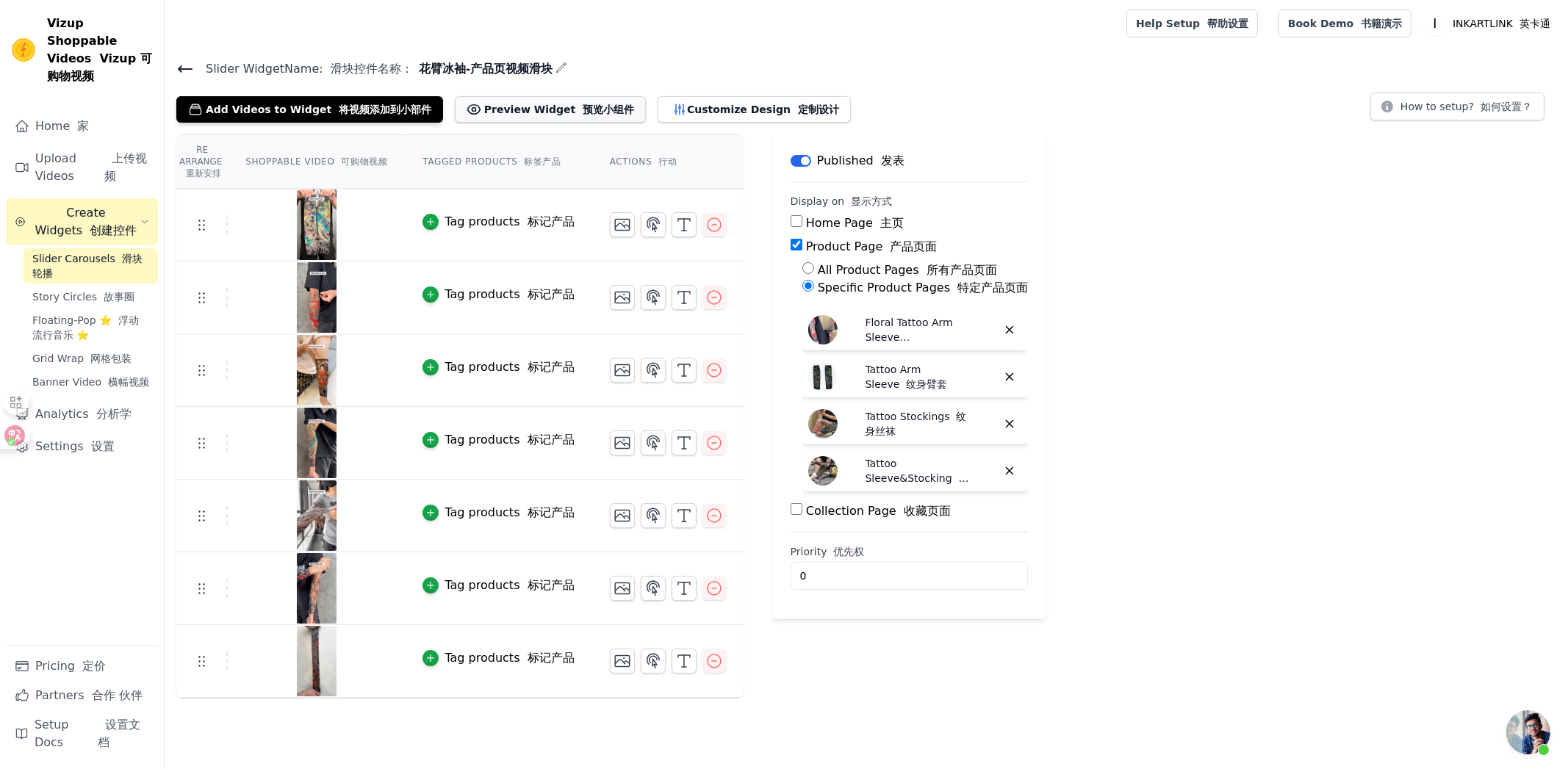
click at [485, 112] on button "Preview Widget 预览小组件" at bounding box center [551, 109] width 191 height 27
click at [790, 111] on font "button" at bounding box center [794, 109] width 8 height 11
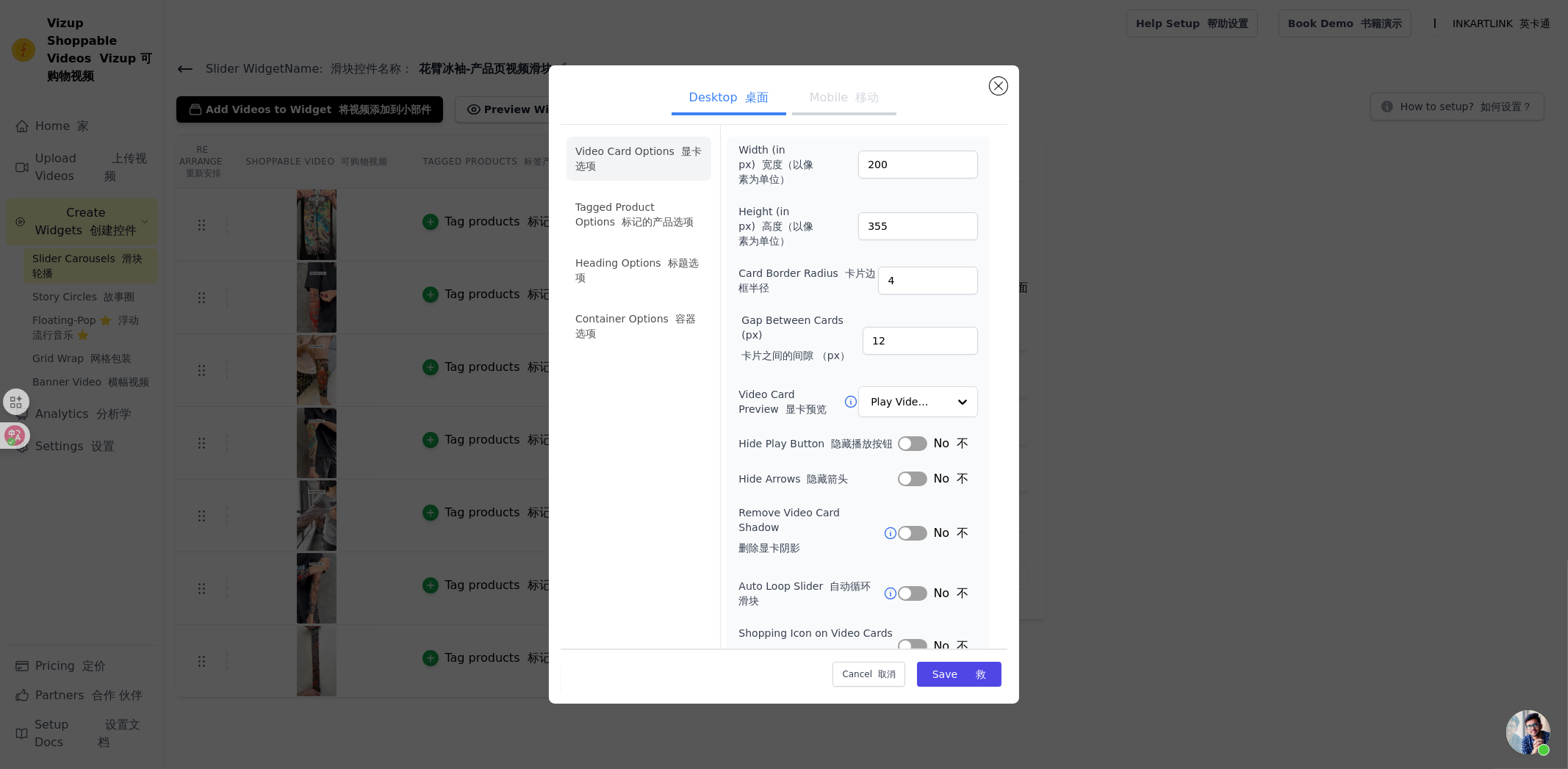
click at [905, 440] on button "Label" at bounding box center [912, 443] width 30 height 14
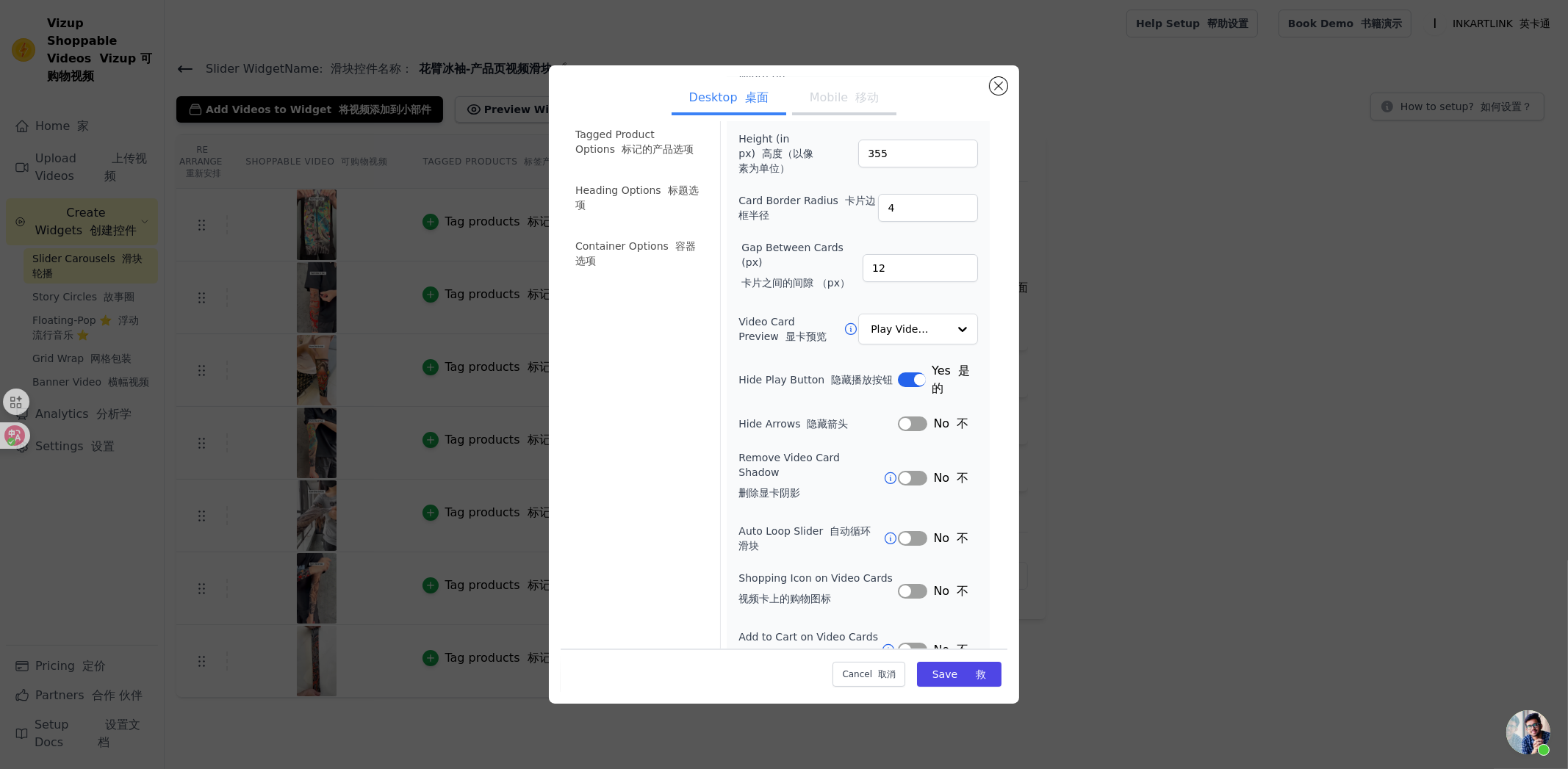
scroll to position [106, 0]
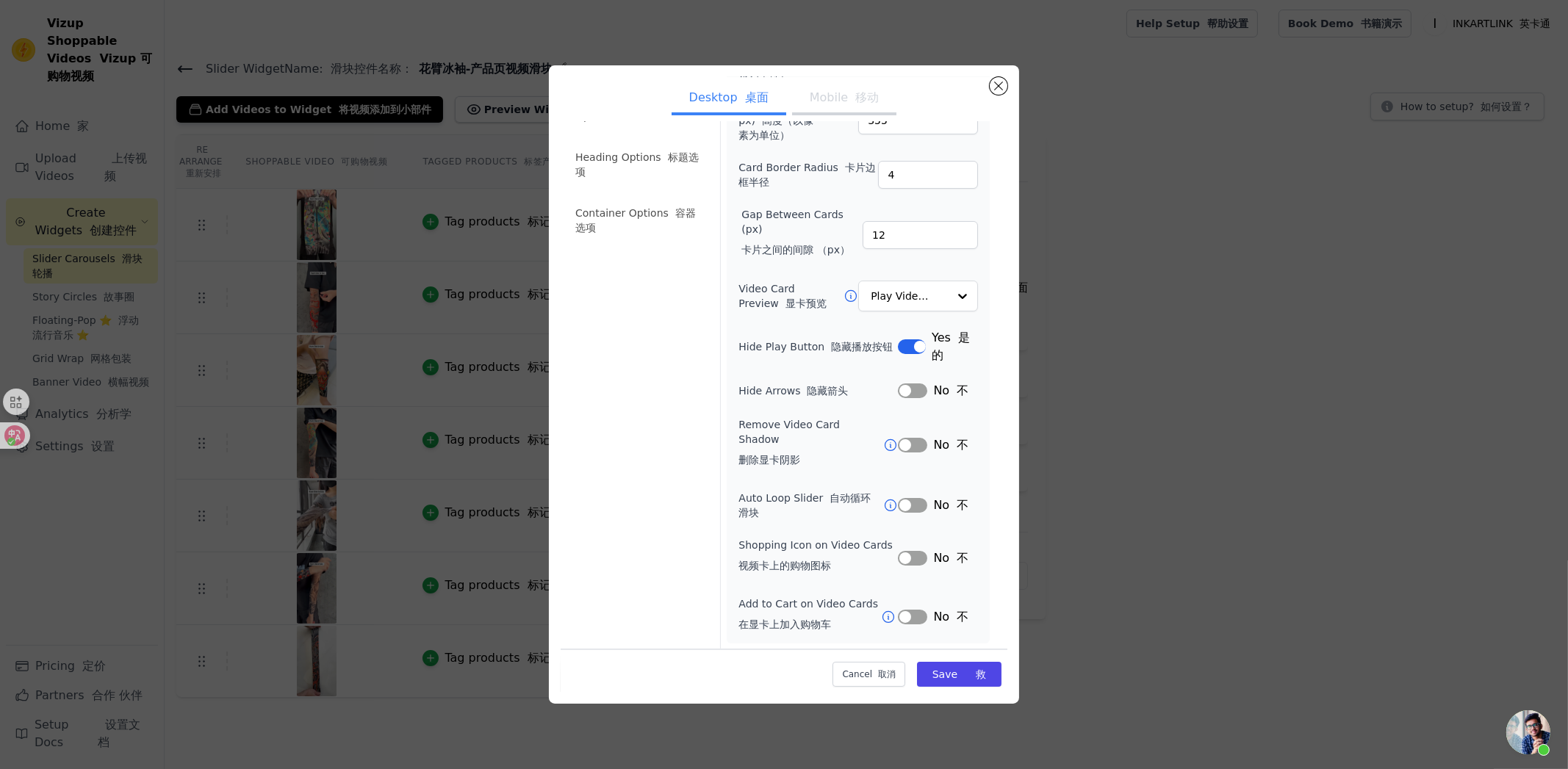
click at [904, 501] on button "Label" at bounding box center [912, 505] width 30 height 14
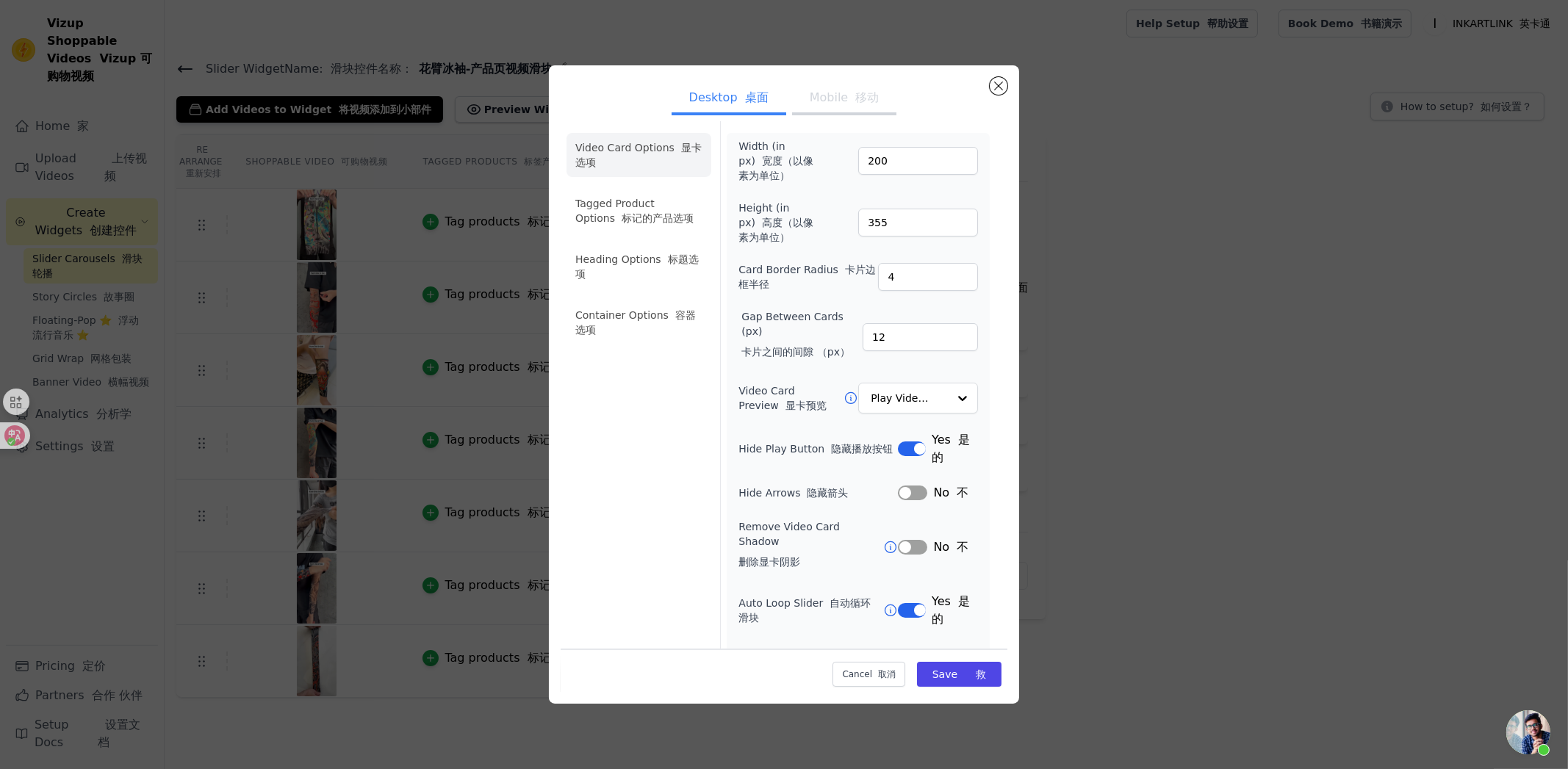
scroll to position [0, 0]
click at [639, 225] on font "标记的产品选项" at bounding box center [658, 221] width 72 height 11
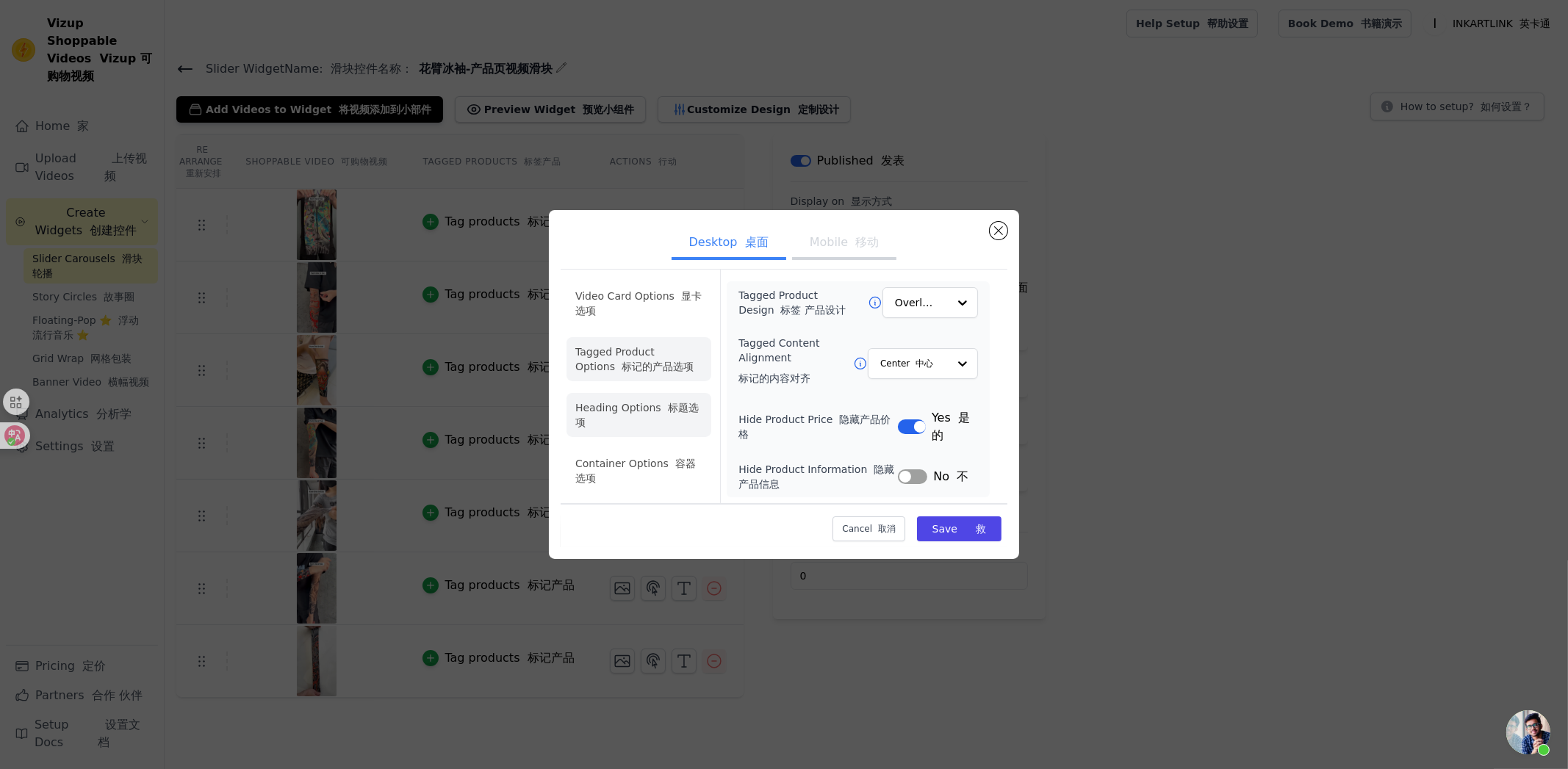
click at [664, 408] on font at bounding box center [664, 407] width 7 height 11
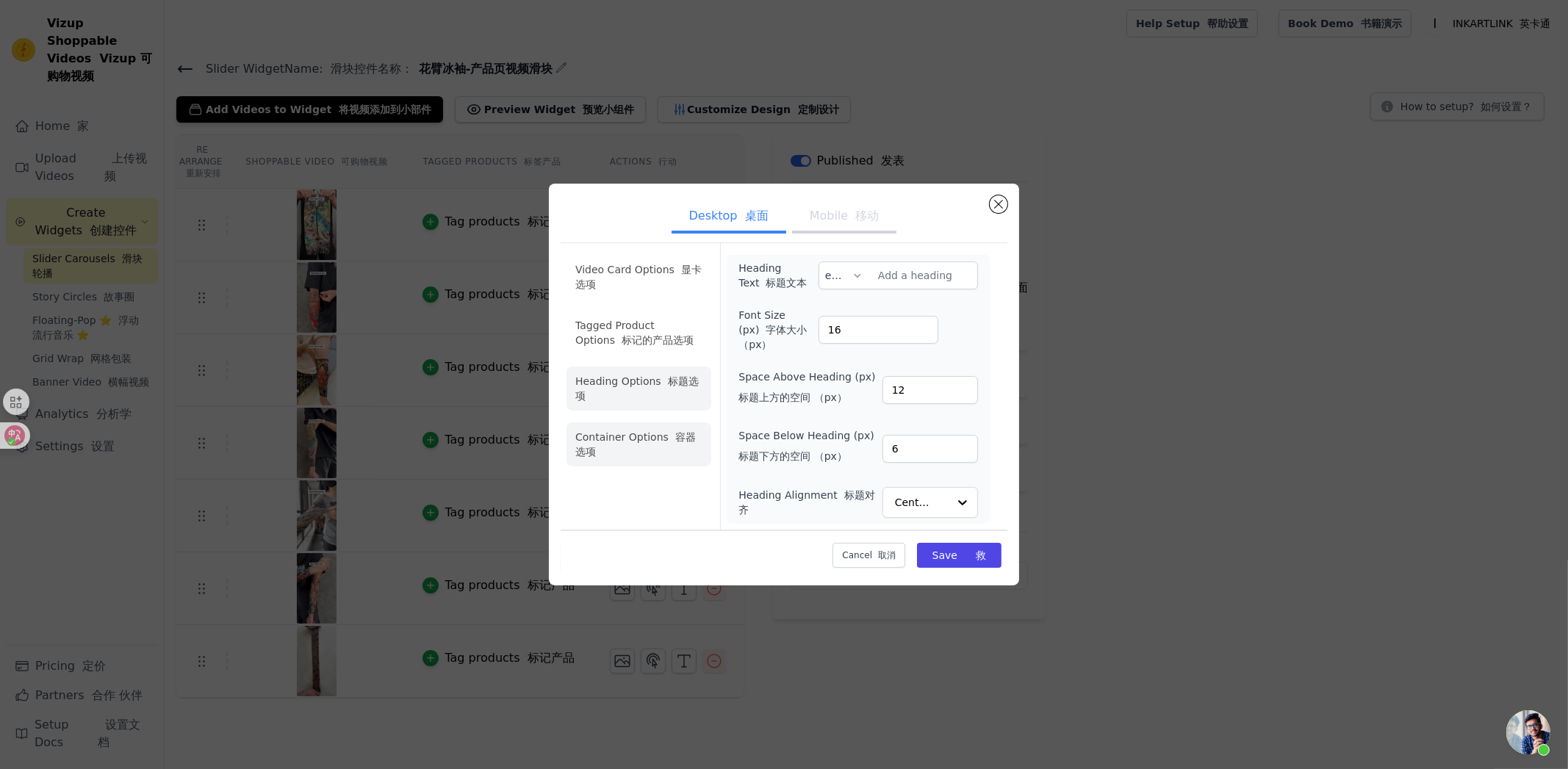
click at [667, 450] on li "Container Options 容器选项" at bounding box center [639, 444] width 145 height 44
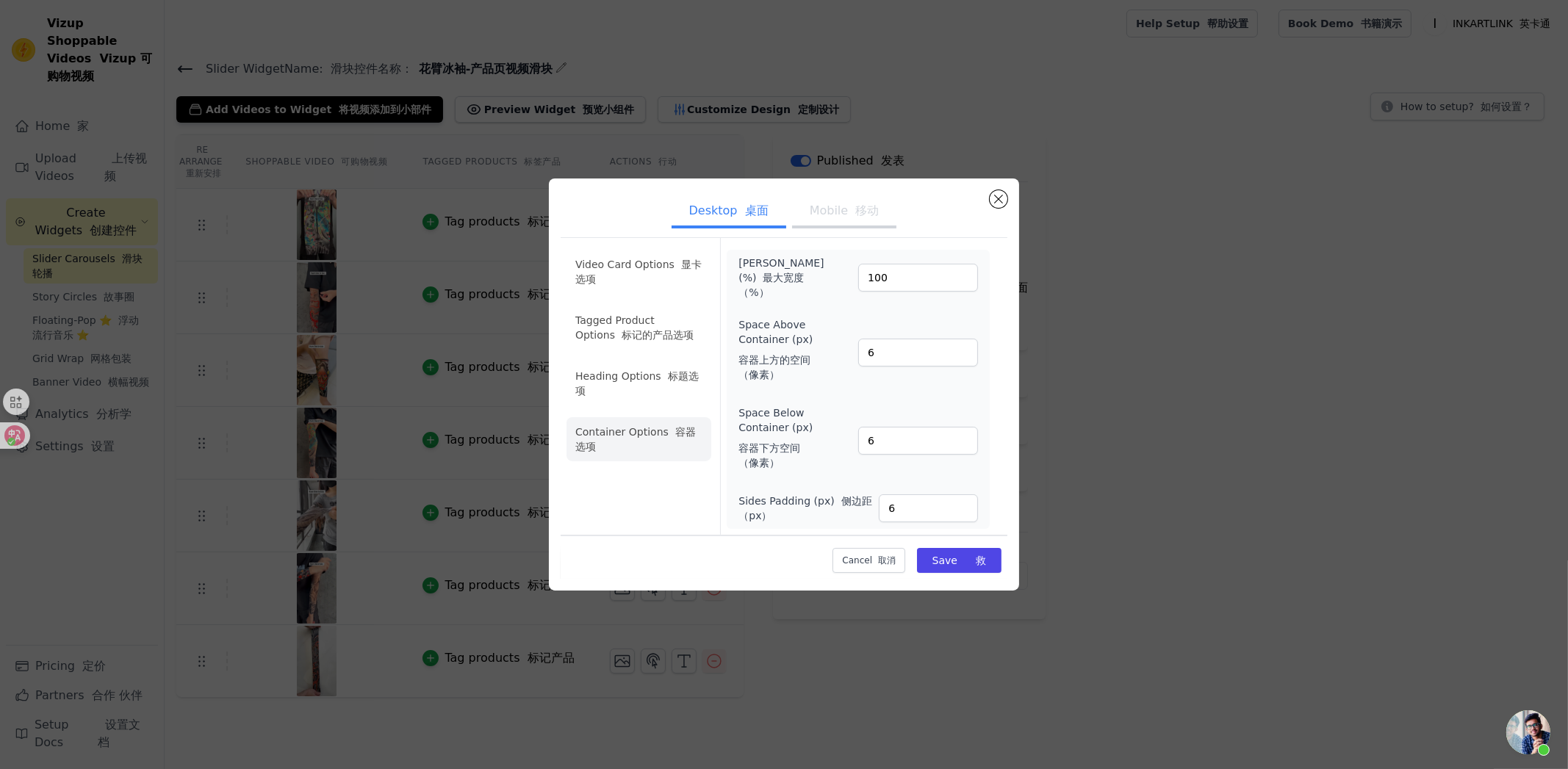
click at [823, 209] on button "Mobile 移动" at bounding box center [844, 212] width 105 height 33
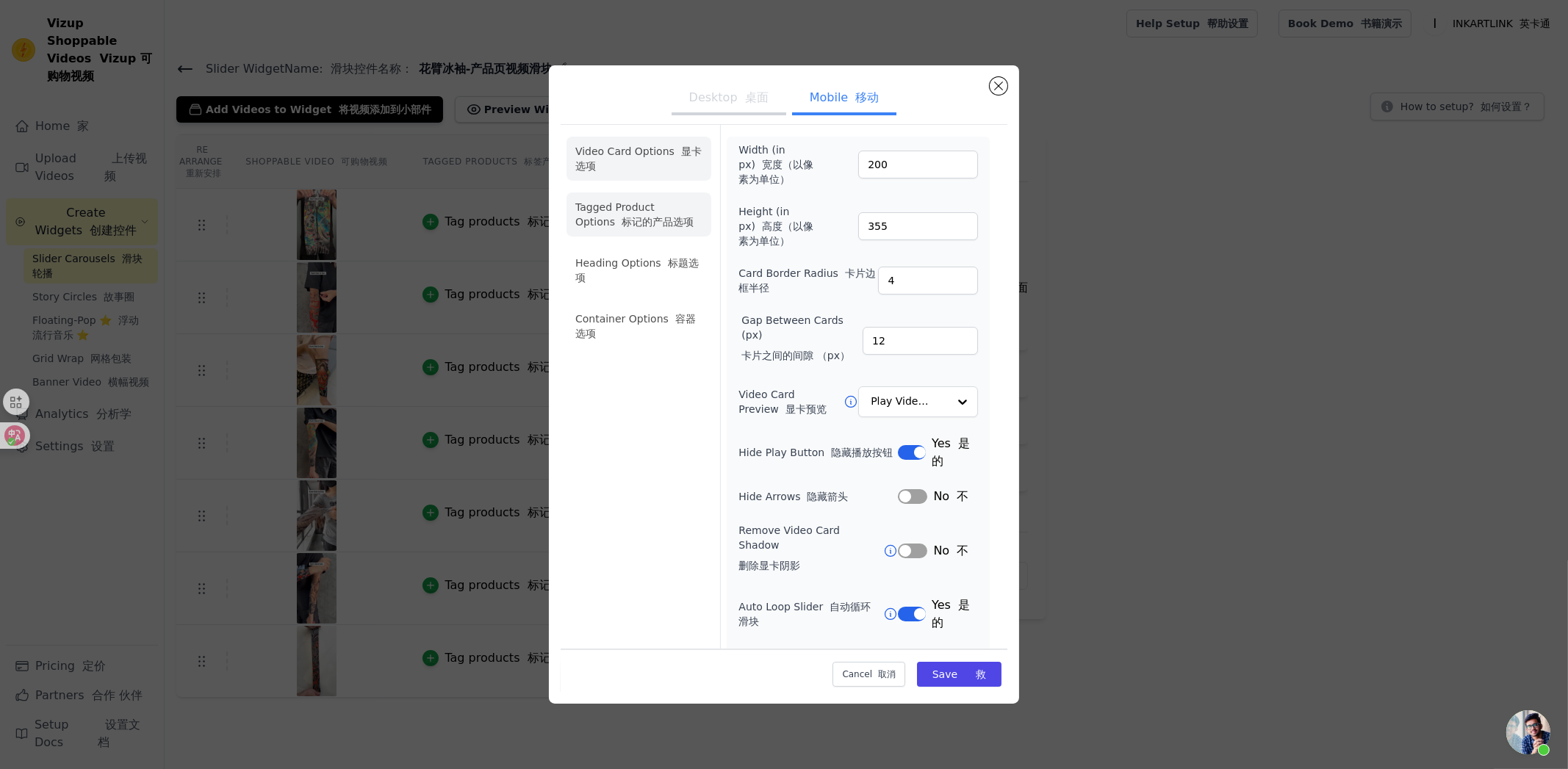
click at [639, 304] on li "Tagged Product Options 标记的产品选项" at bounding box center [639, 326] width 145 height 44
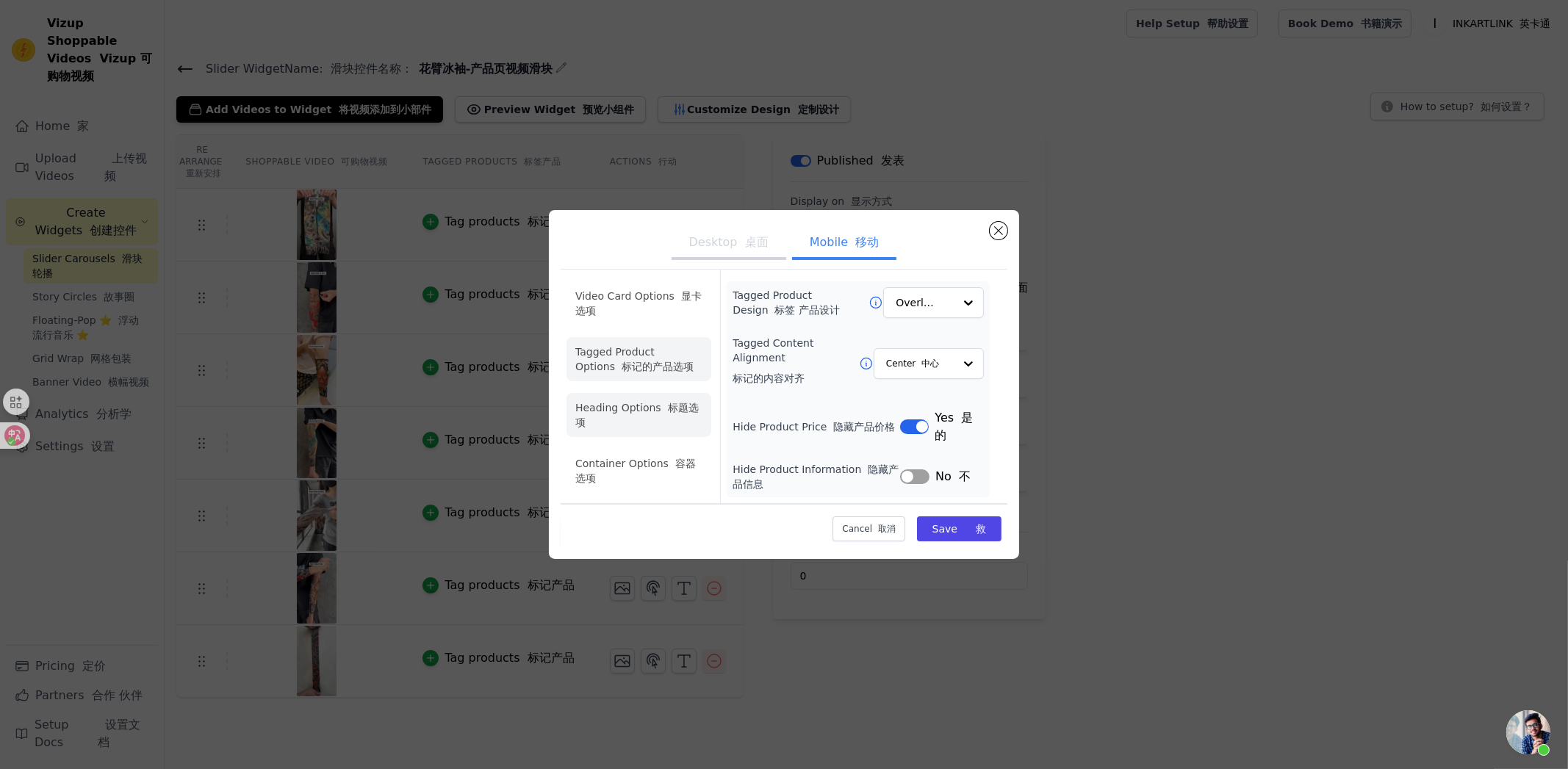
click at [661, 402] on font at bounding box center [664, 407] width 7 height 11
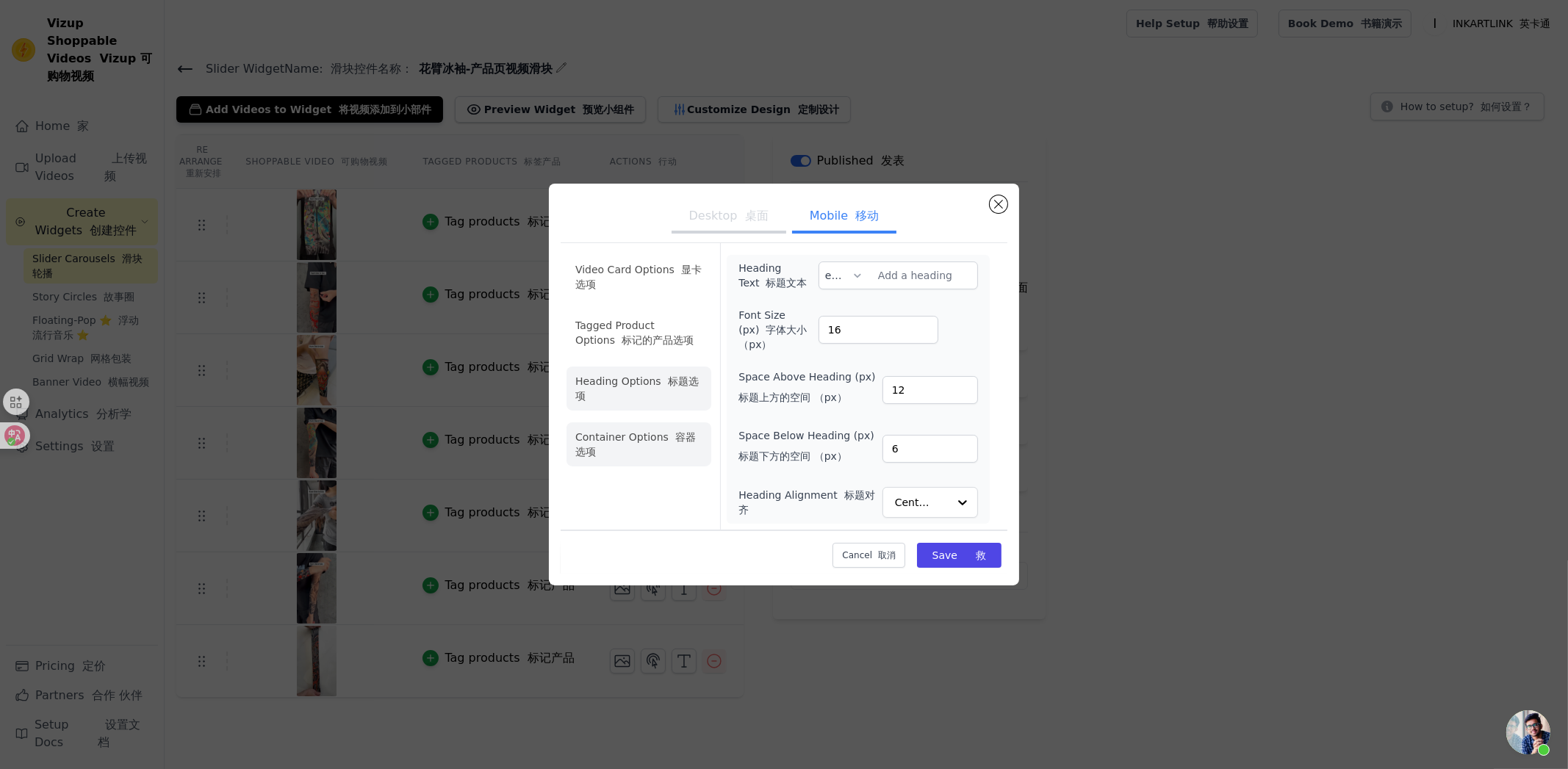
click at [658, 447] on li "Container Options 容器选项" at bounding box center [639, 444] width 145 height 44
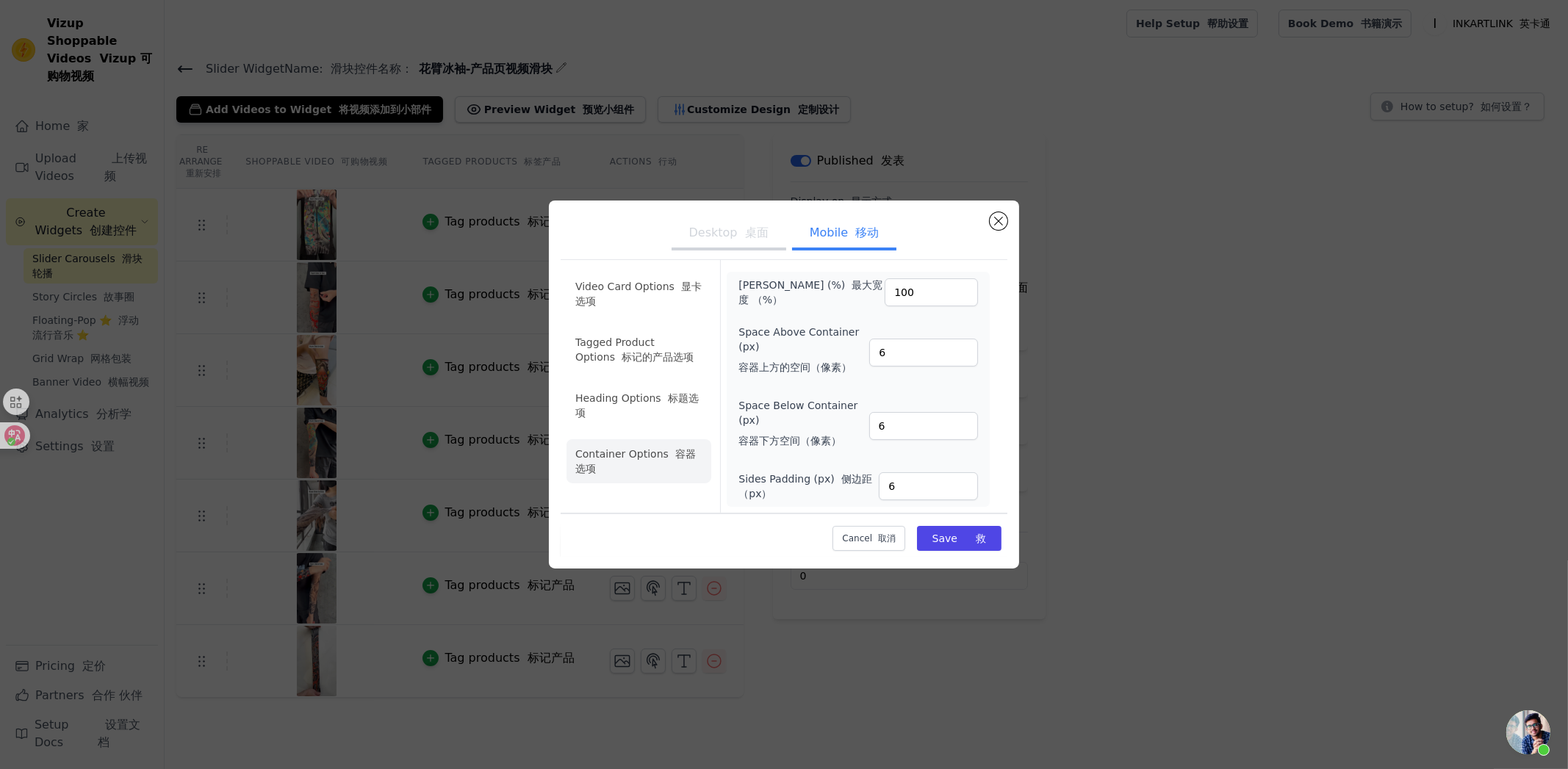
click at [660, 373] on ul "Video Card Options 显卡选项 Tagged Product Options 标记的产品选项 Heading Options 标题选项 Con…" at bounding box center [639, 377] width 145 height 223
click at [672, 328] on li "Video Card Options 显卡选项" at bounding box center [639, 350] width 145 height 44
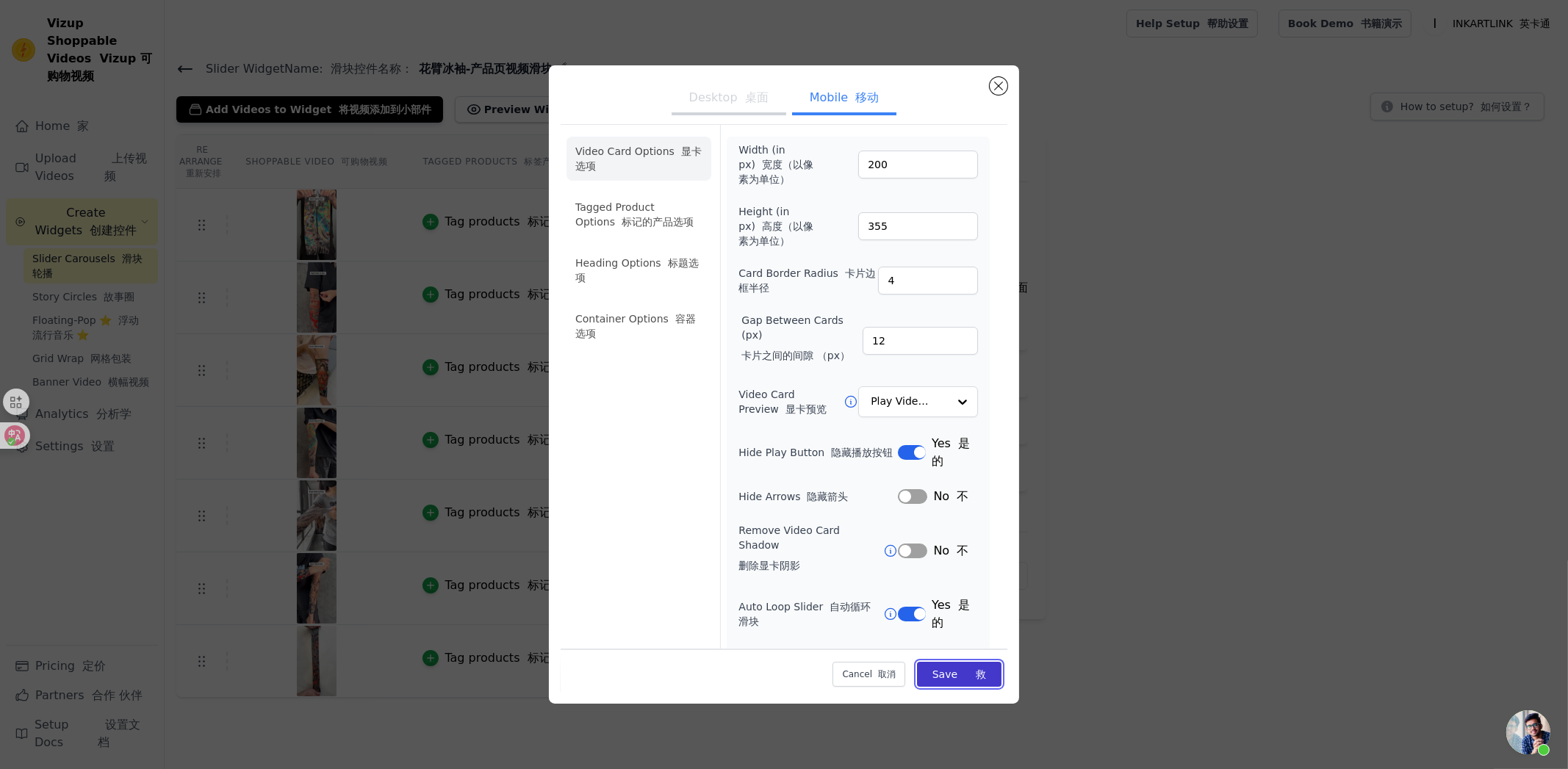
click at [977, 679] on button "Save 救" at bounding box center [958, 673] width 84 height 25
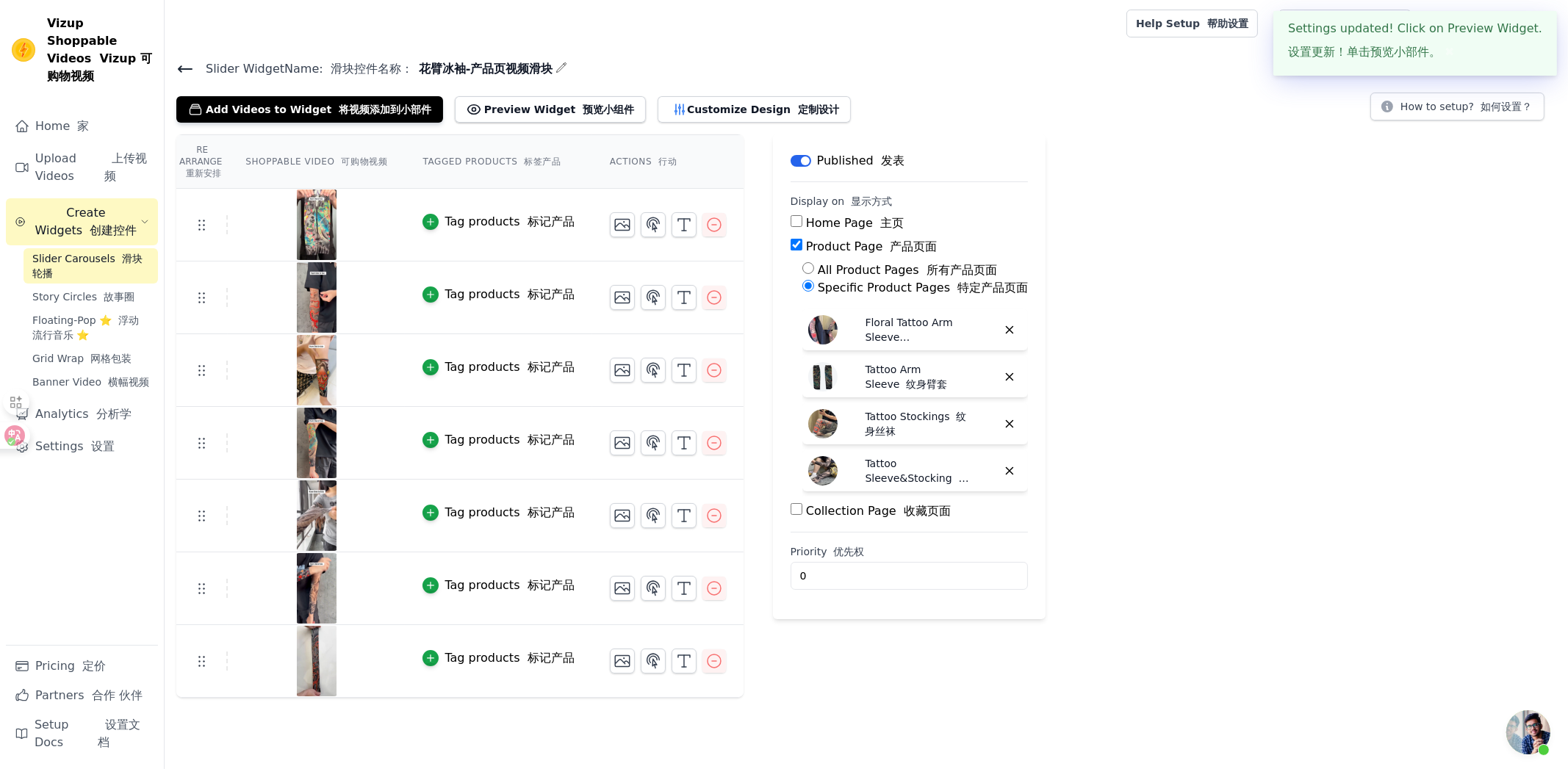
click at [1182, 584] on div "Re Arrange 重新安排 Shoppable Video 可购物视频 Tagged Products 标签产品 Actions 行动 Tag produ…" at bounding box center [866, 416] width 1403 height 563
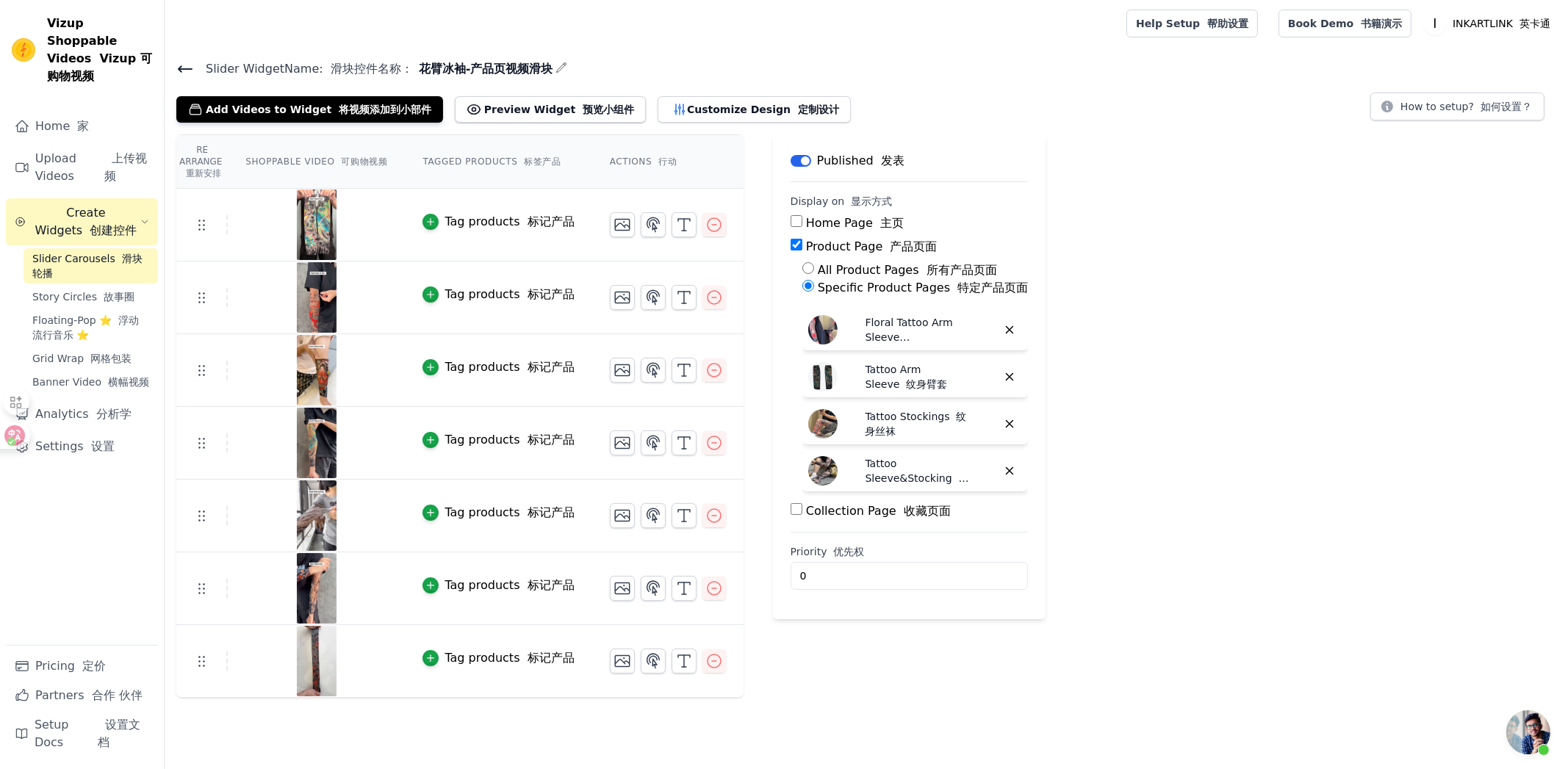
click at [109, 216] on span "Create Widgets 创建控件" at bounding box center [86, 222] width 109 height 35
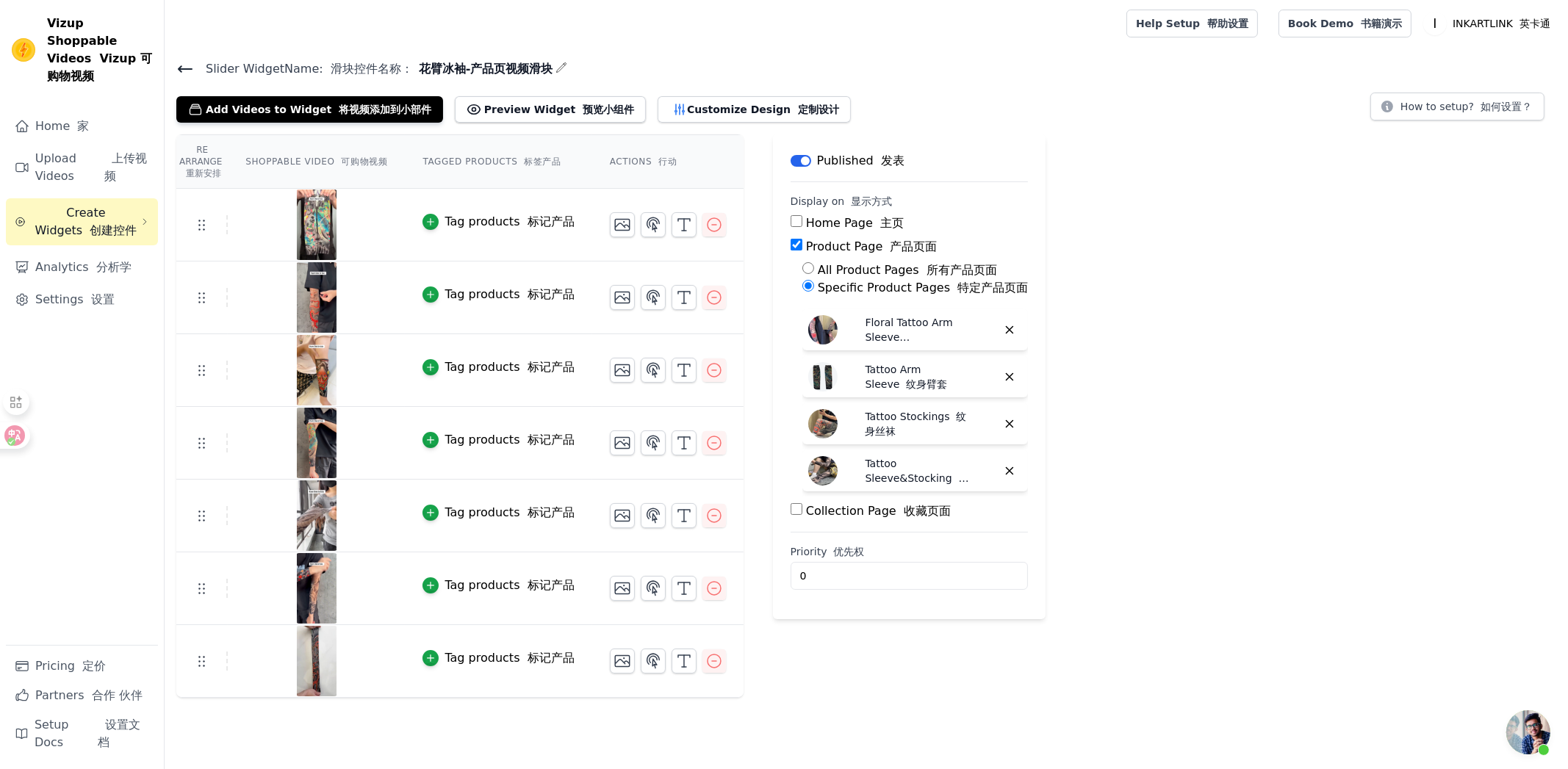
click at [109, 225] on button "Create Widgets 创建控件" at bounding box center [82, 222] width 152 height 47
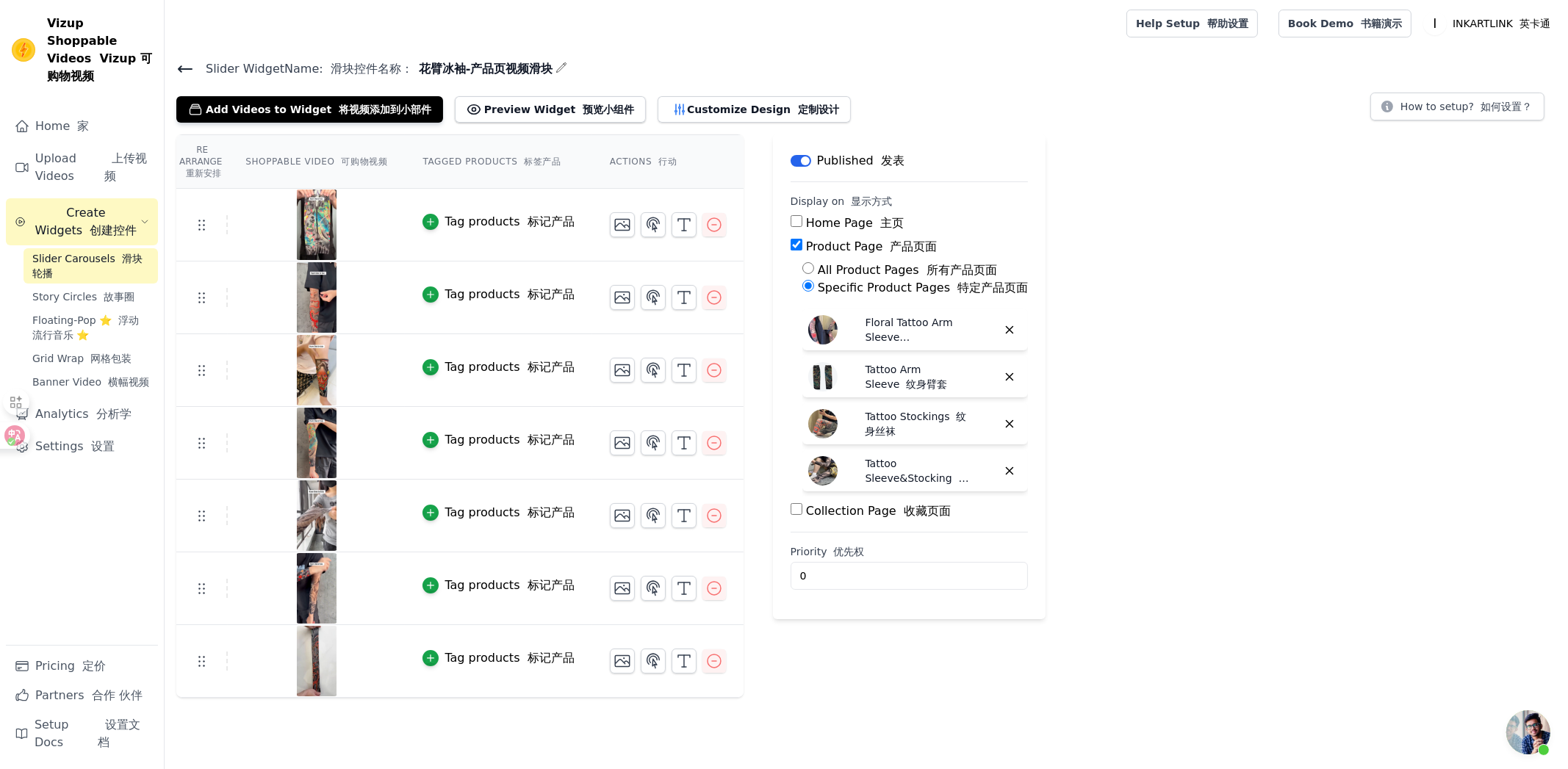
click at [114, 251] on span "Slider Carousels 滑块轮播" at bounding box center [91, 266] width 117 height 30
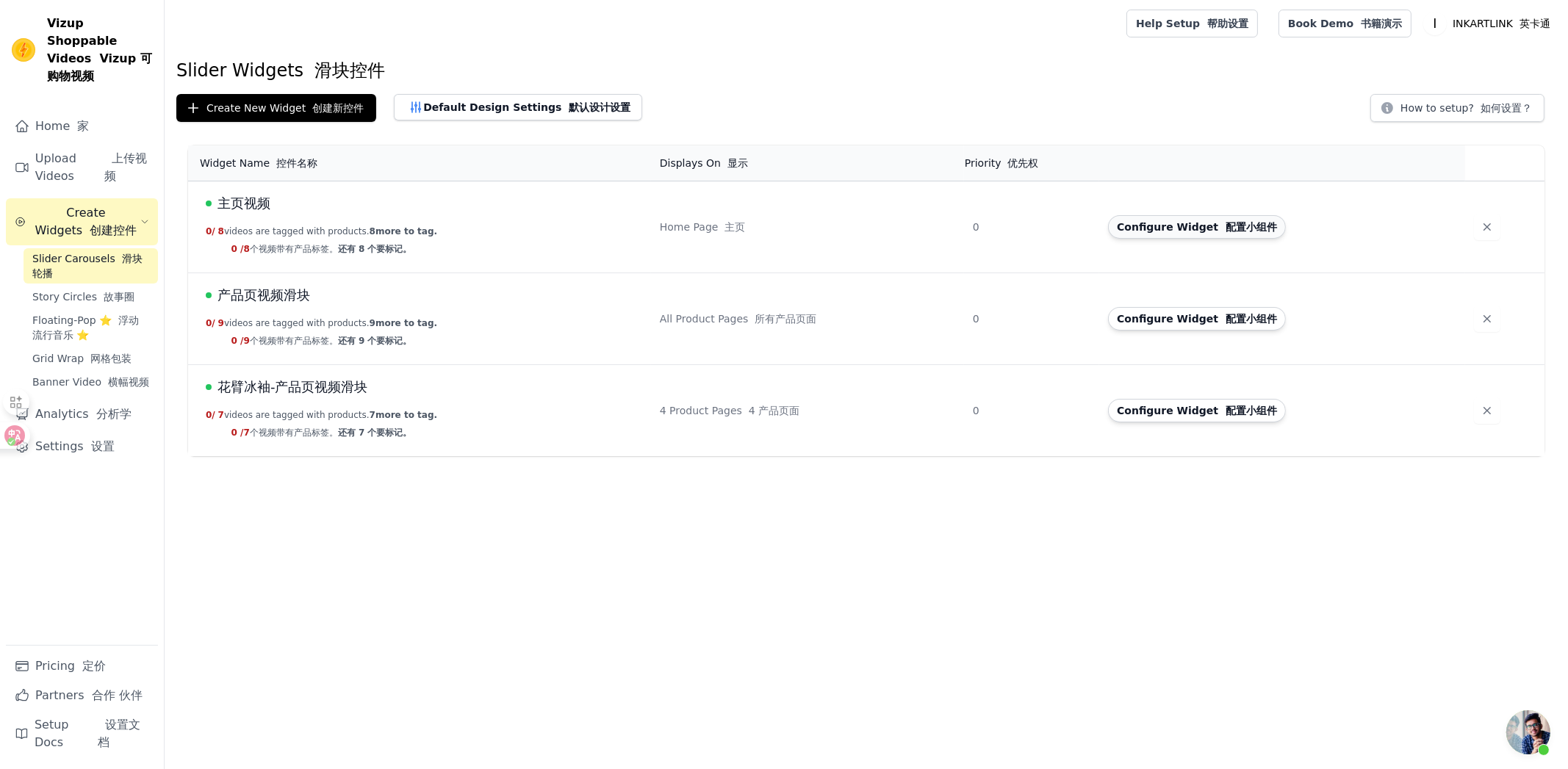
click at [1226, 230] on font "配置小组件" at bounding box center [1251, 226] width 52 height 11
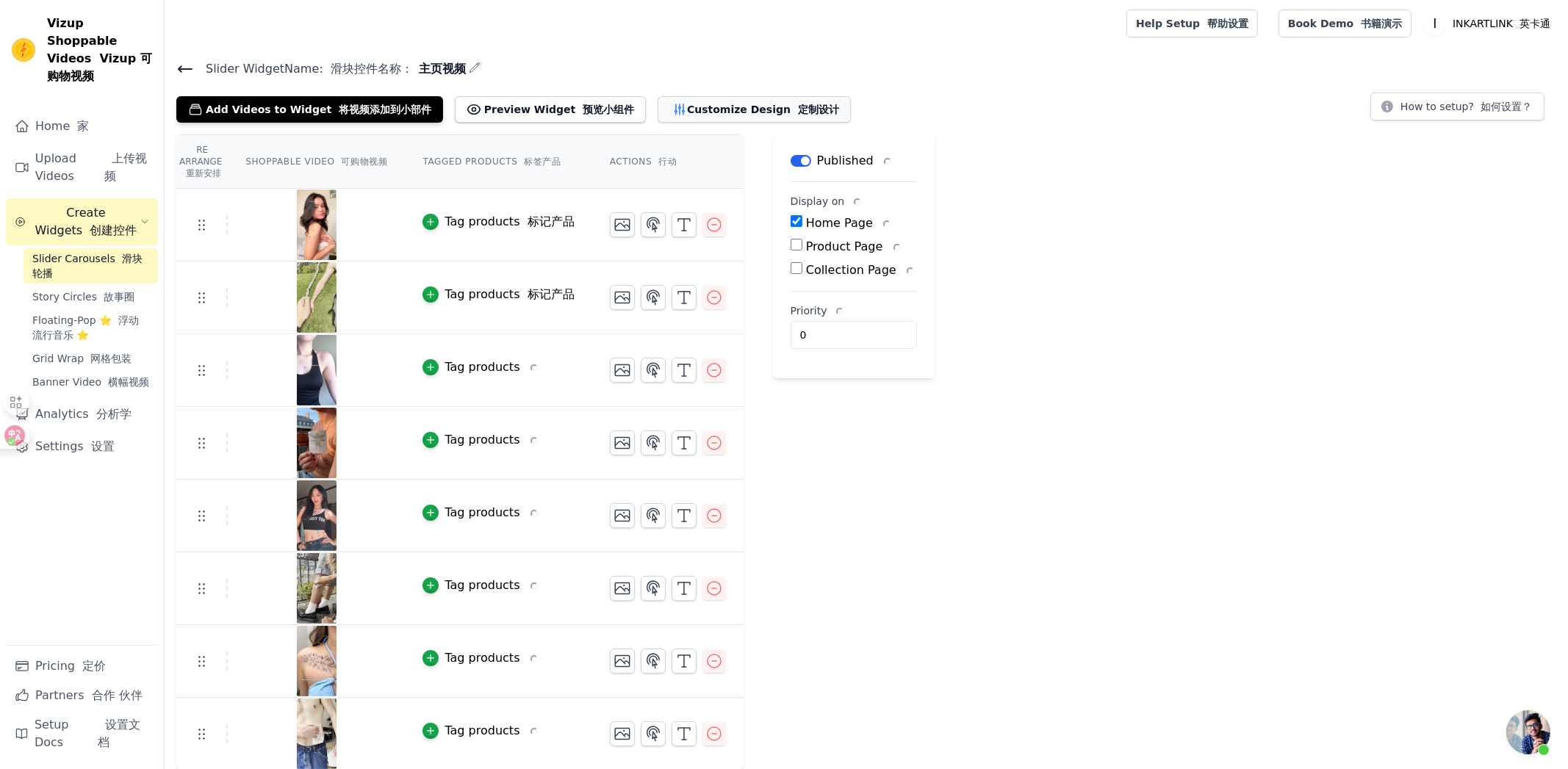
click at [702, 112] on button "Customize Design 定制设计" at bounding box center [754, 109] width 193 height 27
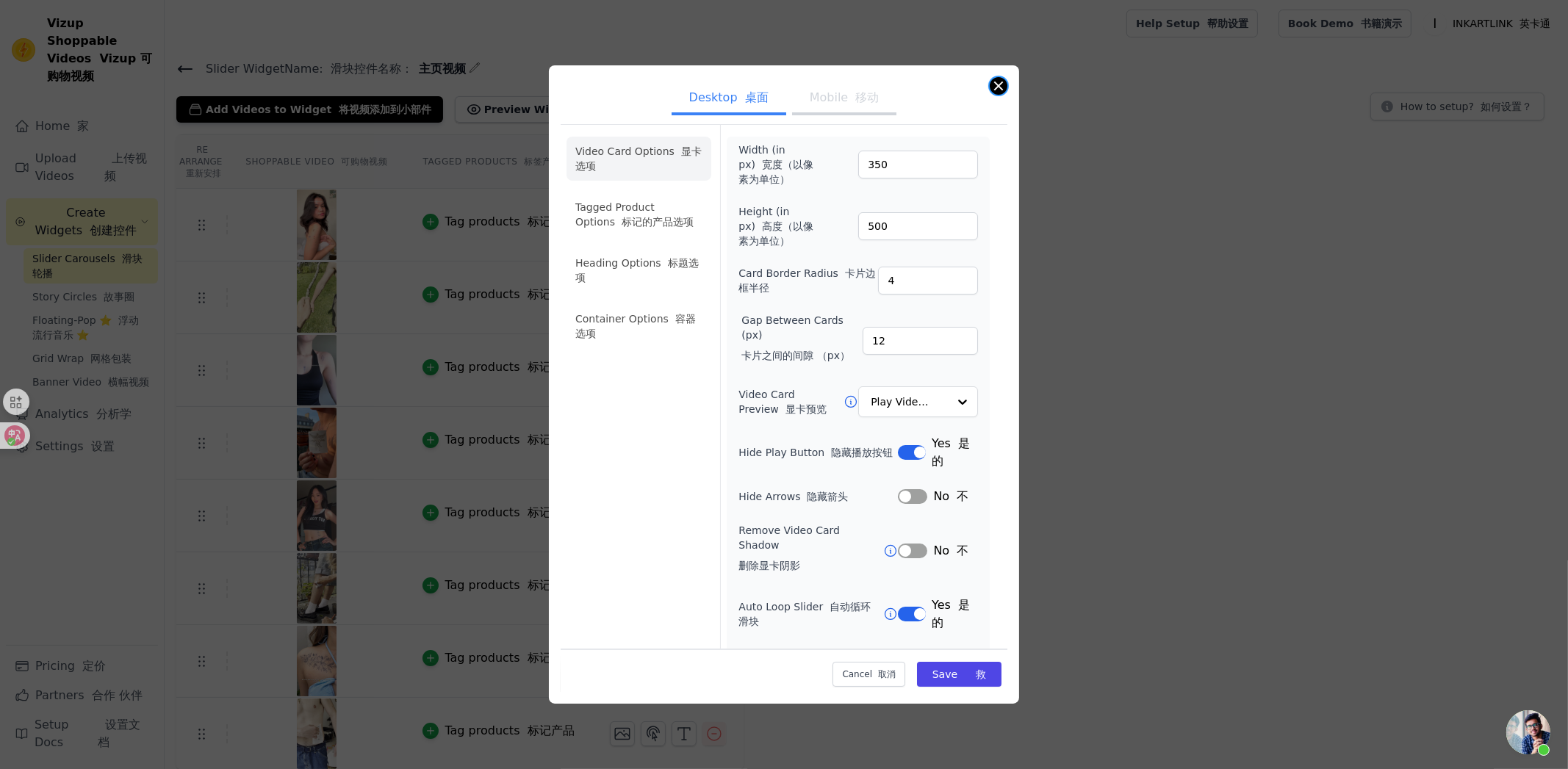
click at [995, 88] on button "Close modal" at bounding box center [998, 86] width 17 height 17
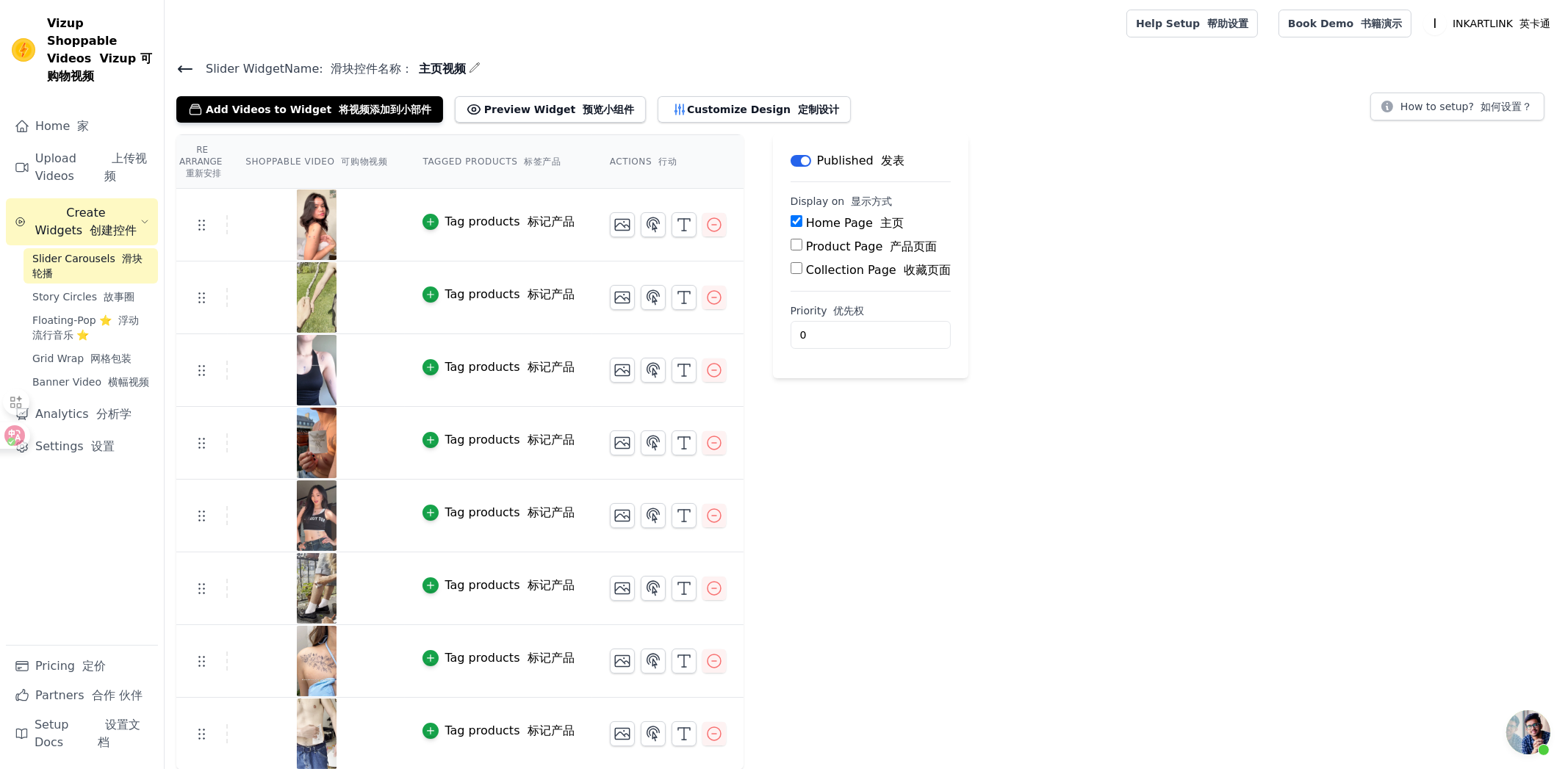
click at [181, 60] on icon at bounding box center [185, 68] width 17 height 17
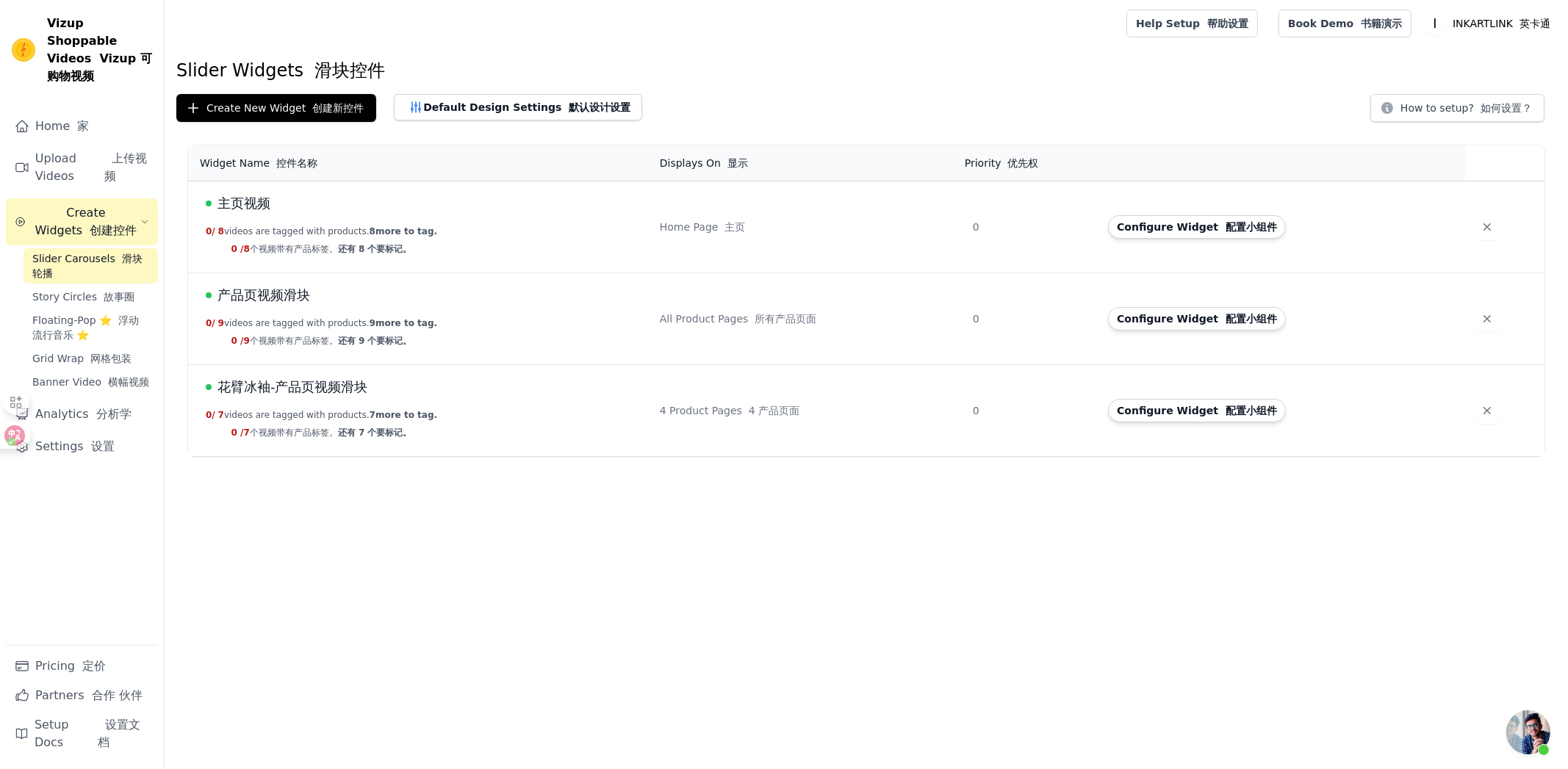
click at [330, 389] on span "花臂冰袖-产品页视频滑块" at bounding box center [292, 386] width 150 height 20
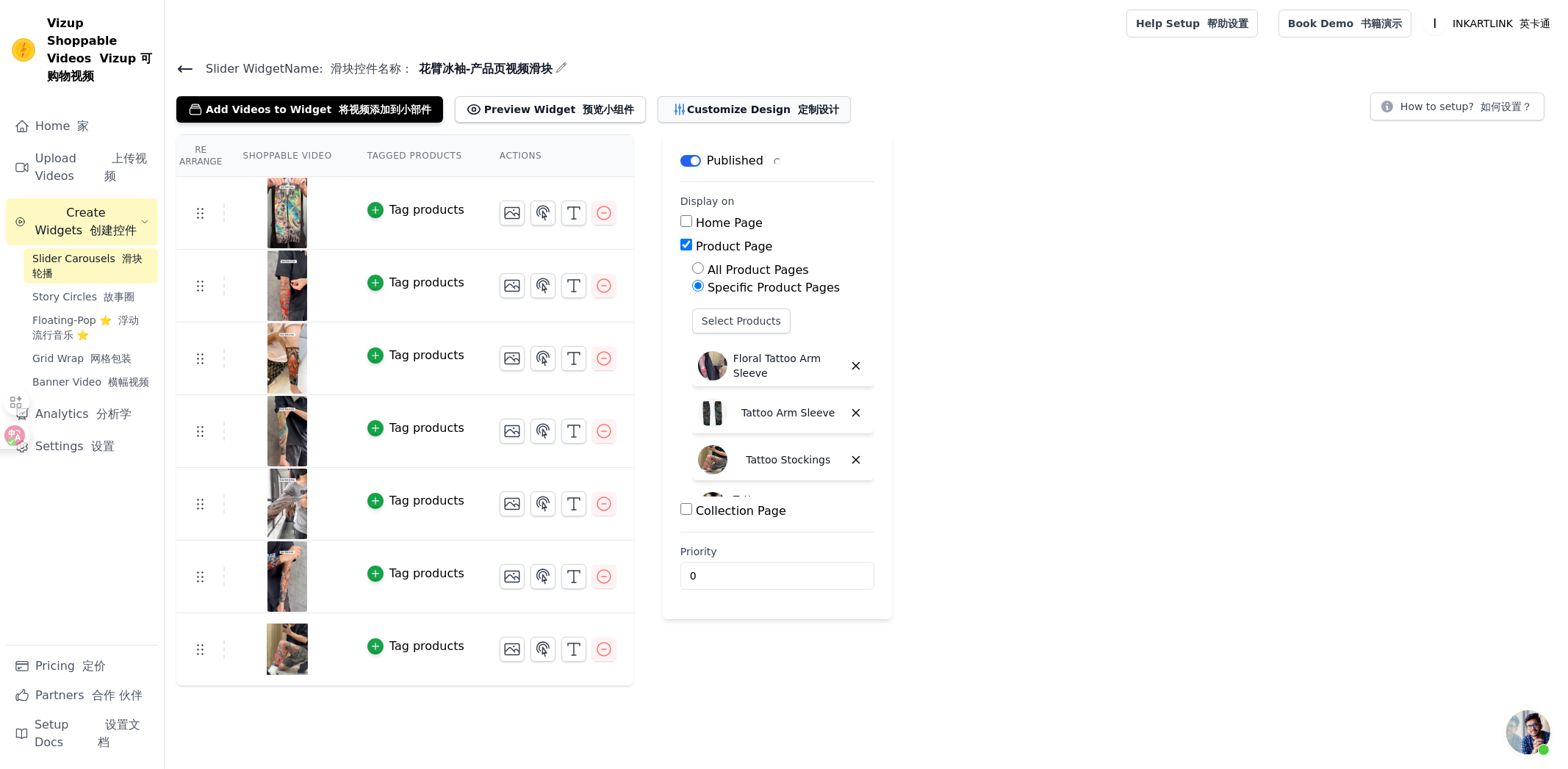
click at [671, 101] on button "Customize Design 定制设计" at bounding box center [754, 109] width 193 height 27
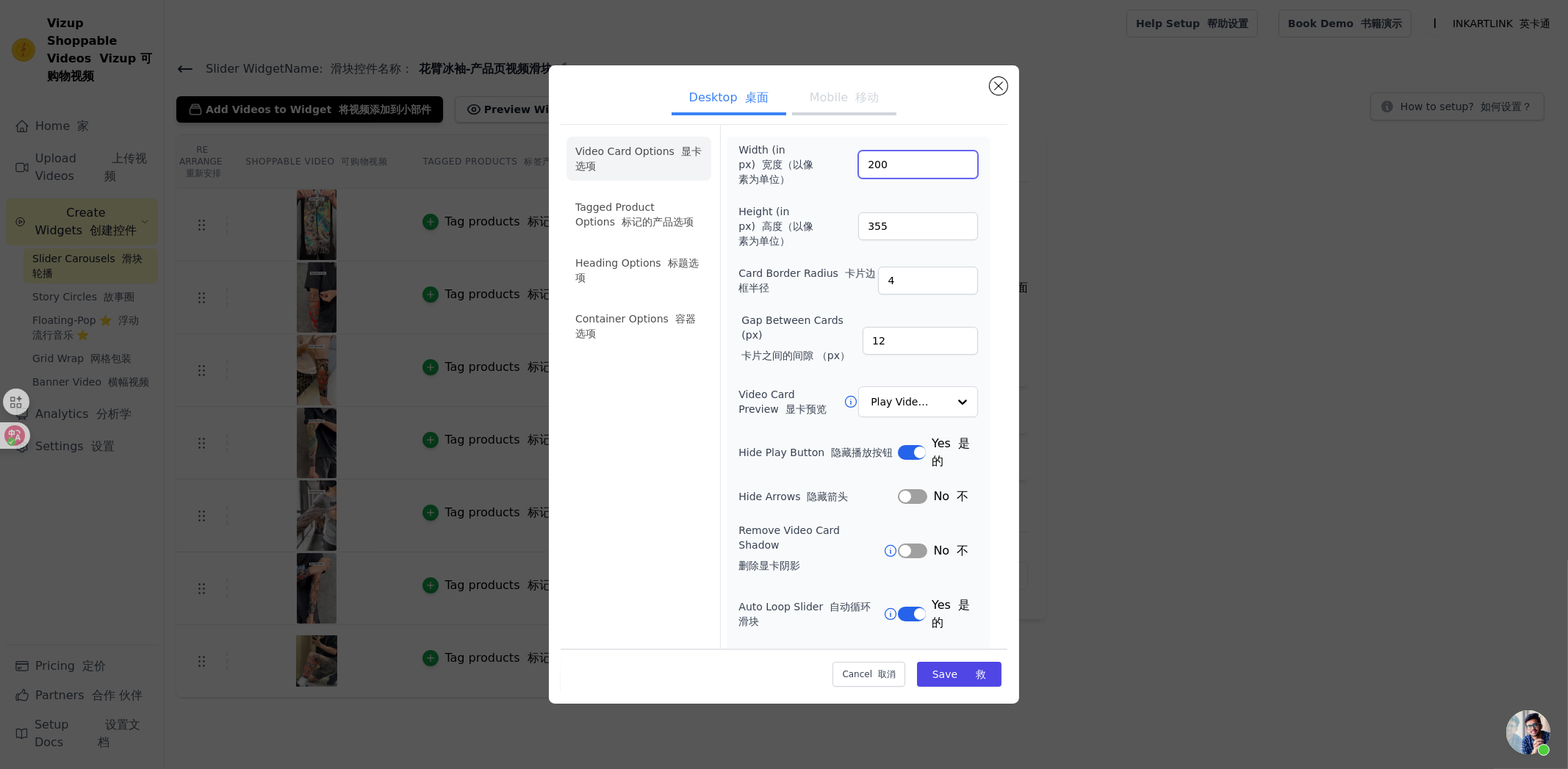
click at [893, 163] on input "200" at bounding box center [918, 164] width 120 height 28
drag, startPoint x: 893, startPoint y: 163, endPoint x: 834, endPoint y: 165, distance: 59.0
click at [834, 165] on div "Width (in px) 宽度（以像素为单位） 200" at bounding box center [857, 165] width 239 height 44
type input "350"
drag, startPoint x: 914, startPoint y: 227, endPoint x: 852, endPoint y: 223, distance: 62.1
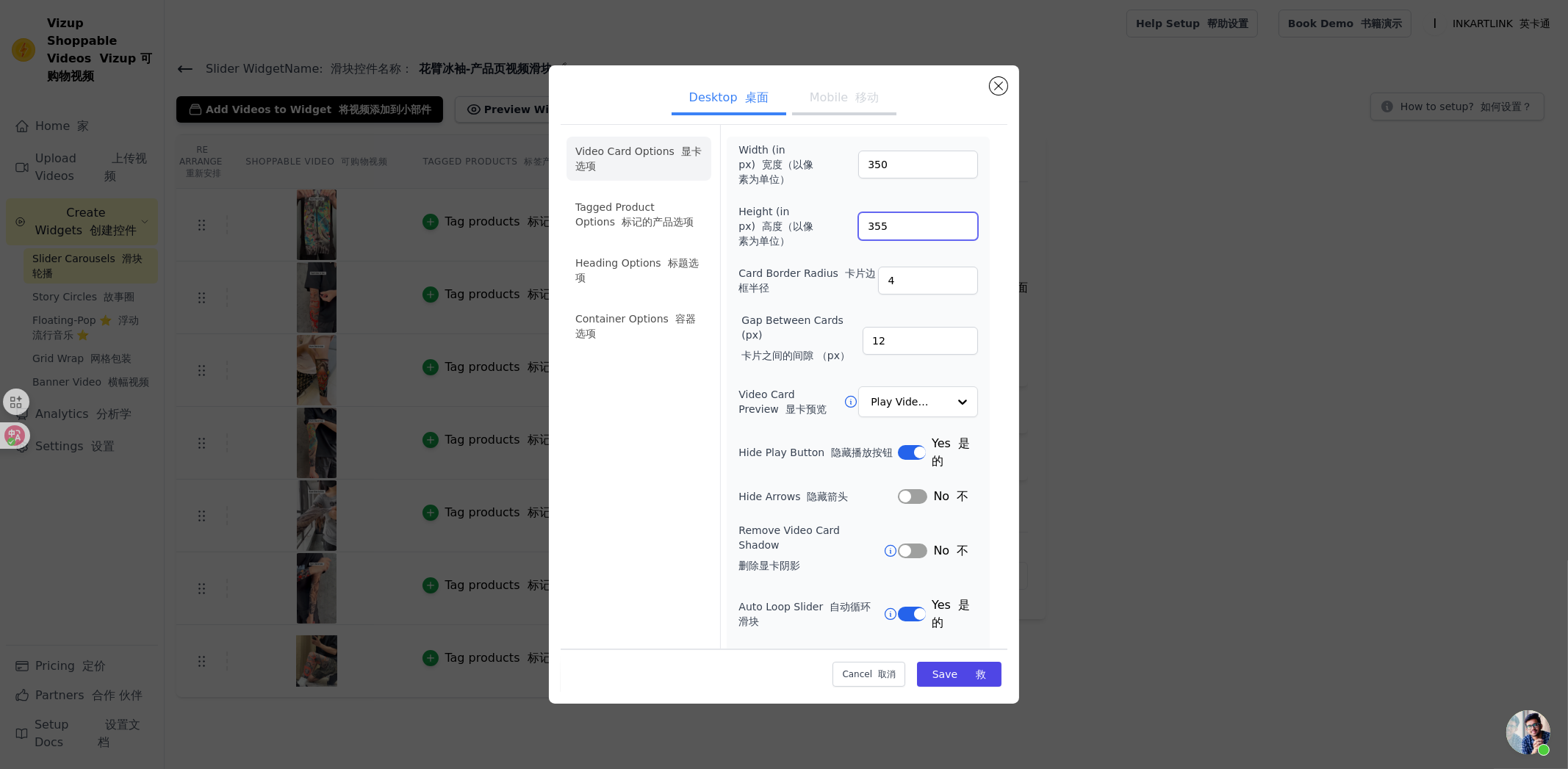
click at [858, 223] on input "355" at bounding box center [918, 226] width 120 height 28
type input "500"
click at [969, 679] on font "button" at bounding box center [972, 673] width 7 height 11
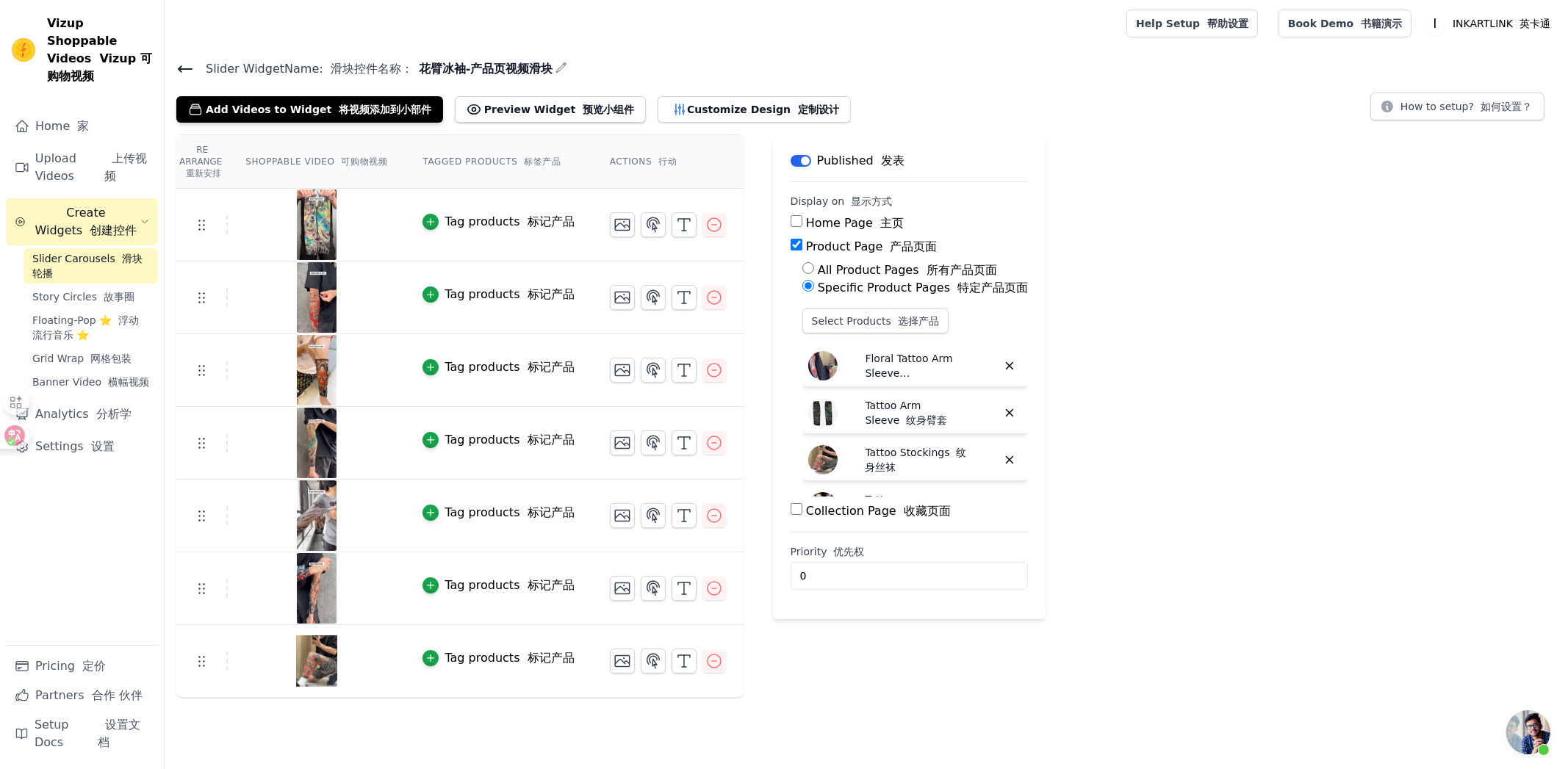
click at [1267, 427] on div "Re Arrange 重新安排 Shoppable Video 可购物视频 Tagged Products 标签产品 Actions 行动 Tag produ…" at bounding box center [866, 416] width 1403 height 563
click at [582, 112] on font "预览小组件" at bounding box center [608, 109] width 52 height 11
click at [723, 92] on div "Add Videos to Widget 将视频添加到小部件 Preview Widget 预览小组件 Customize Design 定制设计" at bounding box center [519, 106] width 686 height 33
click at [719, 106] on button "Customize Design 定制设计" at bounding box center [754, 109] width 193 height 27
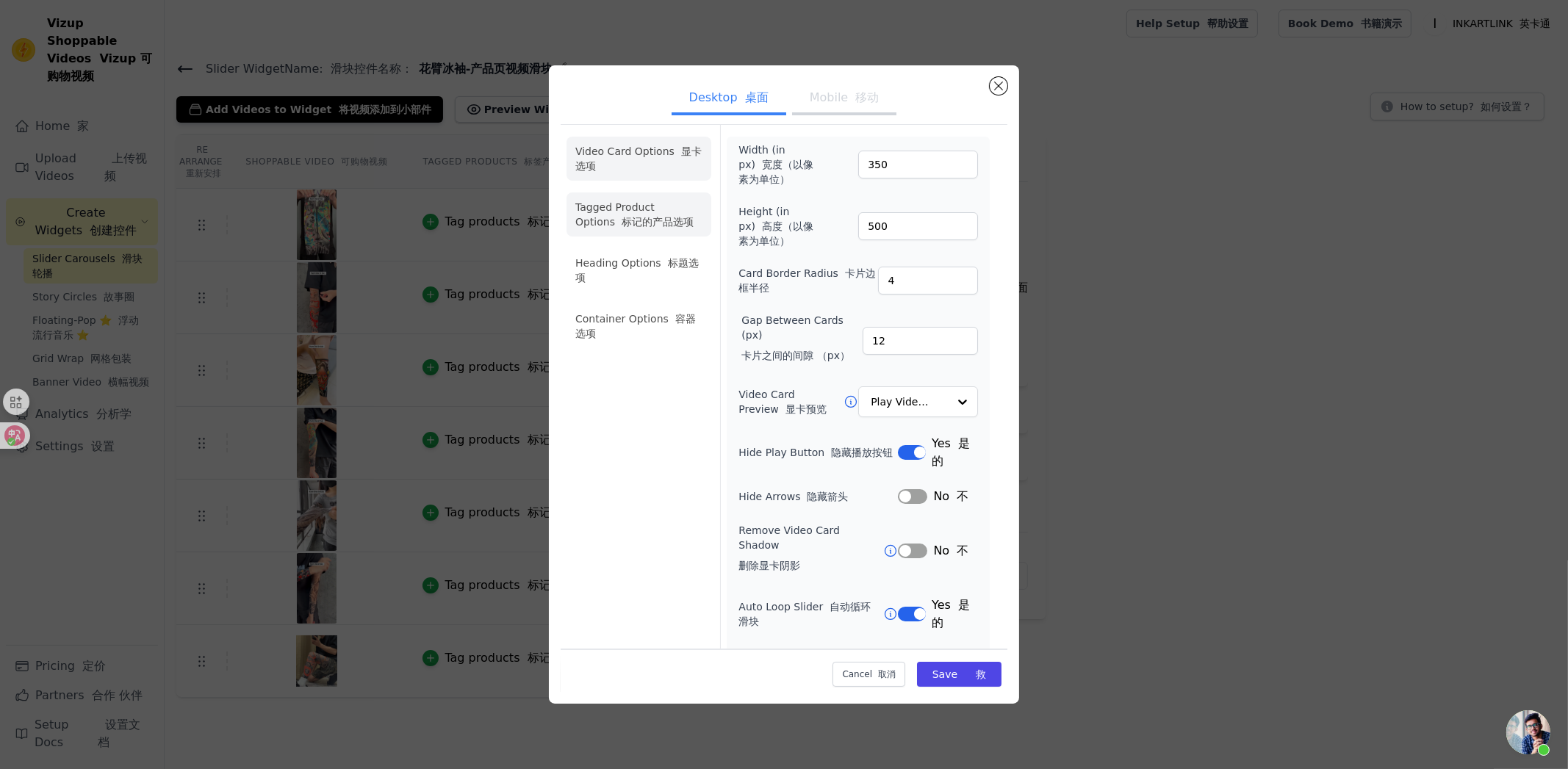
click at [660, 304] on li "Tagged Product Options 标记的产品选项" at bounding box center [639, 326] width 145 height 44
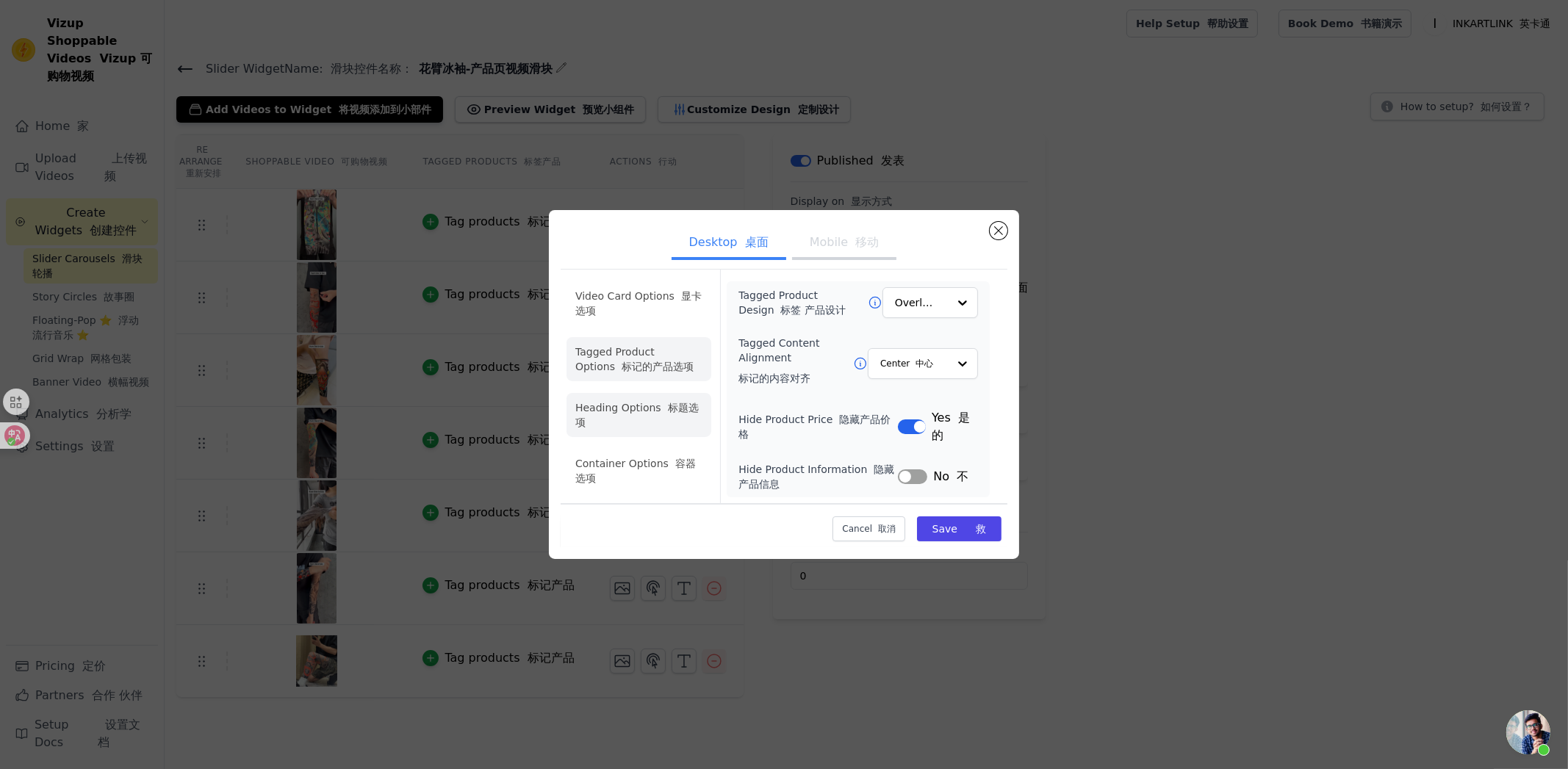
click at [674, 402] on font "标题选项" at bounding box center [637, 414] width 124 height 27
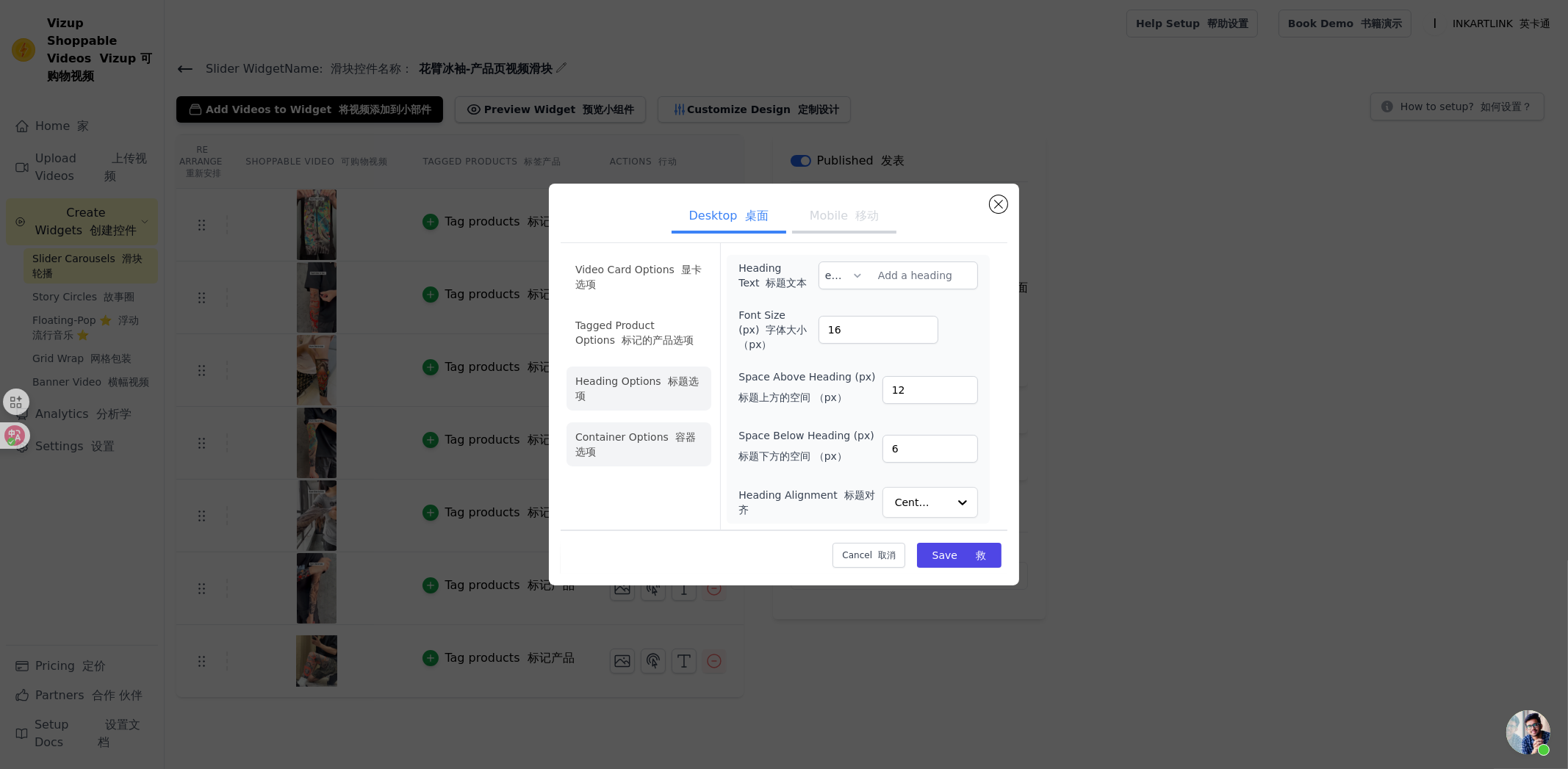
click at [651, 452] on li "Container Options 容器选项" at bounding box center [639, 444] width 145 height 44
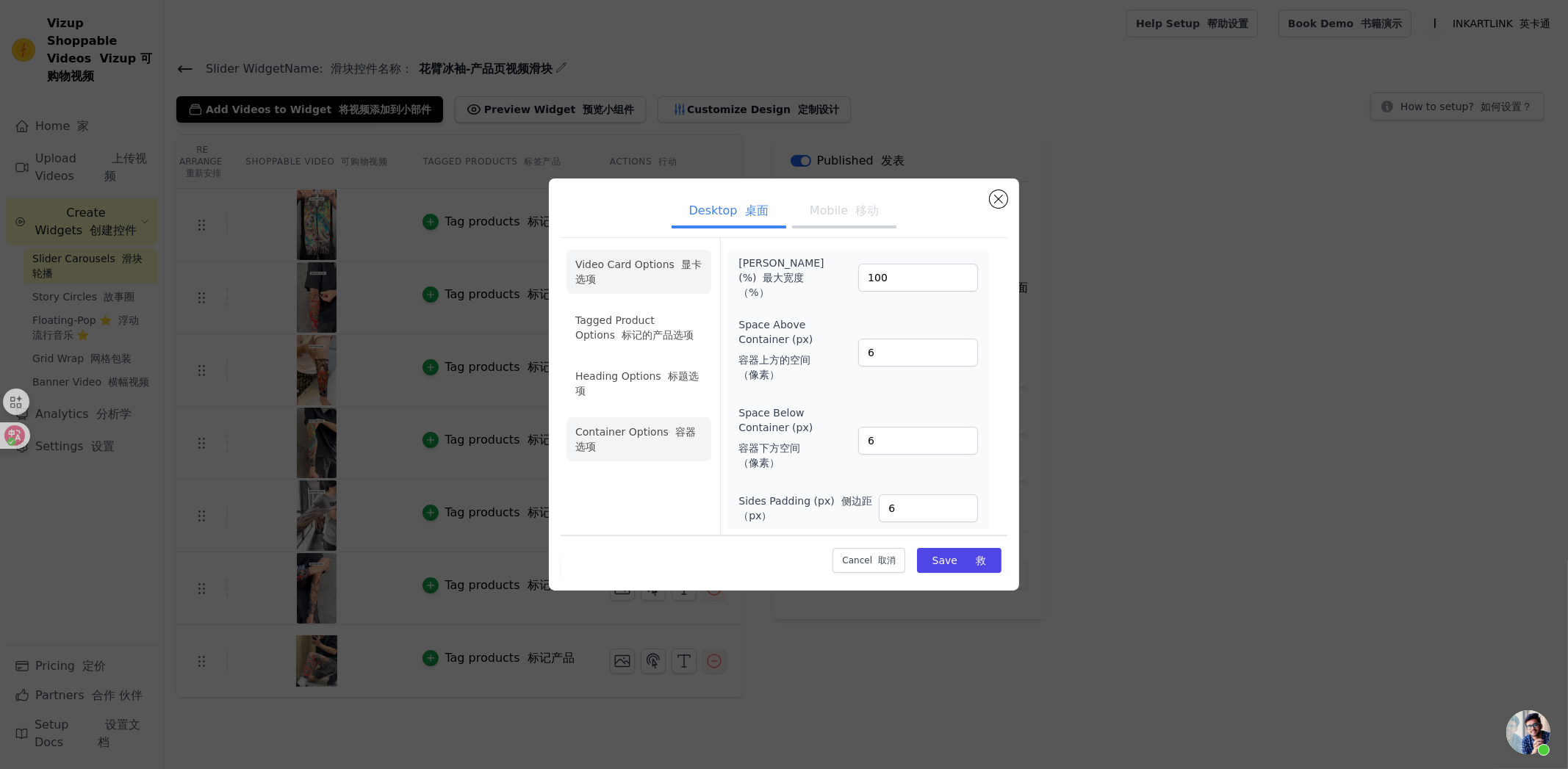
click at [622, 305] on li "Video Card Options 显卡选项" at bounding box center [639, 327] width 145 height 44
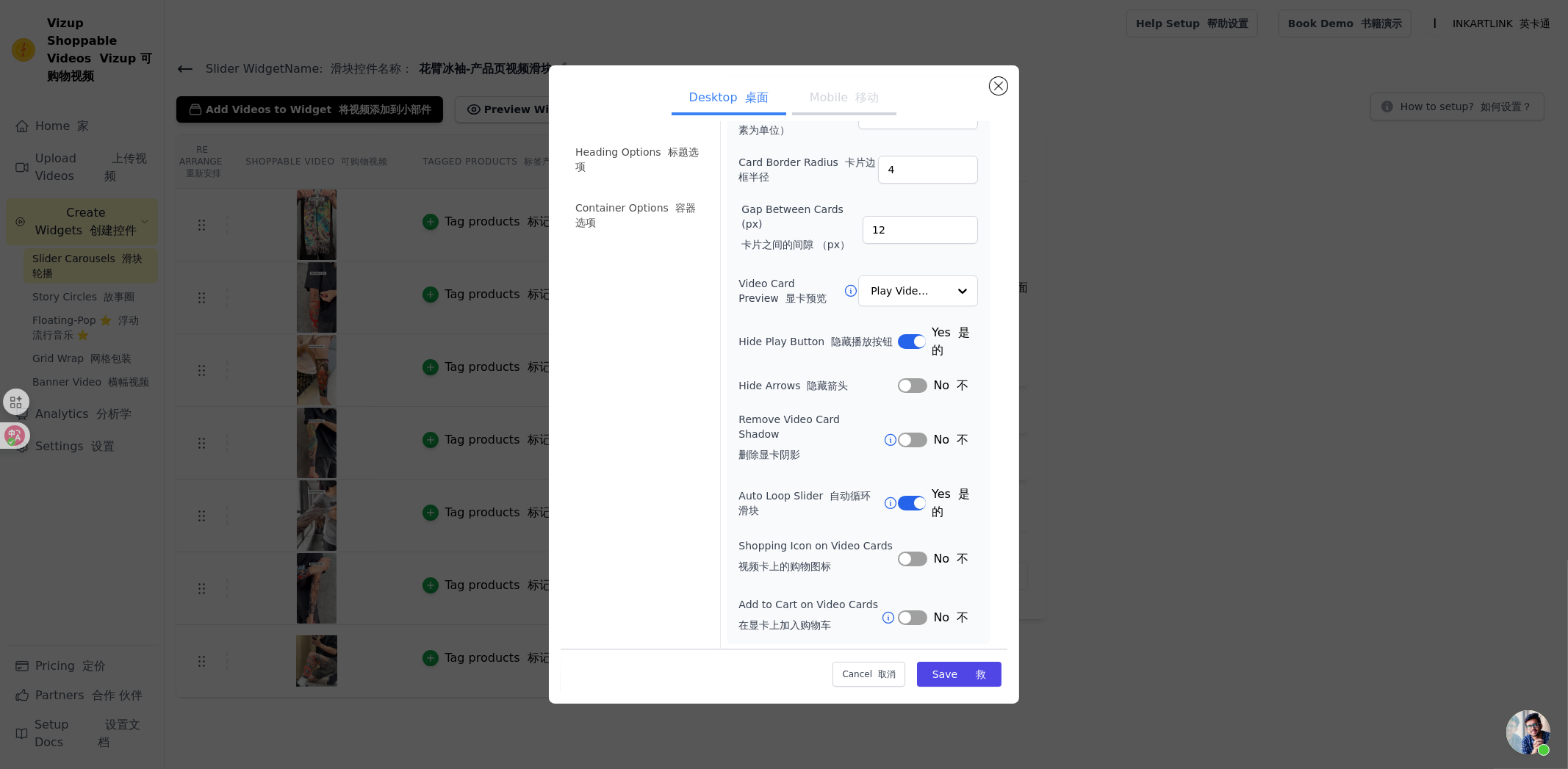
scroll to position [38, 0]
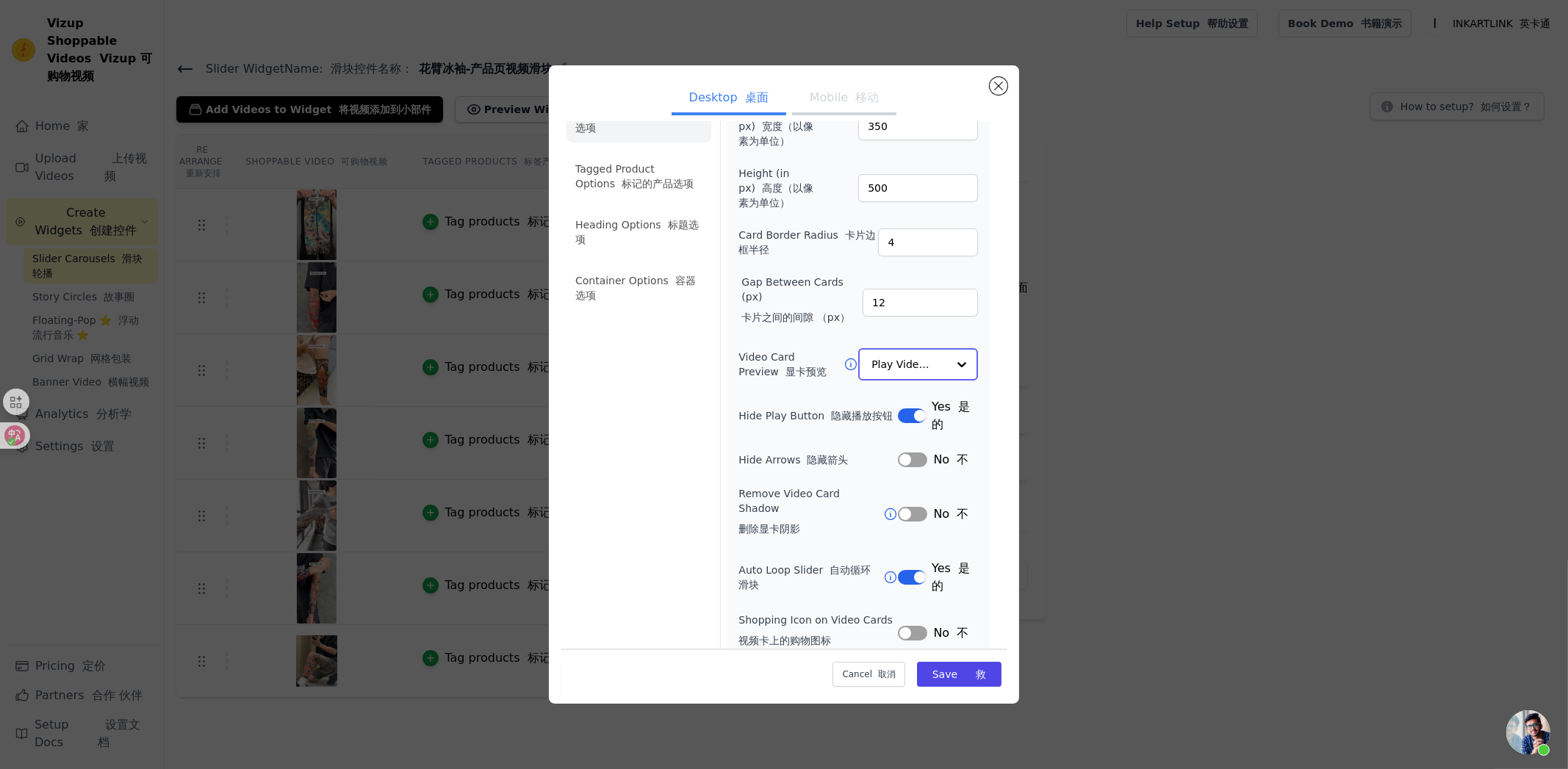
click at [947, 363] on div at bounding box center [961, 364] width 30 height 30
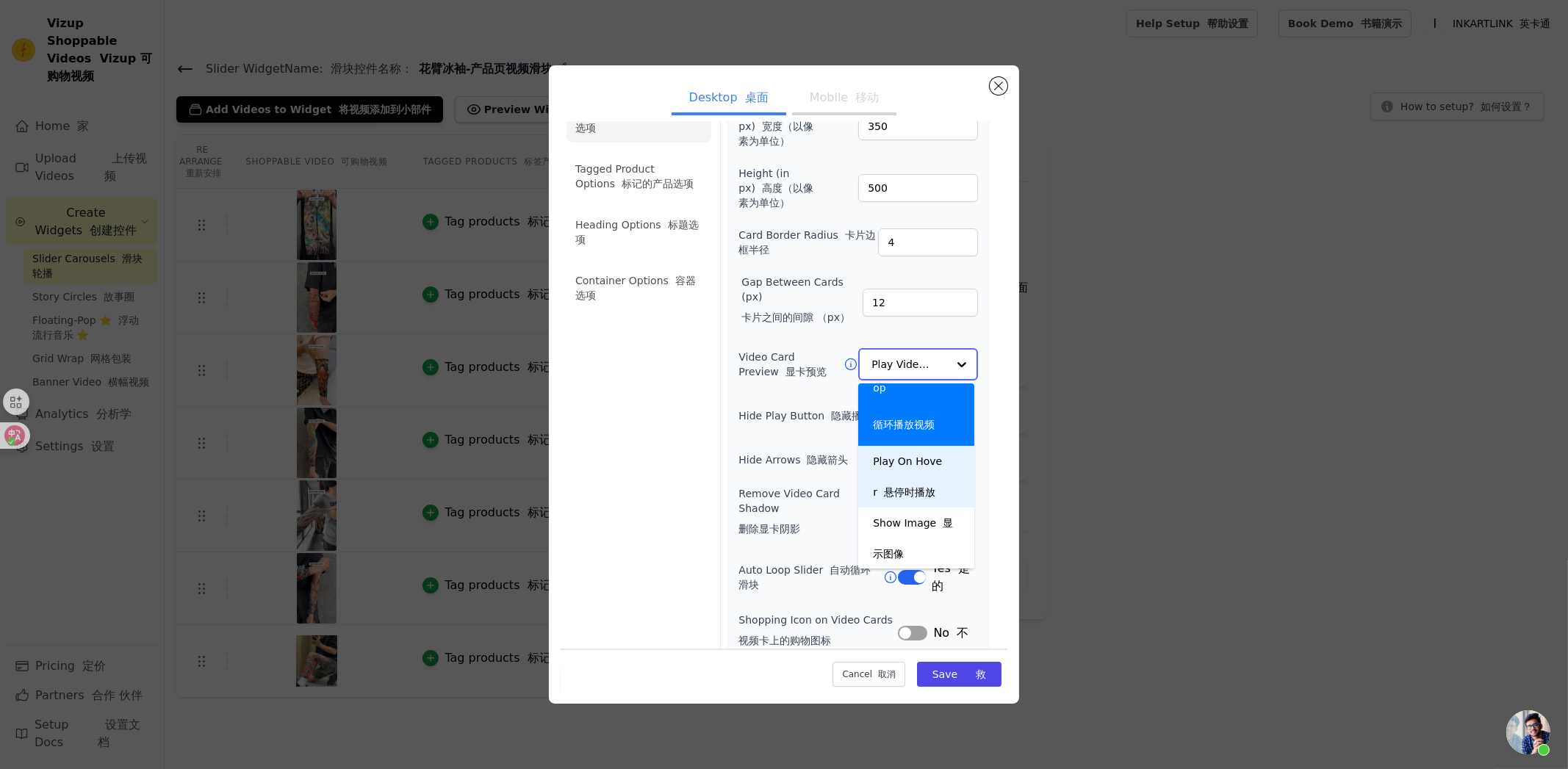
scroll to position [43, 0]
click at [919, 465] on div "Play On Hover 悬停时播放" at bounding box center [916, 475] width 116 height 61
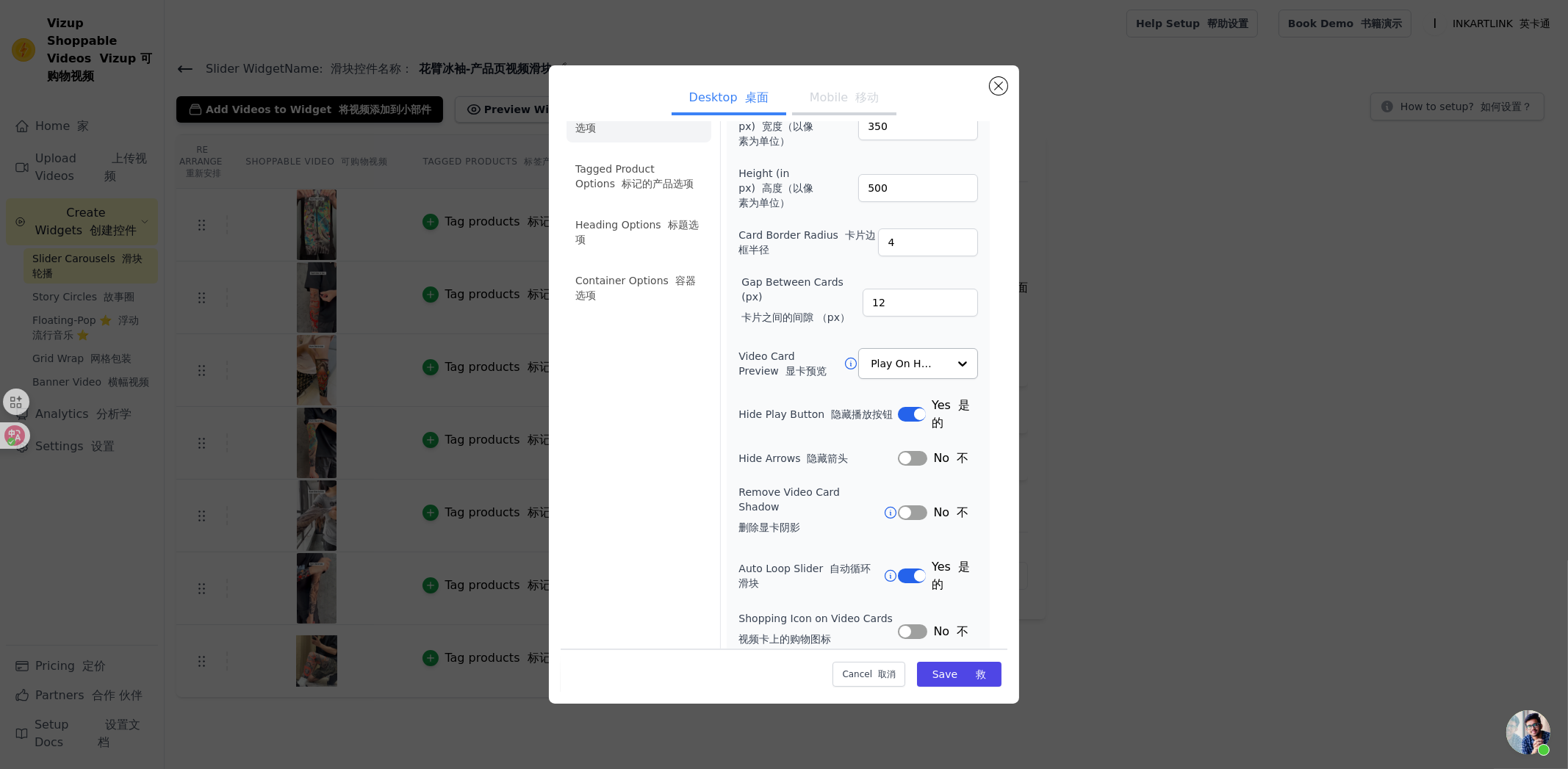
click at [855, 95] on font "移动" at bounding box center [866, 97] width 24 height 14
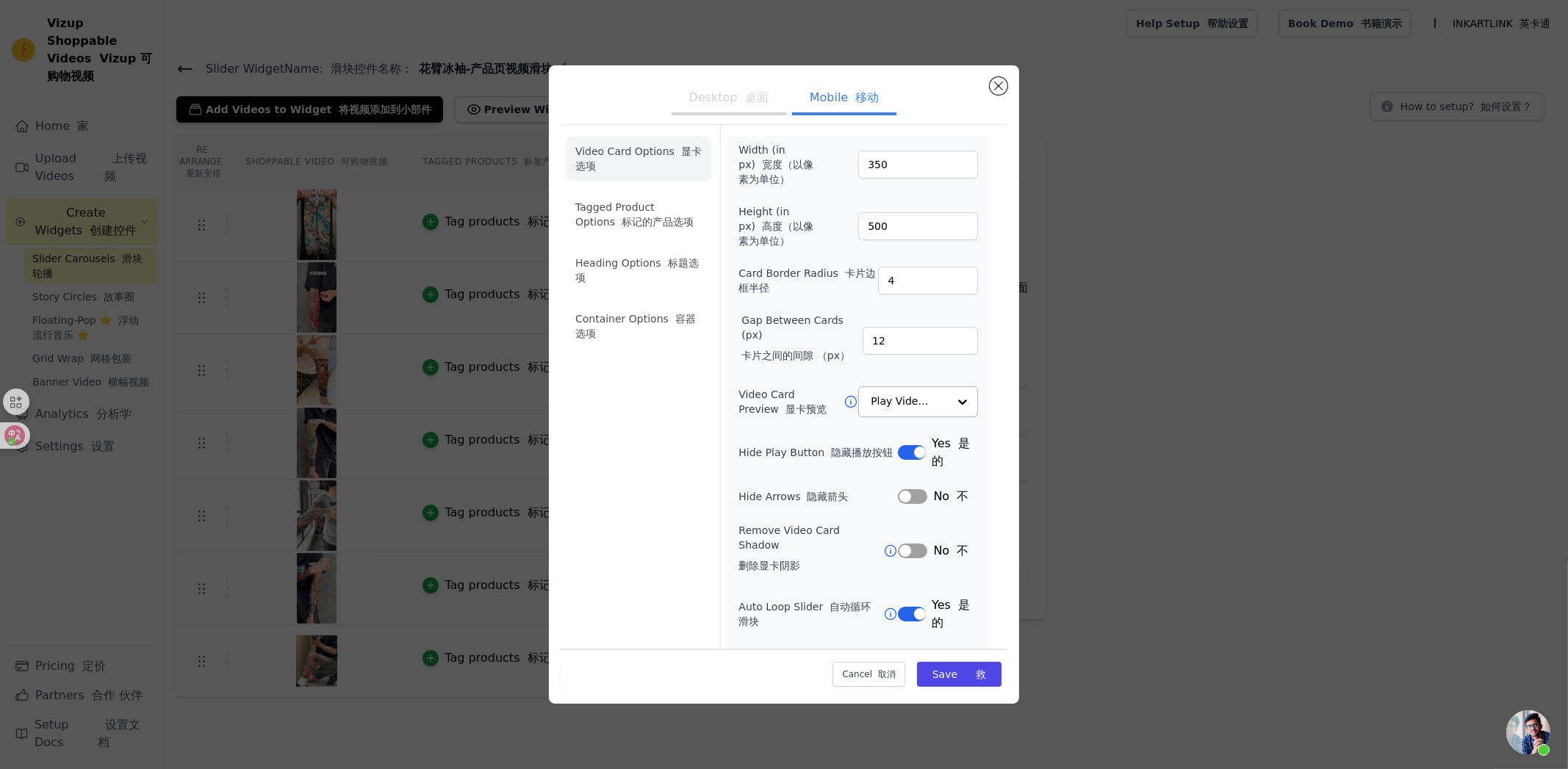
drag, startPoint x: 926, startPoint y: 425, endPoint x: 929, endPoint y: 412, distance: 13.3
click at [926, 423] on div "Width (in px) 宽度（以像素为单位） 350 Height (in px) 高度（以像素为单位） 500 Card Border Radius 卡…" at bounding box center [857, 475] width 239 height 666
click at [933, 404] on input "Video Card Preview 显卡预览" at bounding box center [909, 402] width 76 height 30
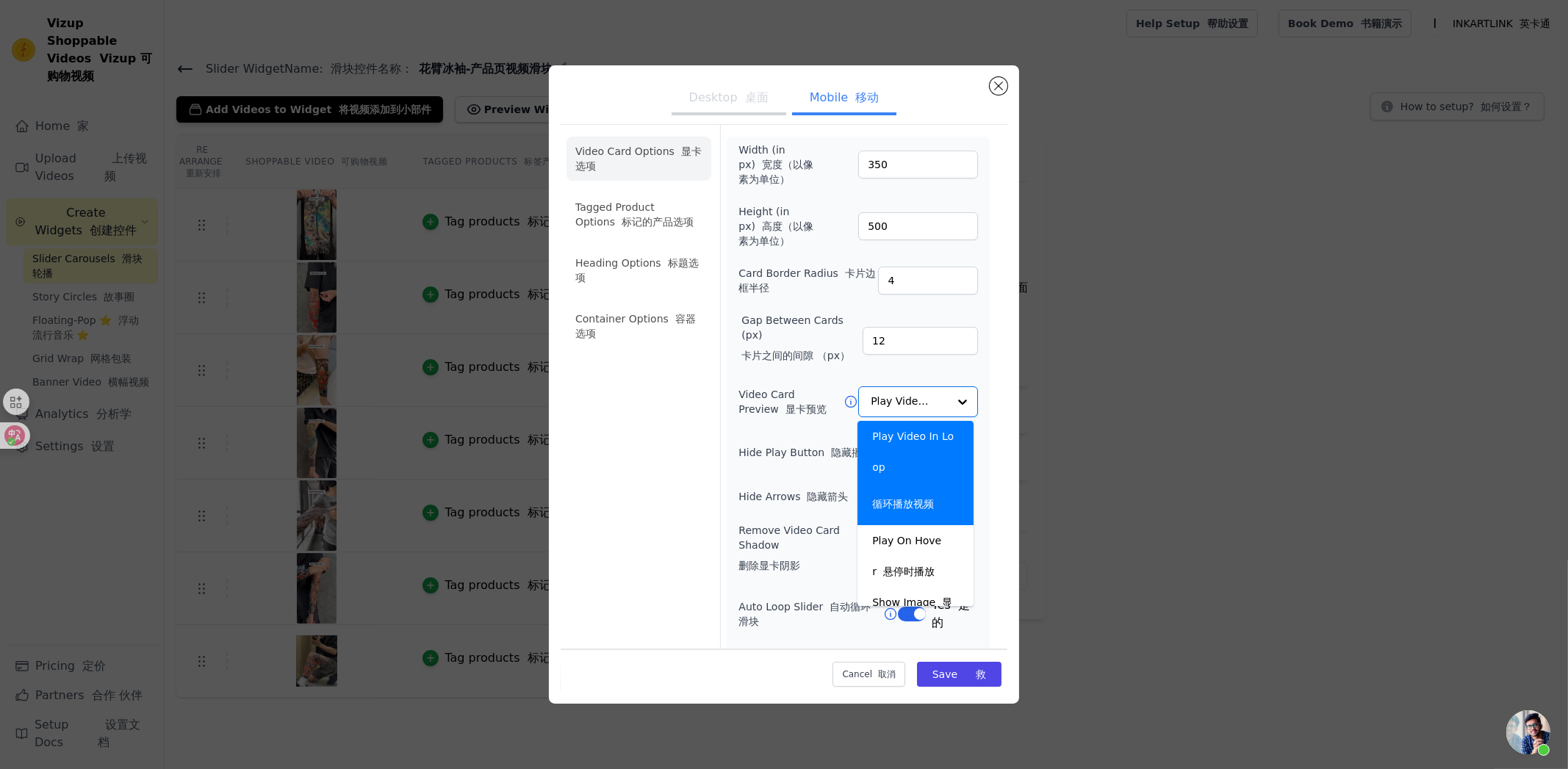
click at [986, 377] on div "Video Card Options 显卡选项 Tagged Product Options 标记的产品选项 Heading Options 标题选项 Con…" at bounding box center [784, 472] width 446 height 695
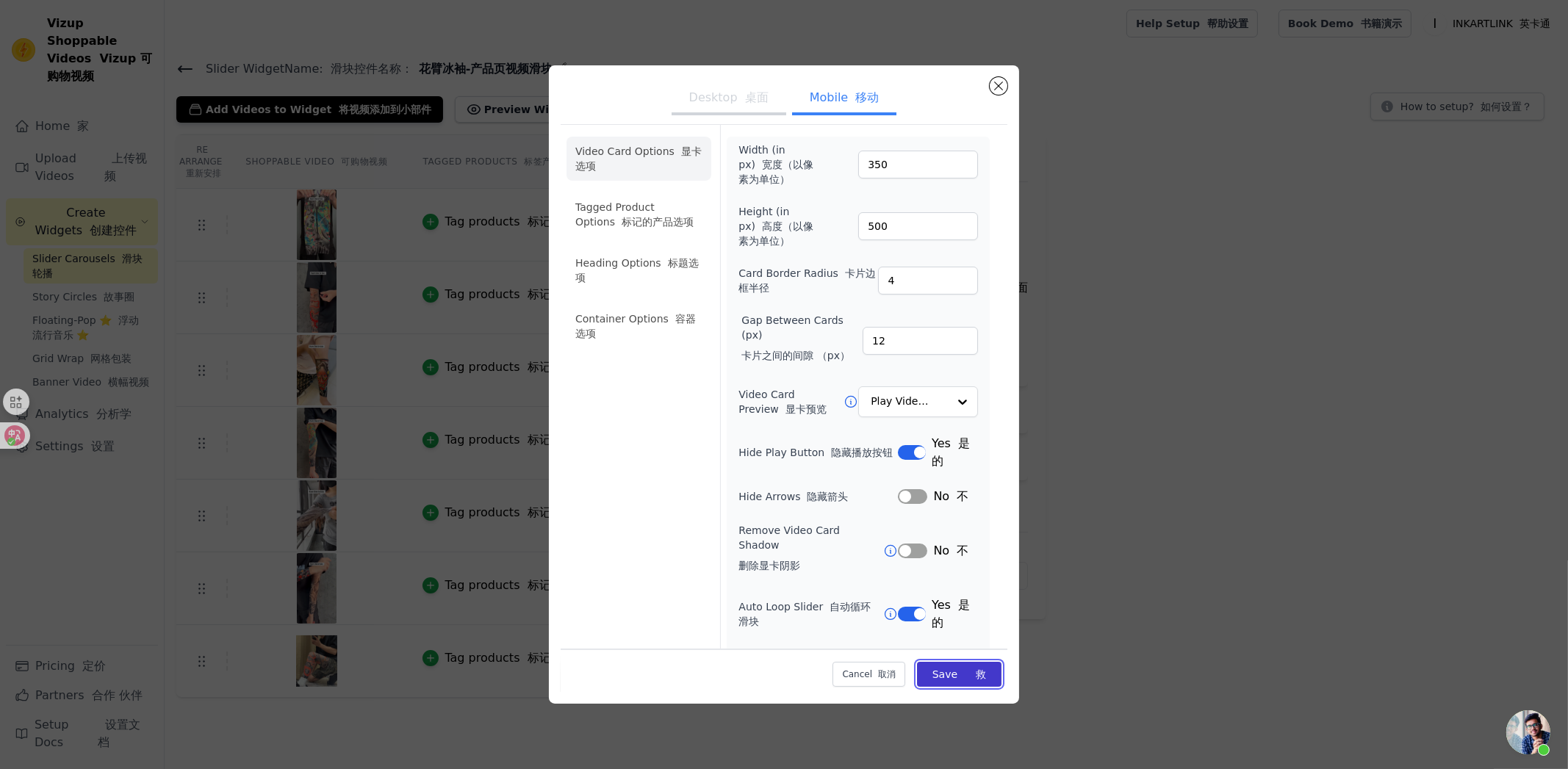
click at [957, 679] on button "Save 救" at bounding box center [958, 673] width 84 height 25
